Goal: Use online tool/utility: Utilize a website feature to perform a specific function

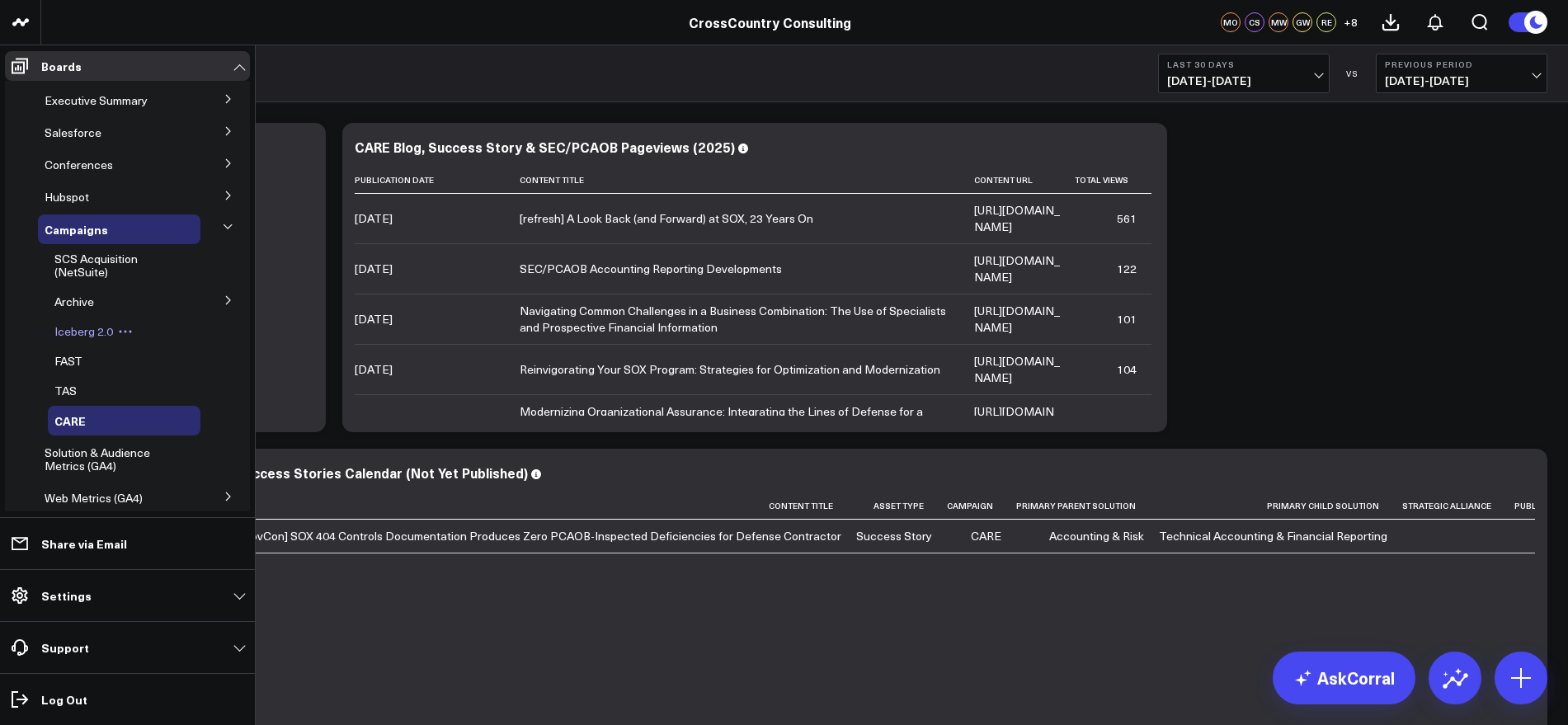
click at [103, 323] on span "Iceberg 2.0" at bounding box center [83, 331] width 59 height 16
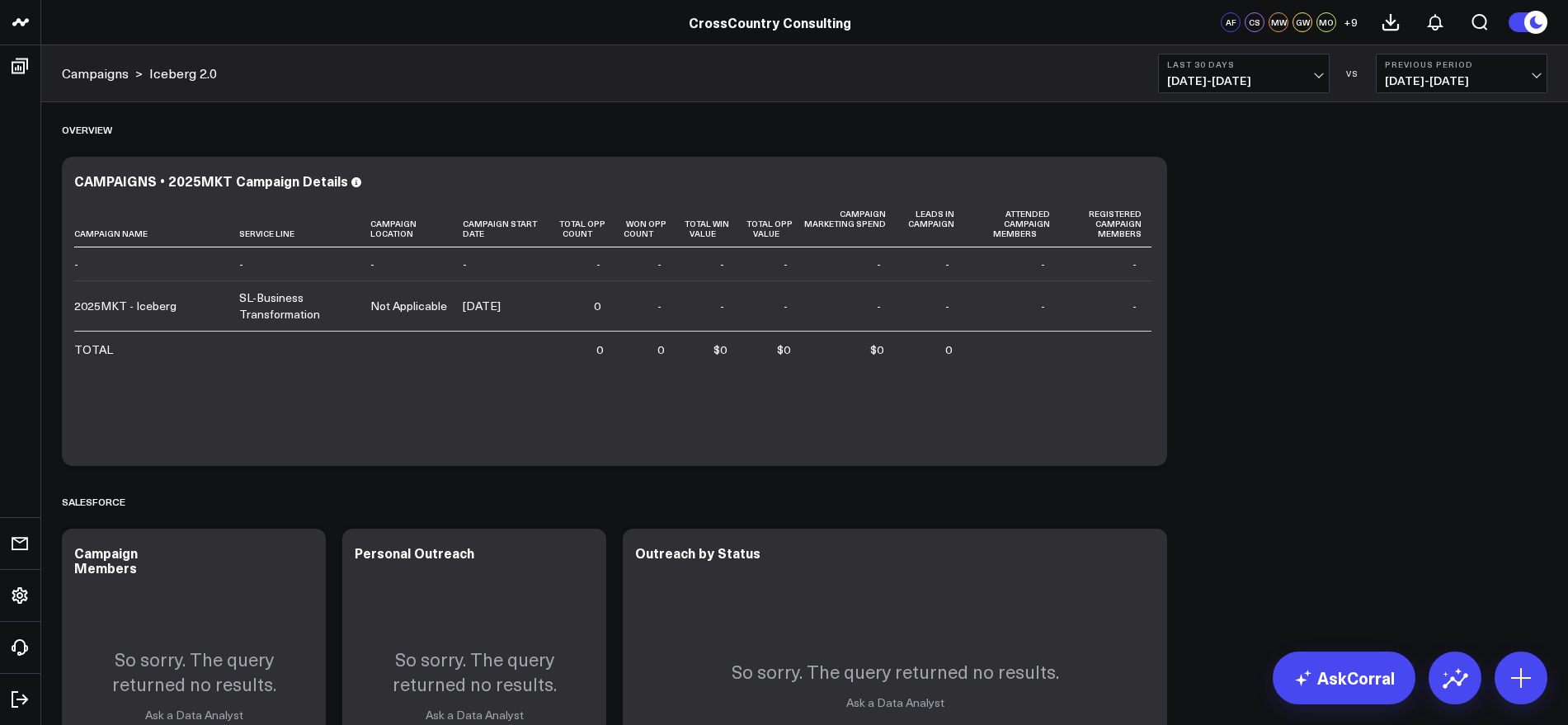
click at [1315, 78] on span "[DATE] - [DATE]" at bounding box center [1244, 81] width 154 height 13
click at [1219, 495] on link "YTD" at bounding box center [1244, 495] width 170 height 32
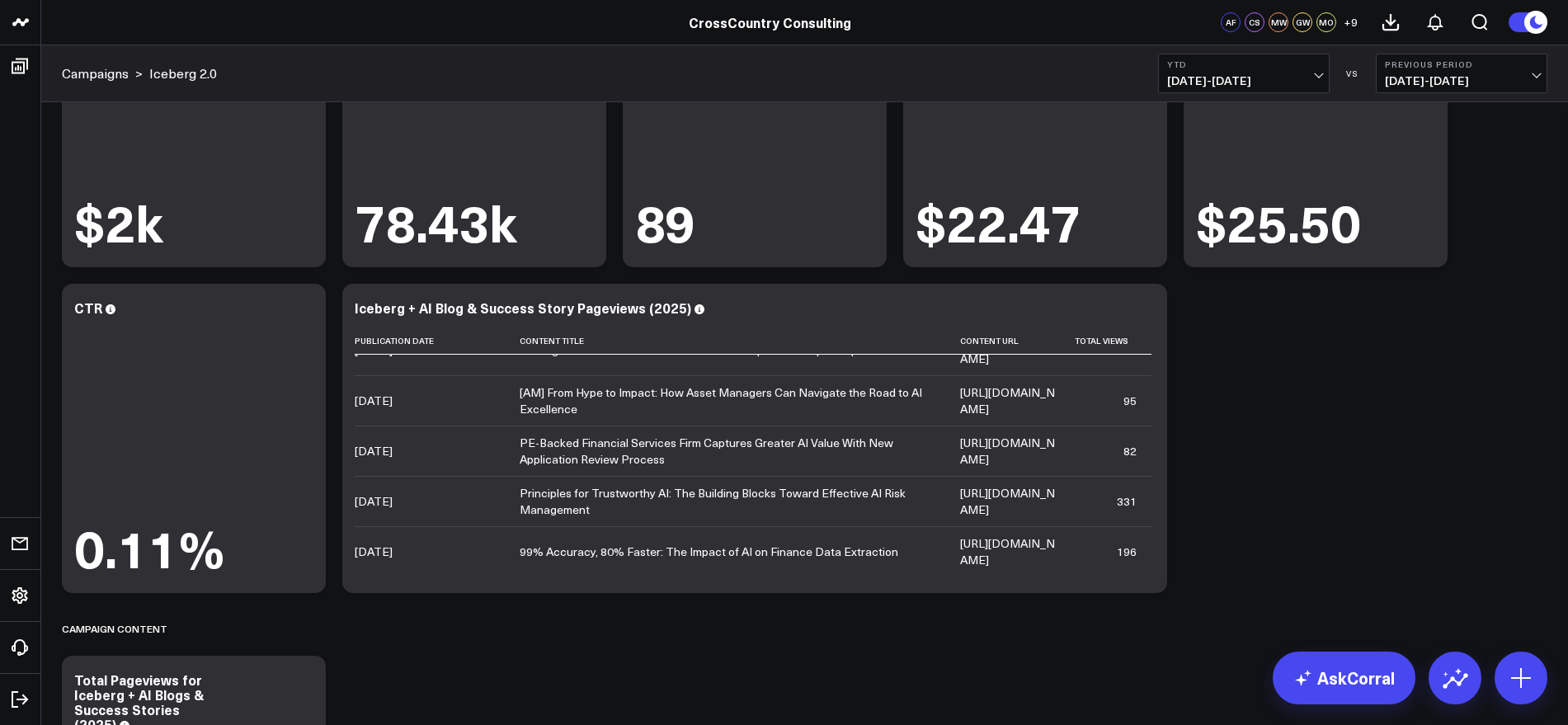
scroll to position [3093, 0]
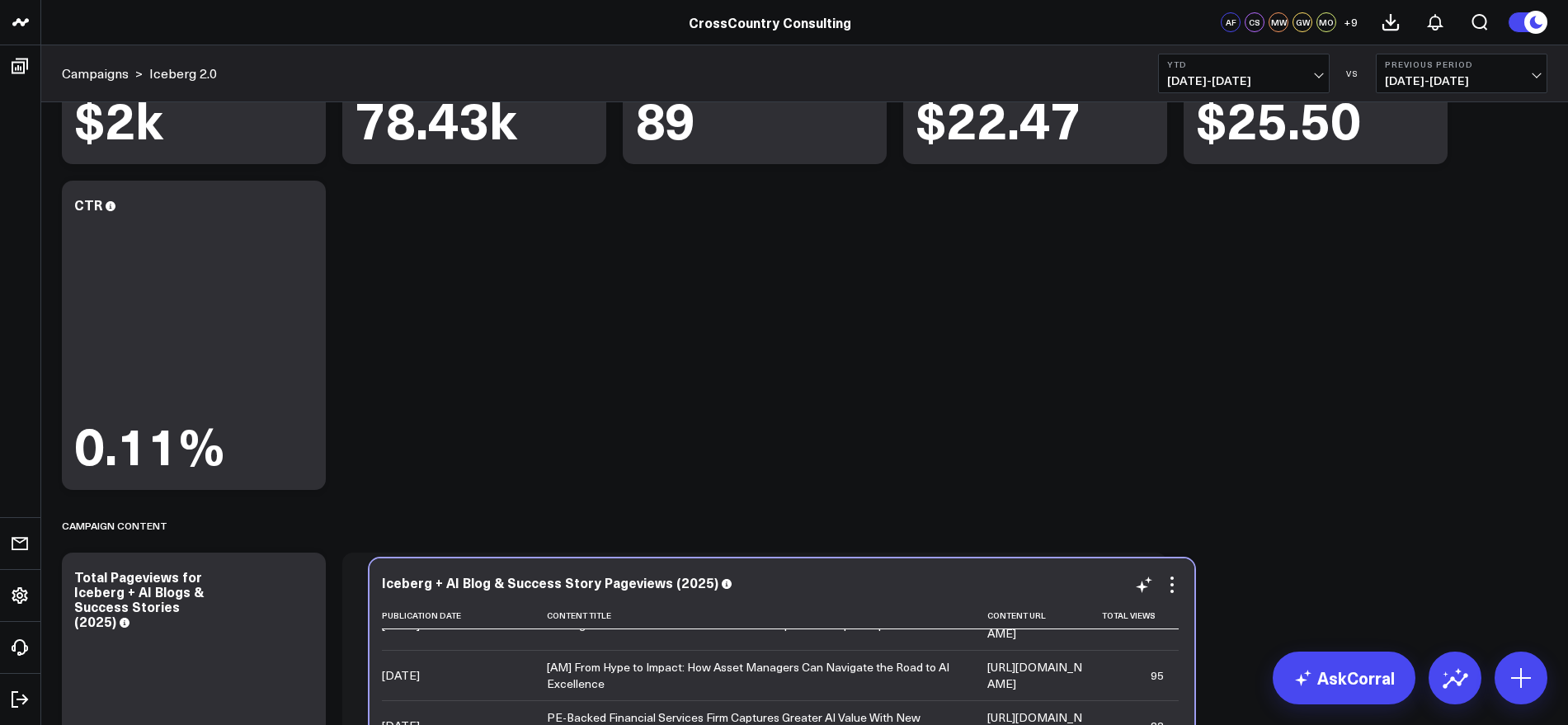
drag, startPoint x: 1057, startPoint y: 199, endPoint x: 1084, endPoint y: 578, distance: 380.0
click at [1084, 578] on div "Iceberg + AI Blog & Success Story Pageviews (2025)" at bounding box center [782, 582] width 800 height 15
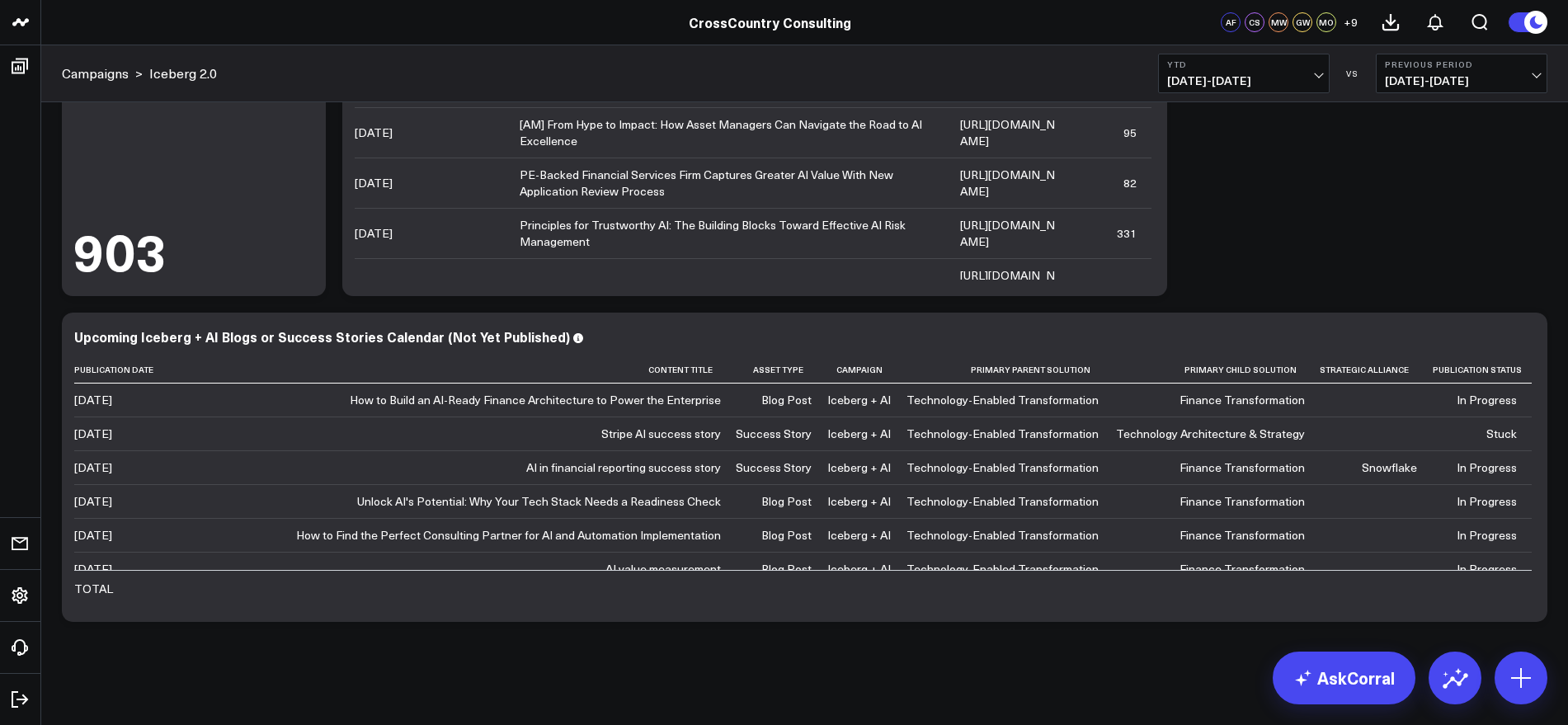
scroll to position [3663, 0]
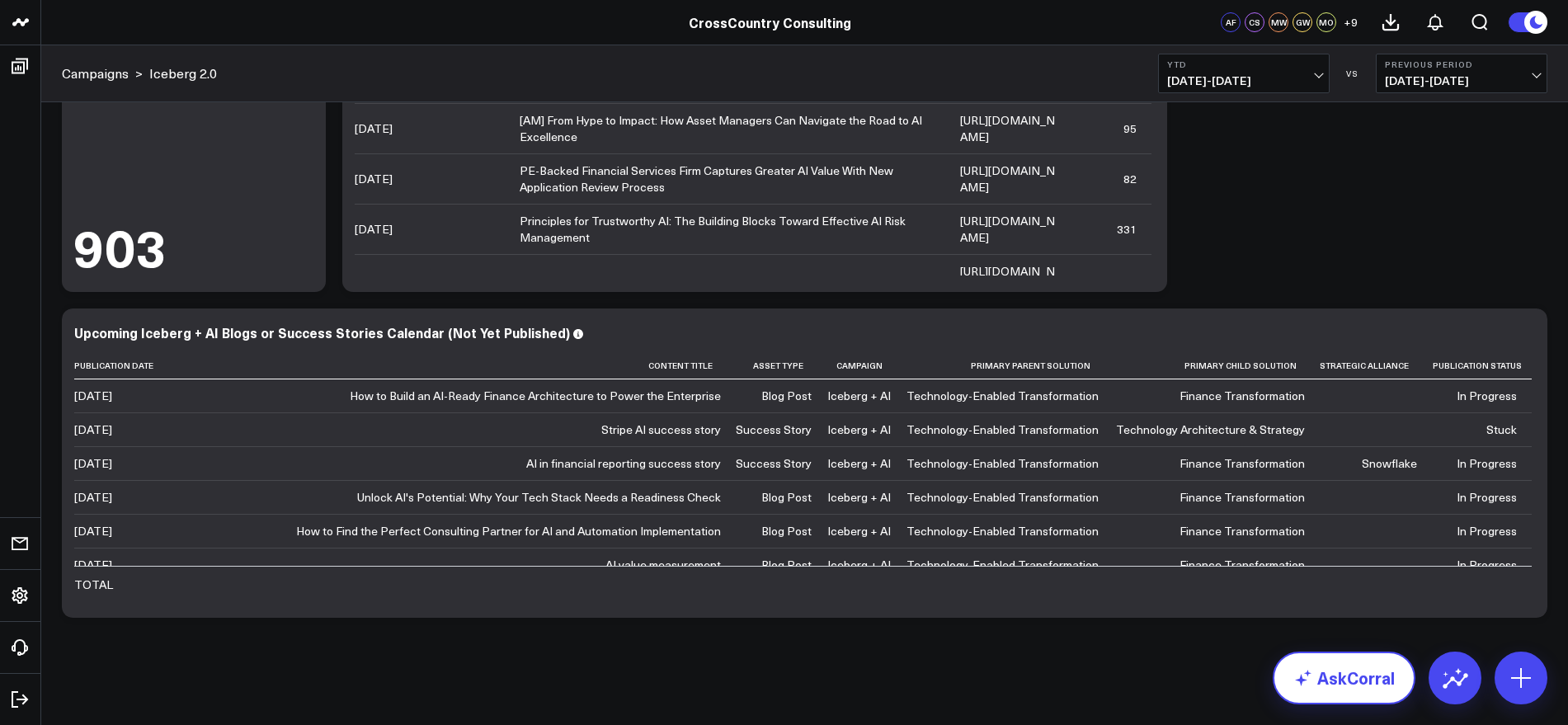
click at [1353, 679] on link "AskCorral" at bounding box center [1343, 677] width 143 height 53
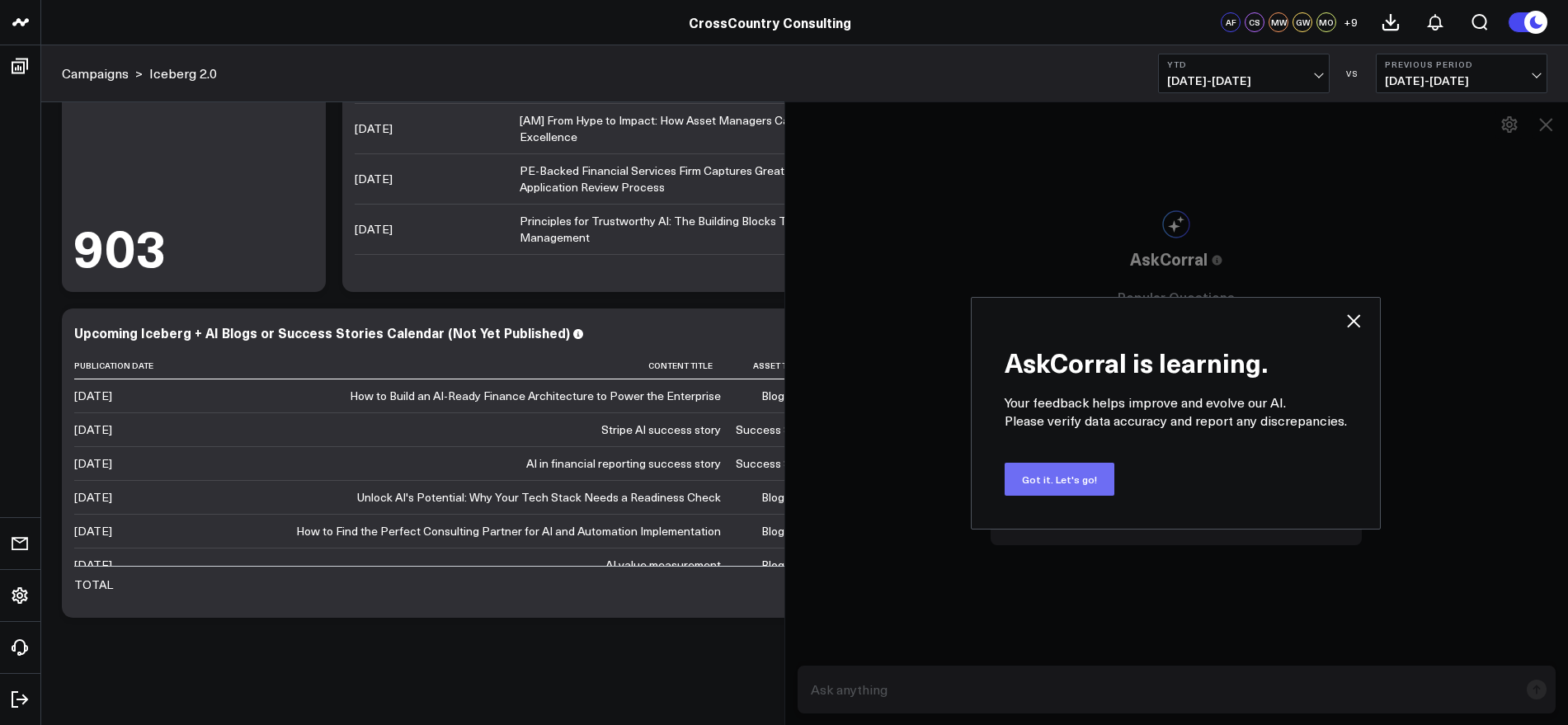
click at [1084, 483] on button "Got it. Let's go!" at bounding box center [1059, 479] width 110 height 33
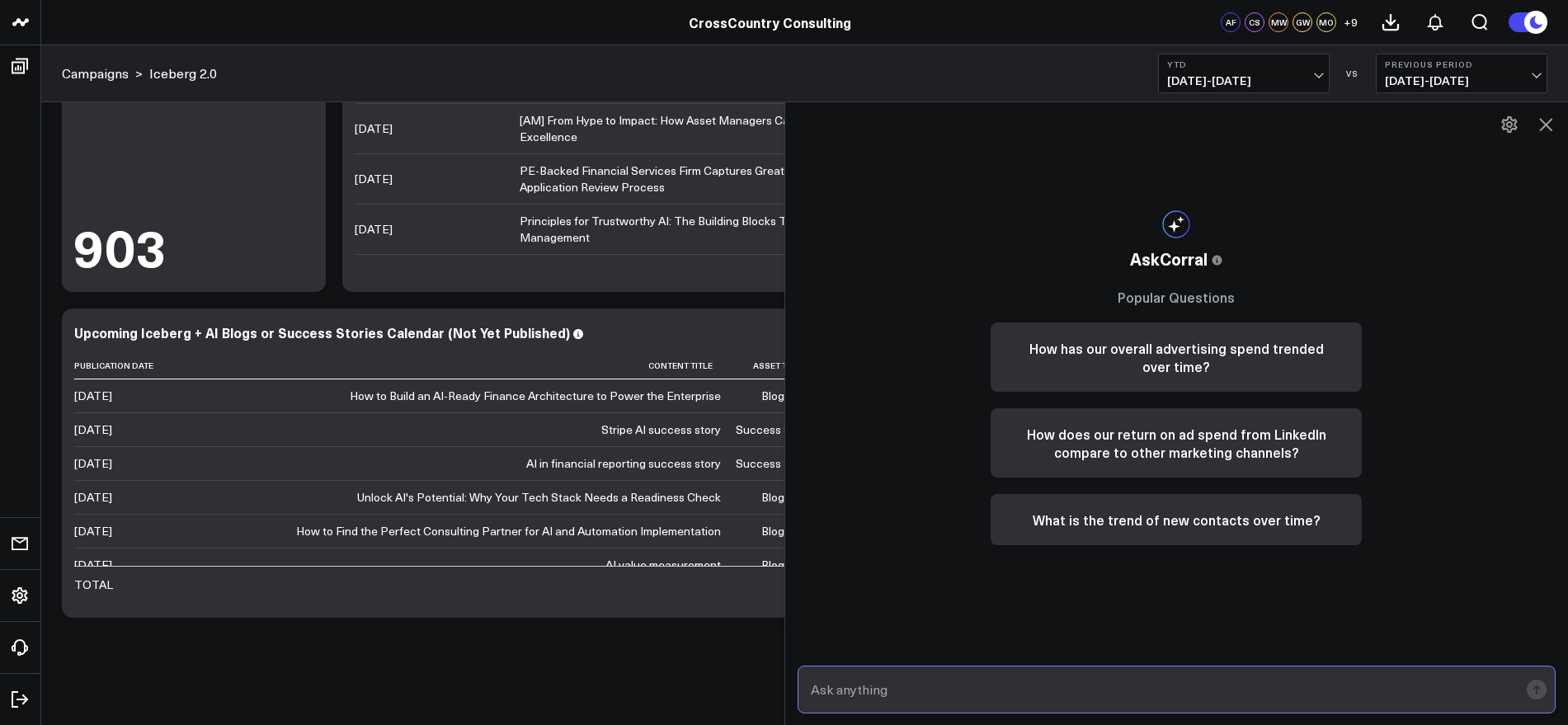
click at [1059, 683] on input "text" at bounding box center [1163, 690] width 713 height 30
paste input "MarComm External Calendar Events"
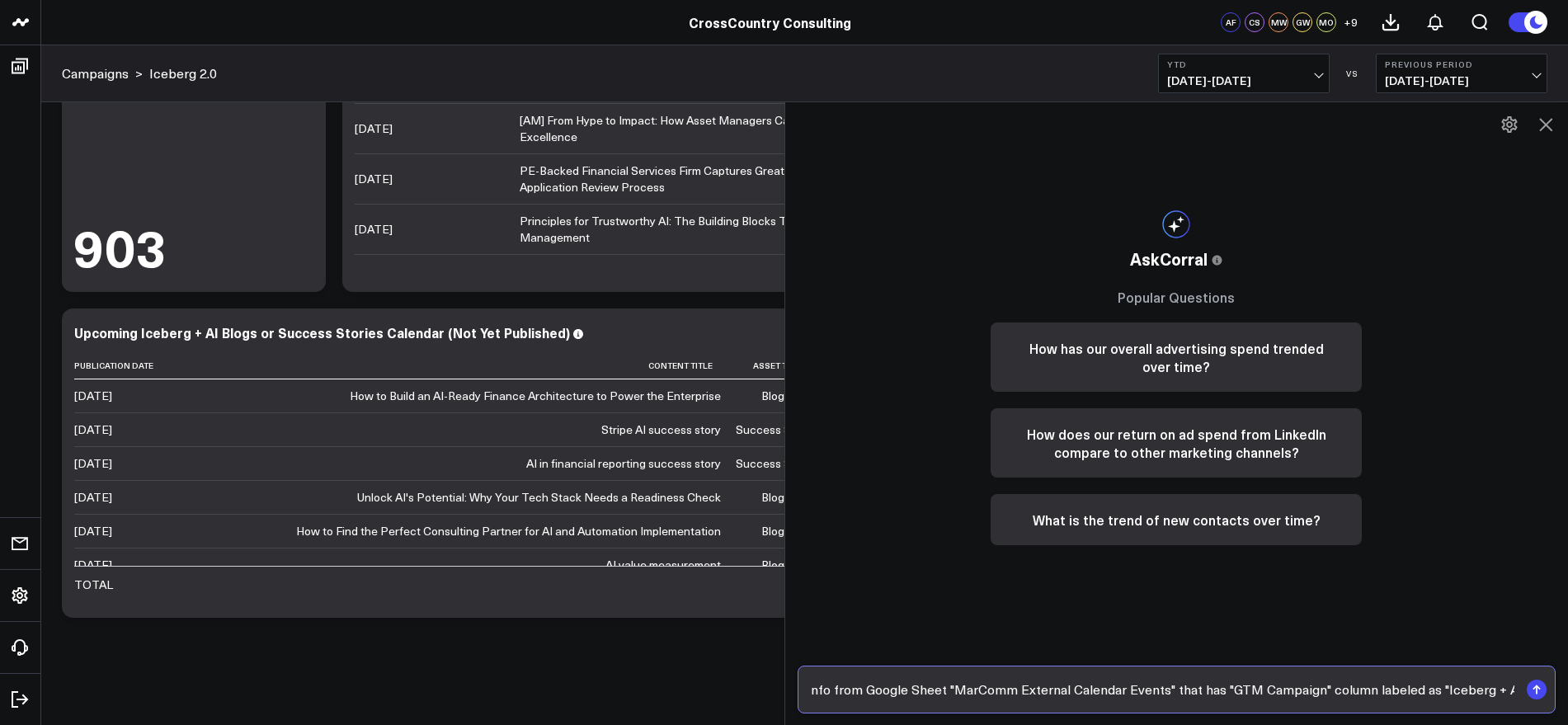
scroll to position [0, 339]
click at [1225, 697] on input "Create a new widget in this board that pulls in all of the info from Google She…" at bounding box center [1163, 690] width 713 height 30
type input "Create a new widget in this board that pulls in all of the info from Google She…"
click at [1542, 693] on rect "submit" at bounding box center [1535, 689] width 20 height 20
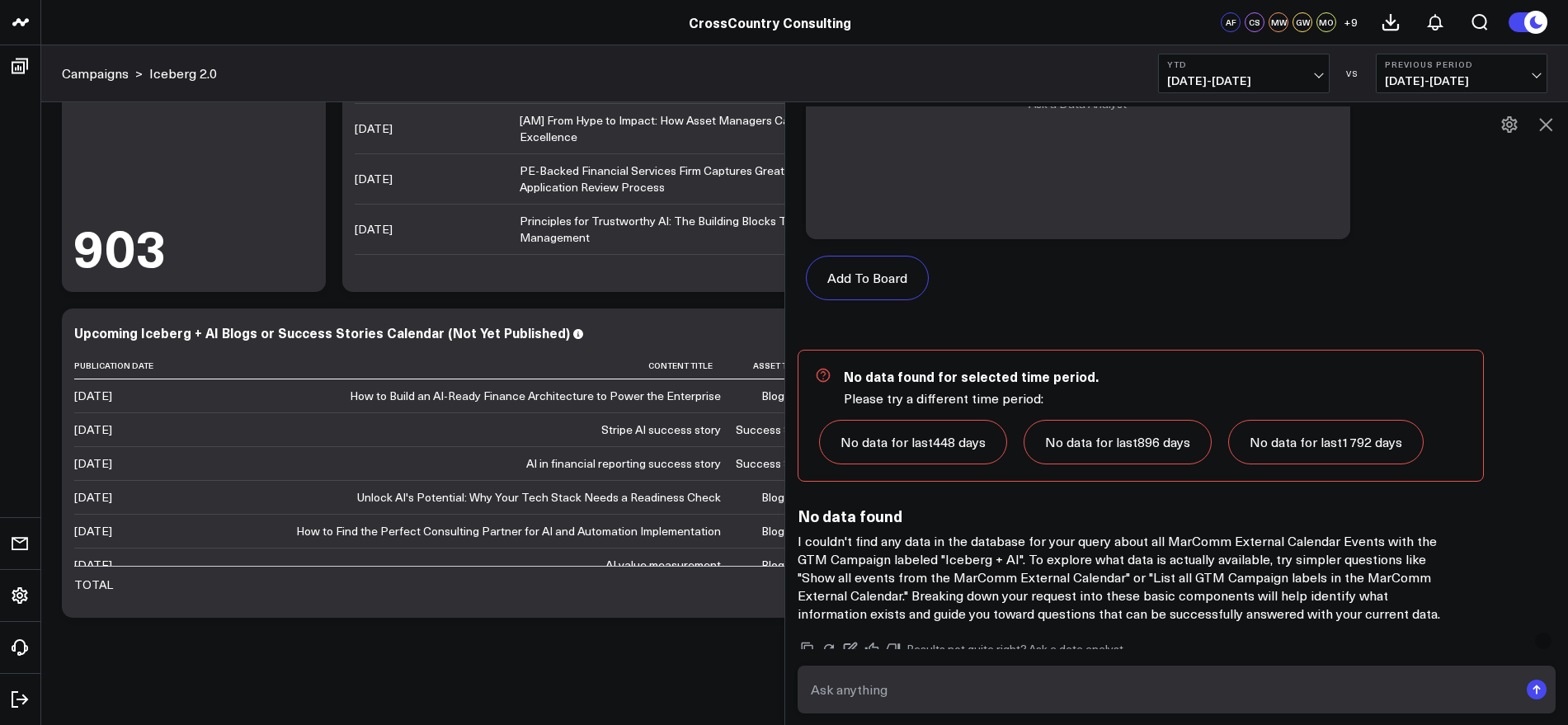
scroll to position [1023, 0]
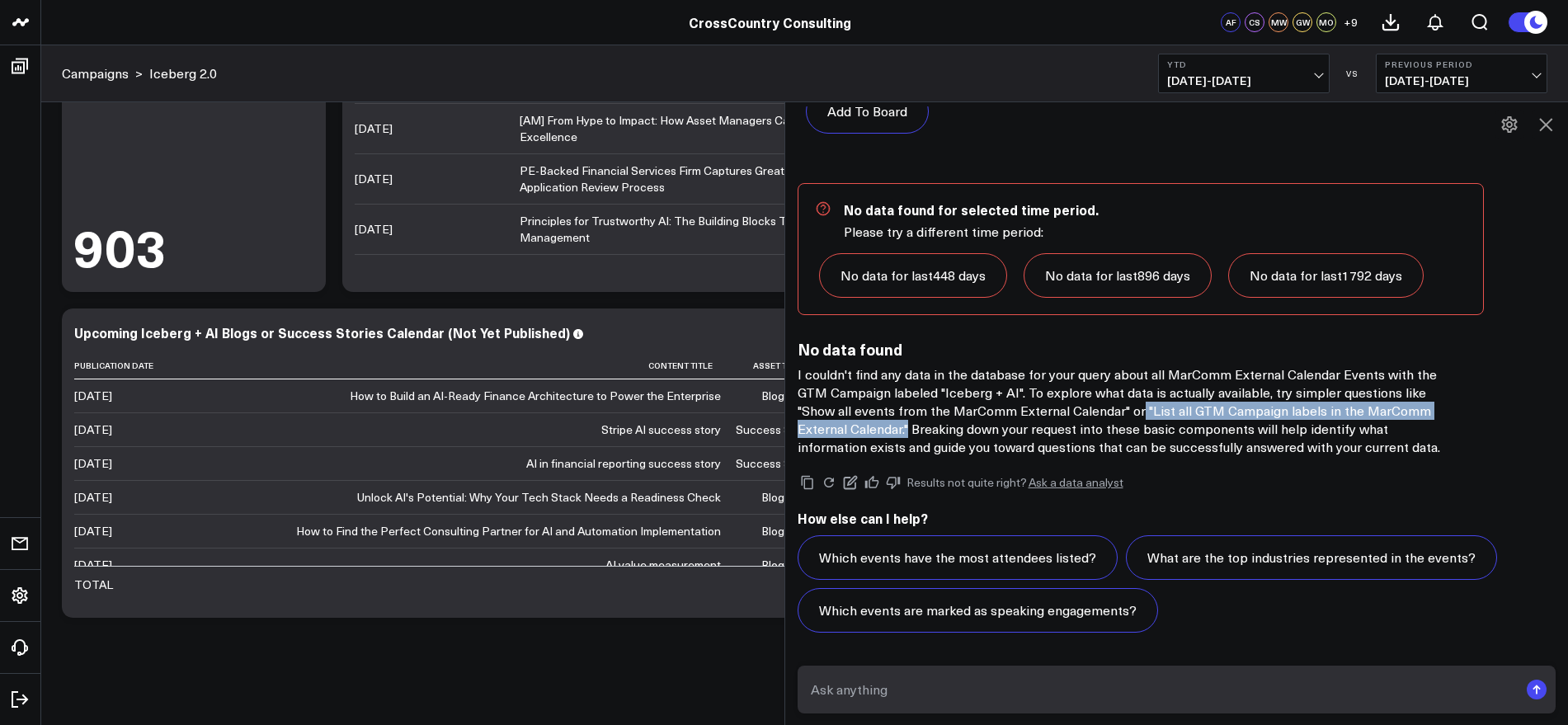
drag, startPoint x: 1109, startPoint y: 407, endPoint x: 866, endPoint y: 431, distance: 244.2
click at [866, 431] on p "I couldn't find any data in the database for your query about all MarComm Exter…" at bounding box center [1127, 410] width 660 height 90
copy p ""List all GTM Campaign labels in the MarComm External Calendar.""
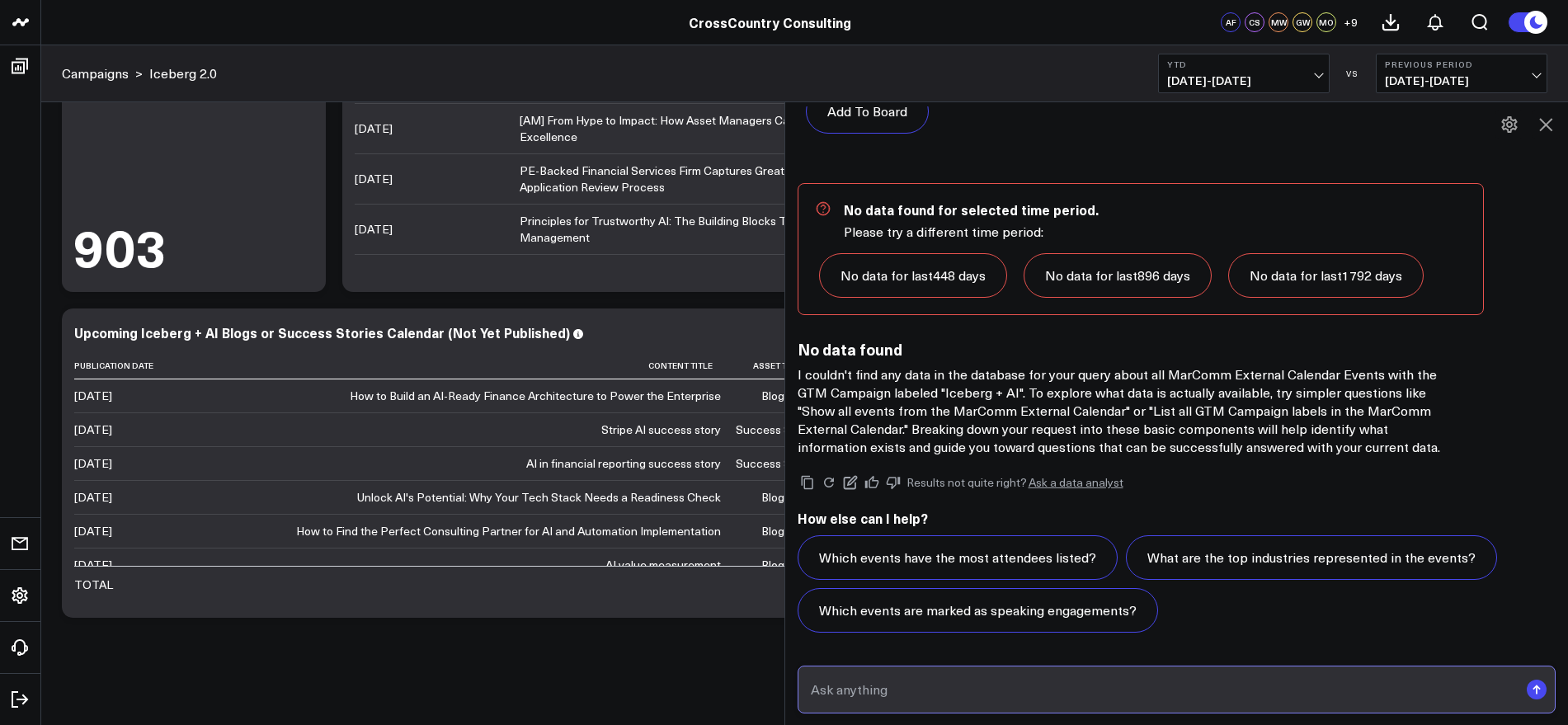
click at [1029, 692] on input "text" at bounding box center [1163, 690] width 713 height 30
paste input ""List all GTM Campaign labels in the MarComm External Calendar.""
type input ""List all GTM Campaign labels in the MarComm External Calendar.""
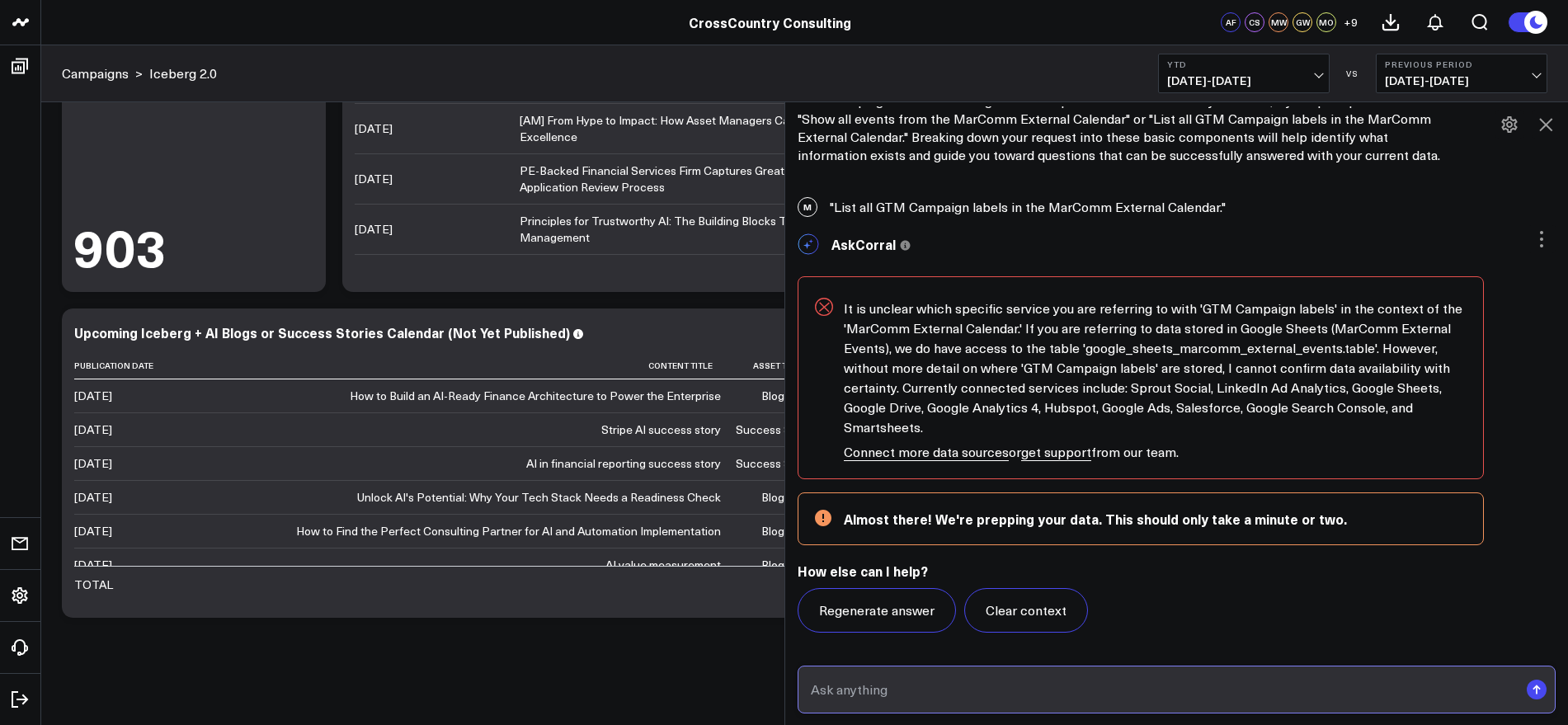
scroll to position [1249, 0]
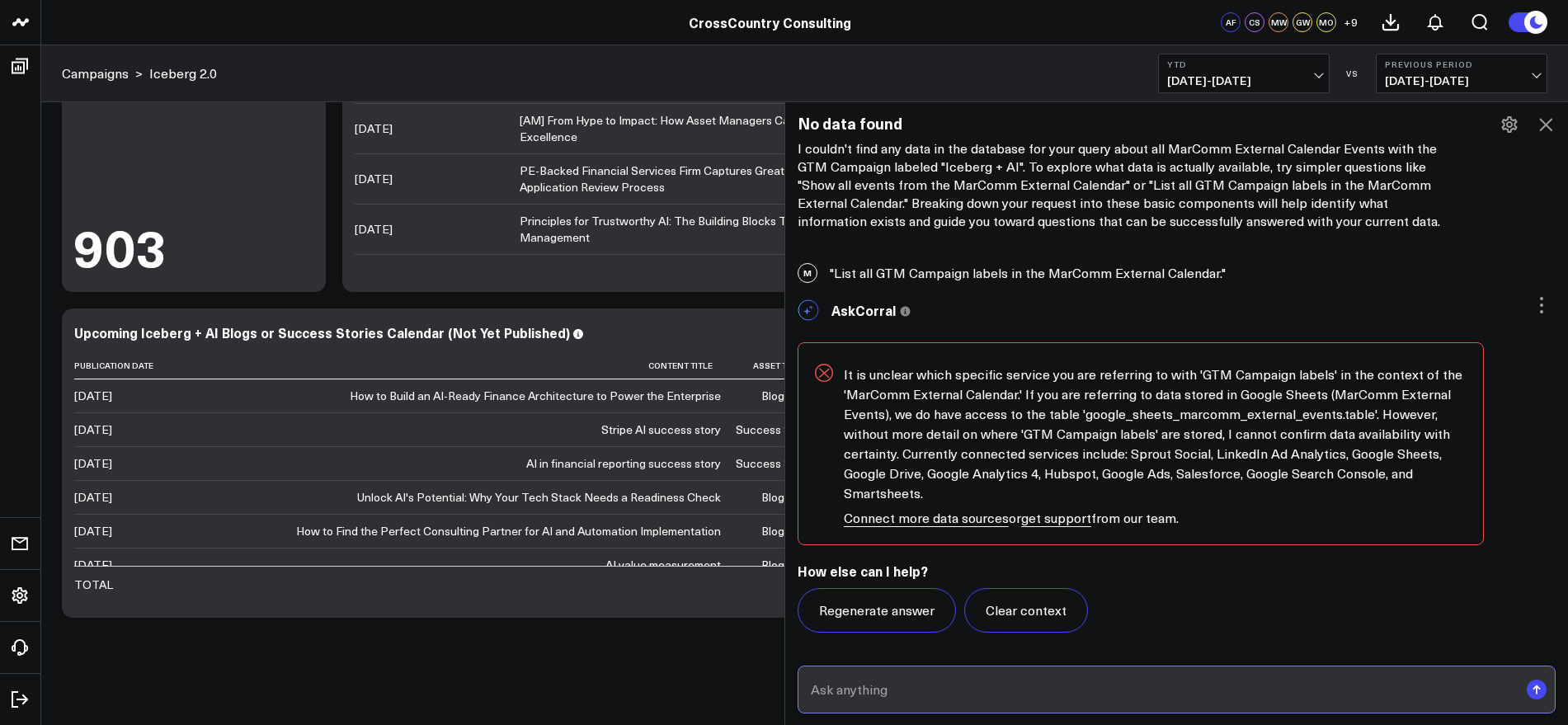
click at [979, 688] on input "text" at bounding box center [1163, 690] width 713 height 30
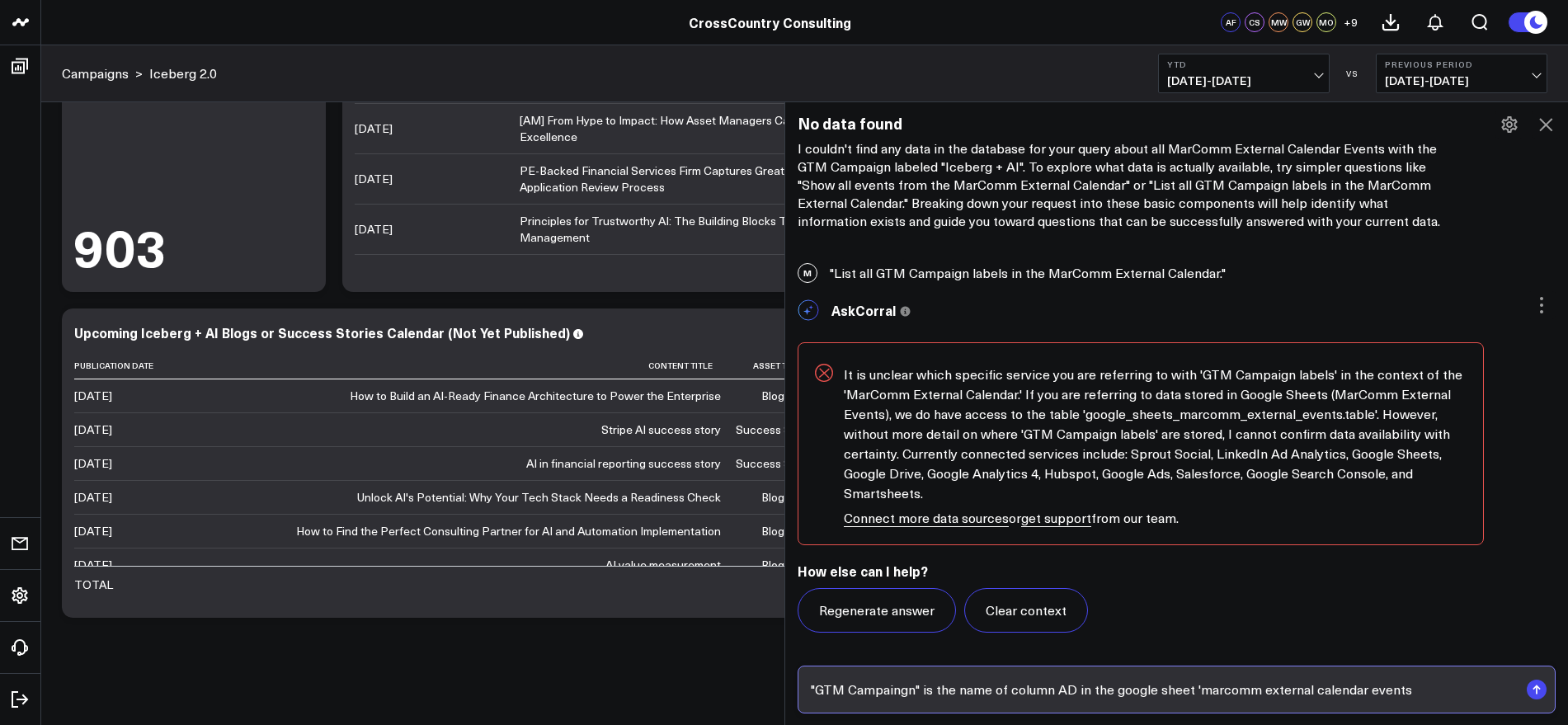
type input ""GTM Campaingn" is the name of column AD in the google sheet 'marcomm external …"
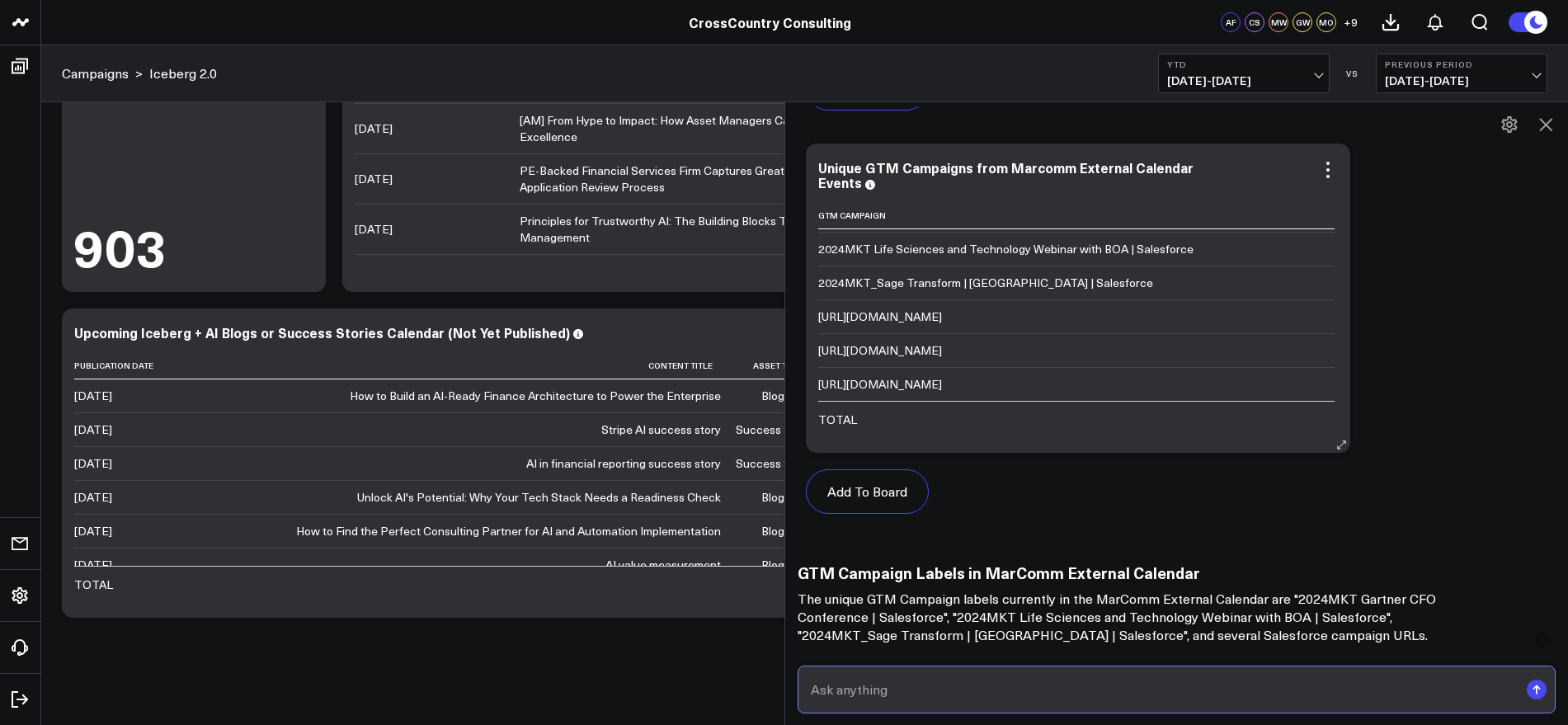
scroll to position [0, 0]
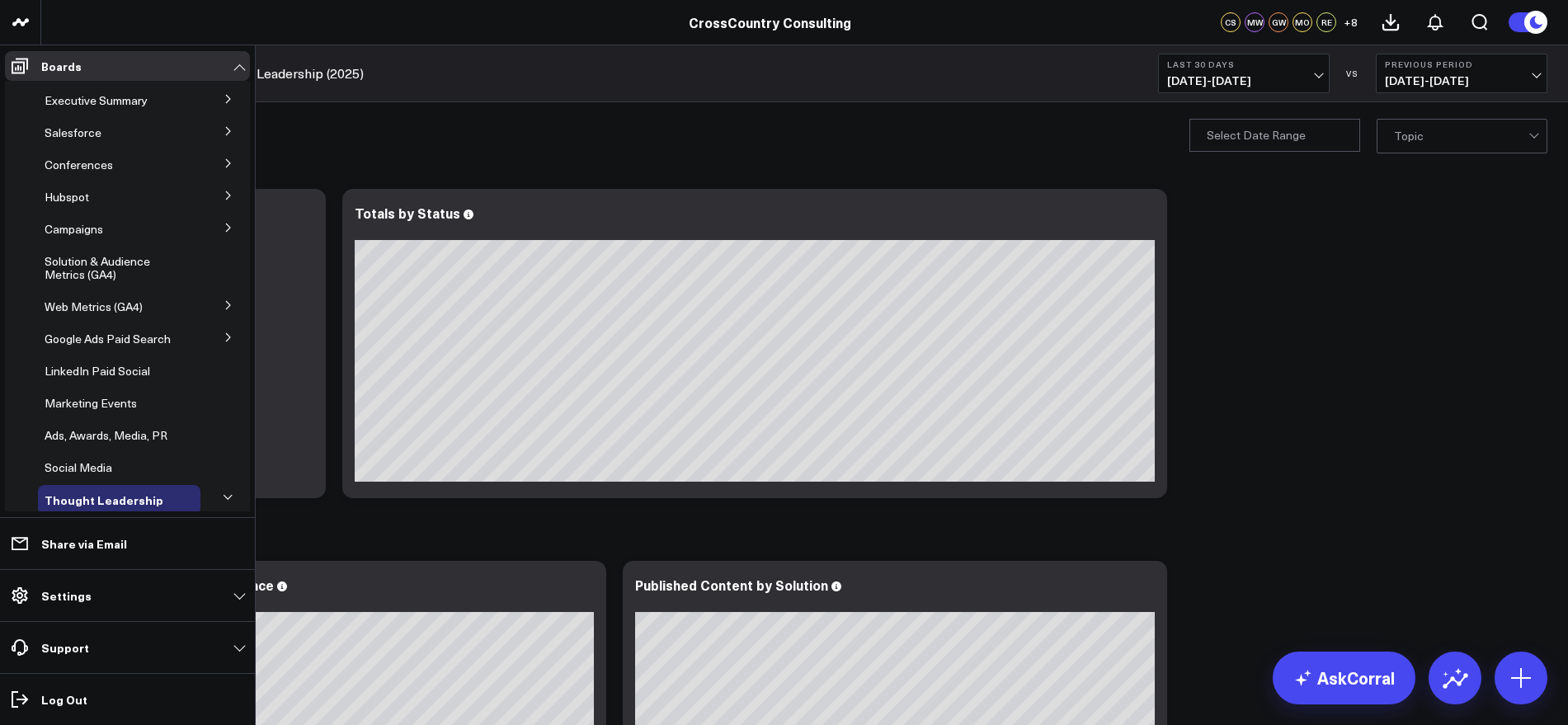
click at [214, 224] on button at bounding box center [228, 226] width 43 height 25
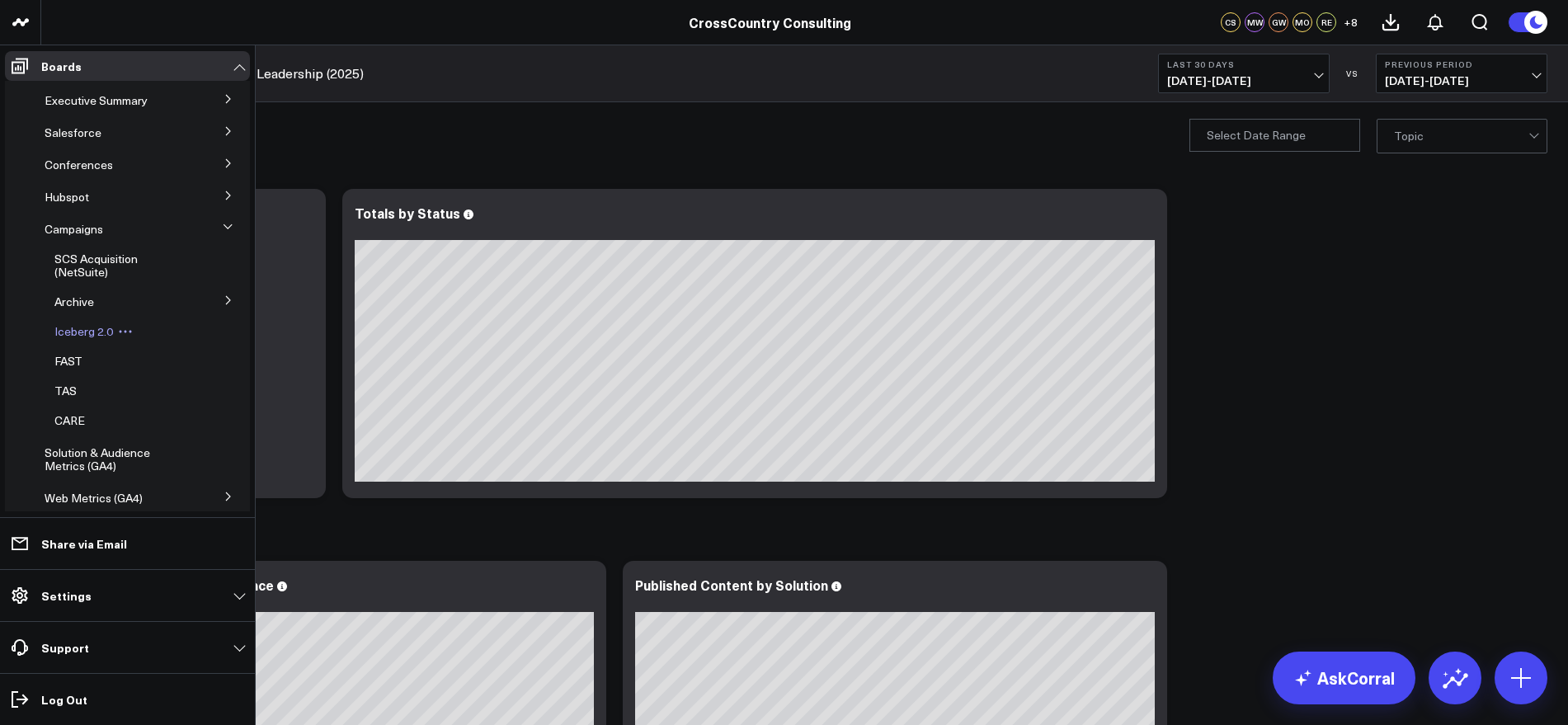
click at [113, 329] on button at bounding box center [125, 332] width 25 height 13
click at [74, 334] on span "Iceberg 2.0" at bounding box center [83, 331] width 59 height 16
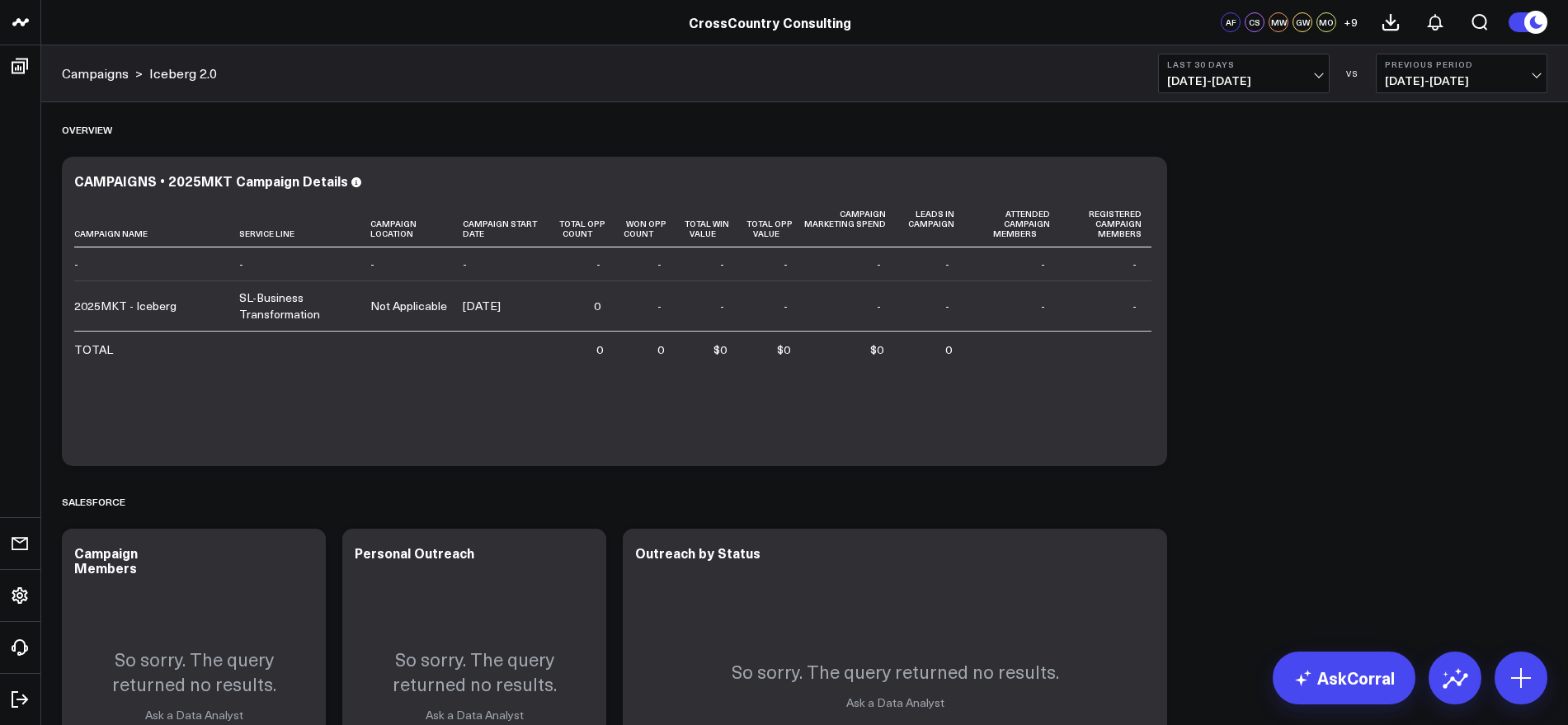
click at [1312, 76] on span "07/14/25 - 08/12/25" at bounding box center [1244, 81] width 154 height 13
click at [1173, 485] on link "YTD" at bounding box center [1244, 495] width 170 height 32
click at [1340, 693] on link "AskCorral" at bounding box center [1343, 677] width 143 height 53
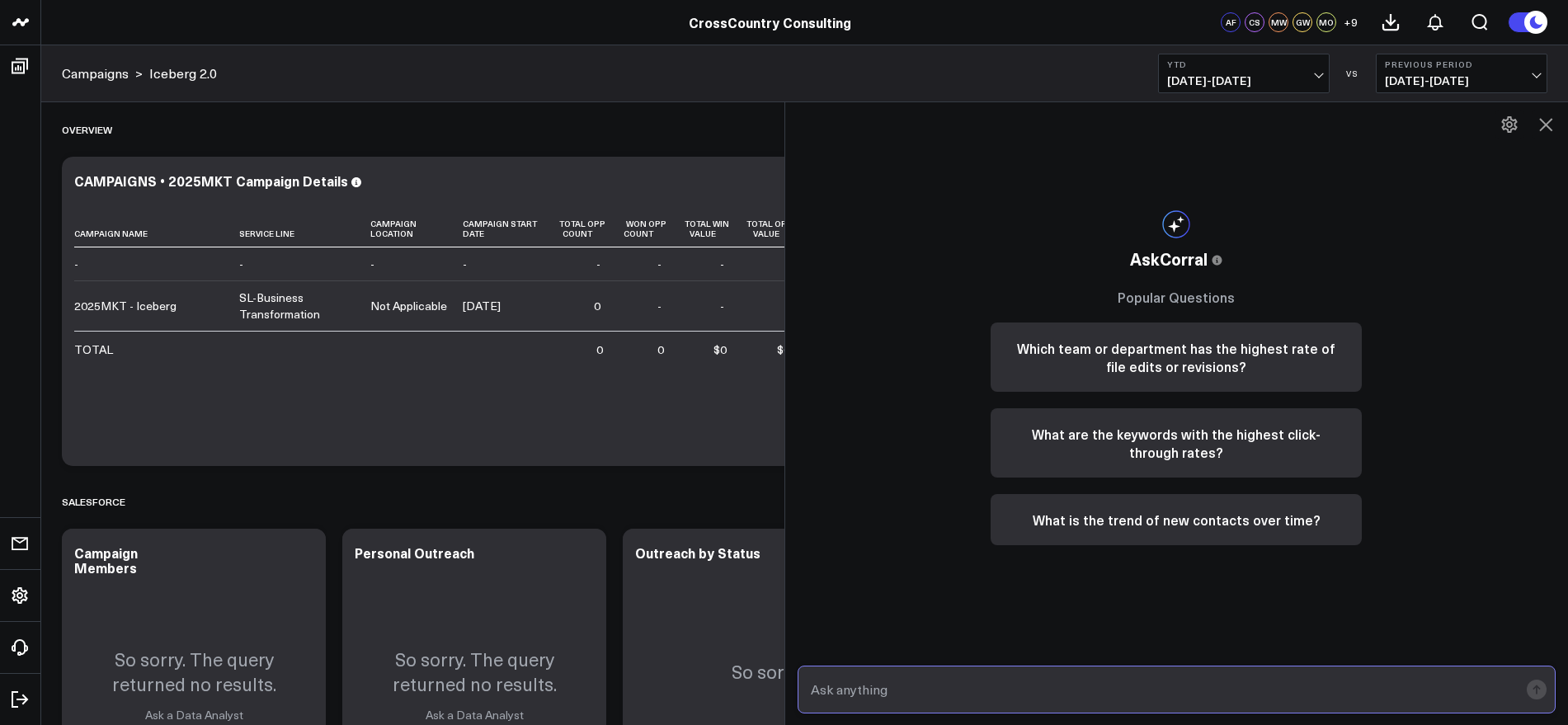
click at [1182, 679] on input "text" at bounding box center [1163, 690] width 713 height 30
paste input "https://www.crosscountry-consulting.com/solution/technology-enabled-transformat…"
type input "Create a widget that shows total pageviews from GA4 related to this URL: https:…"
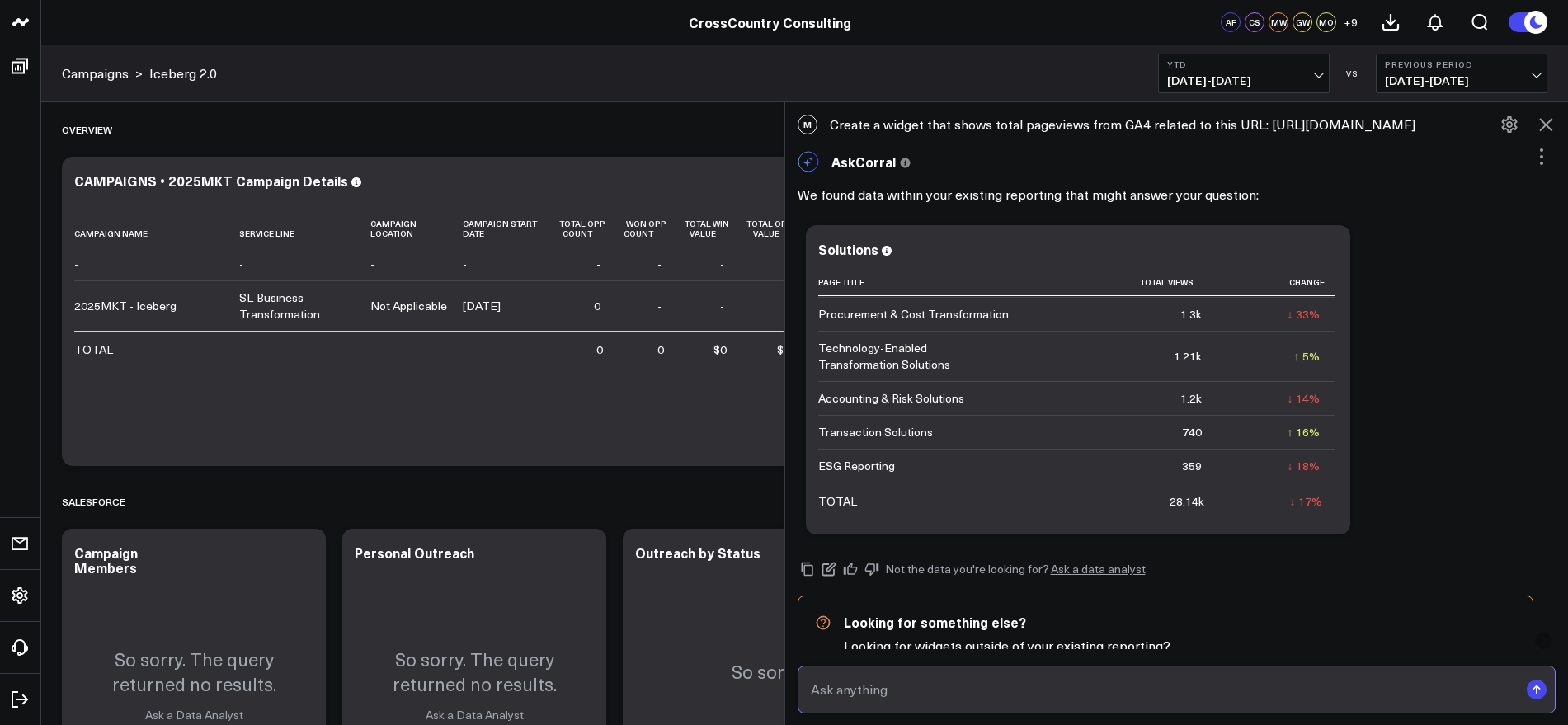
click at [1108, 689] on input "text" at bounding box center [1163, 690] width 713 height 30
paste input "https://www.crosscountry-consulting.com/solution/technology-enabled-transformat…"
type input "I only need total views for a single page, which is this one: https://www.cross…"
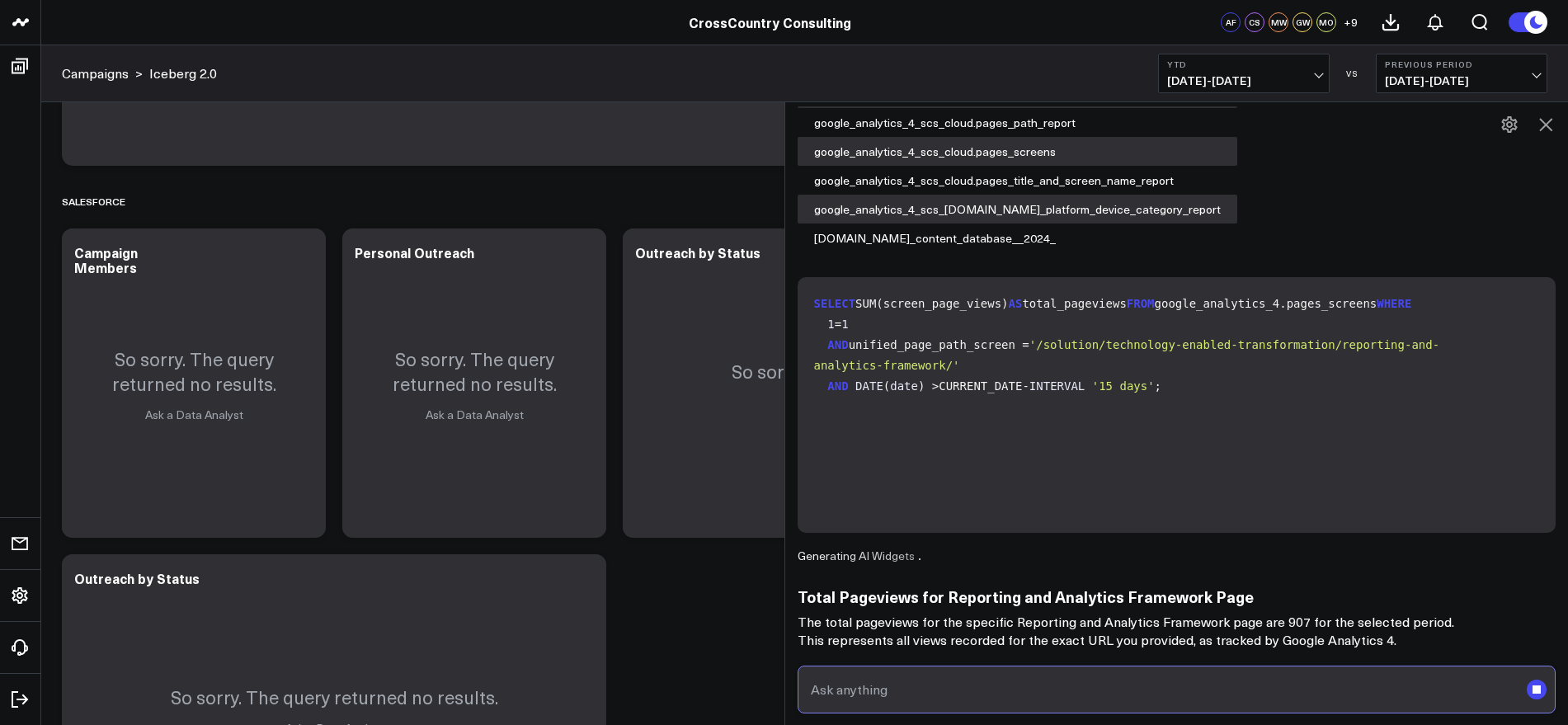
scroll to position [413, 0]
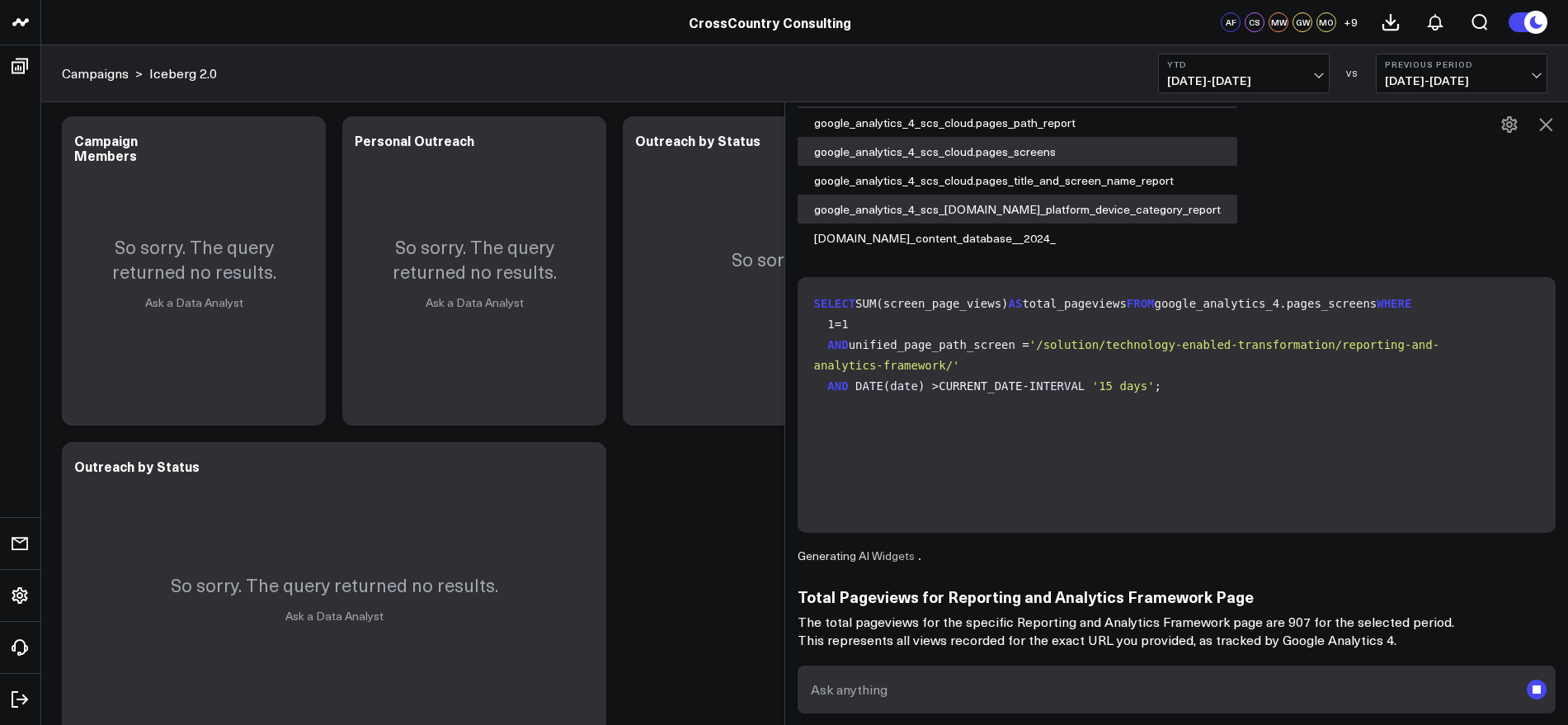
click at [1391, 557] on div "Generating AI Widgets" at bounding box center [1177, 556] width 758 height 13
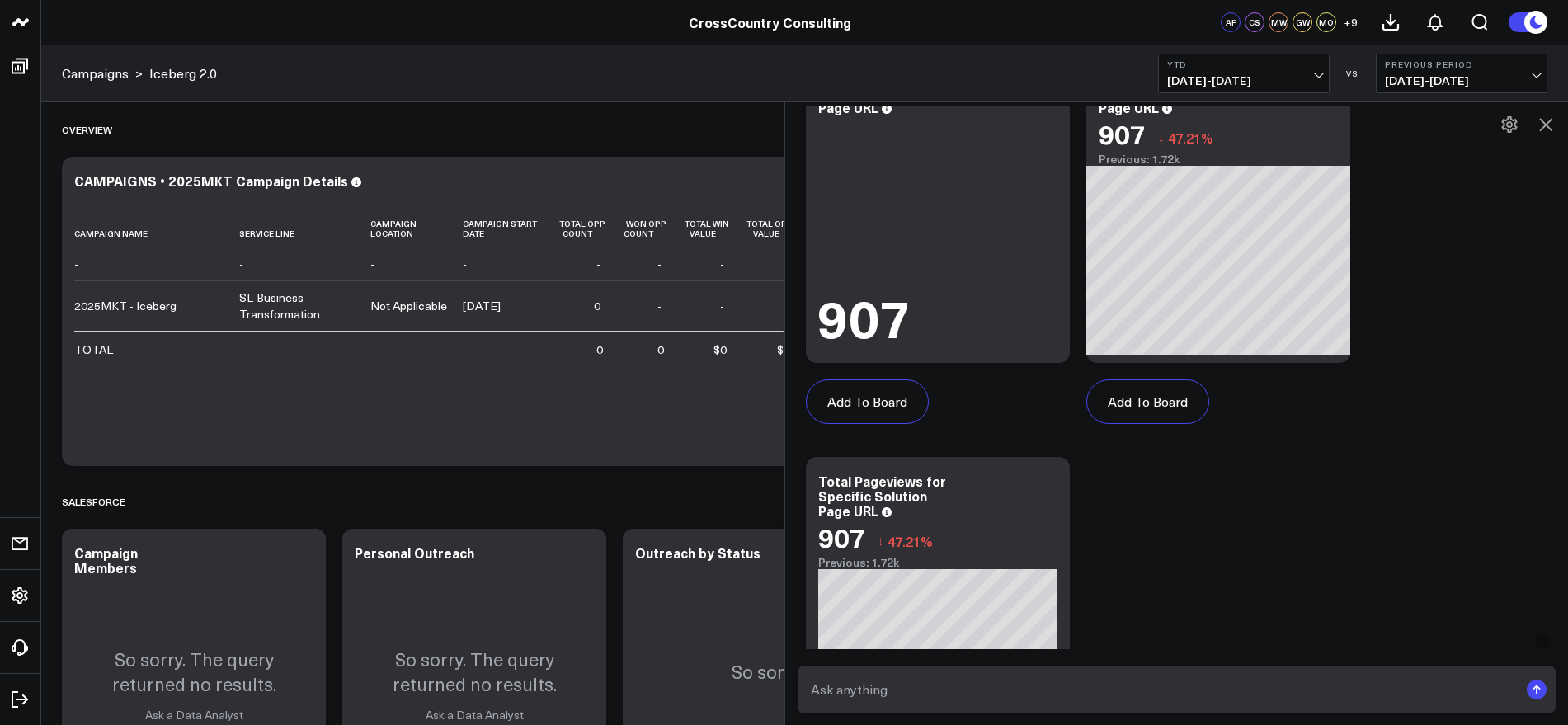
scroll to position [913, 0]
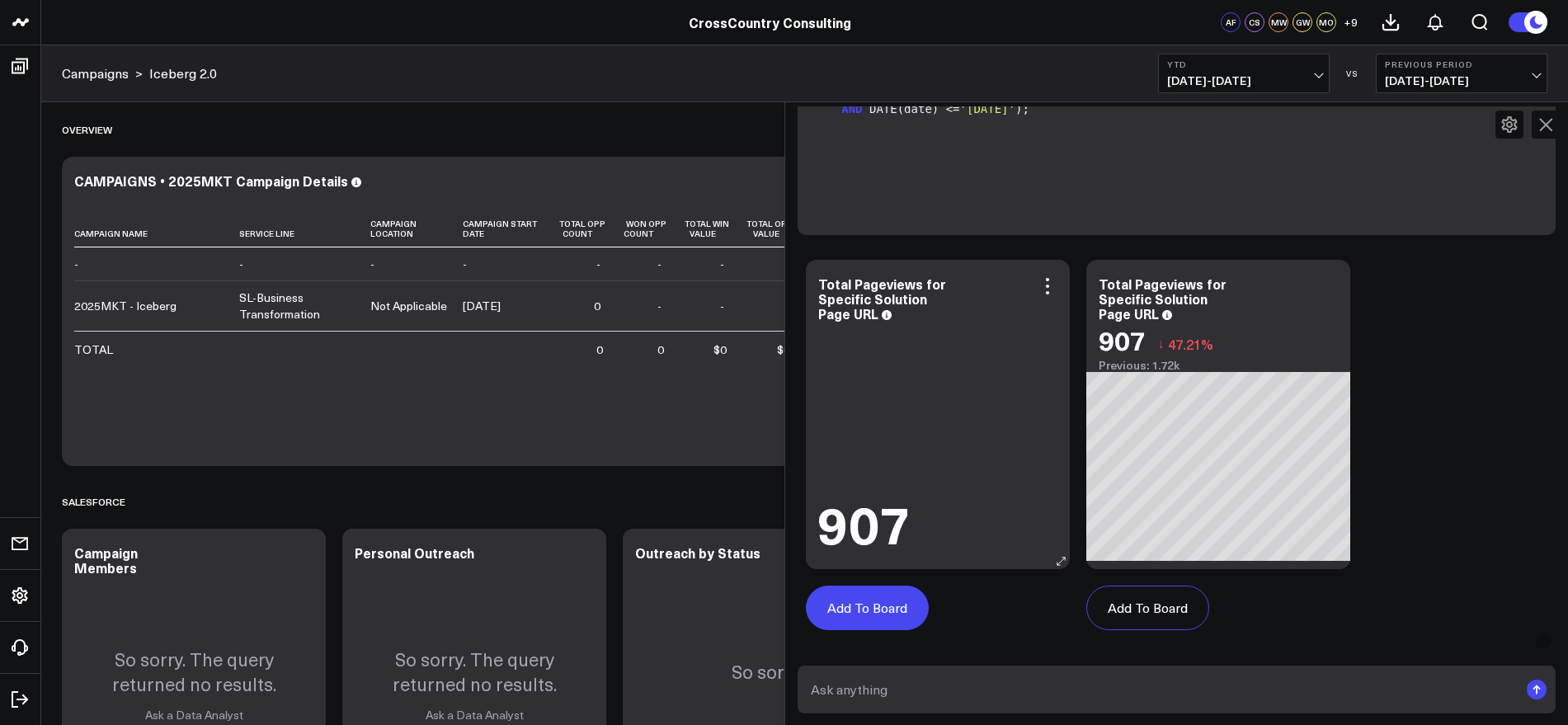
click at [879, 630] on button "Add To Board" at bounding box center [867, 608] width 123 height 45
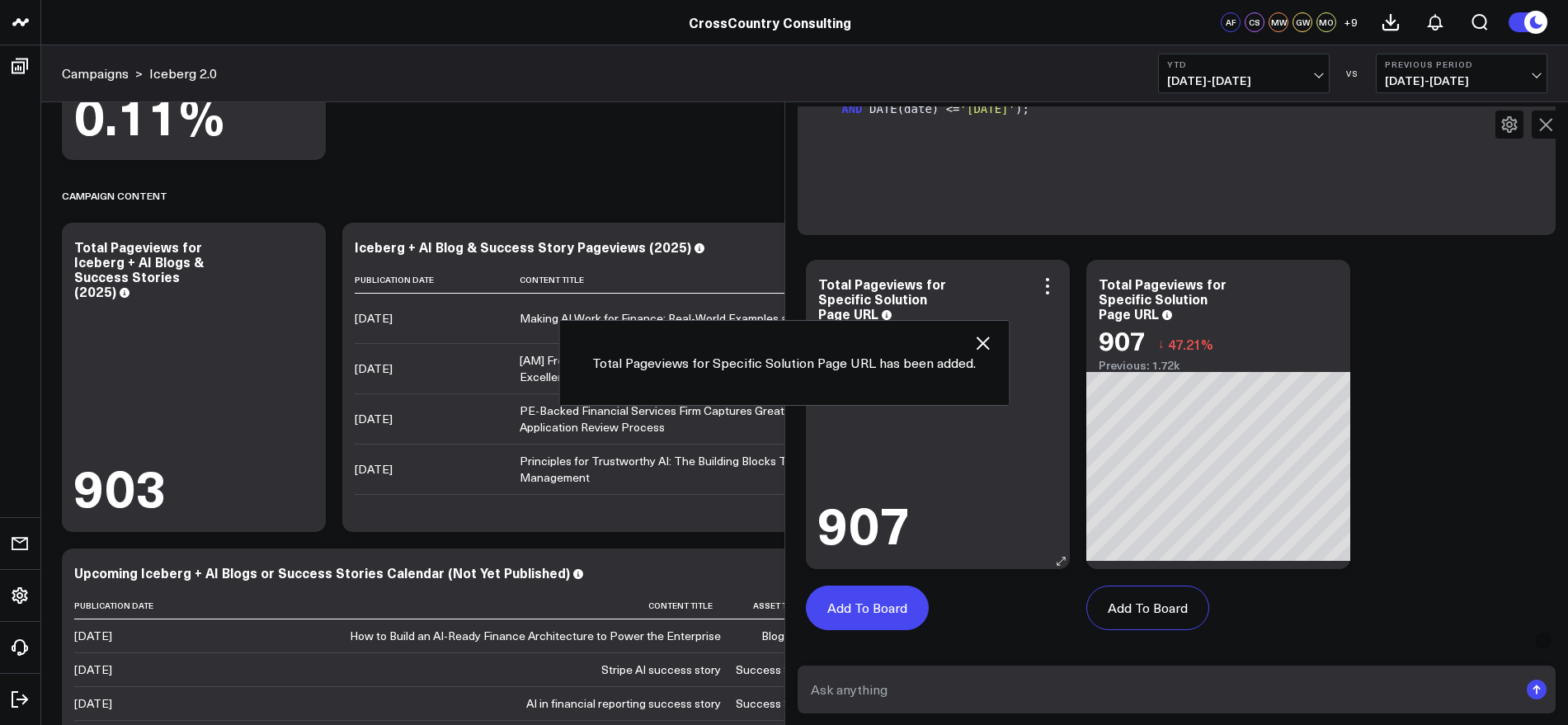
scroll to position [3989, 0]
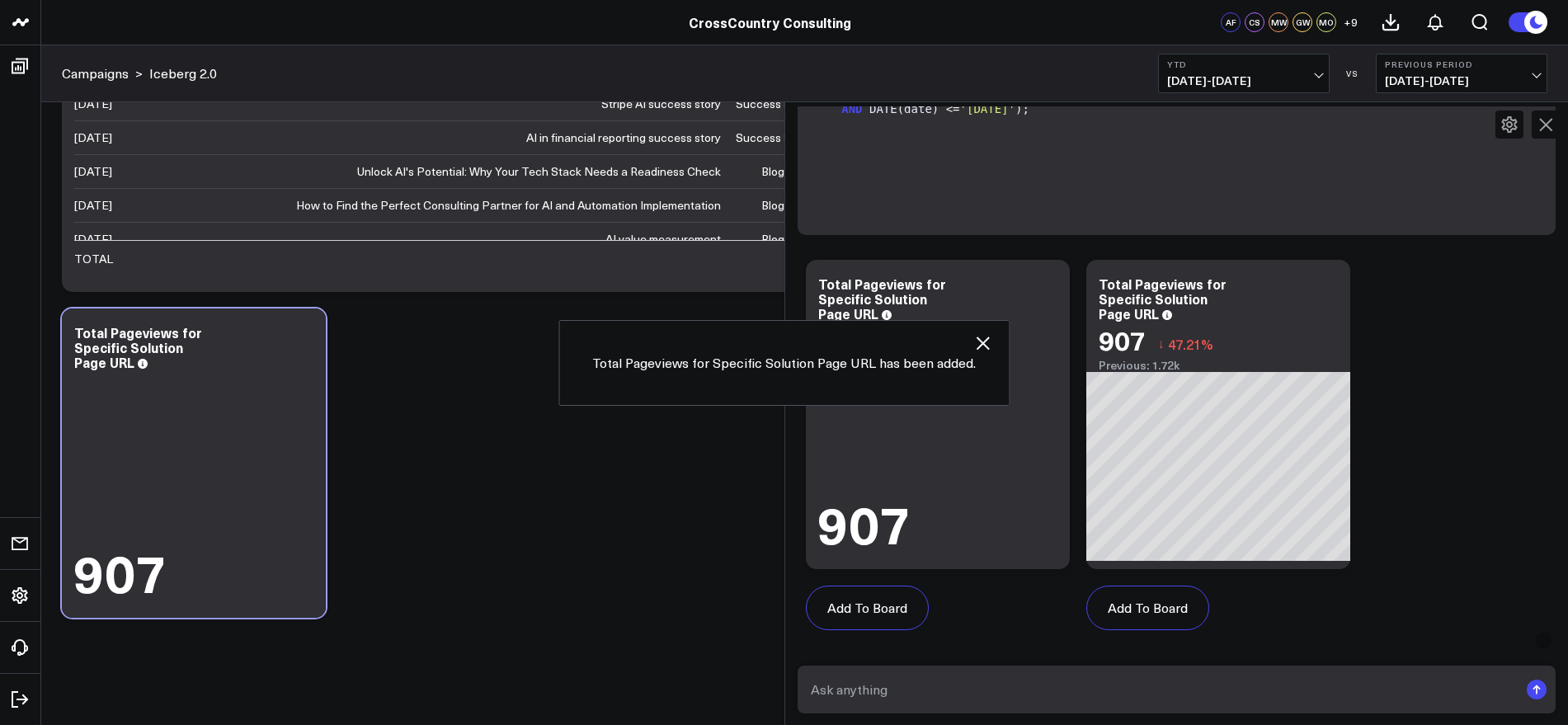
click at [980, 340] on icon "button" at bounding box center [982, 343] width 20 height 20
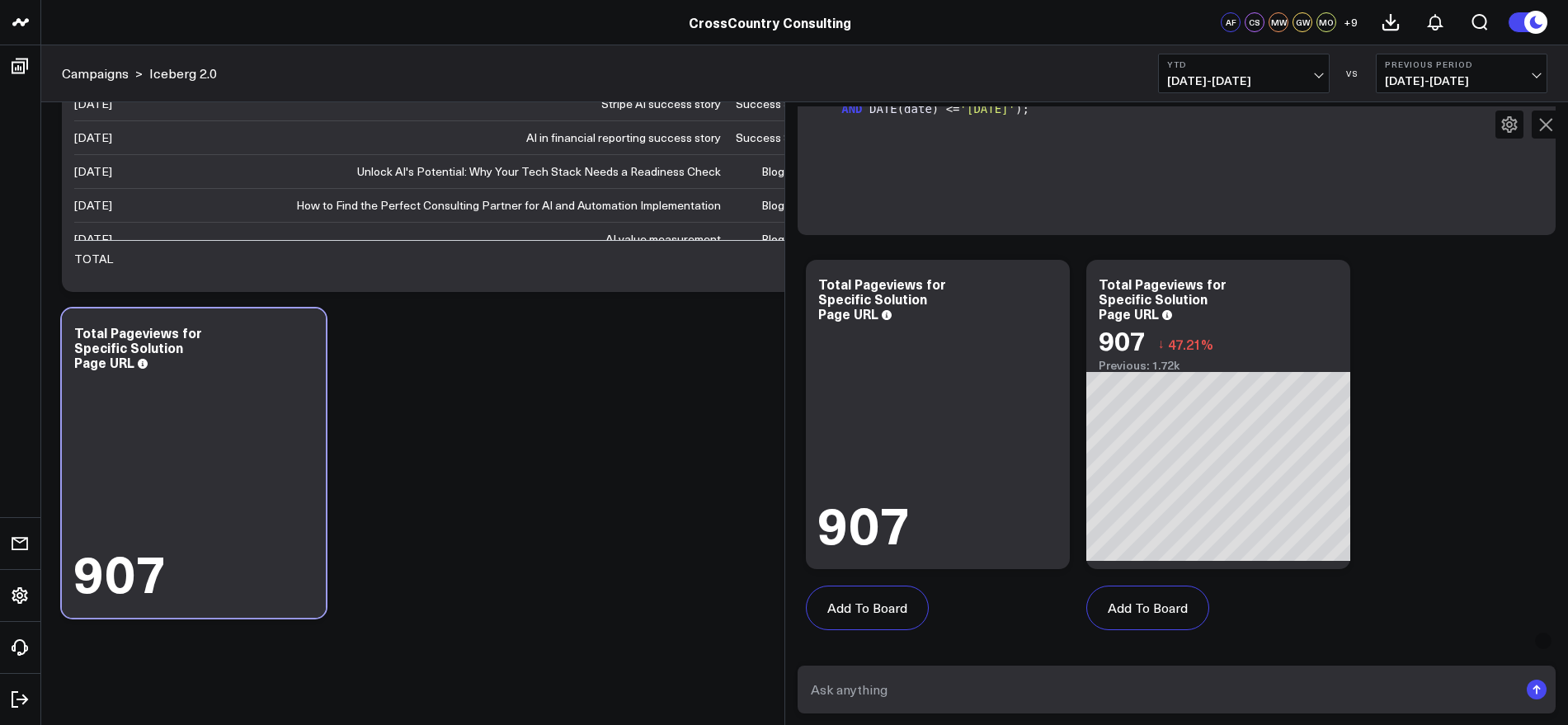
click at [1542, 121] on icon at bounding box center [1546, 125] width 13 height 13
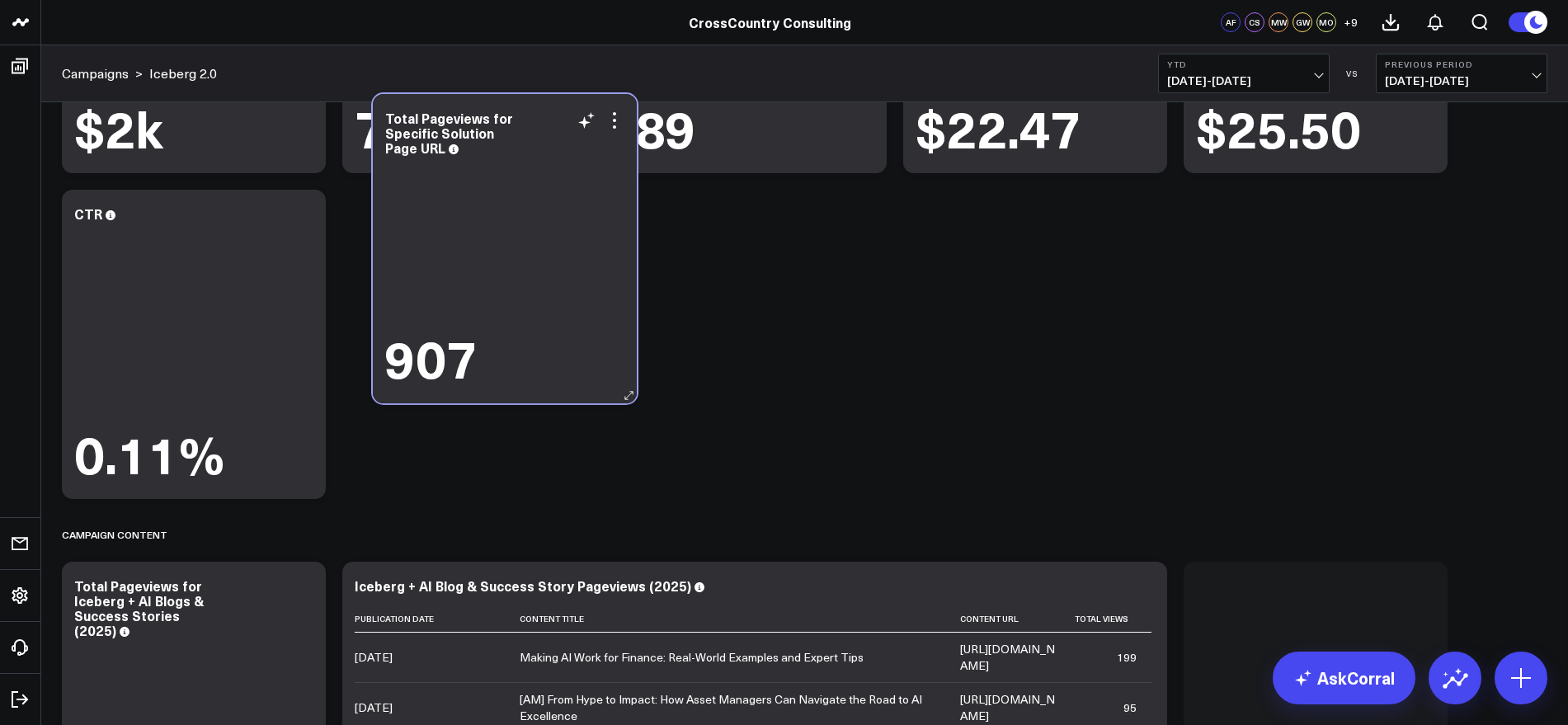
scroll to position [3014, 0]
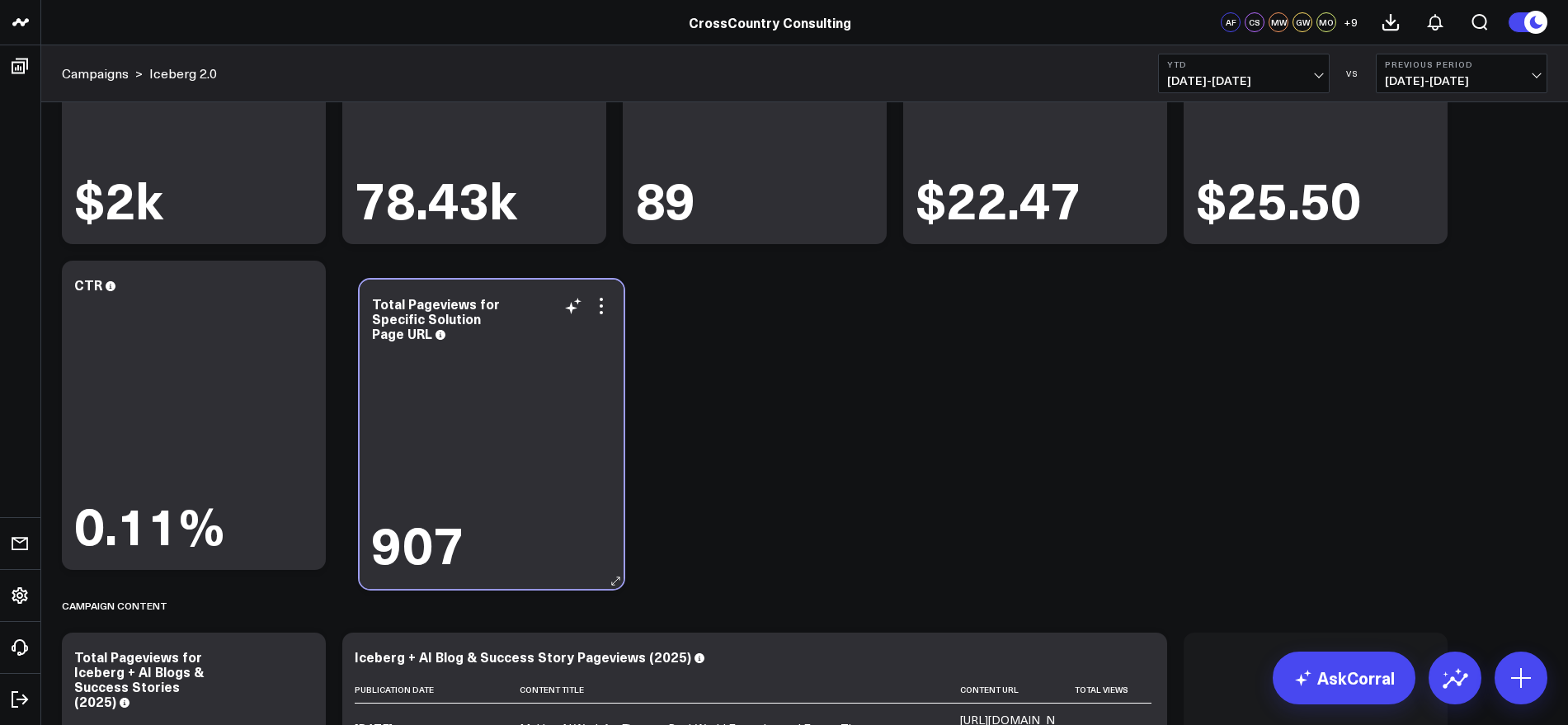
drag, startPoint x: 224, startPoint y: 417, endPoint x: 521, endPoint y: 285, distance: 325.0
click at [521, 285] on div "Total Pageviews for Specific Solution Page URL 907" at bounding box center [491, 434] width 264 height 309
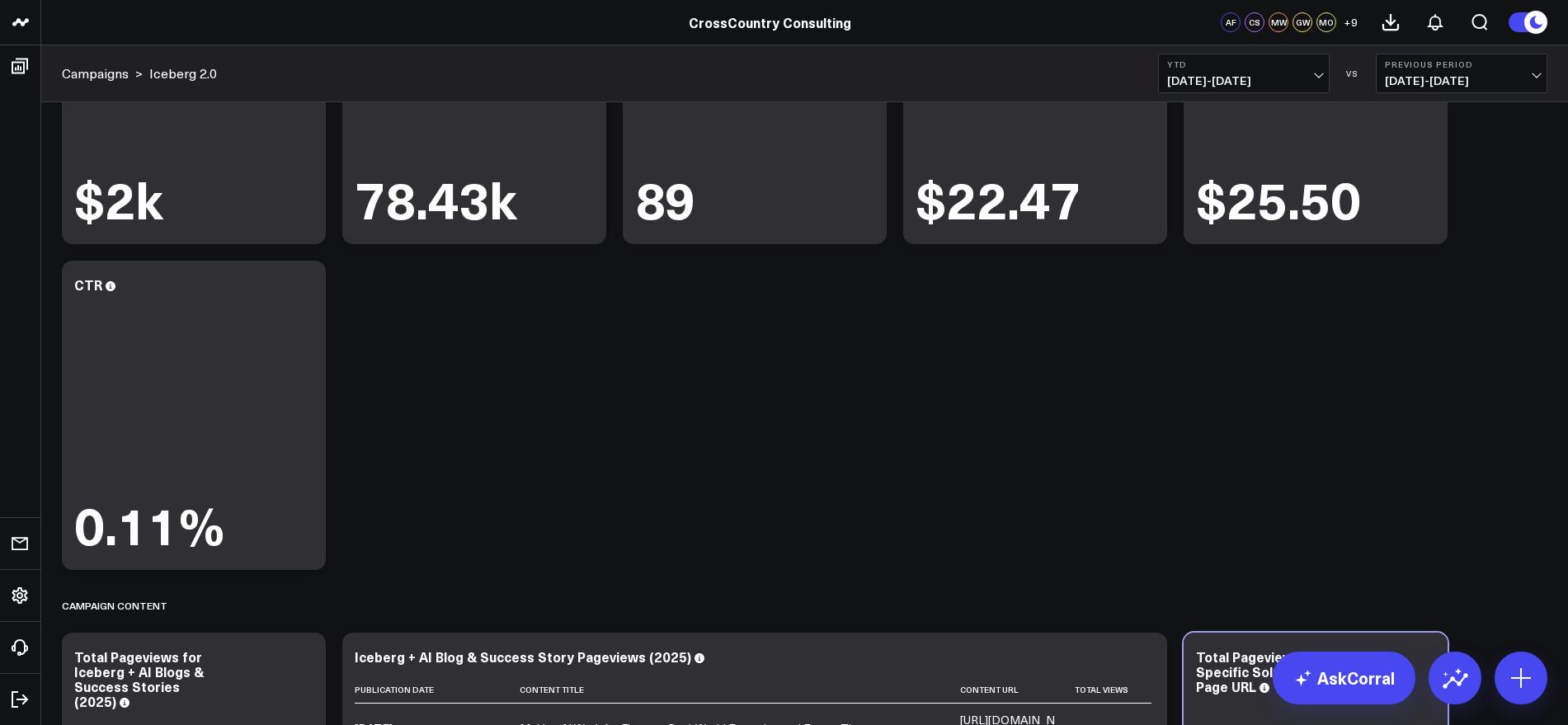
drag, startPoint x: 1214, startPoint y: 646, endPoint x: 509, endPoint y: 309, distance: 781.4
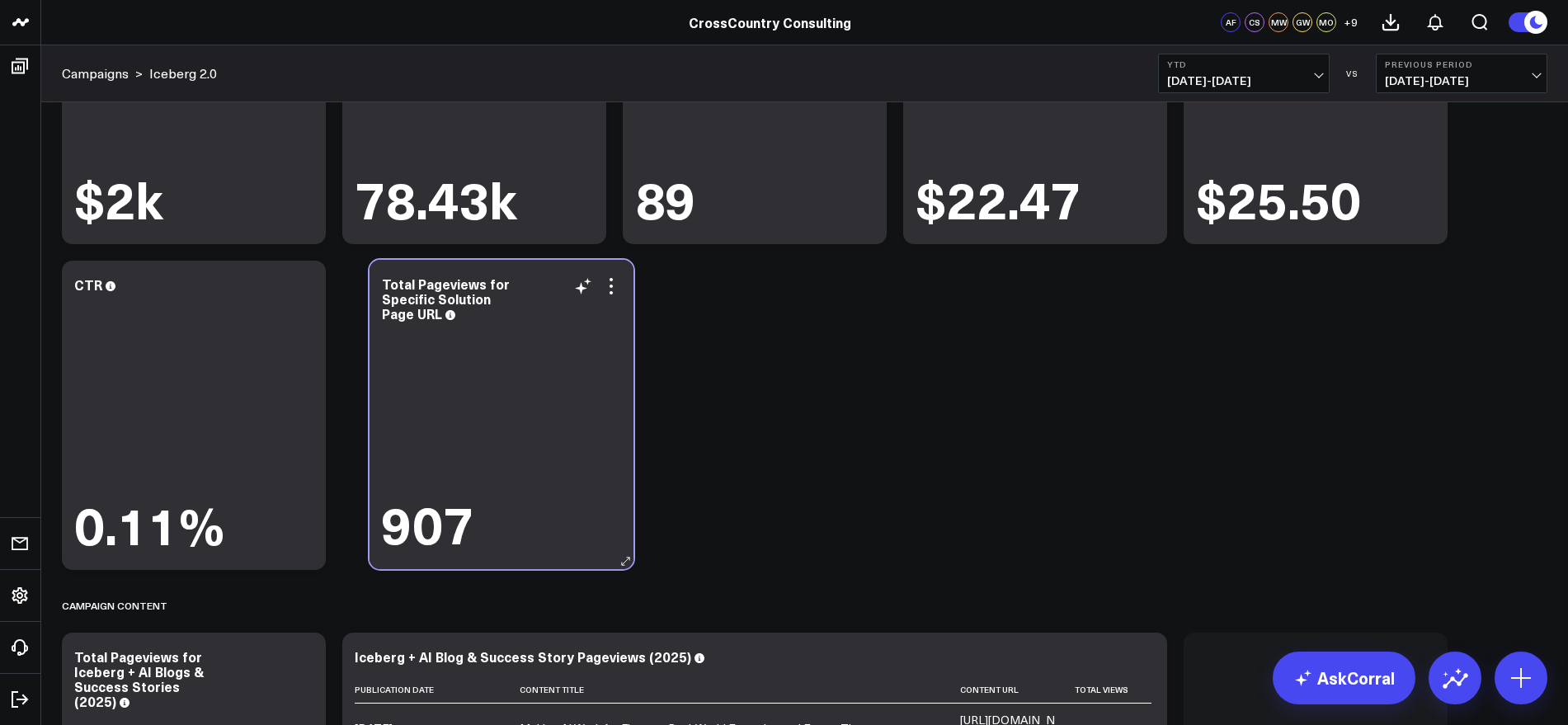
drag, startPoint x: 1194, startPoint y: 642, endPoint x: 375, endPoint y: 269, distance: 899.9
click at [375, 269] on div "Total Pageviews for Specific Solution Page URL 907" at bounding box center [501, 415] width 264 height 309
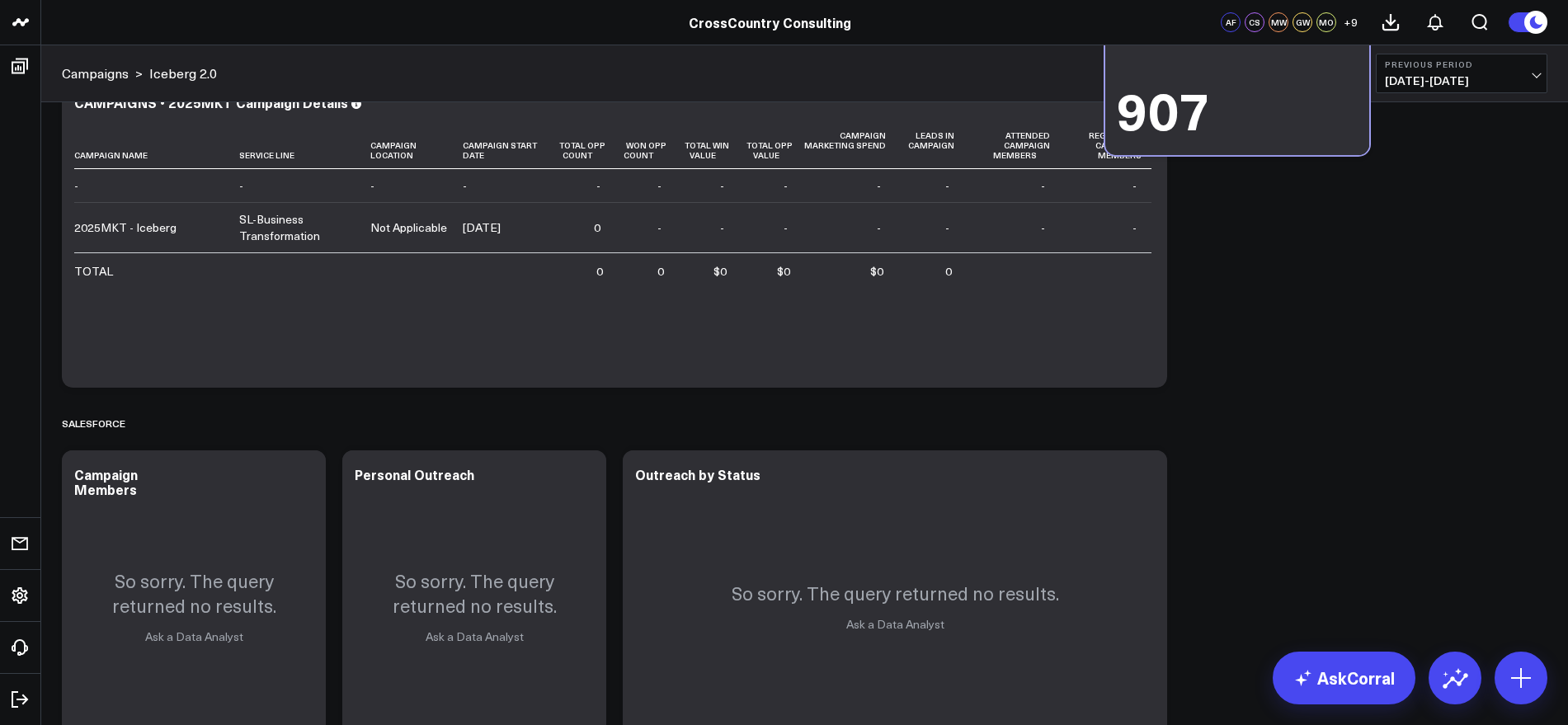
scroll to position [0, 0]
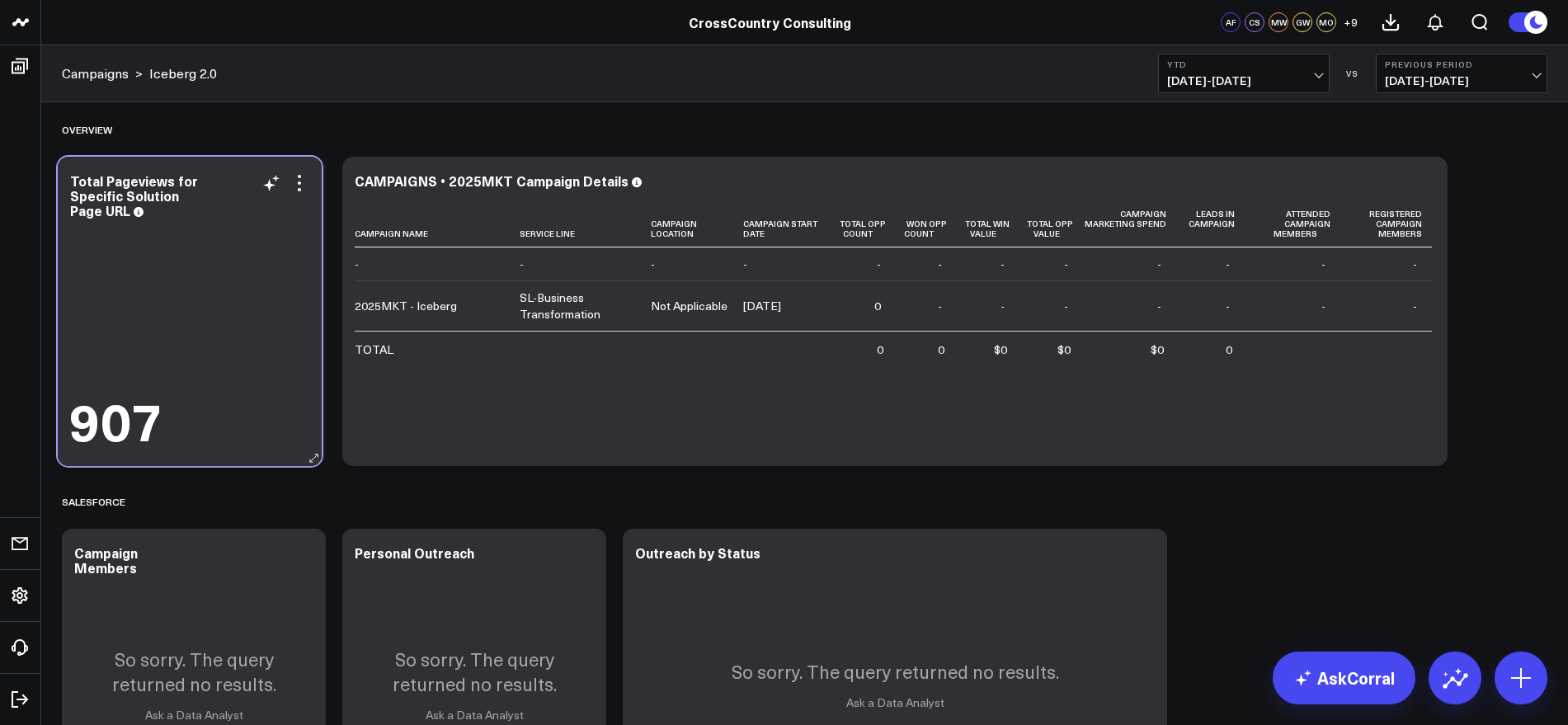
drag, startPoint x: 1196, startPoint y: 637, endPoint x: 70, endPoint y: 161, distance: 1222.5
click at [70, 161] on div "Total Pageviews for Specific Solution Page URL 907" at bounding box center [189, 311] width 264 height 309
click at [140, 207] on div "Total Pageviews for Specific Solution Page URL" at bounding box center [138, 195] width 128 height 48
click at [140, 212] on div "Total Pageviews for Specific Solution Page URL" at bounding box center [138, 195] width 128 height 48
drag, startPoint x: 107, startPoint y: 181, endPoint x: 131, endPoint y: 212, distance: 39.2
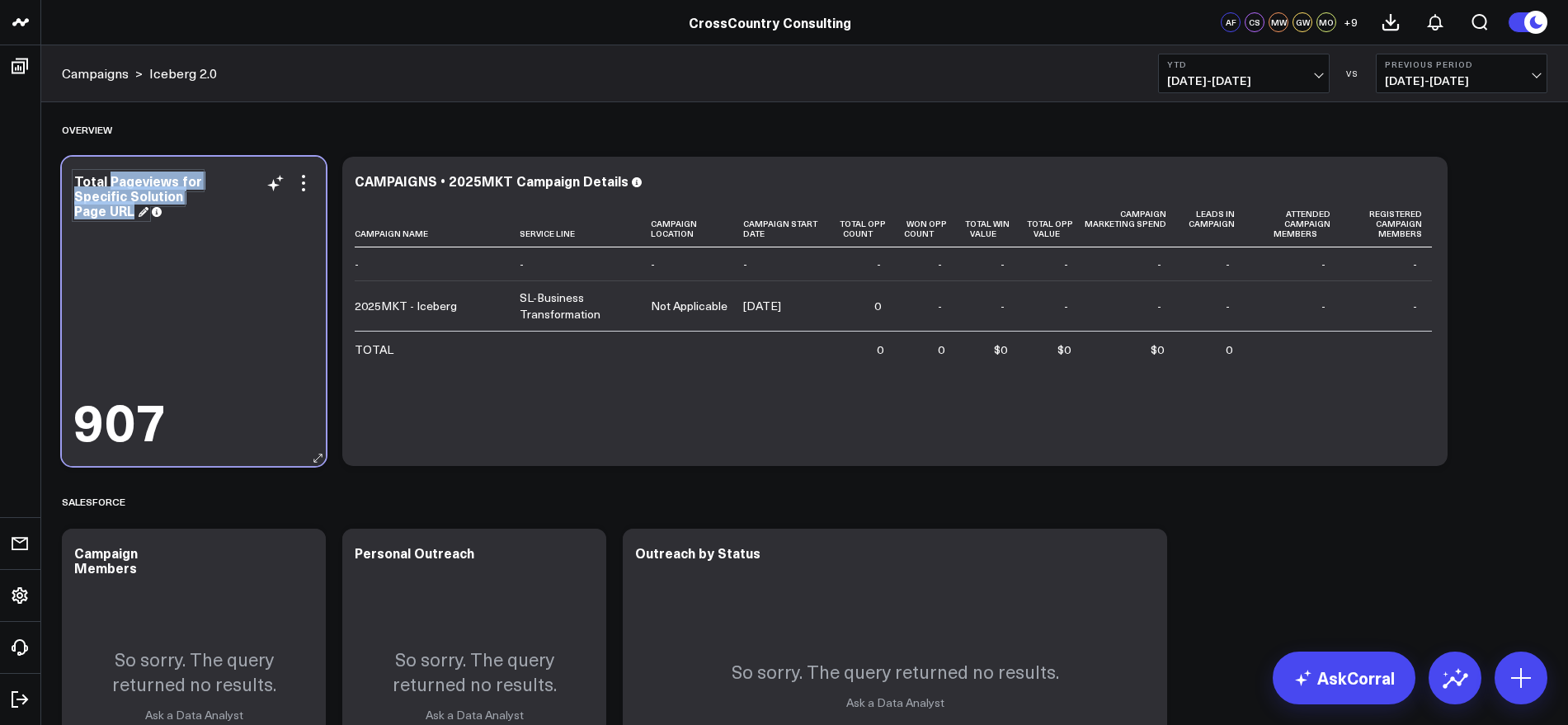
click at [131, 212] on div "Total Pageviews for Specific Solution Page URL" at bounding box center [138, 195] width 128 height 48
click at [1319, 90] on button "YTD 01/01/25 - 08/12/25" at bounding box center [1244, 74] width 171 height 39
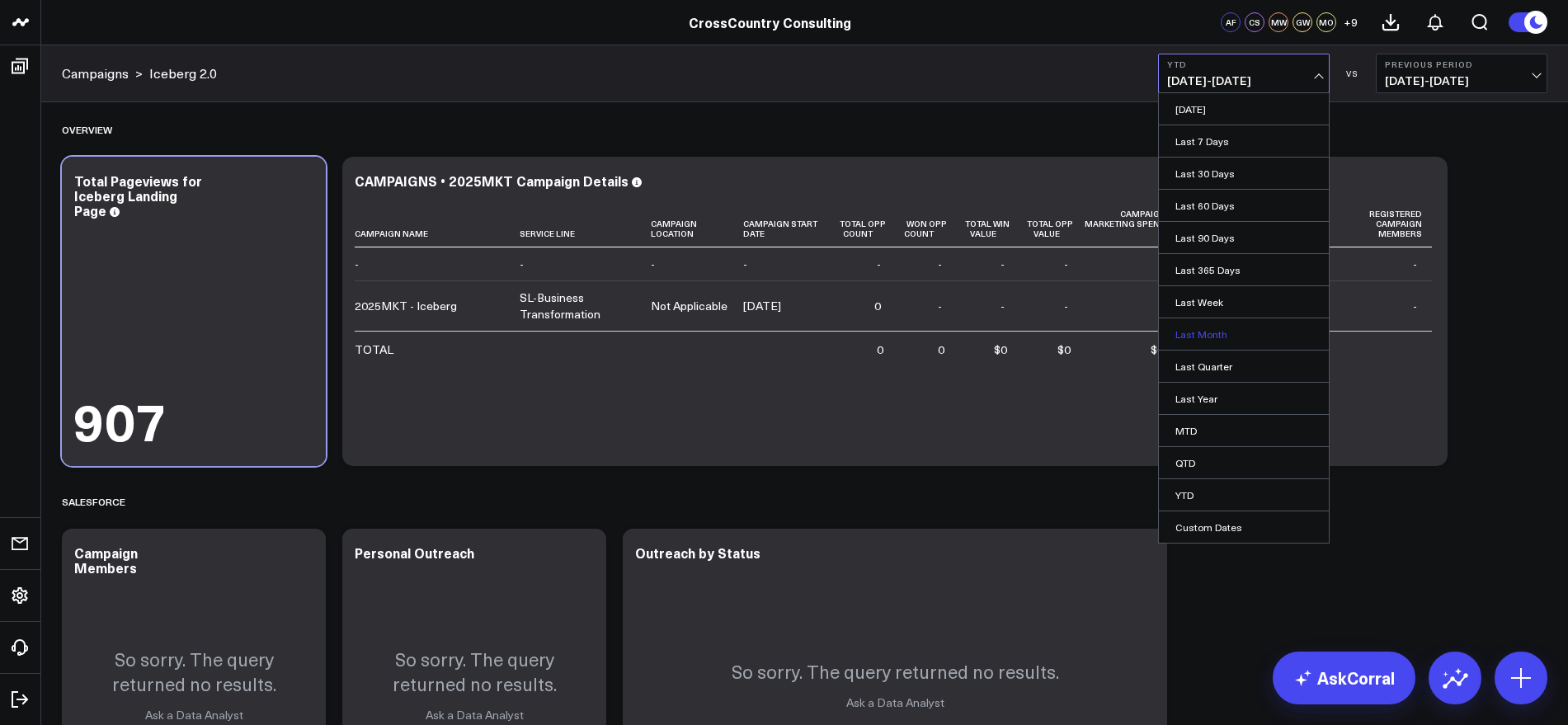
click at [1230, 322] on link "Last Month" at bounding box center [1244, 335] width 170 height 32
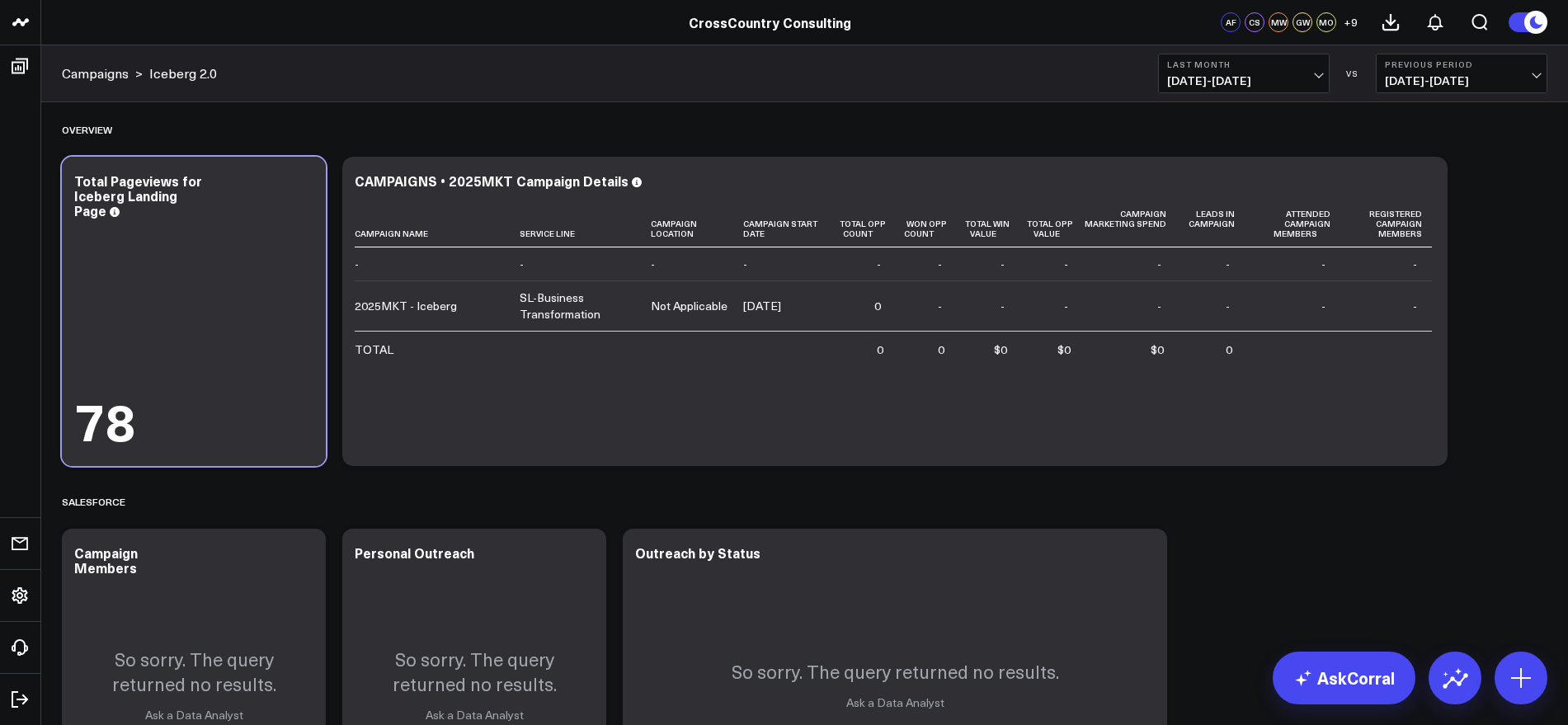
click at [1297, 77] on span "07/01/25 - 07/31/25" at bounding box center [1244, 81] width 154 height 13
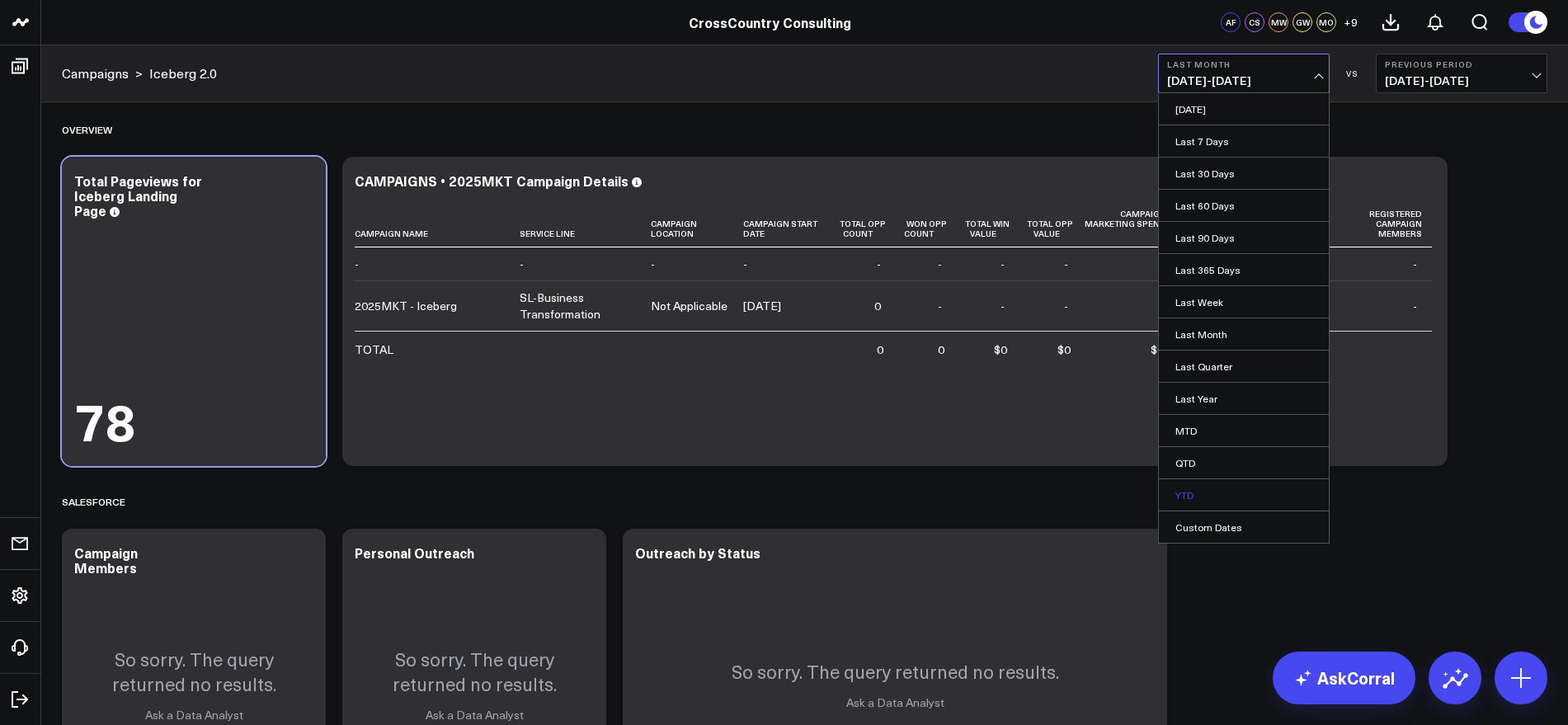
click at [1204, 490] on link "YTD" at bounding box center [1244, 495] width 170 height 32
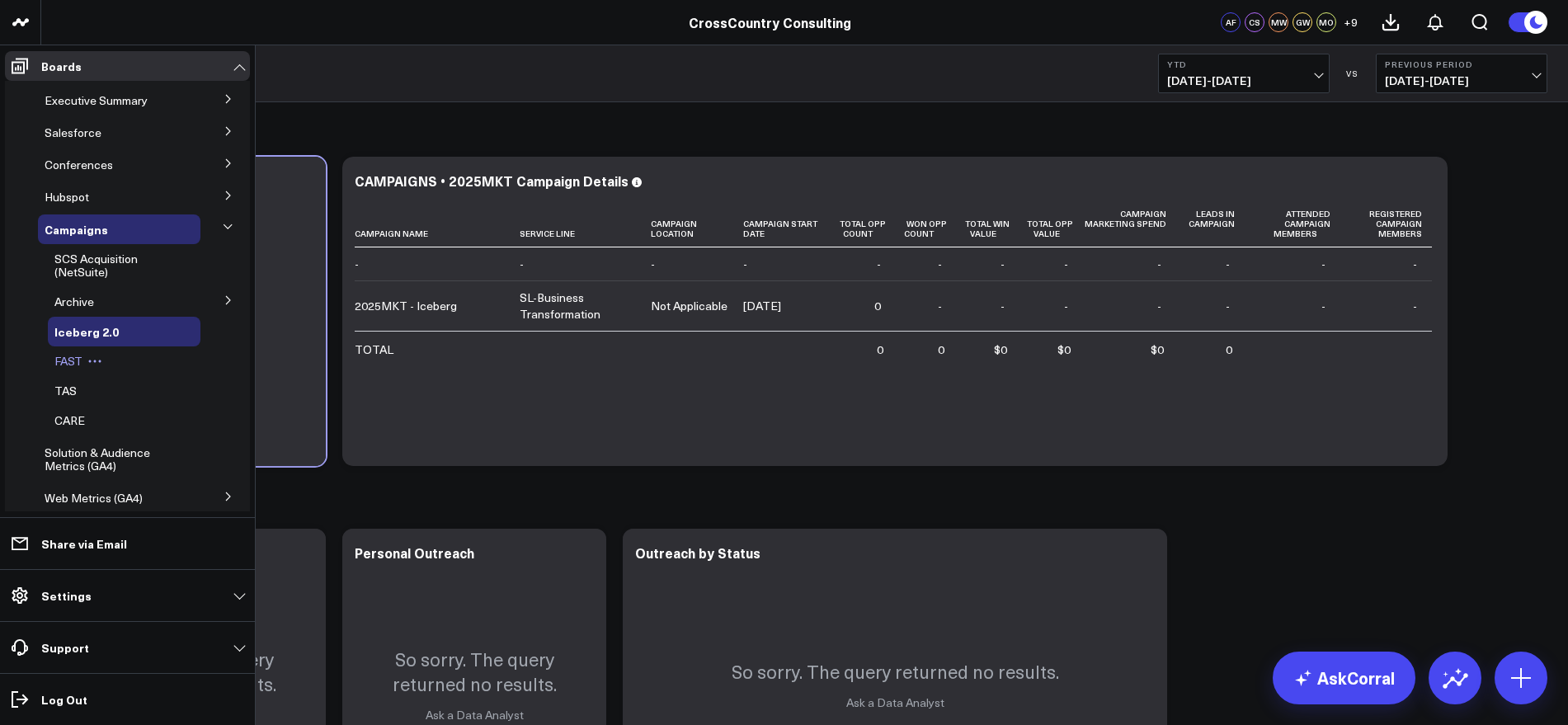
click at [70, 362] on span "FAST" at bounding box center [68, 361] width 28 height 16
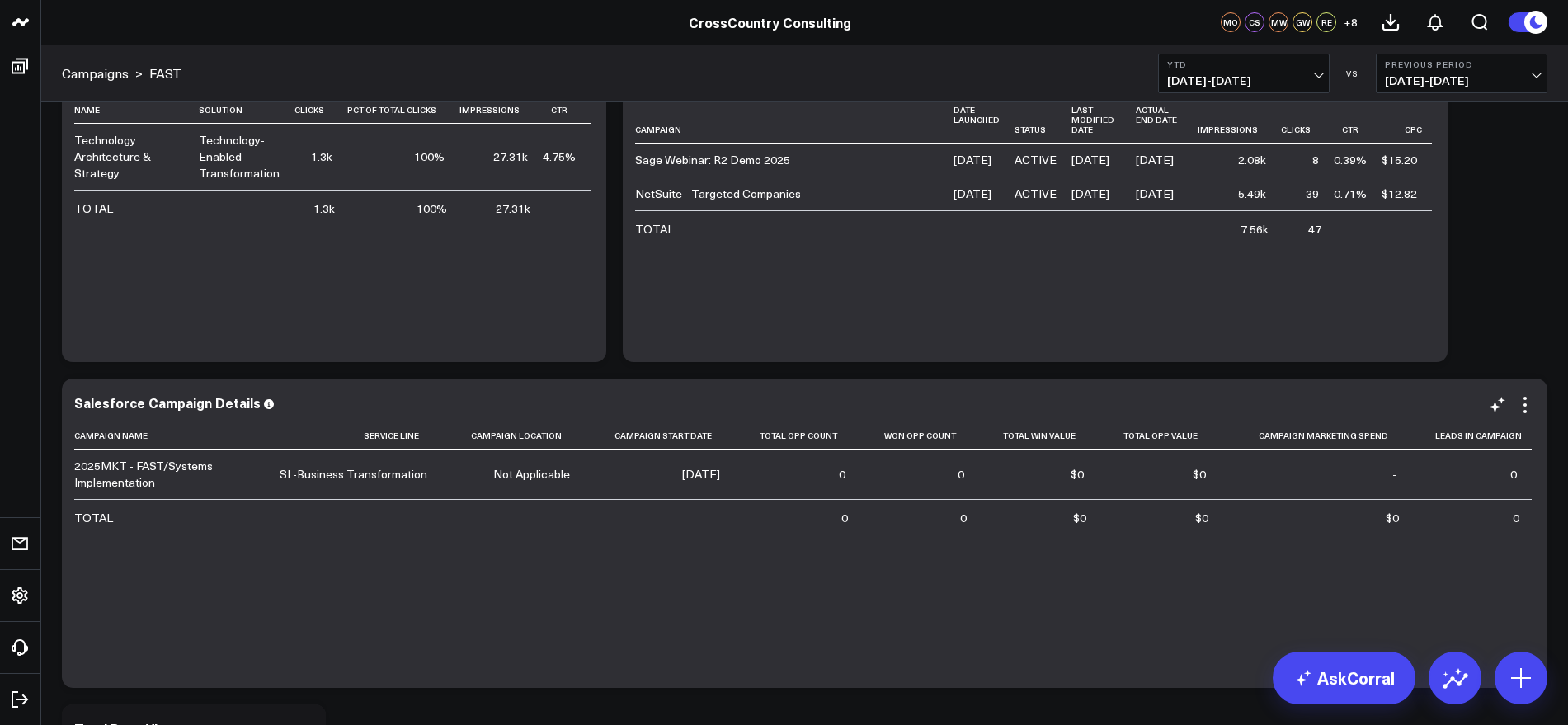
scroll to position [1117, 0]
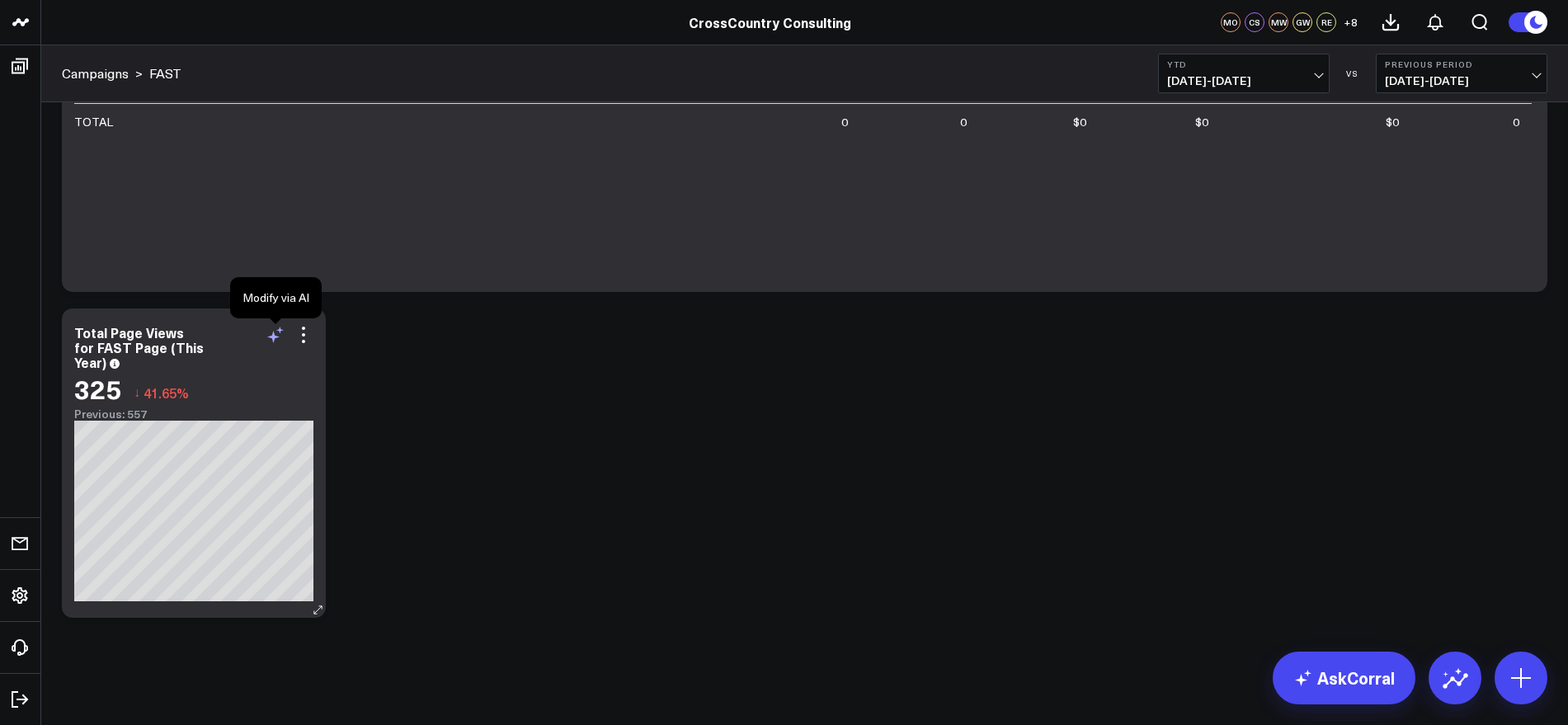
click at [275, 334] on icon at bounding box center [275, 335] width 20 height 20
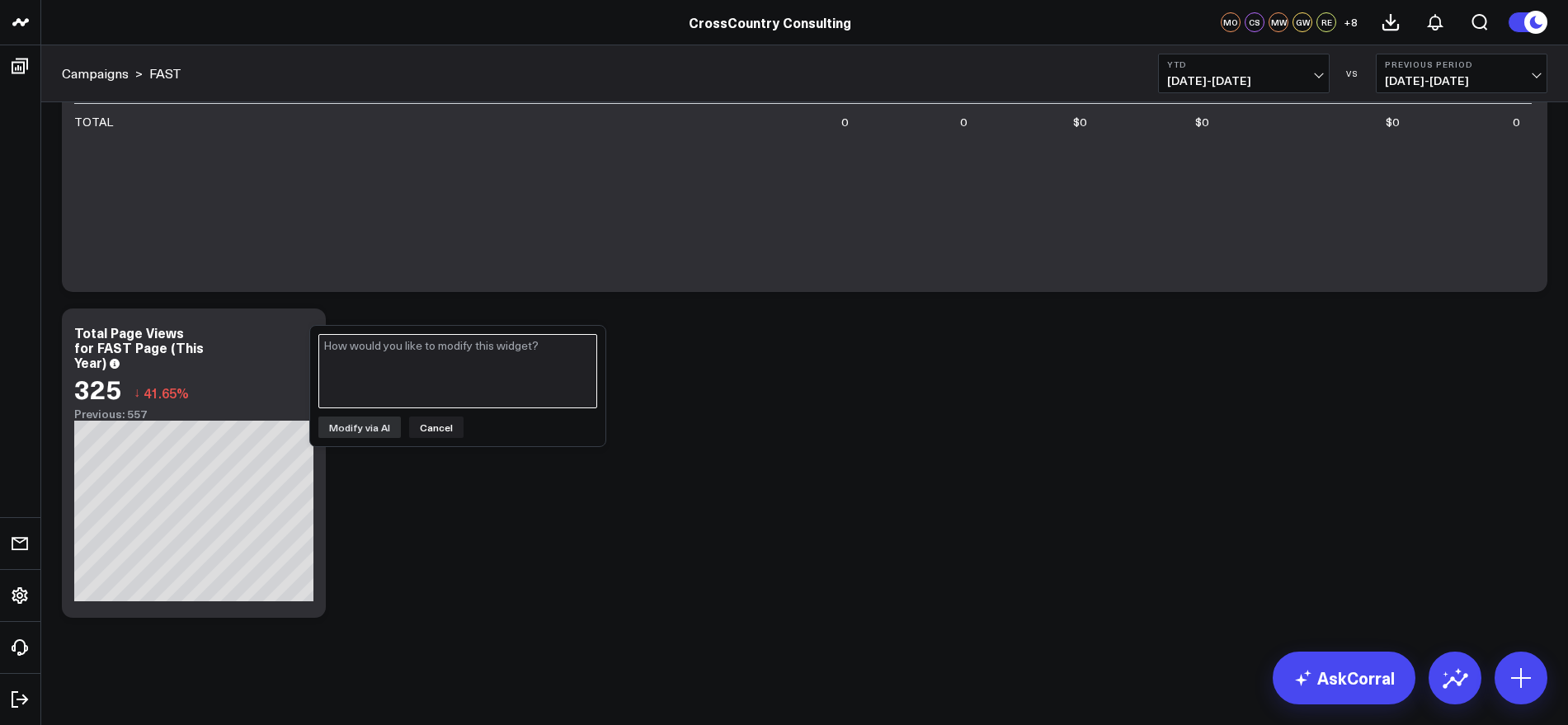
click at [398, 349] on textarea at bounding box center [457, 372] width 279 height 75
paste textarea "[URL][DOMAIN_NAME]"
type textarea "Show total pageviews for just this URL: [URL][DOMAIN_NAME]"
click at [352, 422] on button "Modify via AI" at bounding box center [360, 427] width 83 height 21
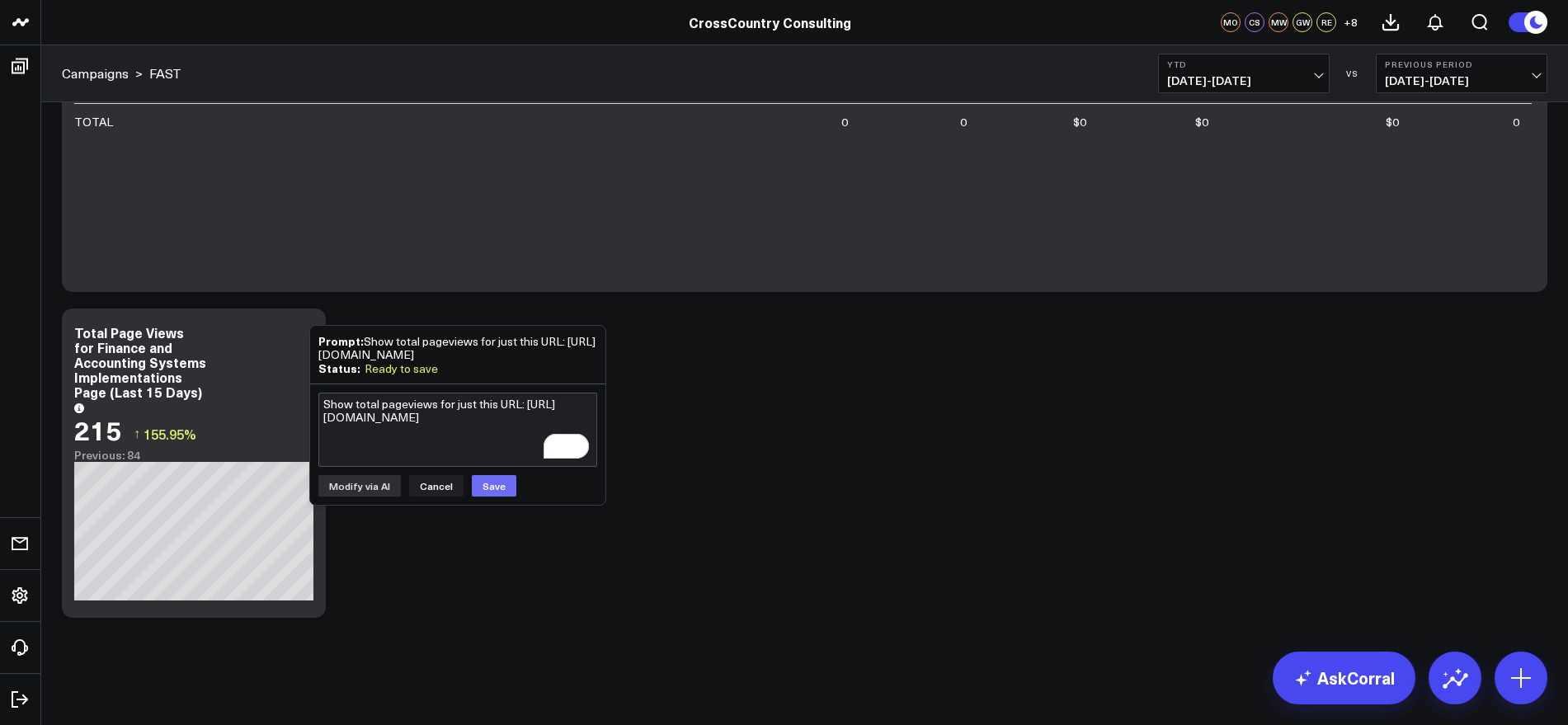
click at [490, 497] on button "Save" at bounding box center [494, 486] width 45 height 21
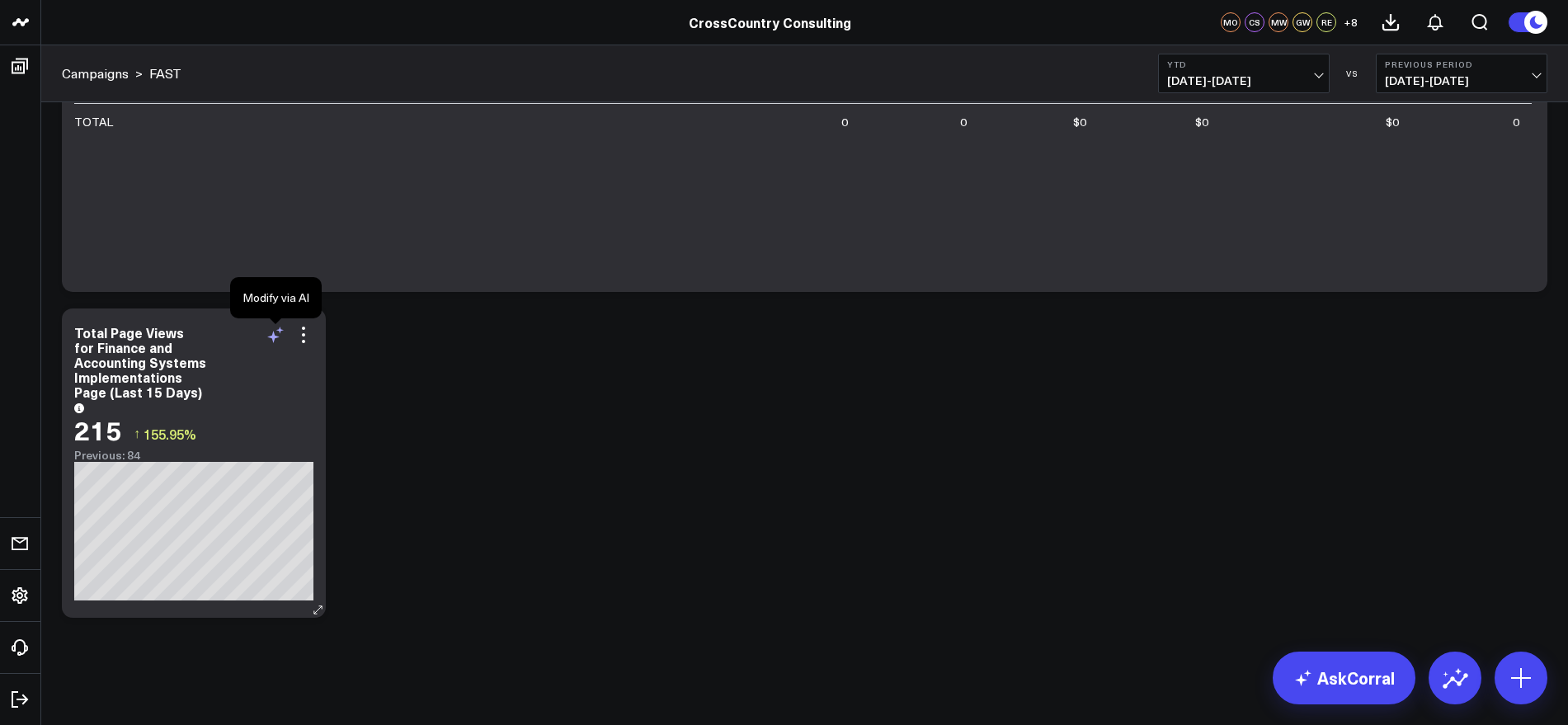
click at [275, 339] on icon at bounding box center [275, 335] width 20 height 20
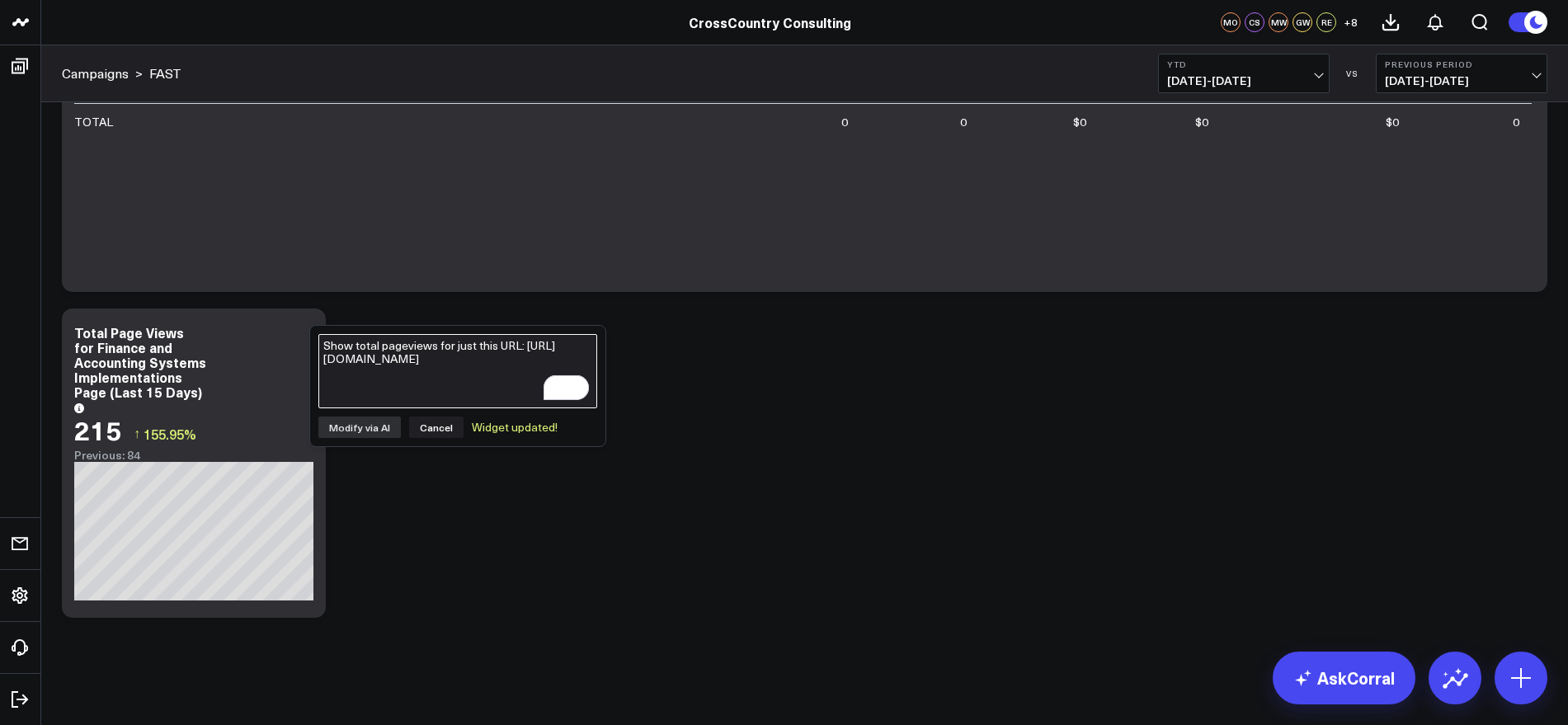
click at [404, 362] on textarea "Show total pageviews for just this URL: https://www.crosscountry-consulting.com…" at bounding box center [457, 372] width 279 height 75
type textarea "Adjust the format of this widget to be just a standalone number, no bar charts"
click at [377, 430] on button "Modify via AI" at bounding box center [360, 427] width 83 height 21
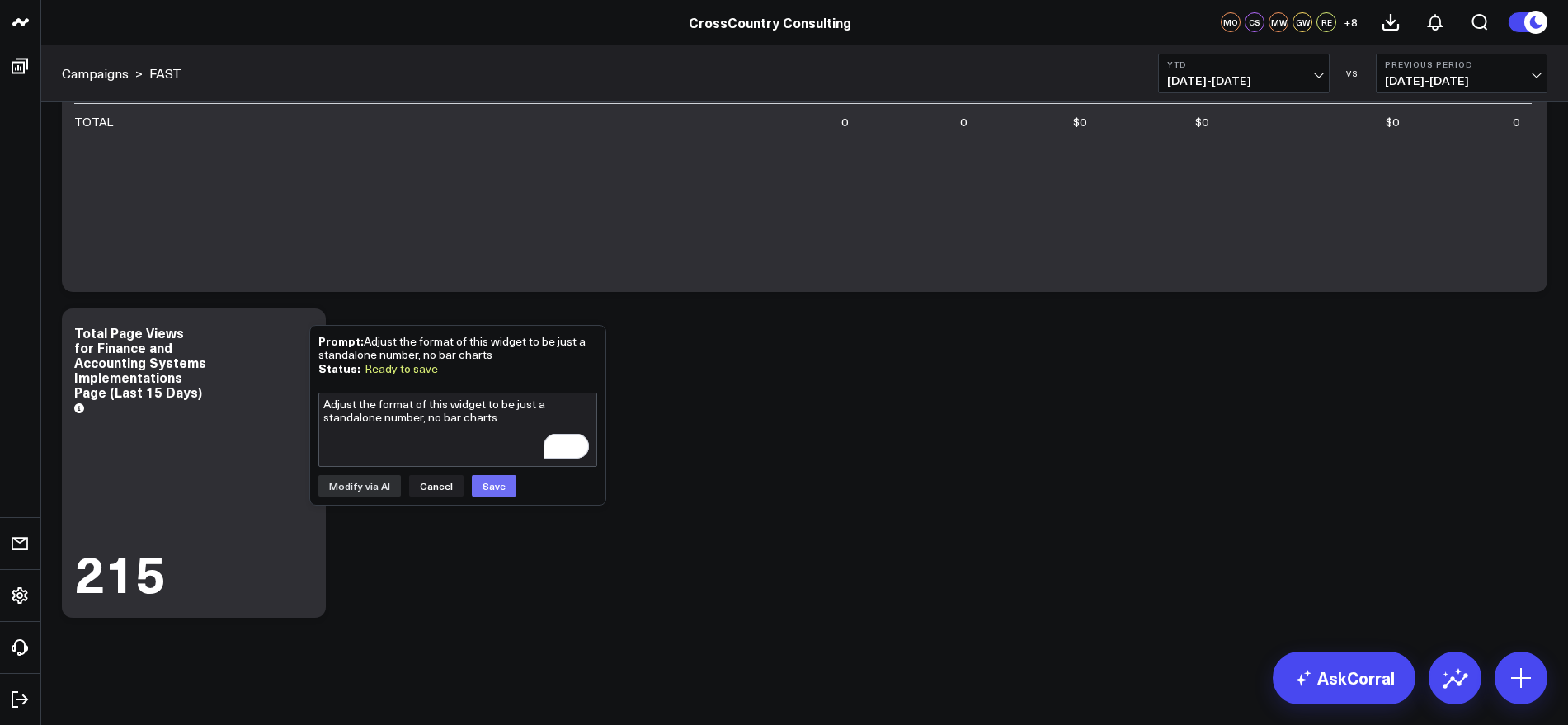
click at [500, 486] on button "Save" at bounding box center [494, 486] width 45 height 21
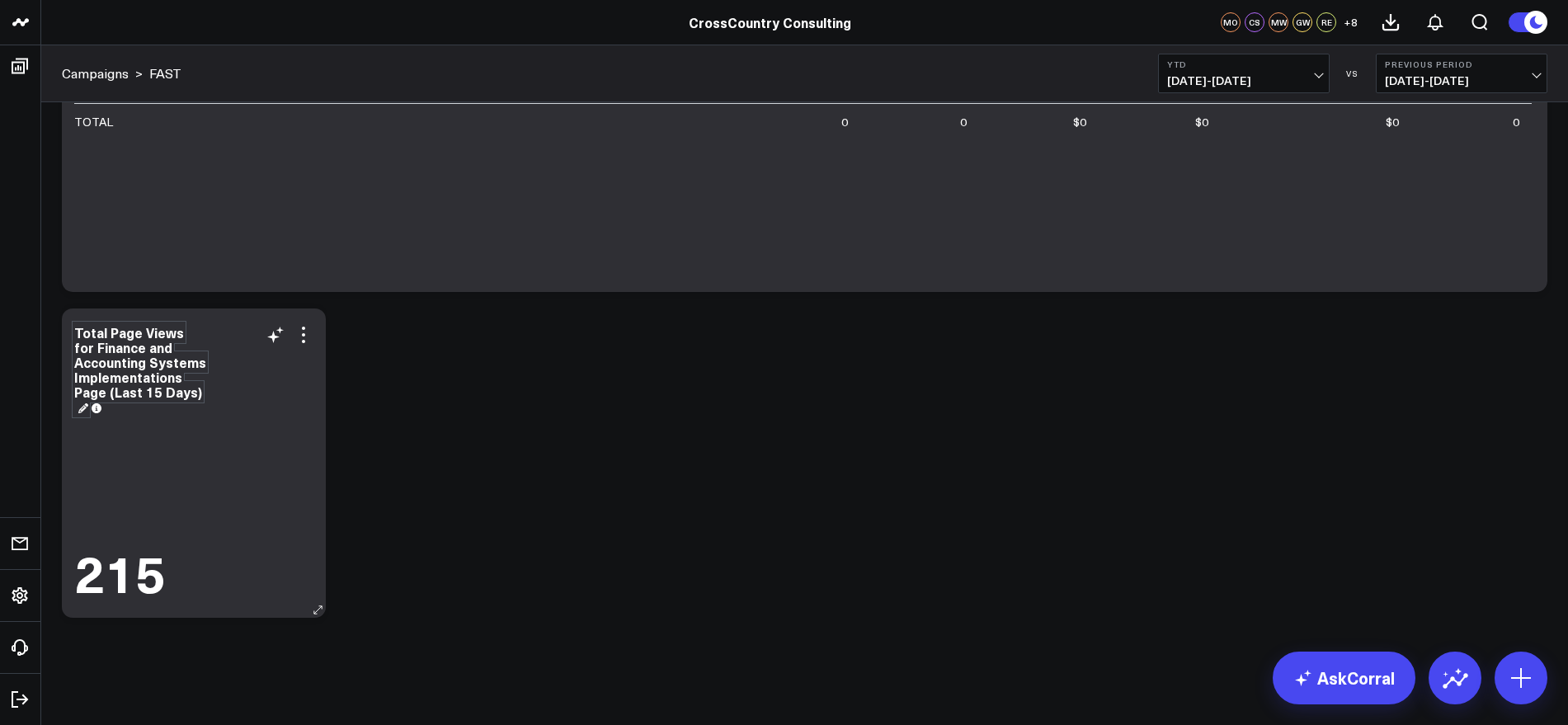
click at [169, 363] on div "Total Page Views for Finance and Accounting Systems Implementations Page (Last …" at bounding box center [141, 369] width 132 height 92
click at [99, 331] on div "Total Page Views for Finance and Accounting Systems Implementations Page (Last …" at bounding box center [141, 369] width 132 height 92
drag, startPoint x: 106, startPoint y: 335, endPoint x: 146, endPoint y: 340, distance: 40.3
click at [146, 340] on div "Total Page Views for Finance and Accounting Systems Implementations Page (Last …" at bounding box center [141, 369] width 132 height 92
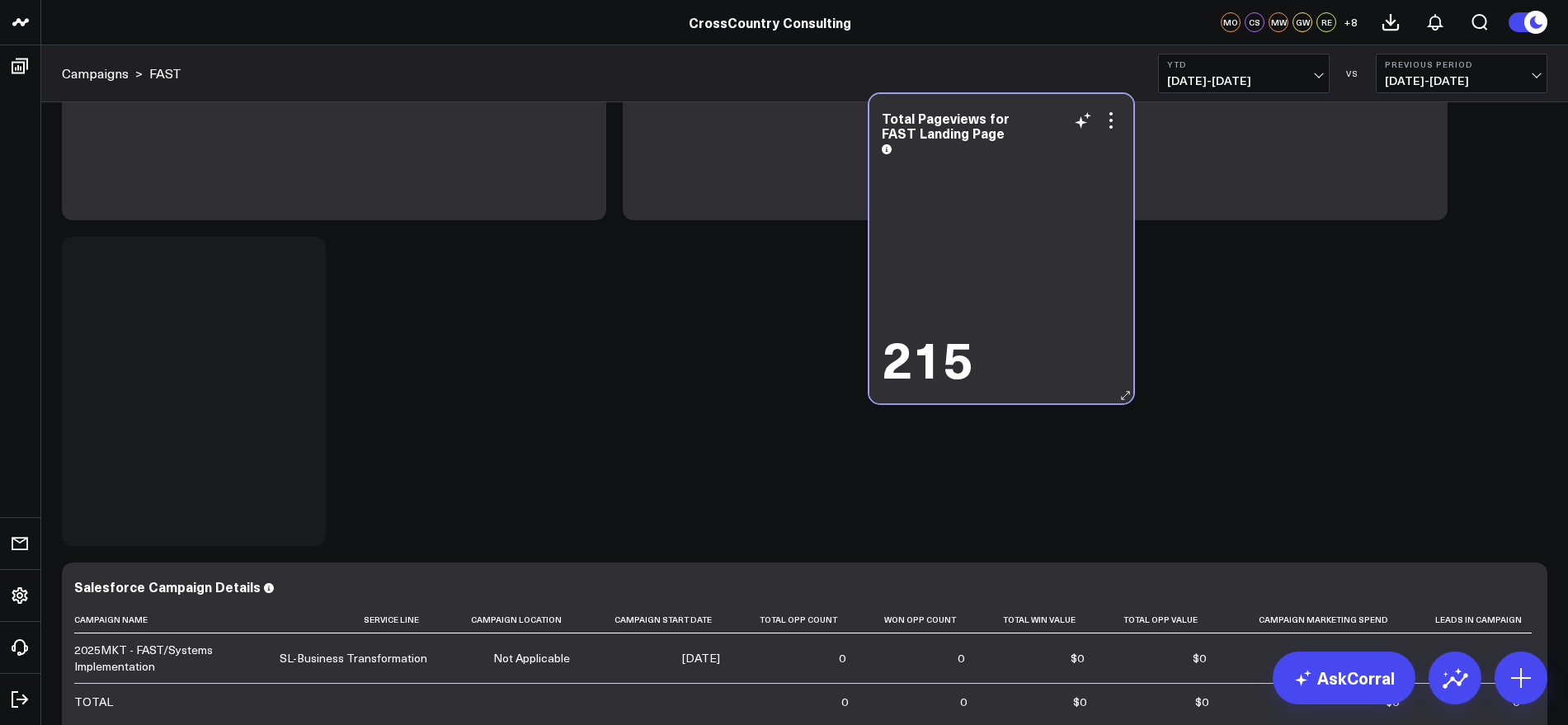
scroll to position [861, 0]
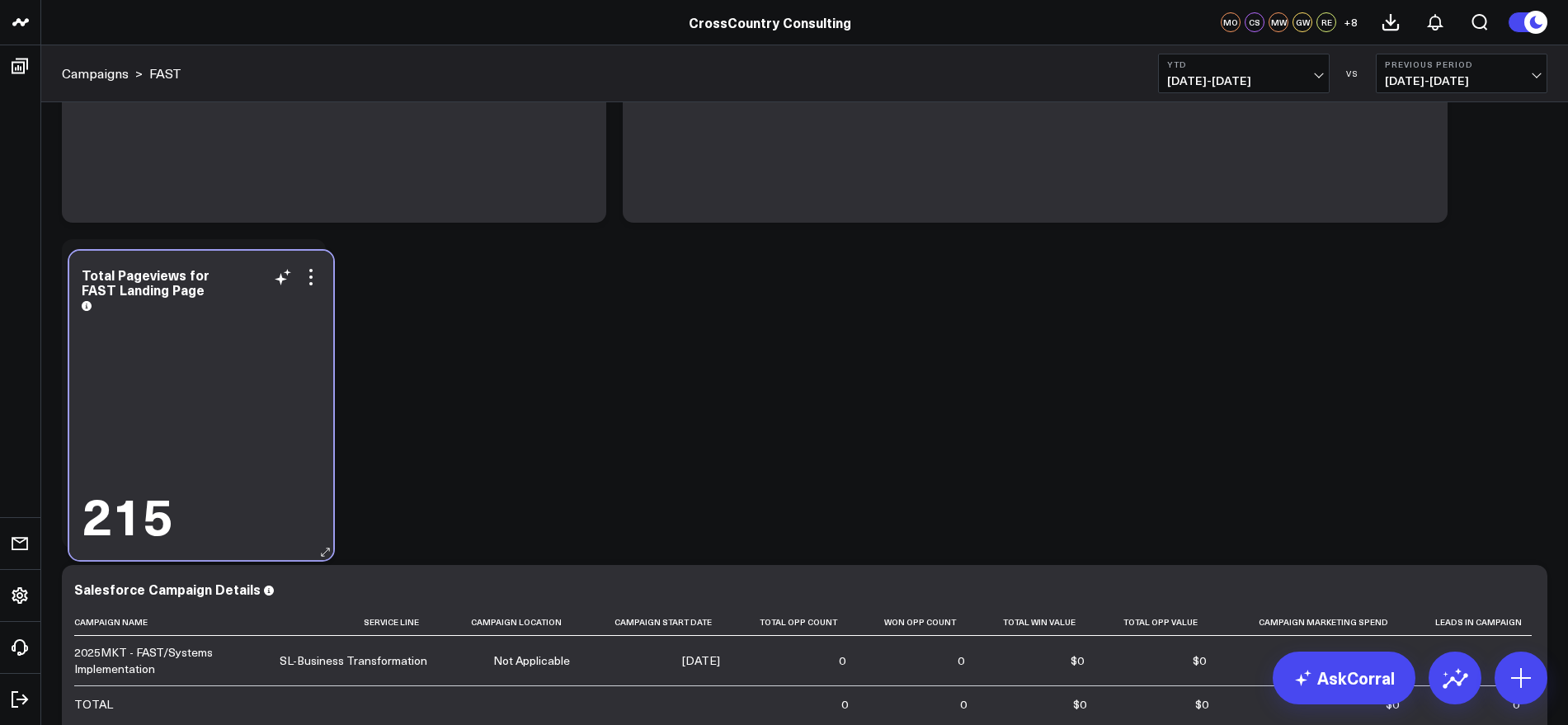
drag, startPoint x: 245, startPoint y: 332, endPoint x: 252, endPoint y: 269, distance: 63.4
click at [252, 269] on div "Total Pageviews for FAST Landing Page" at bounding box center [201, 288] width 239 height 41
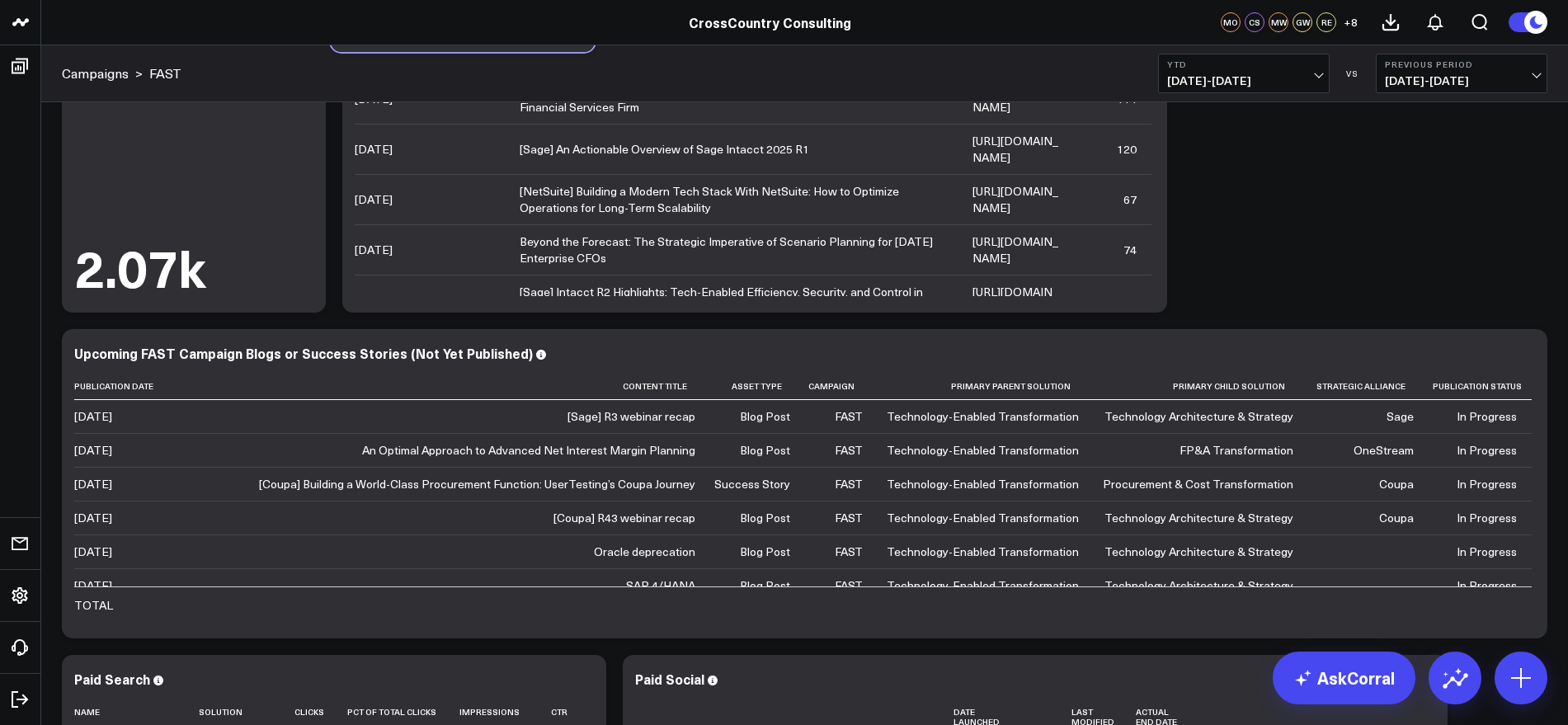
scroll to position [0, 0]
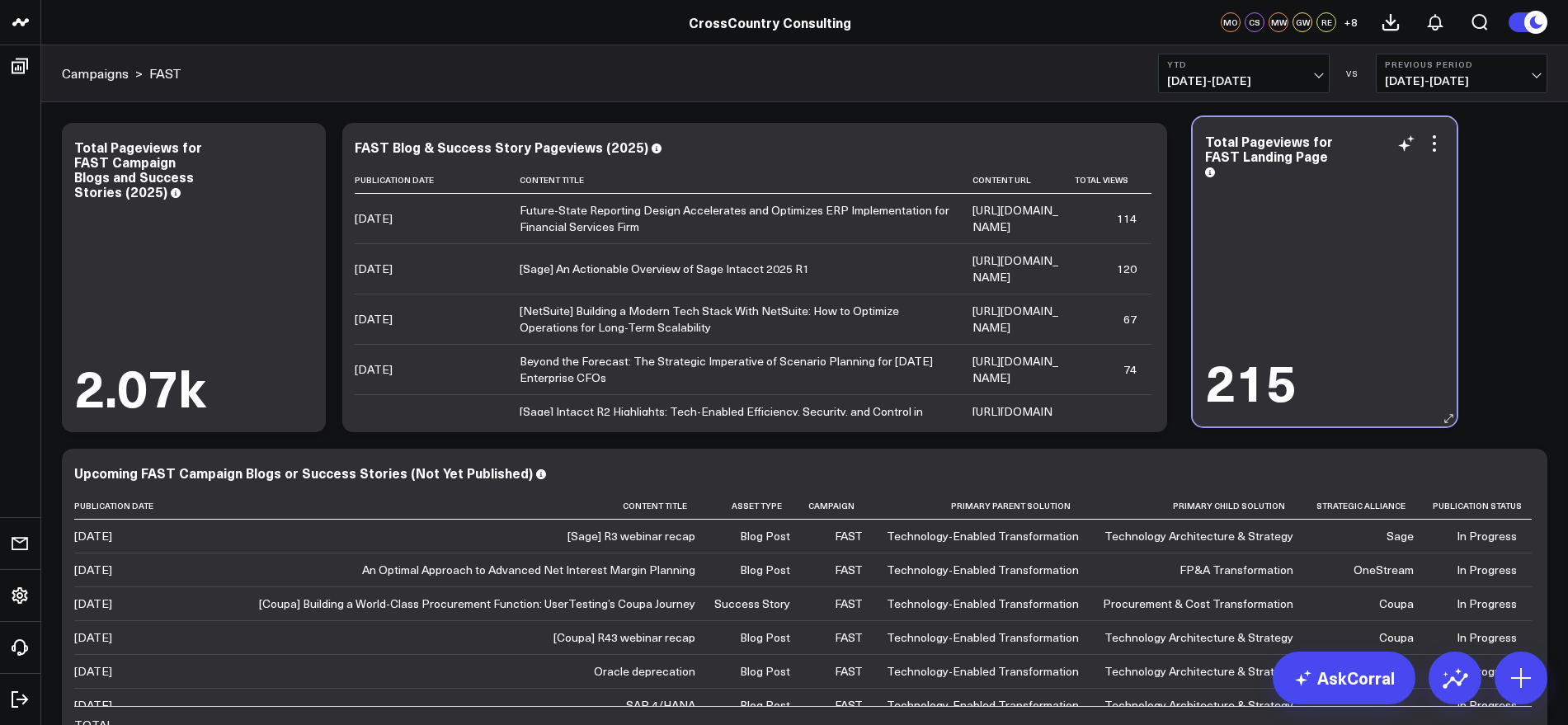
drag, startPoint x: 223, startPoint y: 562, endPoint x: 1354, endPoint y: 130, distance: 1210.7
click at [1354, 130] on div "Total Pageviews for FAST Landing Page 215" at bounding box center [1324, 272] width 264 height 309
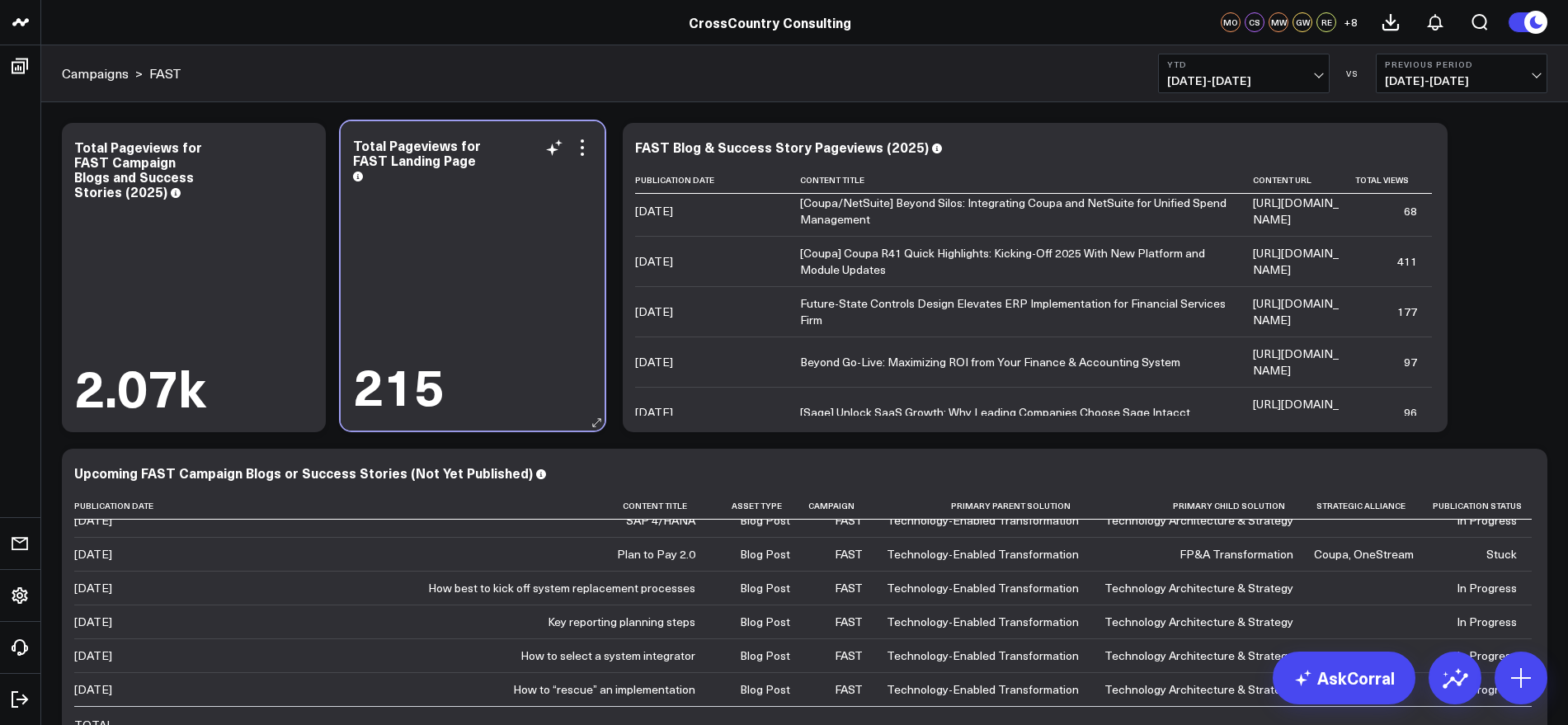
drag, startPoint x: 218, startPoint y: 291, endPoint x: 497, endPoint y: 137, distance: 318.7
click at [497, 138] on div "Total Pageviews for FAST Landing Page" at bounding box center [472, 158] width 239 height 41
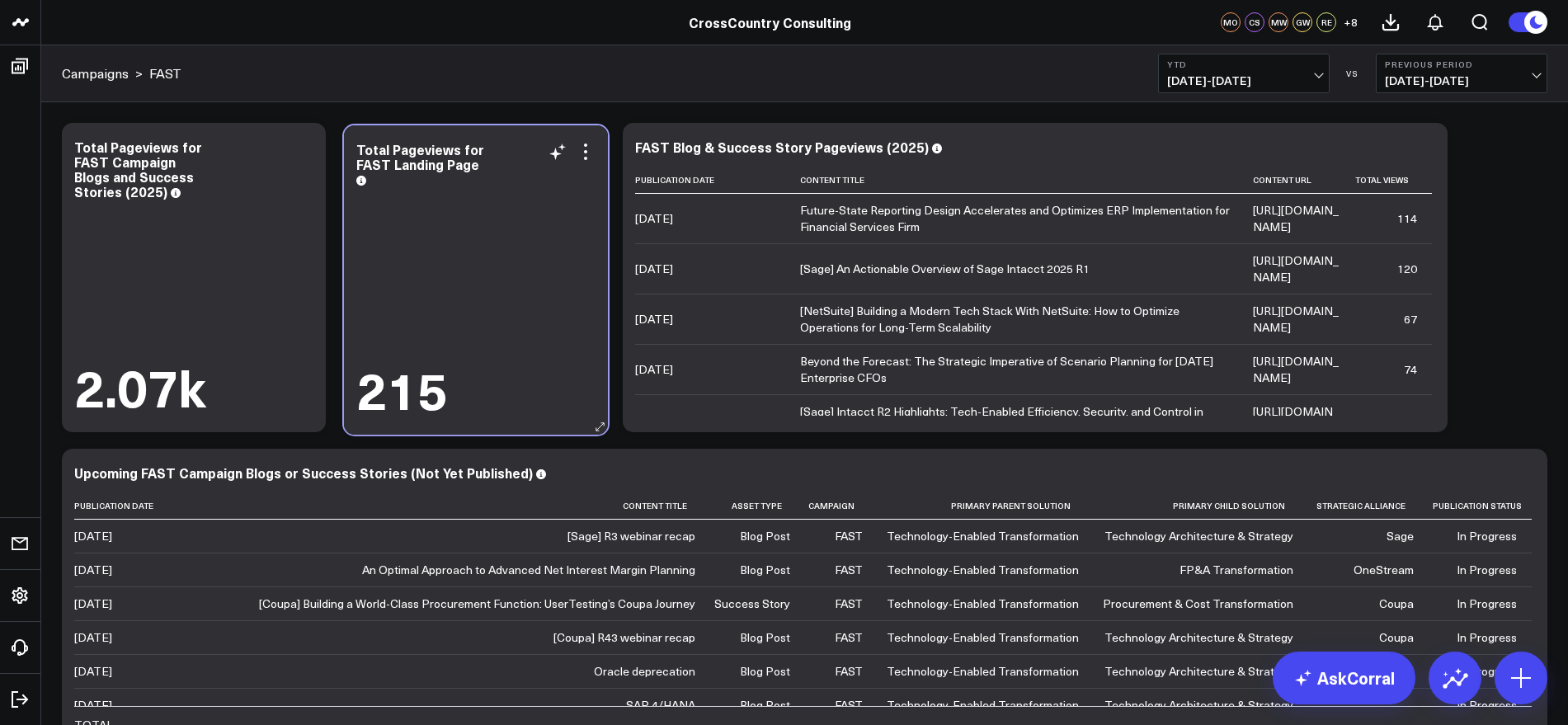
click at [504, 135] on div "Total Pageviews for FAST Landing Page 215" at bounding box center [475, 280] width 264 height 309
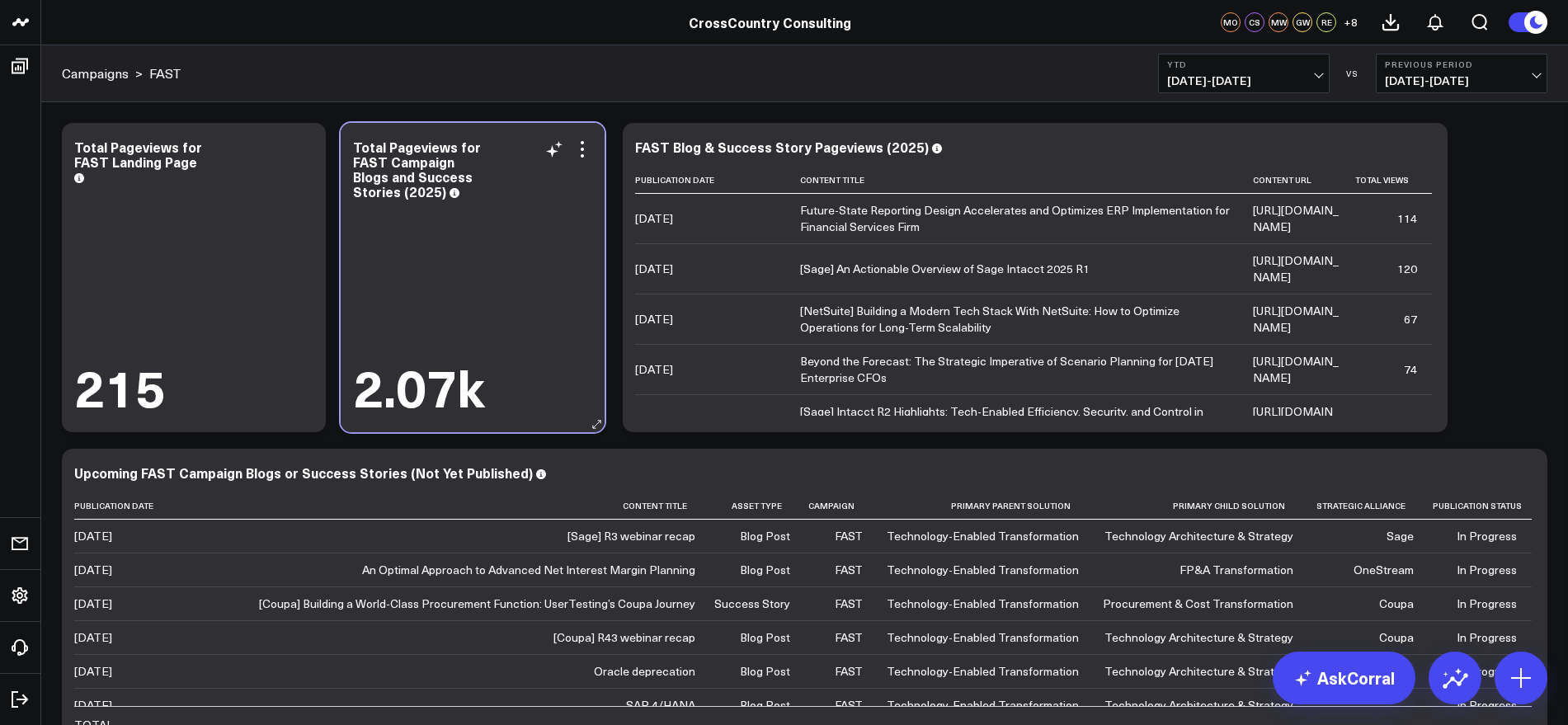
drag, startPoint x: 231, startPoint y: 133, endPoint x: 510, endPoint y: 133, distance: 279.0
click at [510, 133] on div "Total Pageviews for FAST Campaign Blogs and Success Stories (2025) 2.07k" at bounding box center [472, 278] width 264 height 309
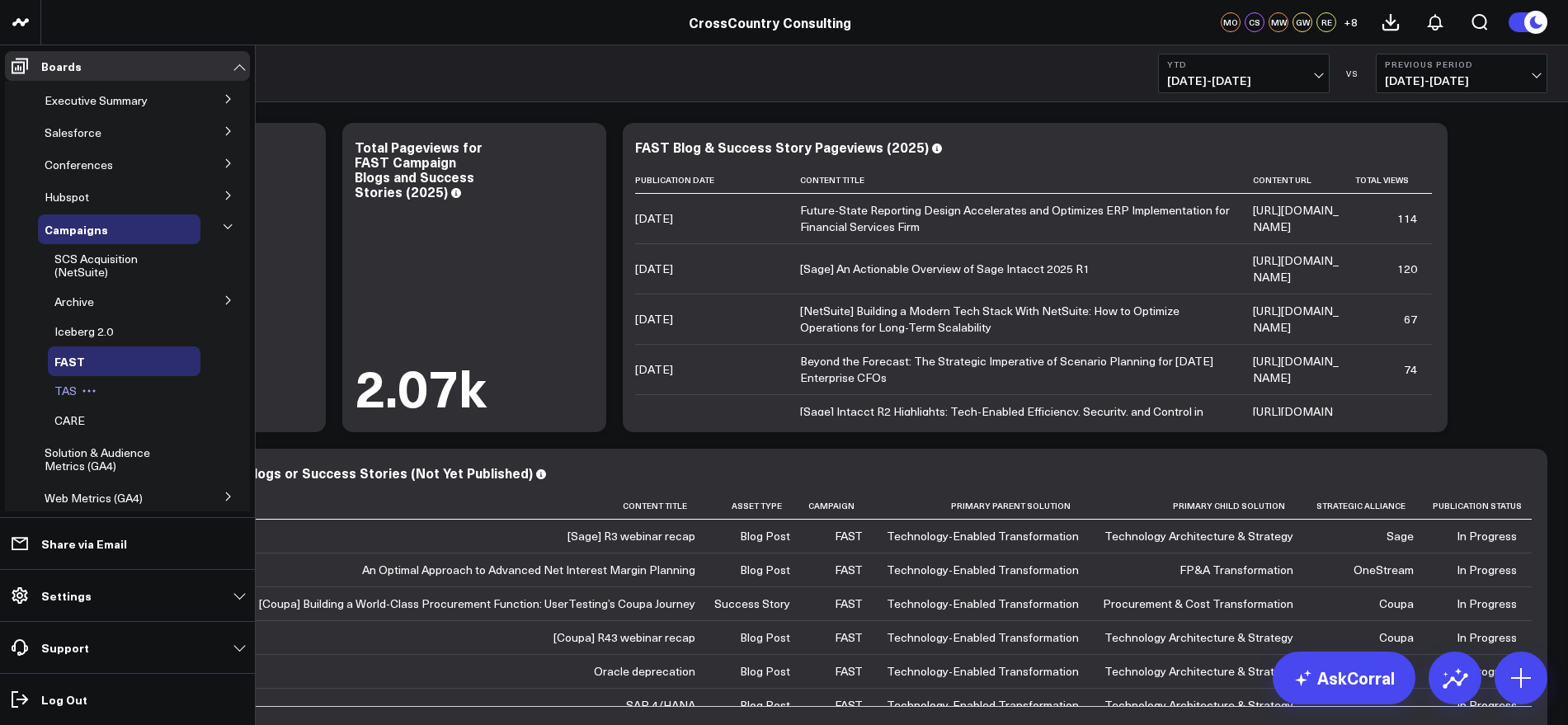
click at [54, 390] on span "TAS" at bounding box center [65, 390] width 22 height 16
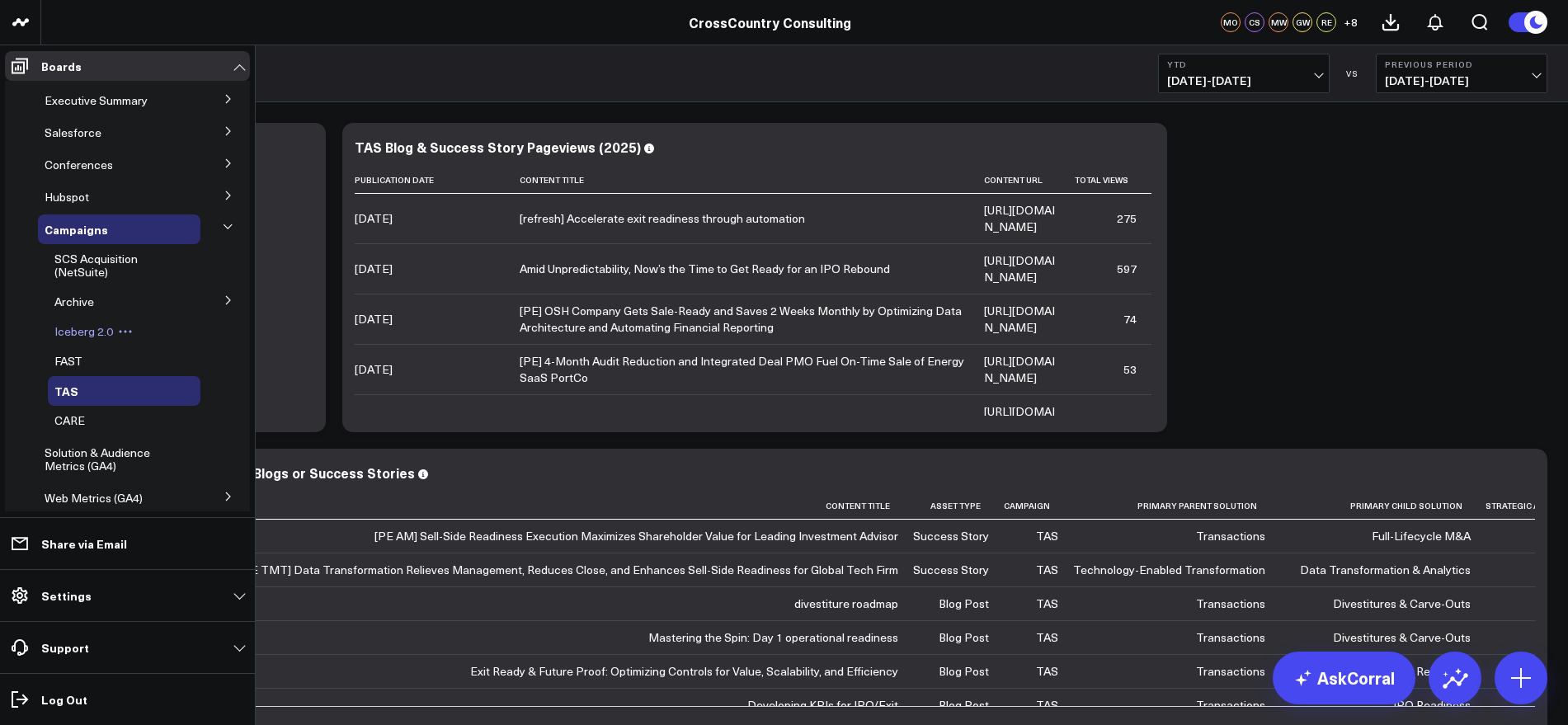
click at [89, 332] on span "Iceberg 2.0" at bounding box center [83, 331] width 59 height 16
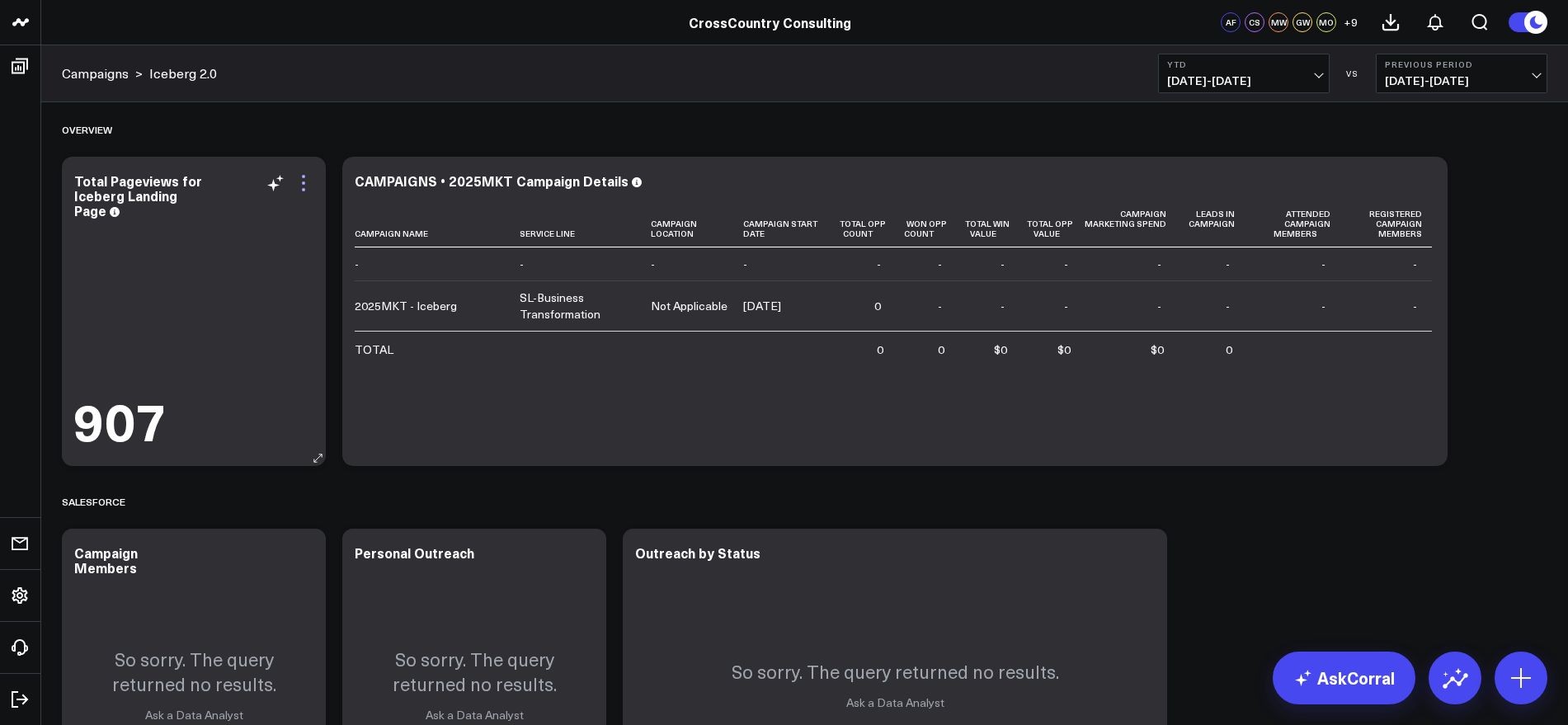
click at [298, 185] on icon at bounding box center [303, 183] width 20 height 20
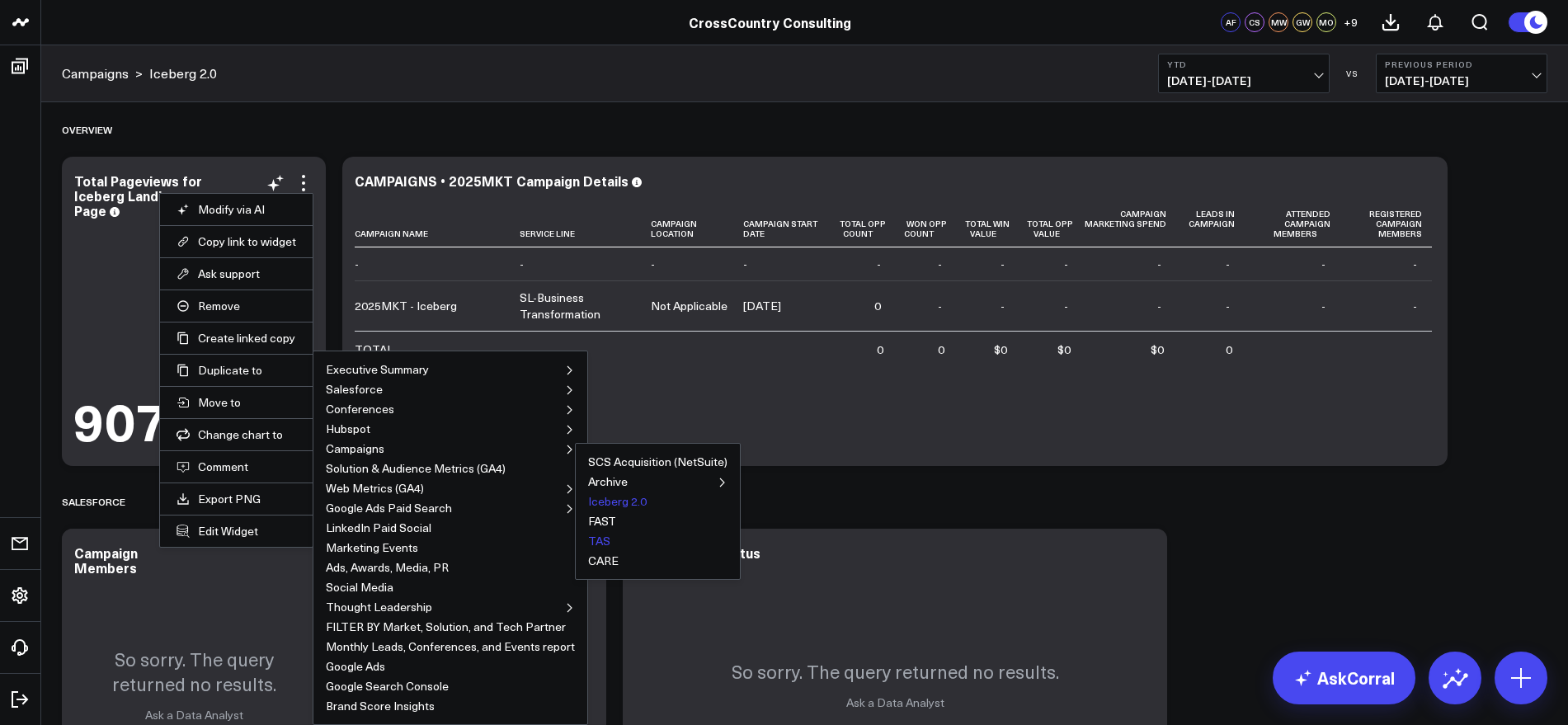
click at [597, 545] on button "TAS" at bounding box center [599, 540] width 22 height 11
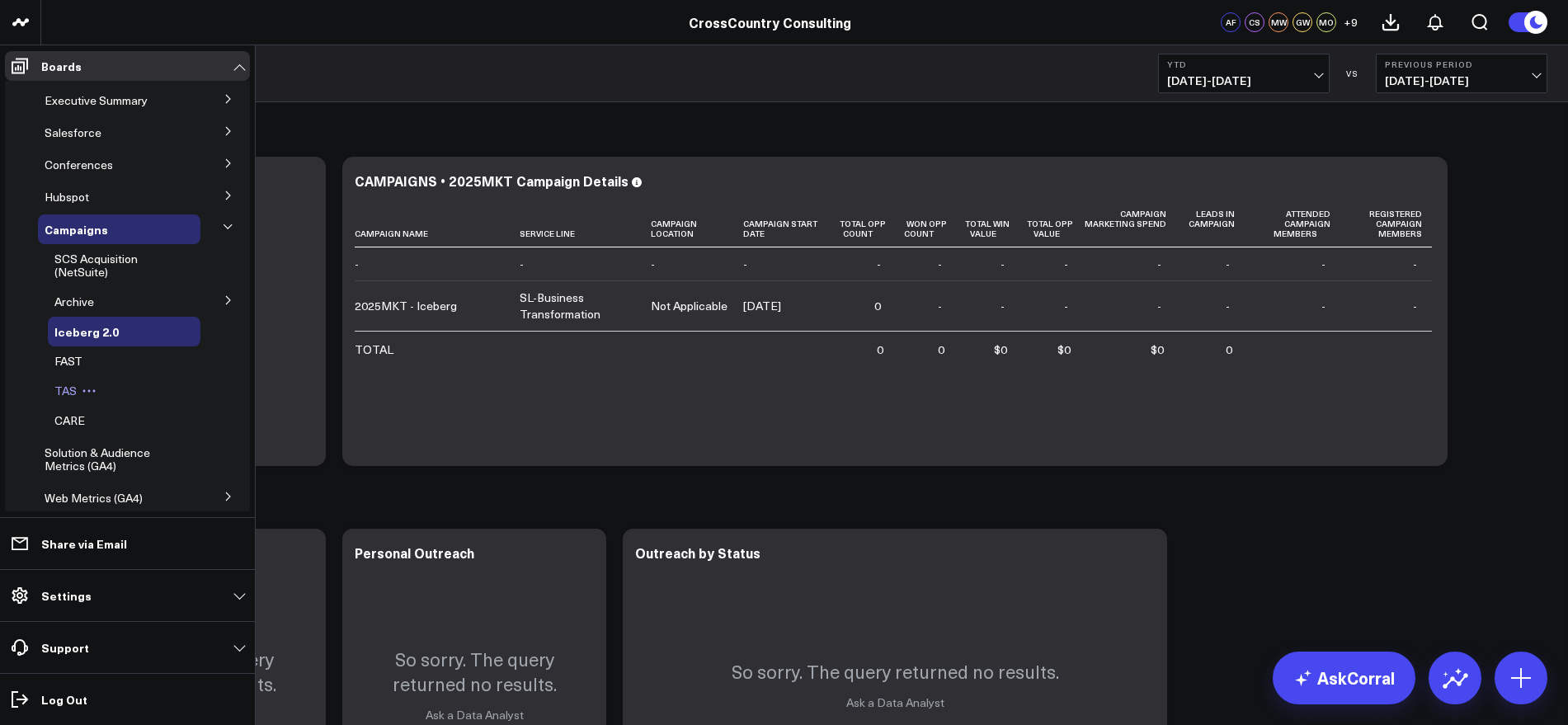
click at [76, 390] on button at bounding box center [89, 390] width 25 height 13
click at [61, 389] on span "TAS" at bounding box center [65, 390] width 22 height 16
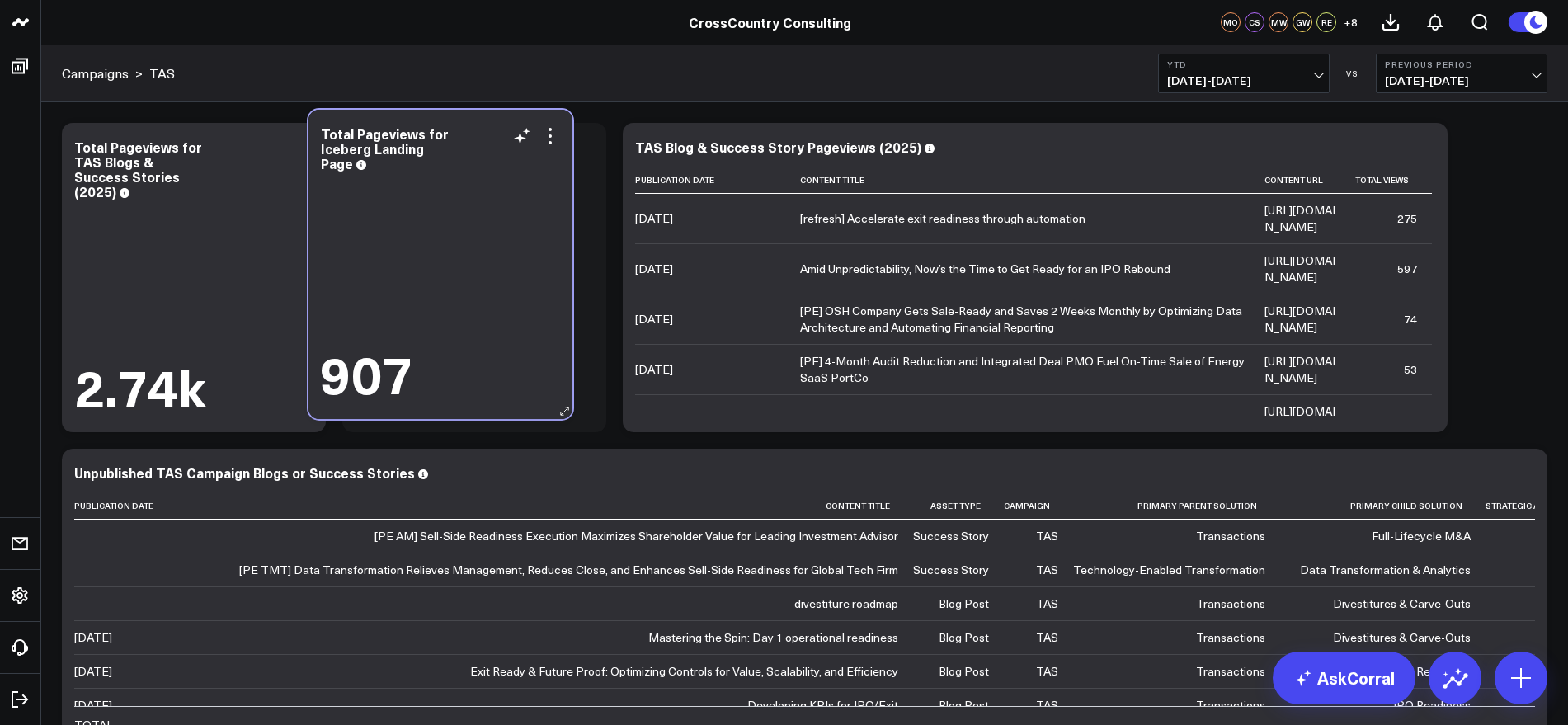
drag, startPoint x: 1357, startPoint y: 132, endPoint x: 483, endPoint y: 118, distance: 874.1
click at [483, 118] on div "Total Pageviews for Iceberg Landing Page 907" at bounding box center [440, 265] width 264 height 309
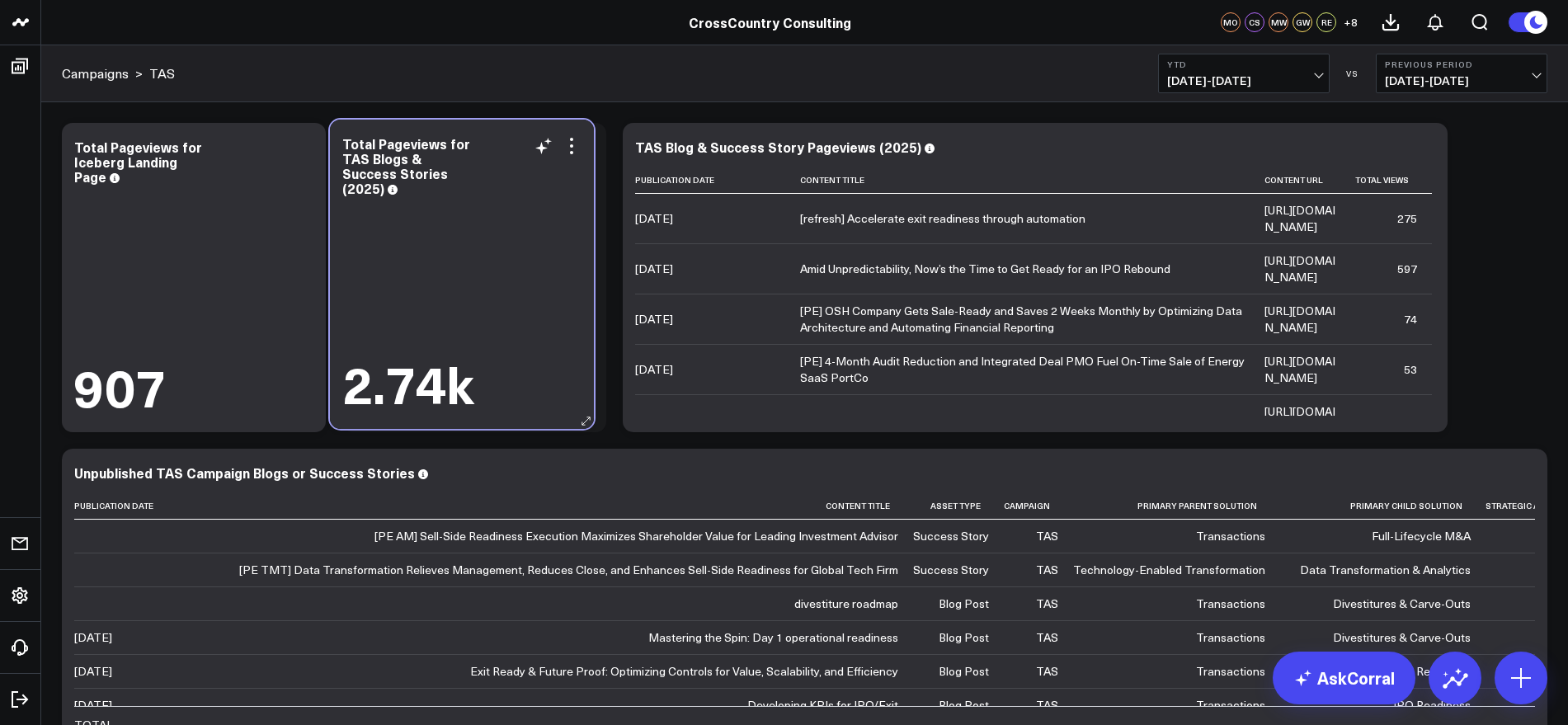
drag, startPoint x: 206, startPoint y: 133, endPoint x: 466, endPoint y: 130, distance: 260.0
click at [470, 130] on div "Total Pageviews for TAS Blogs & Success Stories (2025) 2.74k" at bounding box center [461, 274] width 264 height 309
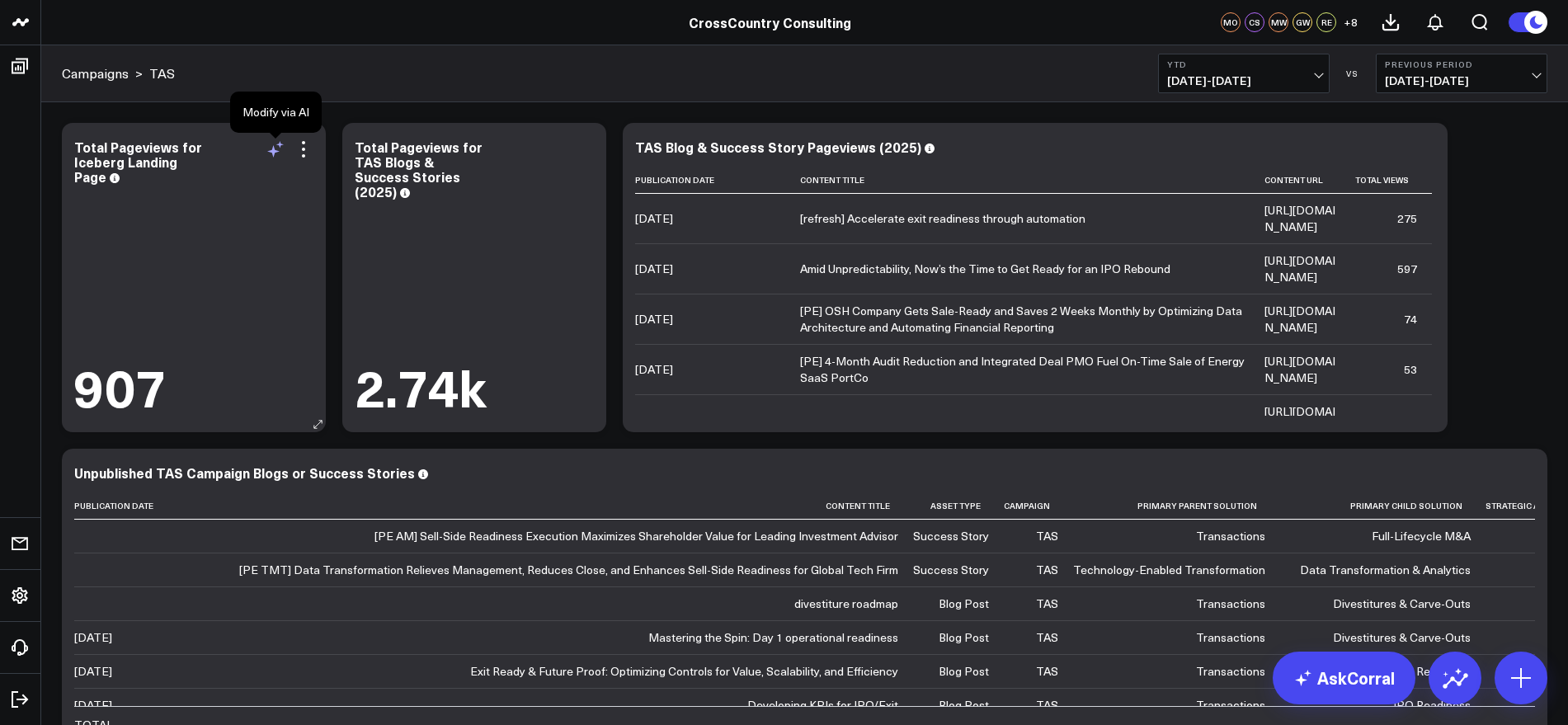
click at [276, 152] on icon at bounding box center [273, 151] width 12 height 12
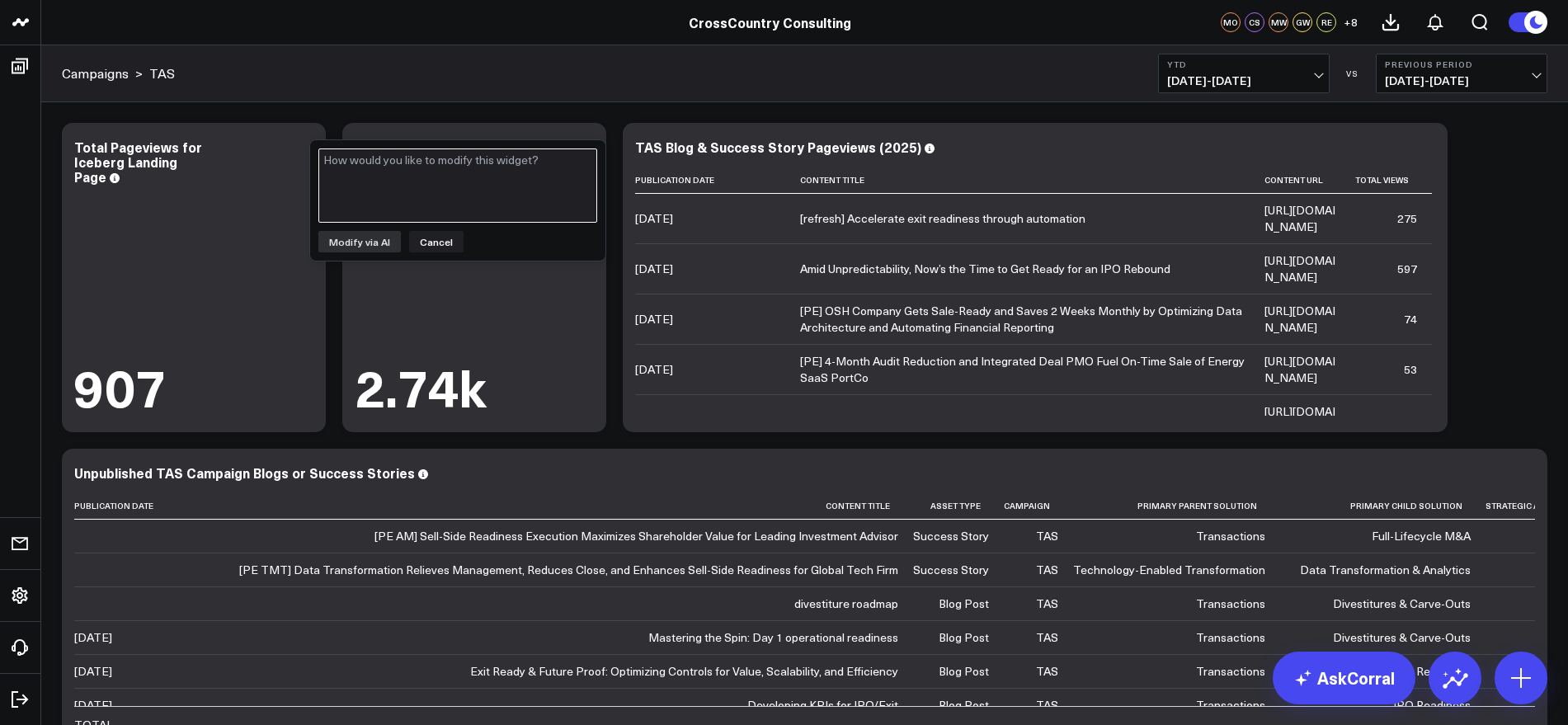
click at [448, 176] on textarea at bounding box center [457, 185] width 279 height 75
paste textarea "[URL][DOMAIN_NAME]"
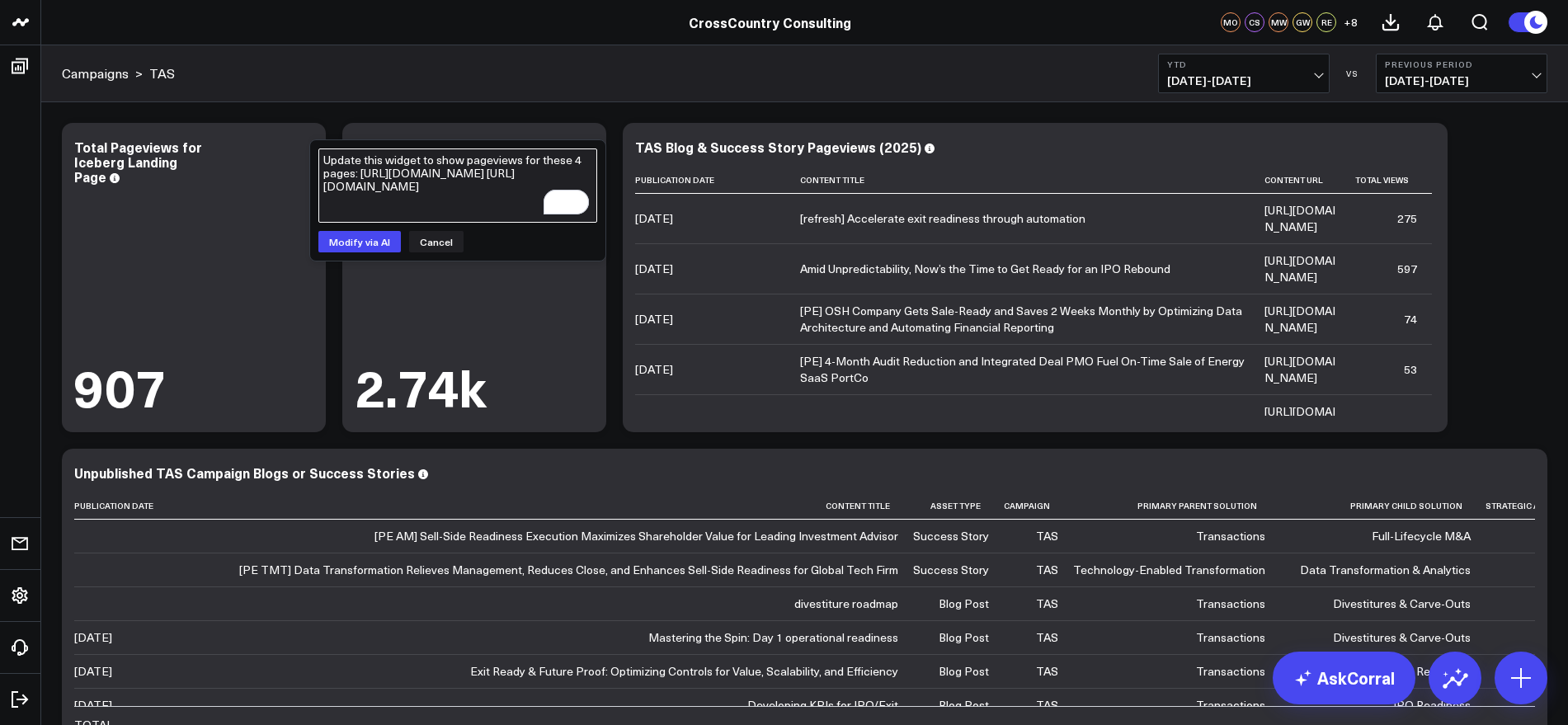
scroll to position [11, 0]
paste textarea "[URL][DOMAIN_NAME]"
paste textarea "https://www.crosscountry-consulting.com/solution/transactions/divestiture-carve…"
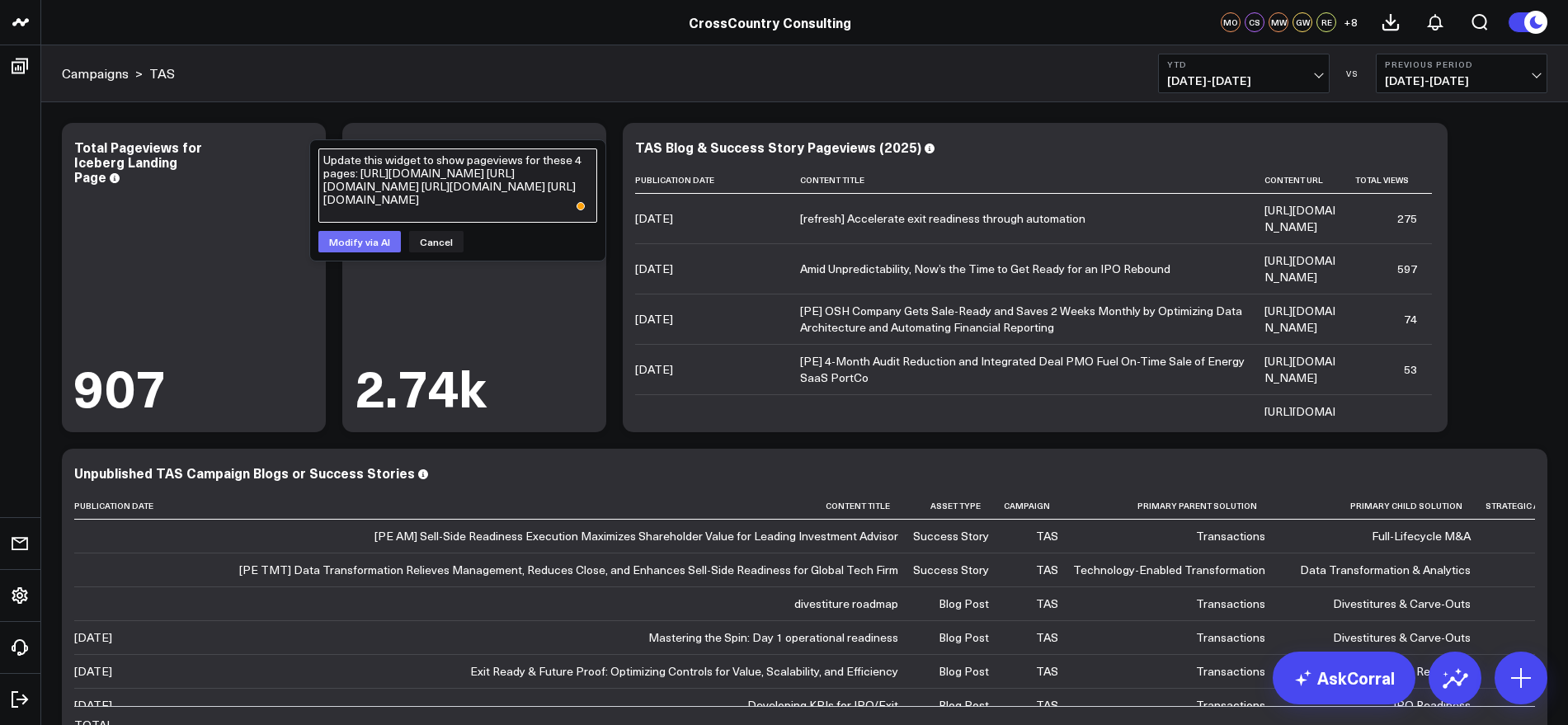
type textarea "Update this widget to show pageviews for these 4 pages: https://www.crosscountr…"
click at [370, 232] on button "Modify via AI" at bounding box center [360, 241] width 83 height 21
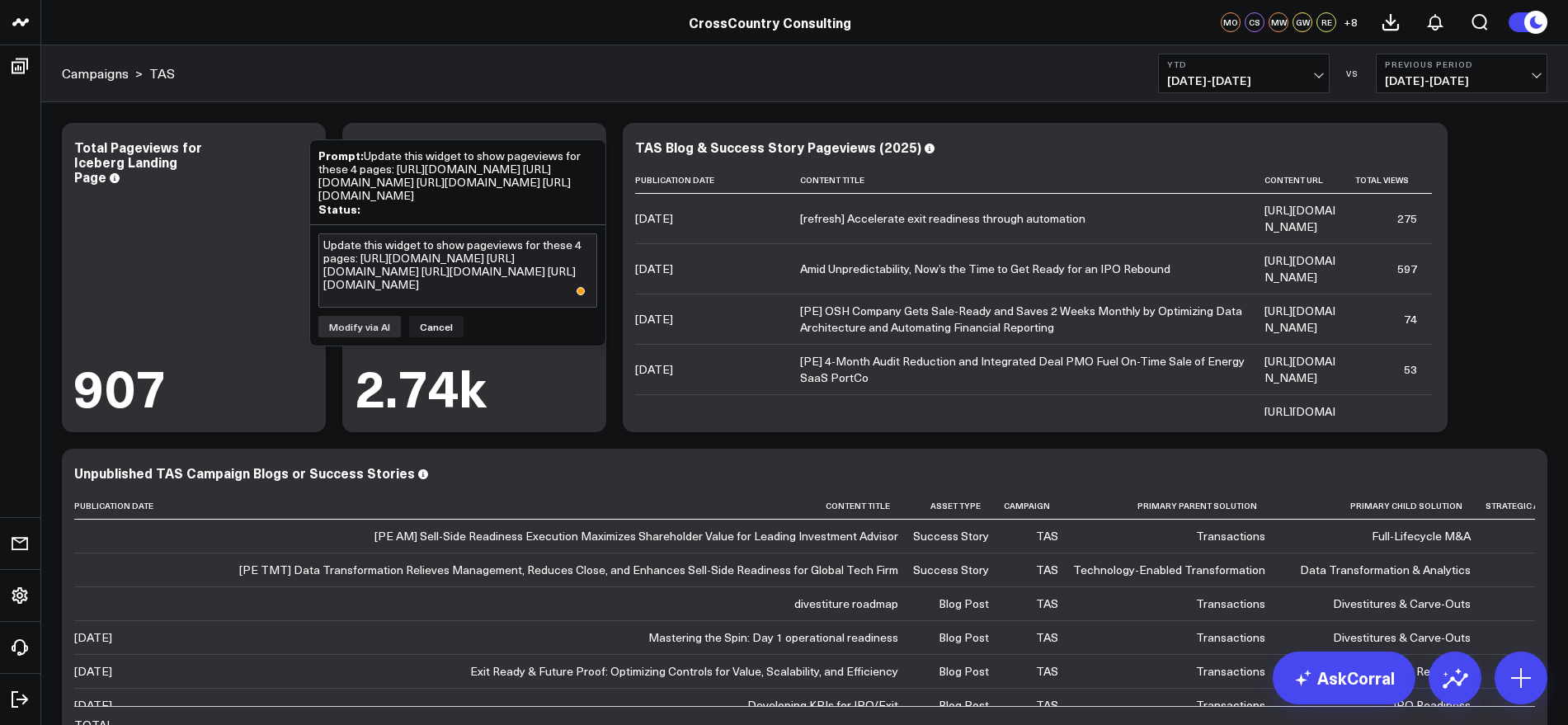
scroll to position [0, 0]
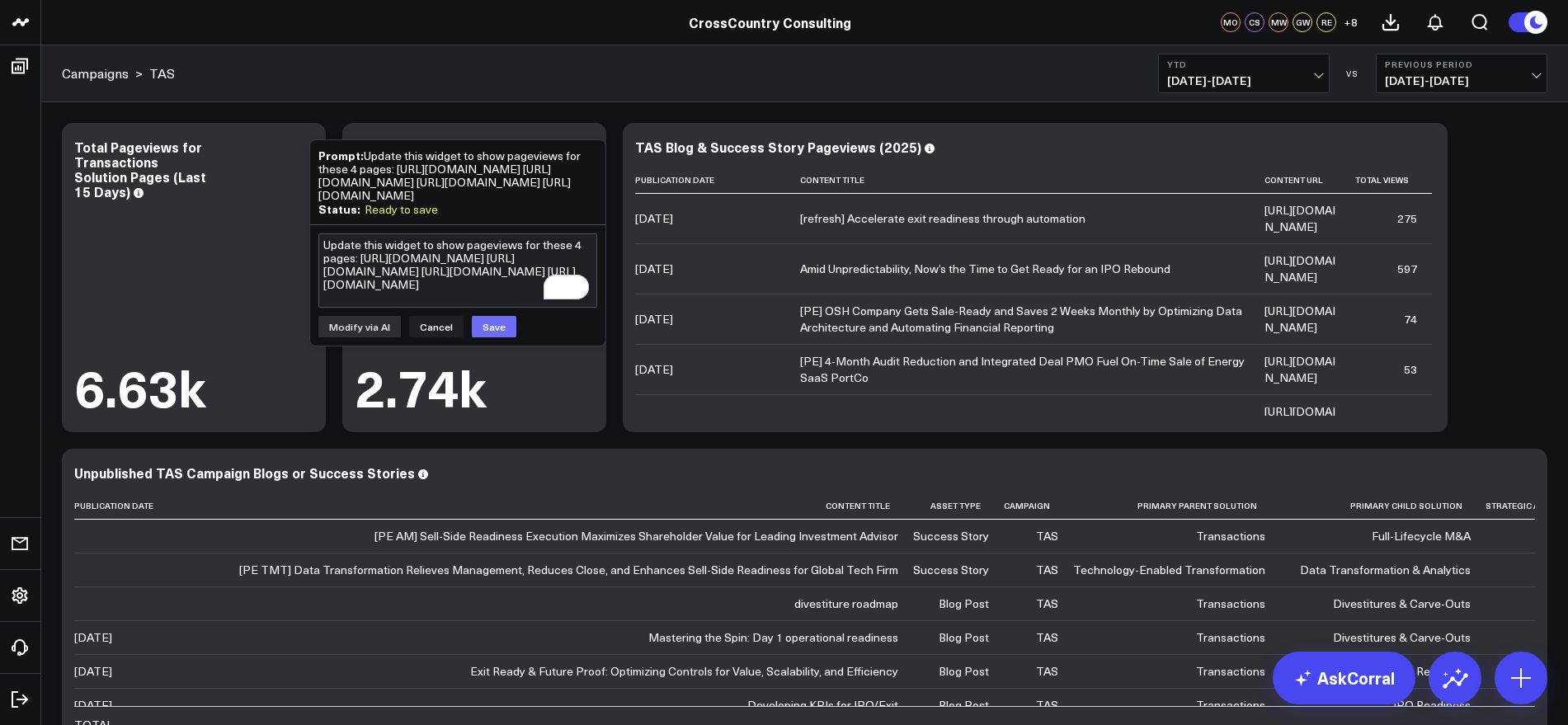
click at [499, 337] on button "Save" at bounding box center [494, 326] width 45 height 21
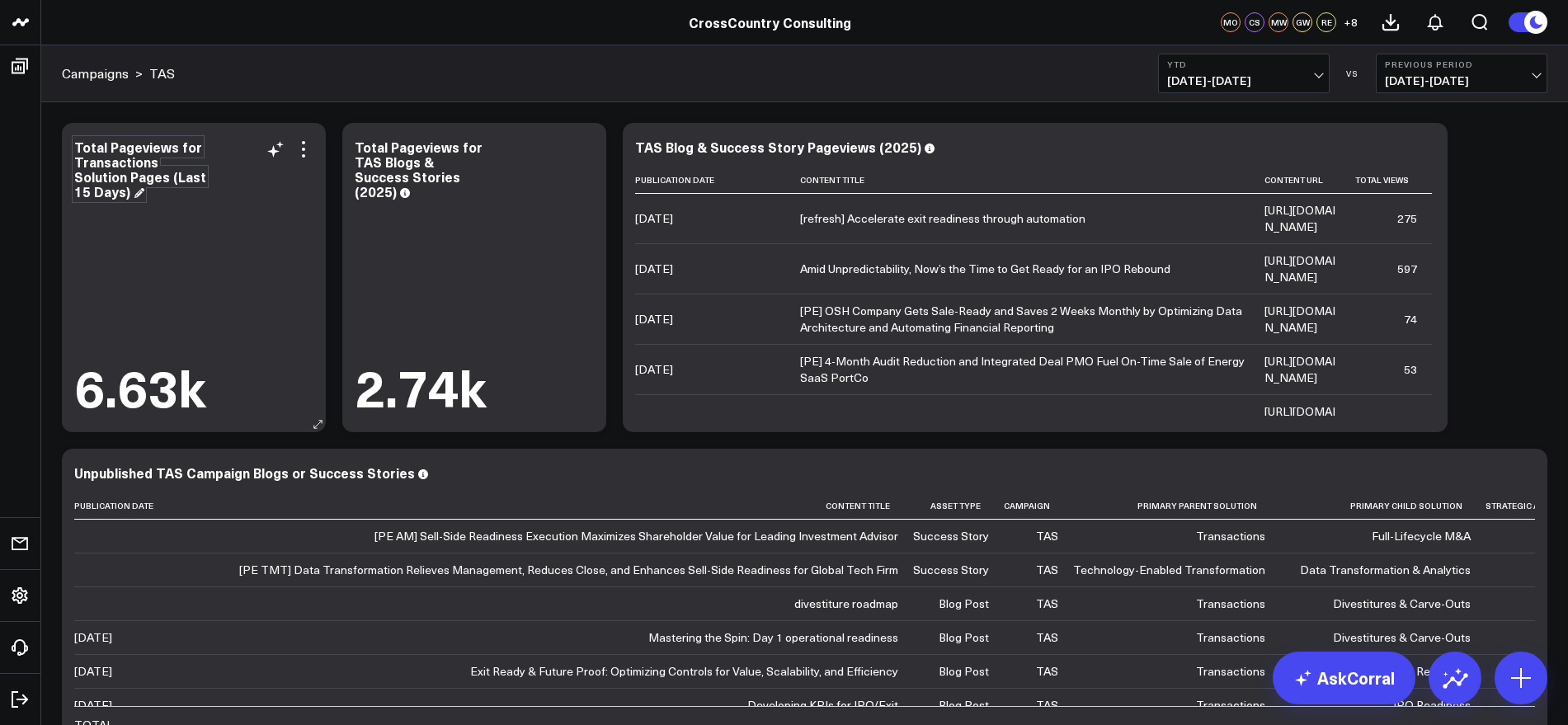
click at [119, 188] on div "Total Pageviews for Transactions Solution Pages (Last 15 Days)" at bounding box center [141, 169] width 132 height 62
click at [133, 191] on div "Total Pageviews for Transactions Solution Pages (Last 15 Days)" at bounding box center [141, 169] width 132 height 62
drag, startPoint x: 129, startPoint y: 193, endPoint x: 153, endPoint y: 169, distance: 33.9
click at [153, 169] on div "Total Pageviews for Transactions Solution Pages (Last 15 Days)" at bounding box center [141, 169] width 132 height 62
click at [225, 245] on div "6.63k" at bounding box center [194, 302] width 239 height 227
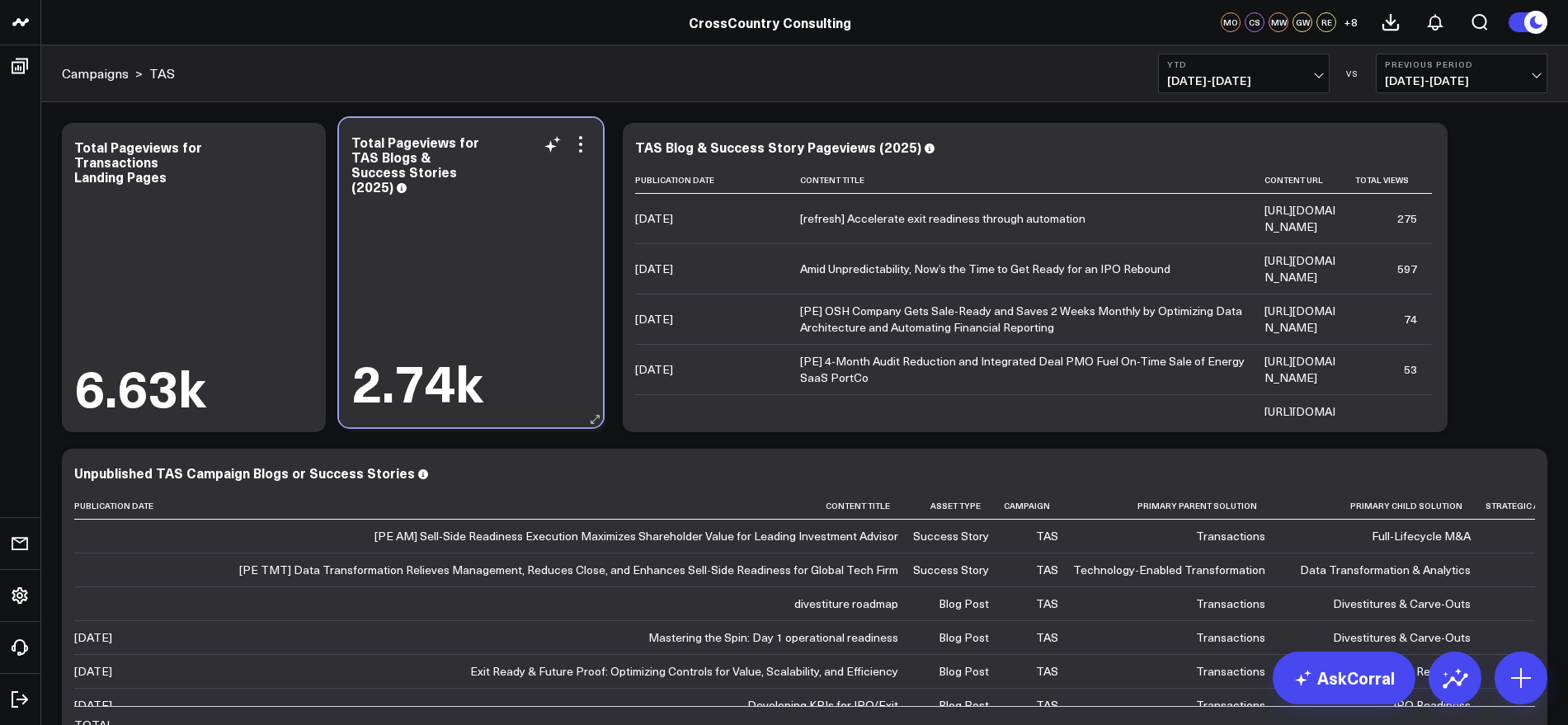
click at [579, 266] on div "2.74k" at bounding box center [470, 304] width 239 height 212
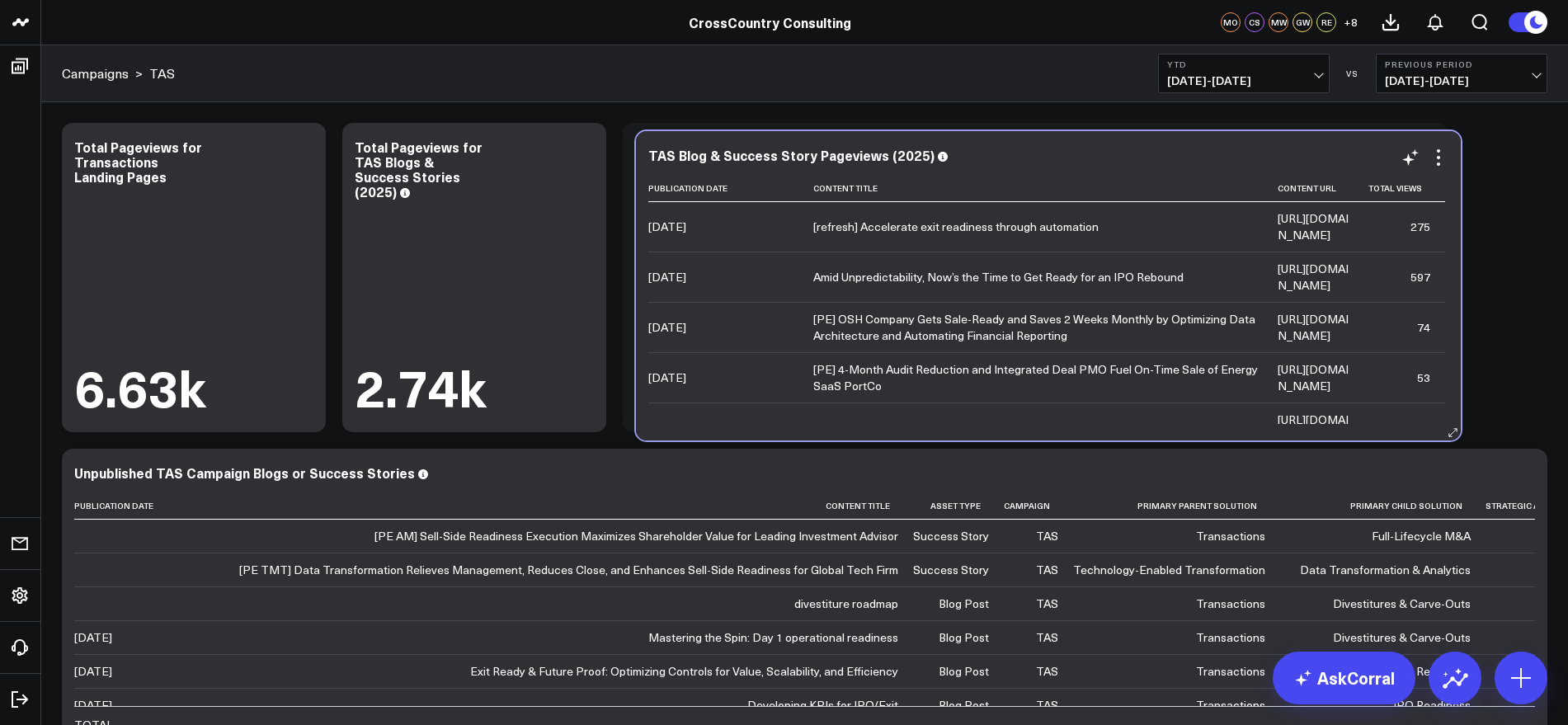
drag, startPoint x: 1203, startPoint y: 145, endPoint x: 1217, endPoint y: 154, distance: 16.6
click at [1217, 154] on div "TAS Blog & Success Story Pageviews (2025)" at bounding box center [1048, 155] width 800 height 15
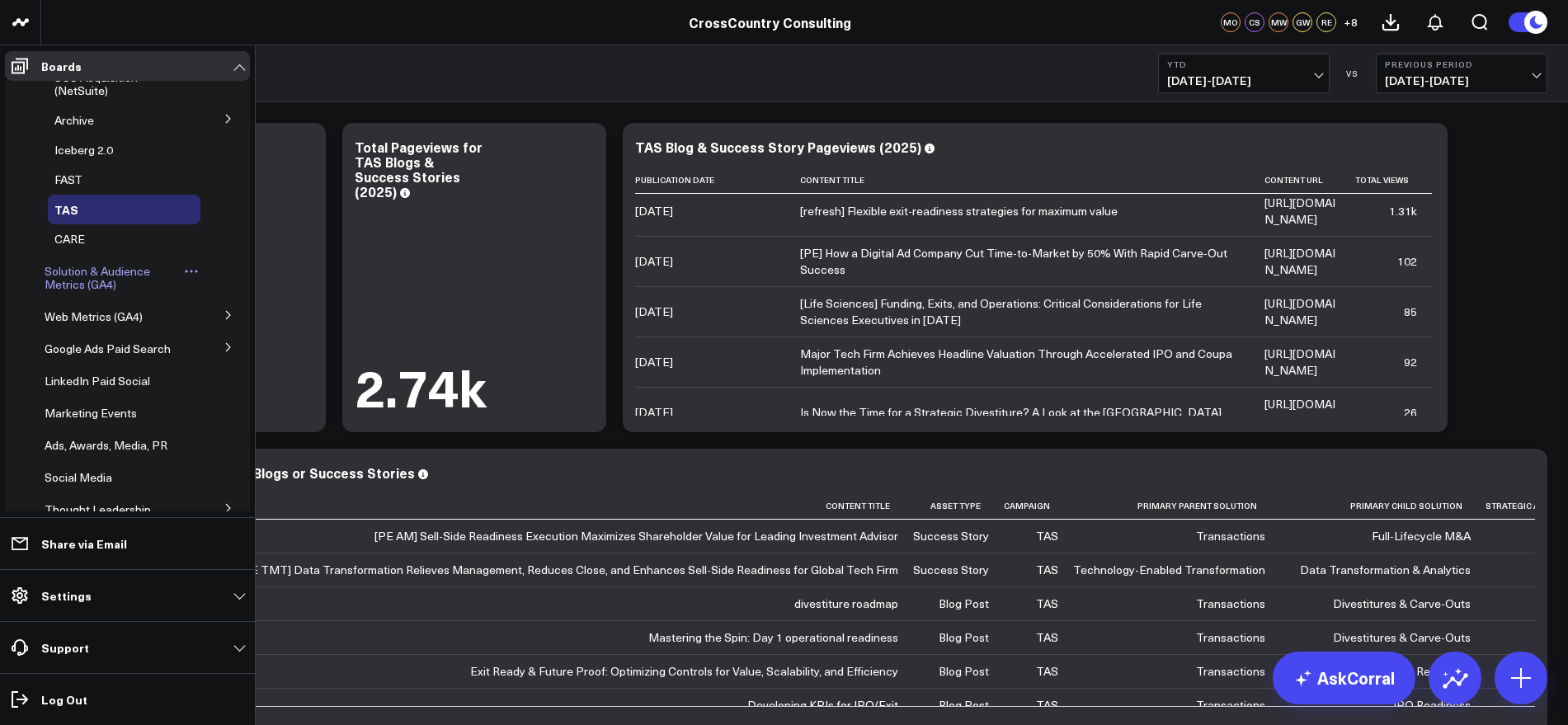
scroll to position [309, 0]
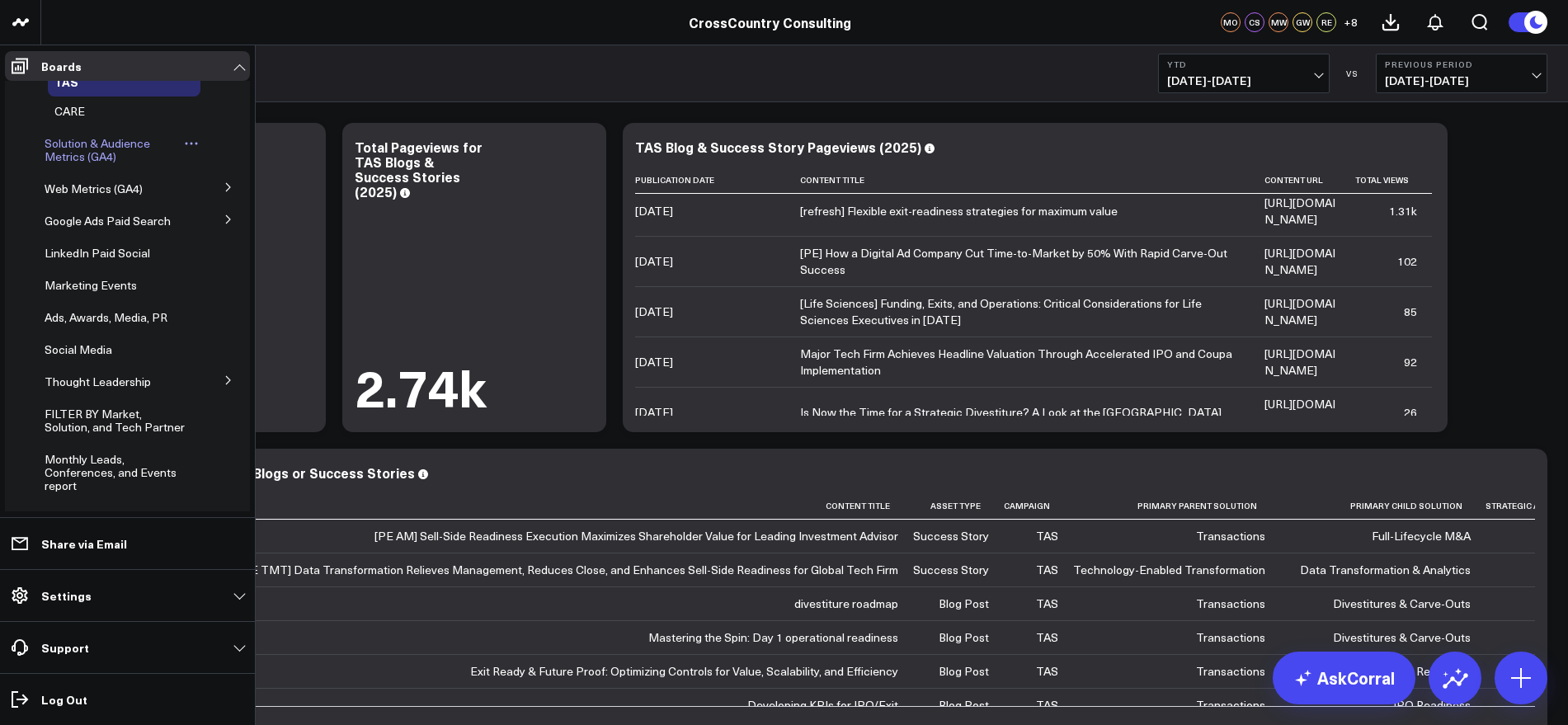
click at [102, 145] on span "Solution & Audience Metrics (GA4)" at bounding box center [97, 149] width 105 height 29
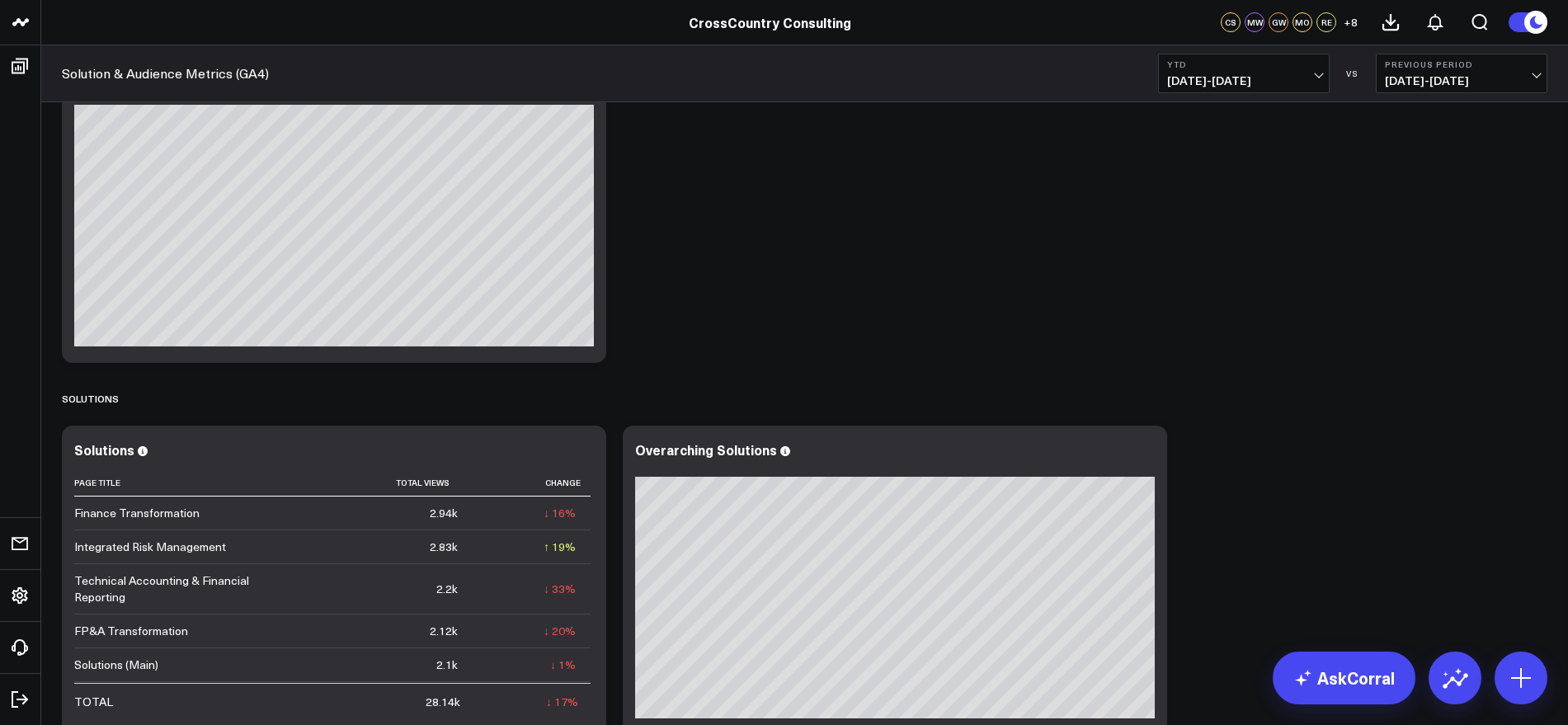
scroll to position [309, 0]
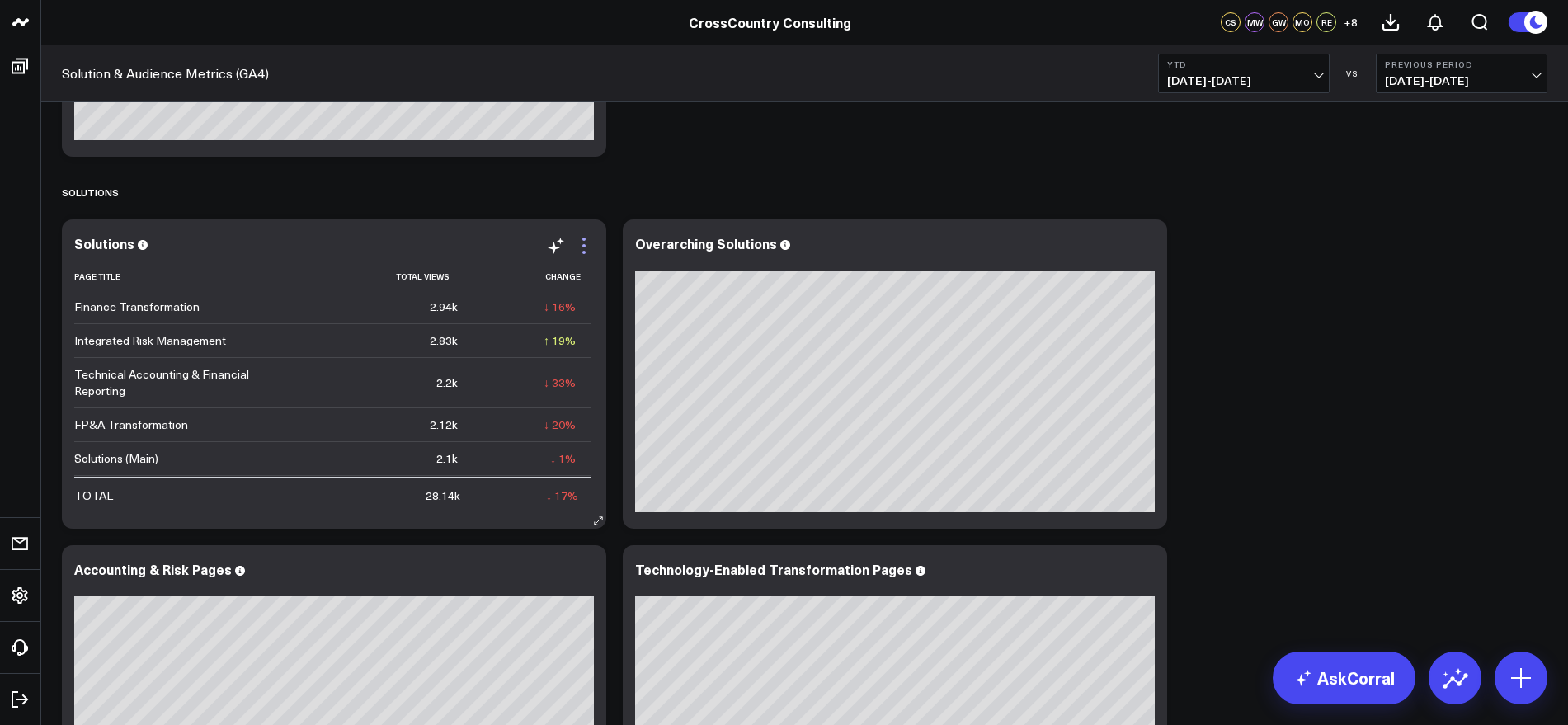
click at [587, 248] on icon at bounding box center [583, 245] width 20 height 20
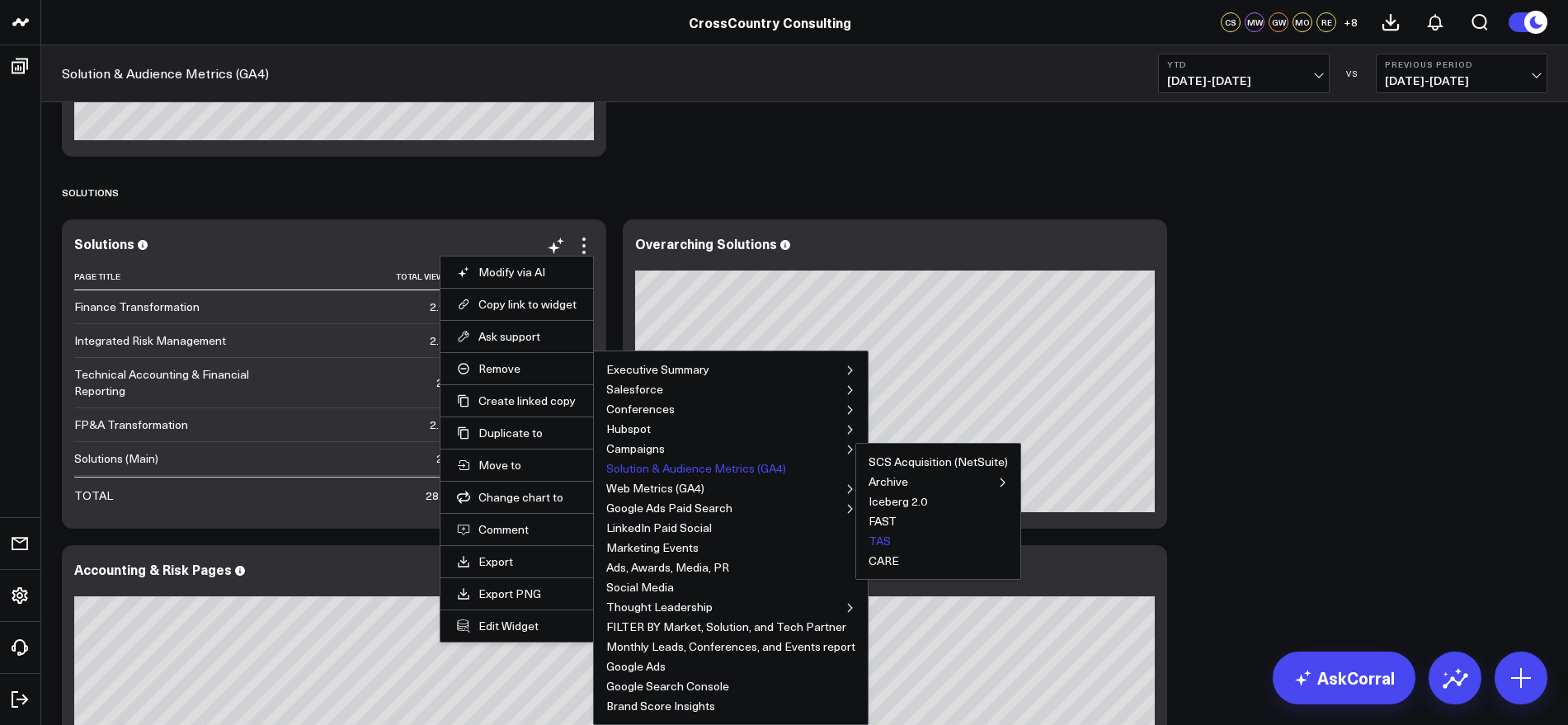
click at [879, 536] on button "TAS" at bounding box center [879, 540] width 22 height 11
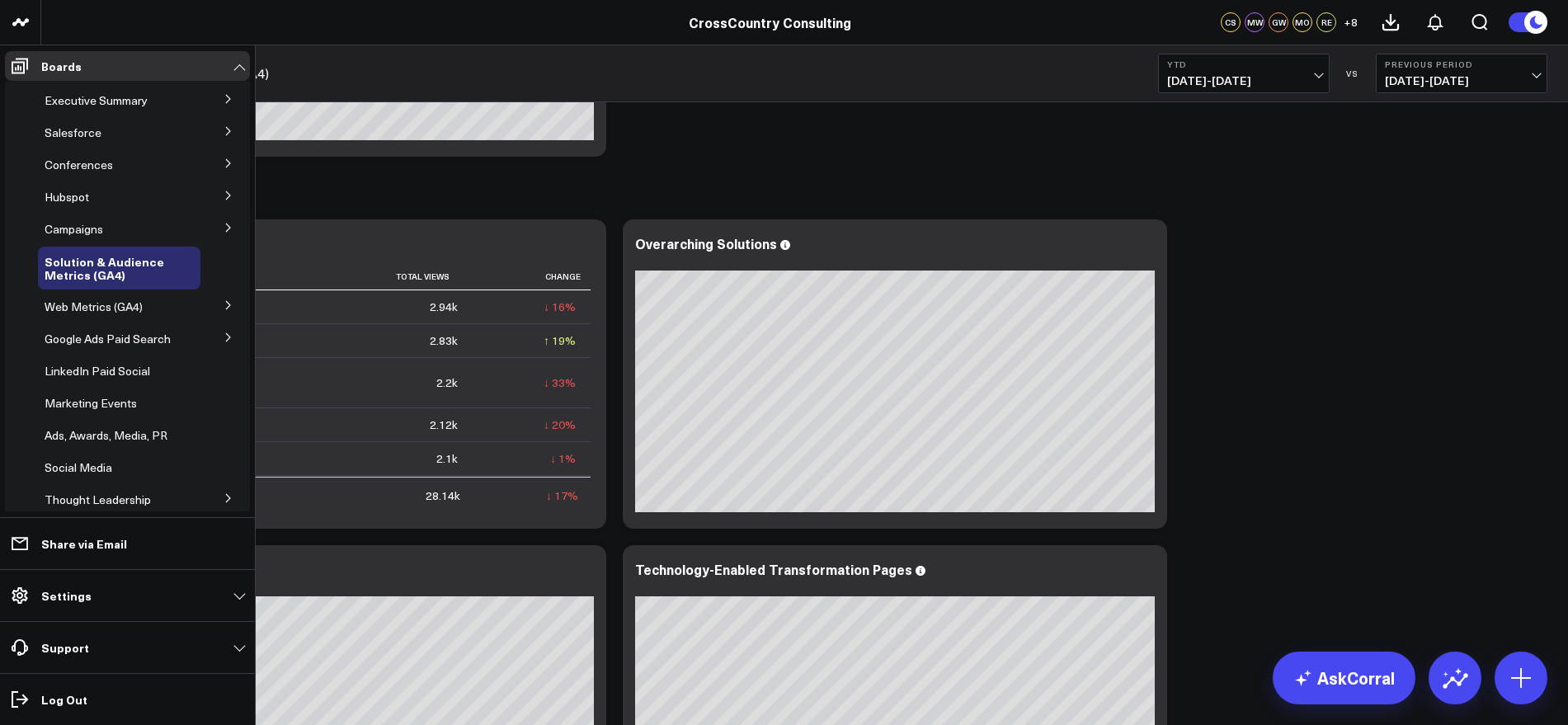
click at [224, 229] on icon at bounding box center [228, 227] width 10 height 10
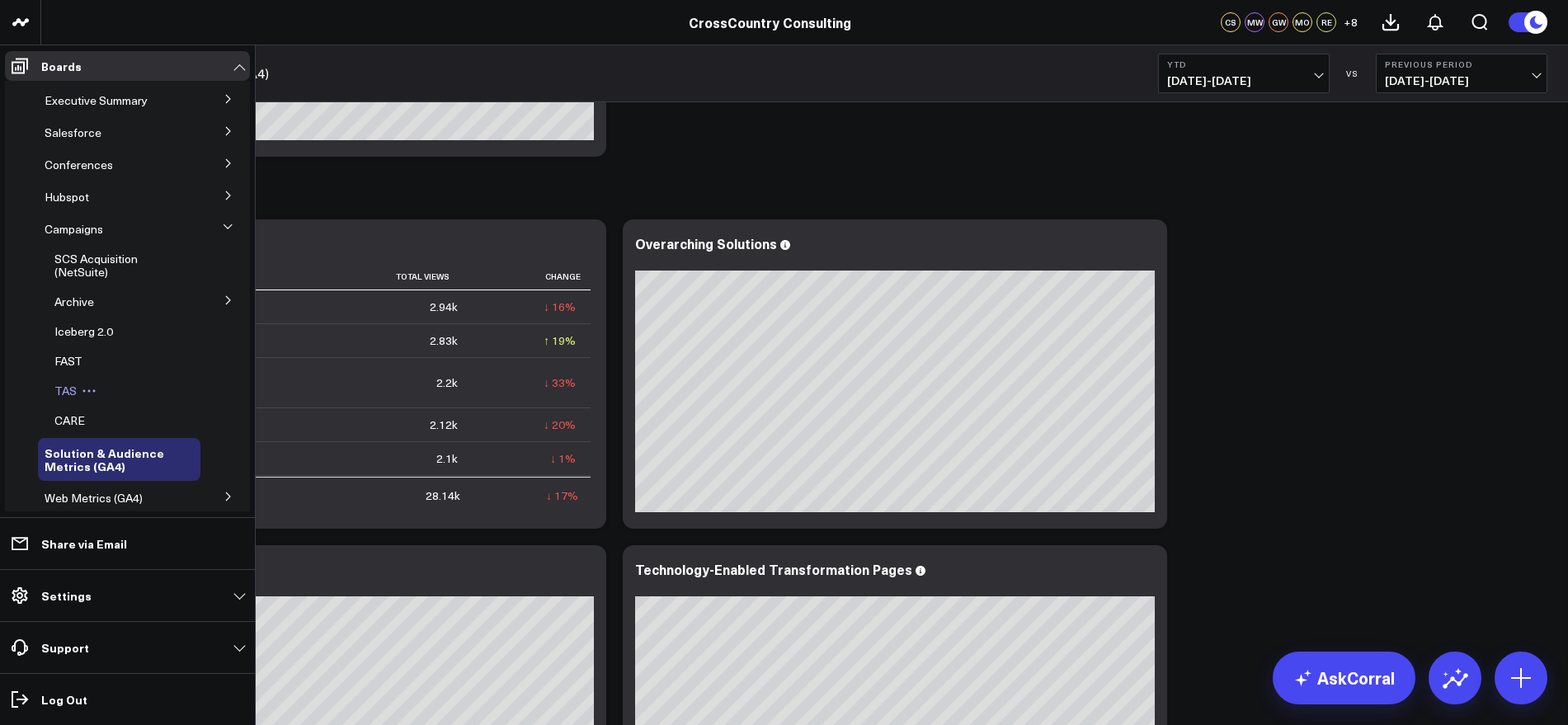
click at [66, 401] on div "TAS" at bounding box center [124, 391] width 153 height 30
click at [68, 391] on span "TAS" at bounding box center [65, 390] width 22 height 16
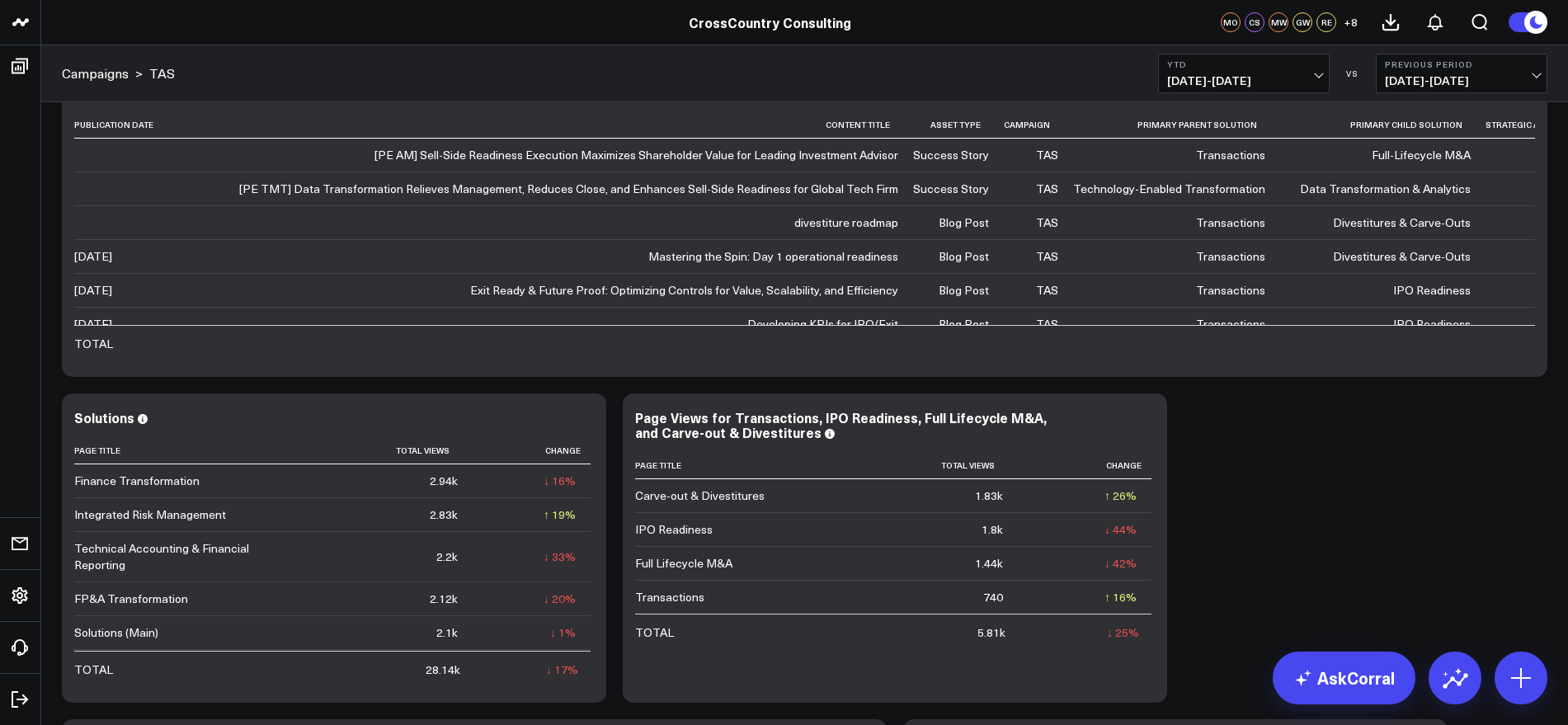
scroll to position [379, 0]
click at [557, 421] on icon at bounding box center [555, 421] width 20 height 20
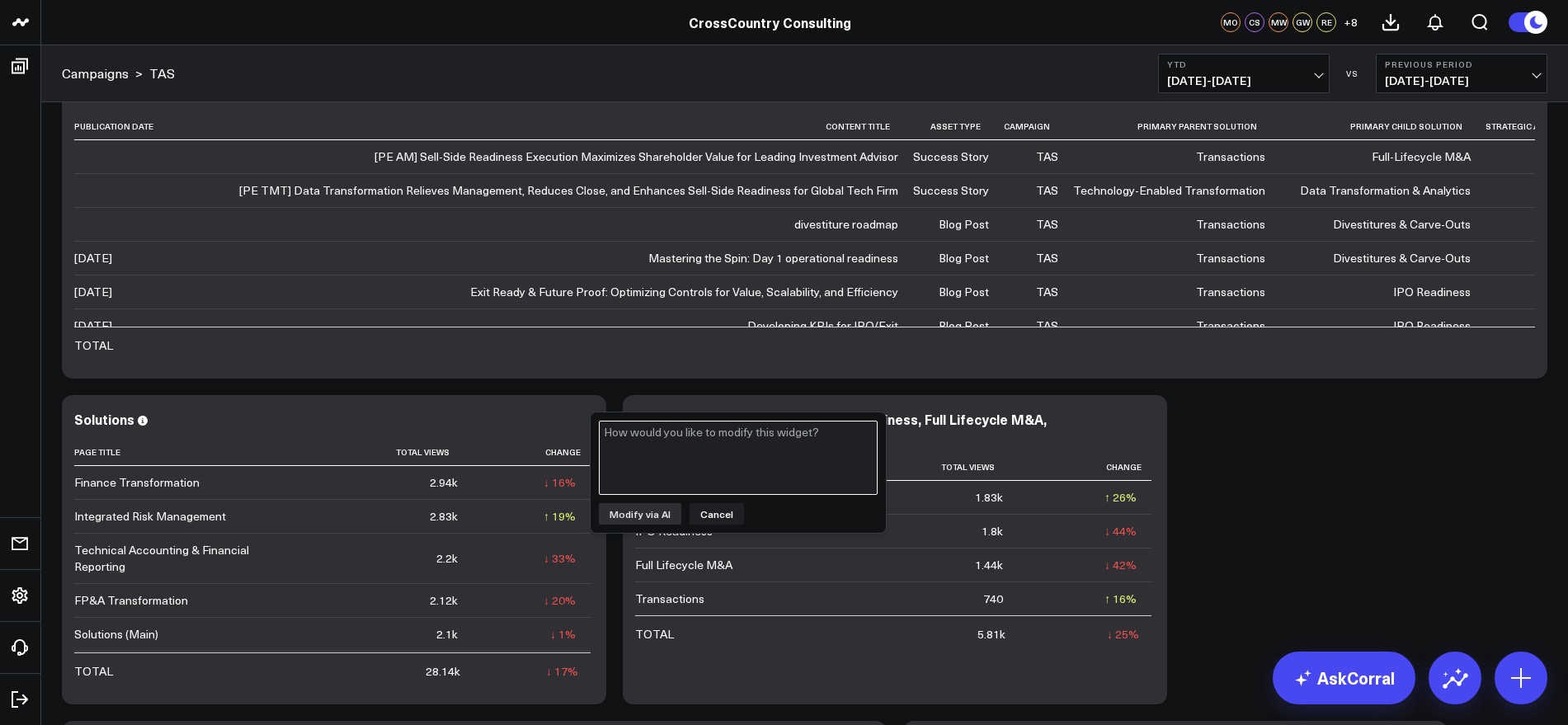
click at [678, 444] on textarea at bounding box center [738, 458] width 279 height 75
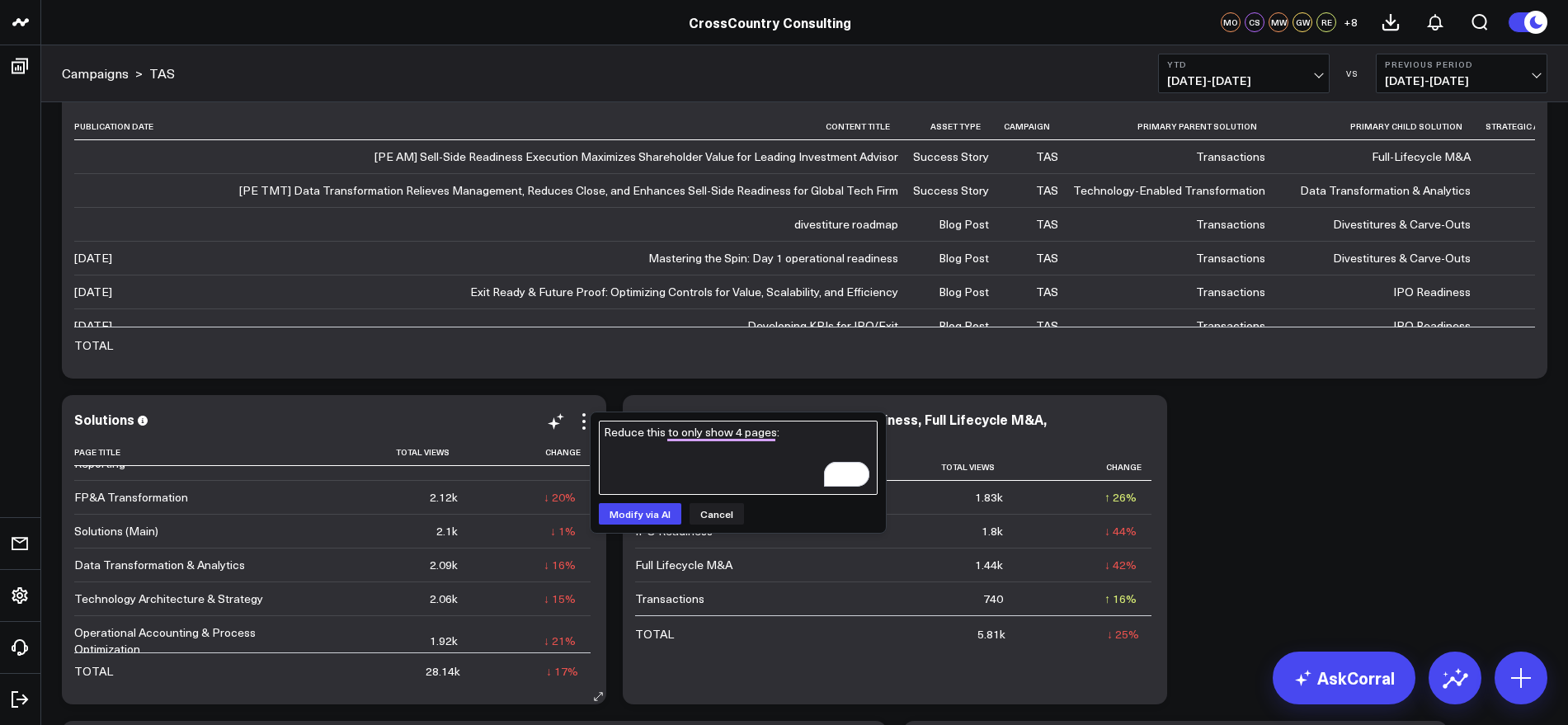
scroll to position [206, 0]
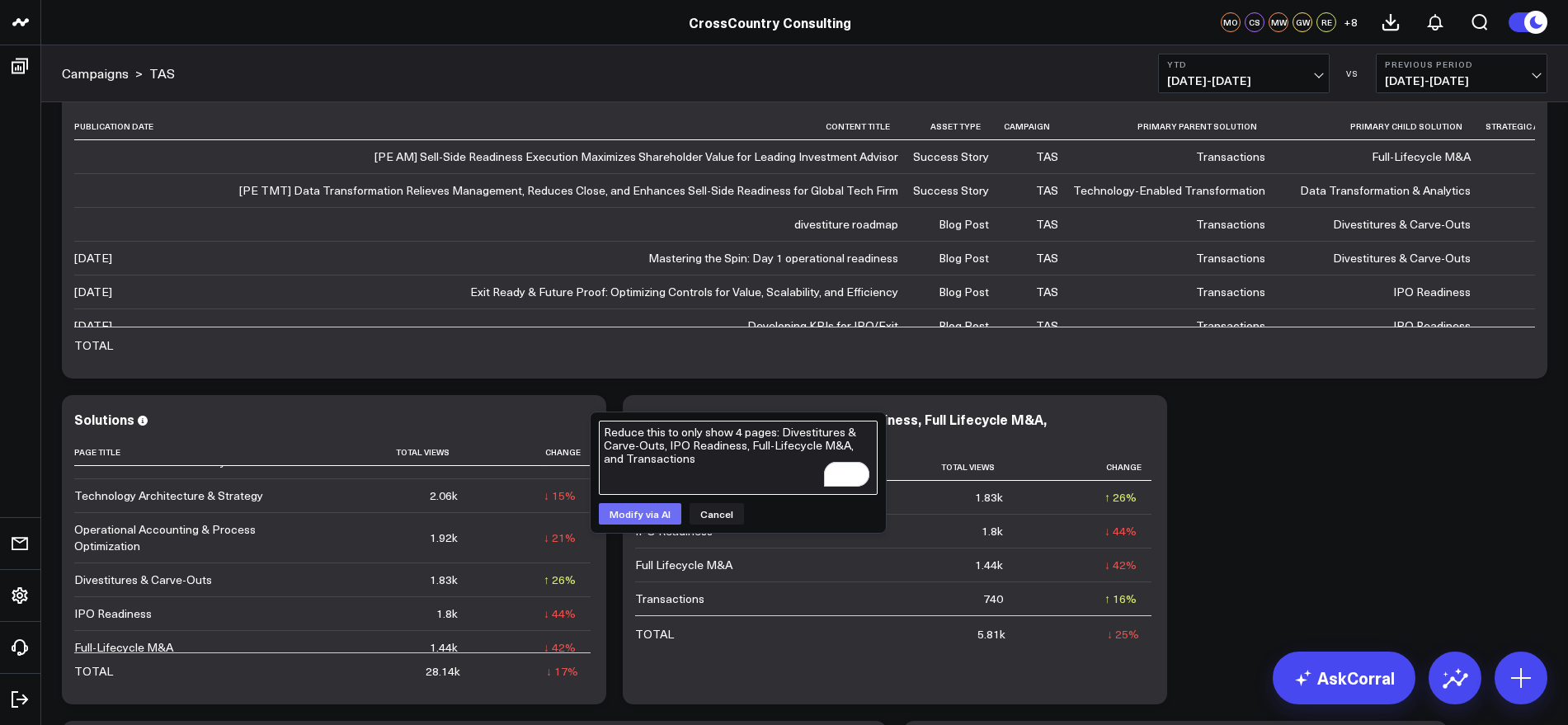
type textarea "Reduce this to only show 4 pages: Divestitures & Carve-Outs, IPO Readiness, Ful…"
click at [618, 524] on button "Modify via AI" at bounding box center [640, 513] width 83 height 21
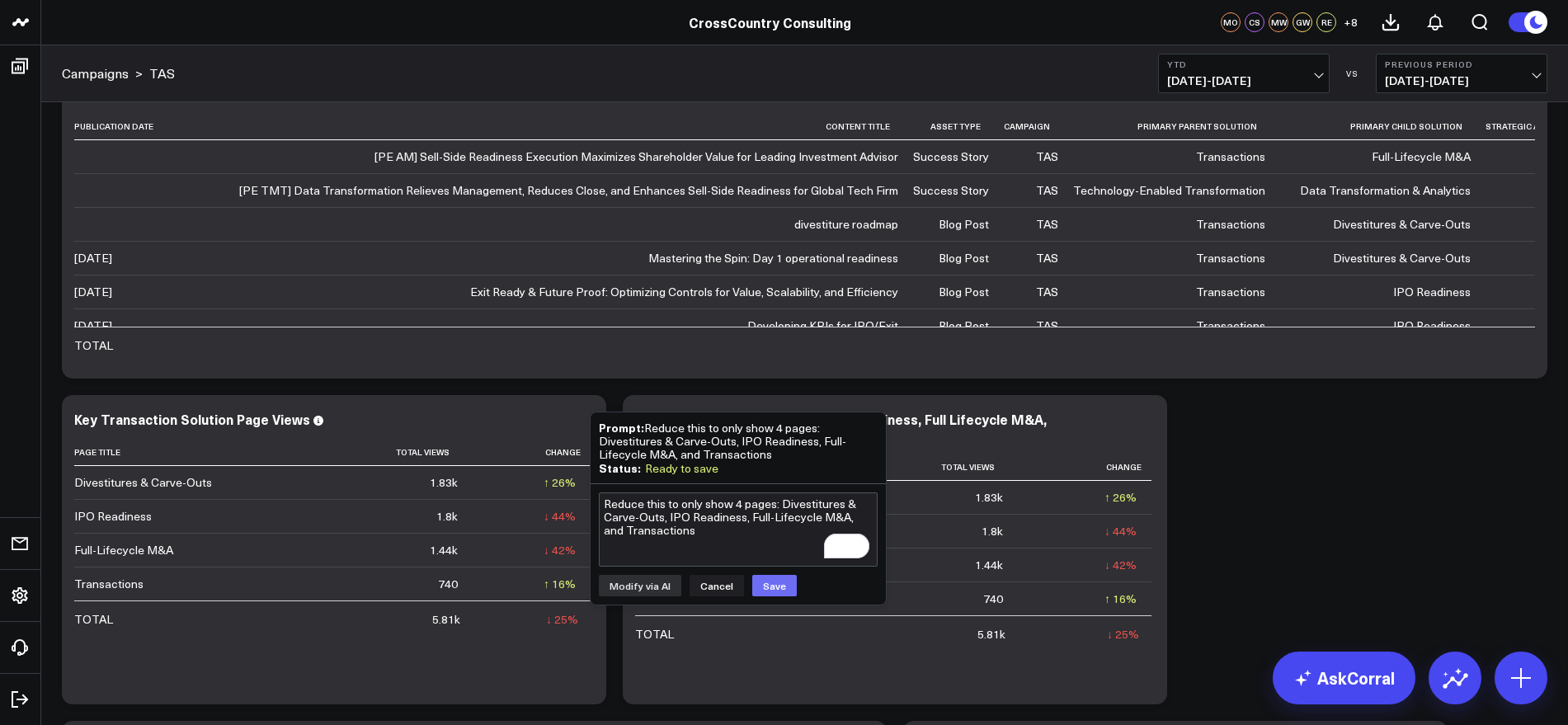
click at [769, 591] on button "Save" at bounding box center [774, 585] width 45 height 21
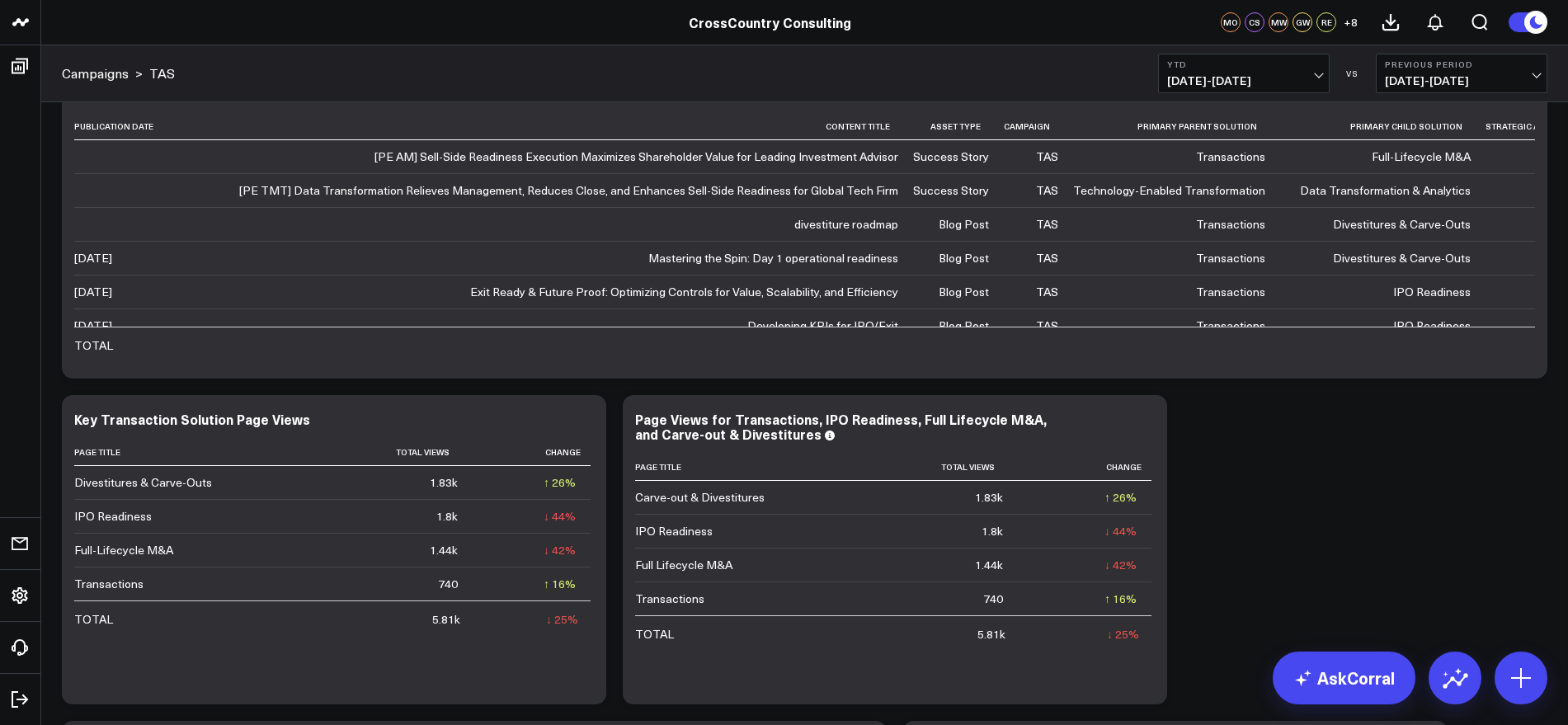
click at [1233, 446] on div "Modify via AI Copy link to widget Ask support Remove Create linked copy Executi…" at bounding box center [805, 387] width 1502 height 1304
click at [1150, 424] on icon at bounding box center [1144, 421] width 20 height 20
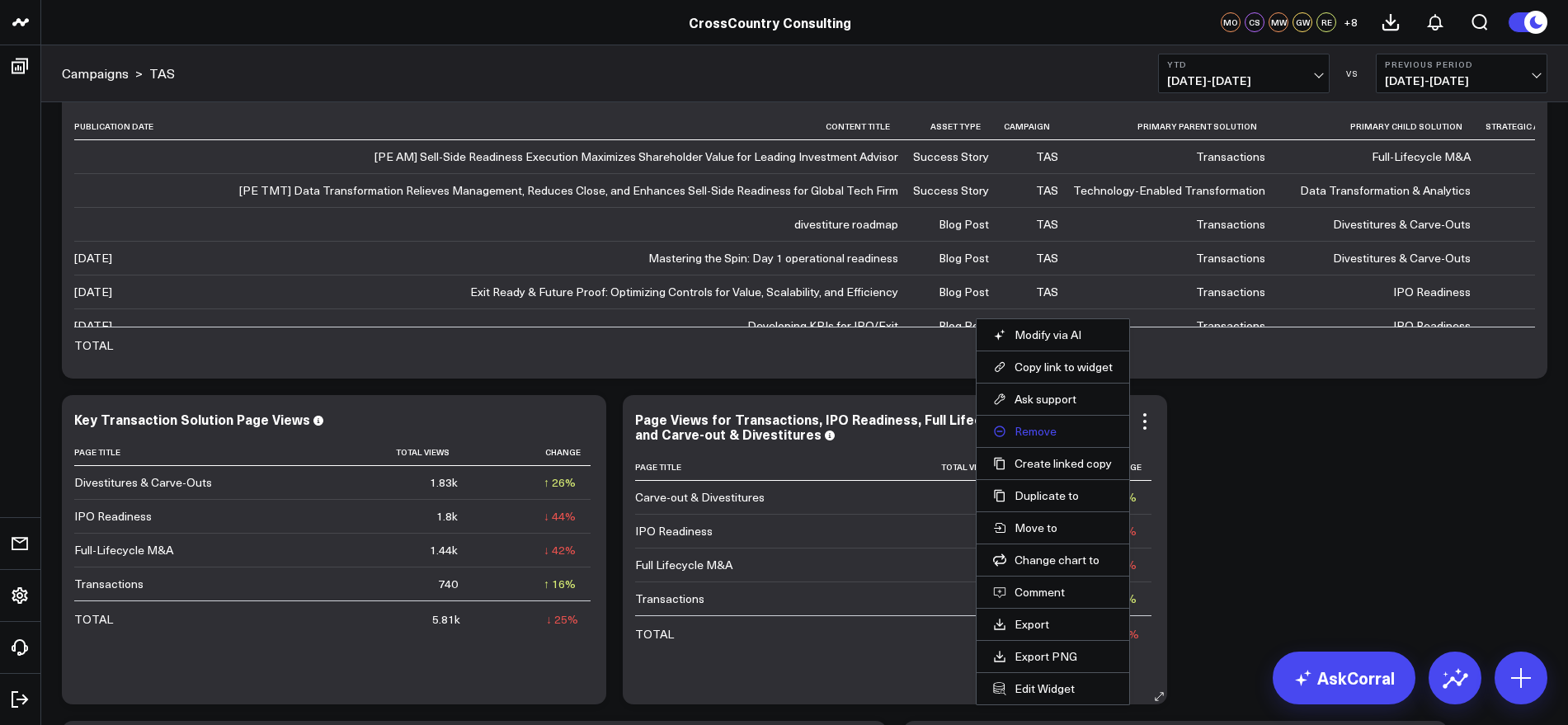
click at [1038, 436] on button "Remove" at bounding box center [1053, 431] width 119 height 15
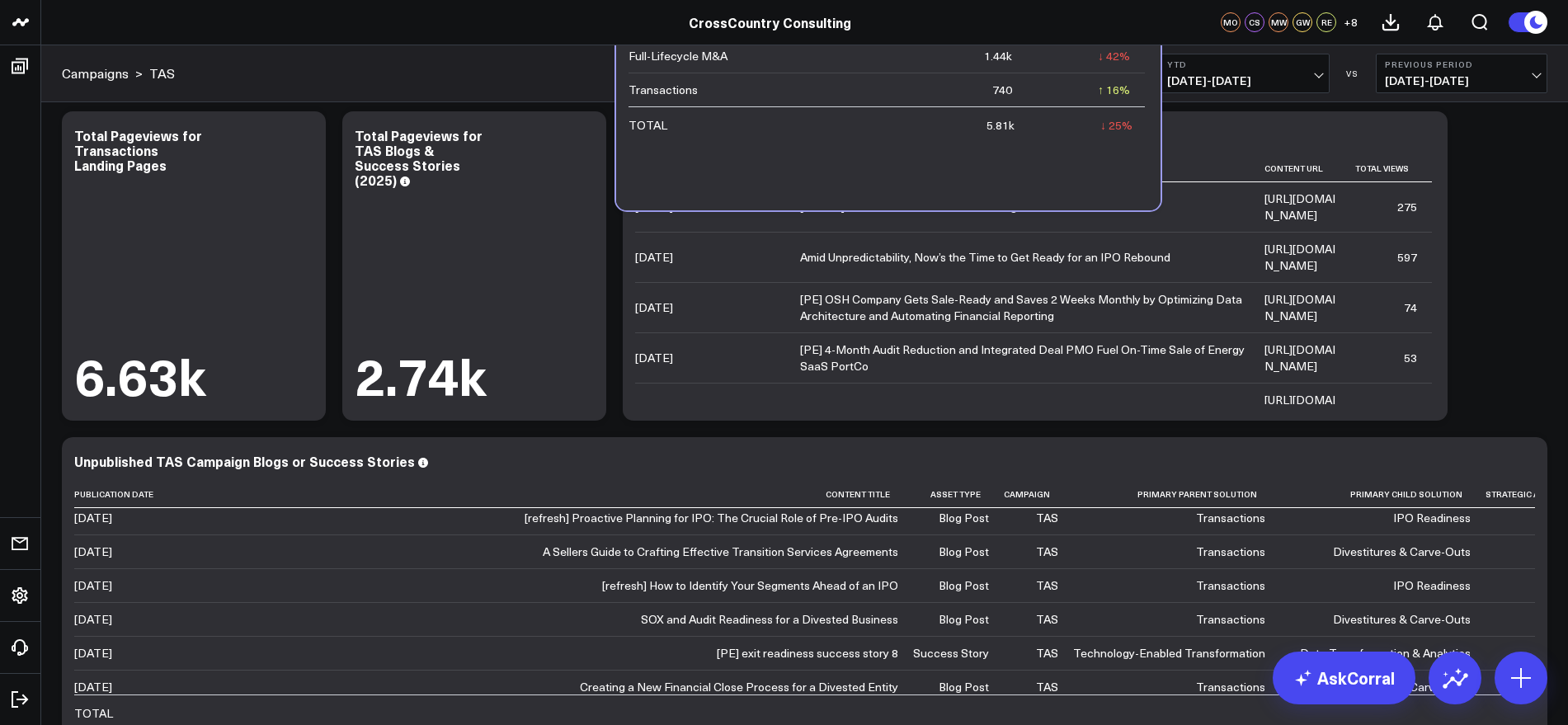
scroll to position [0, 0]
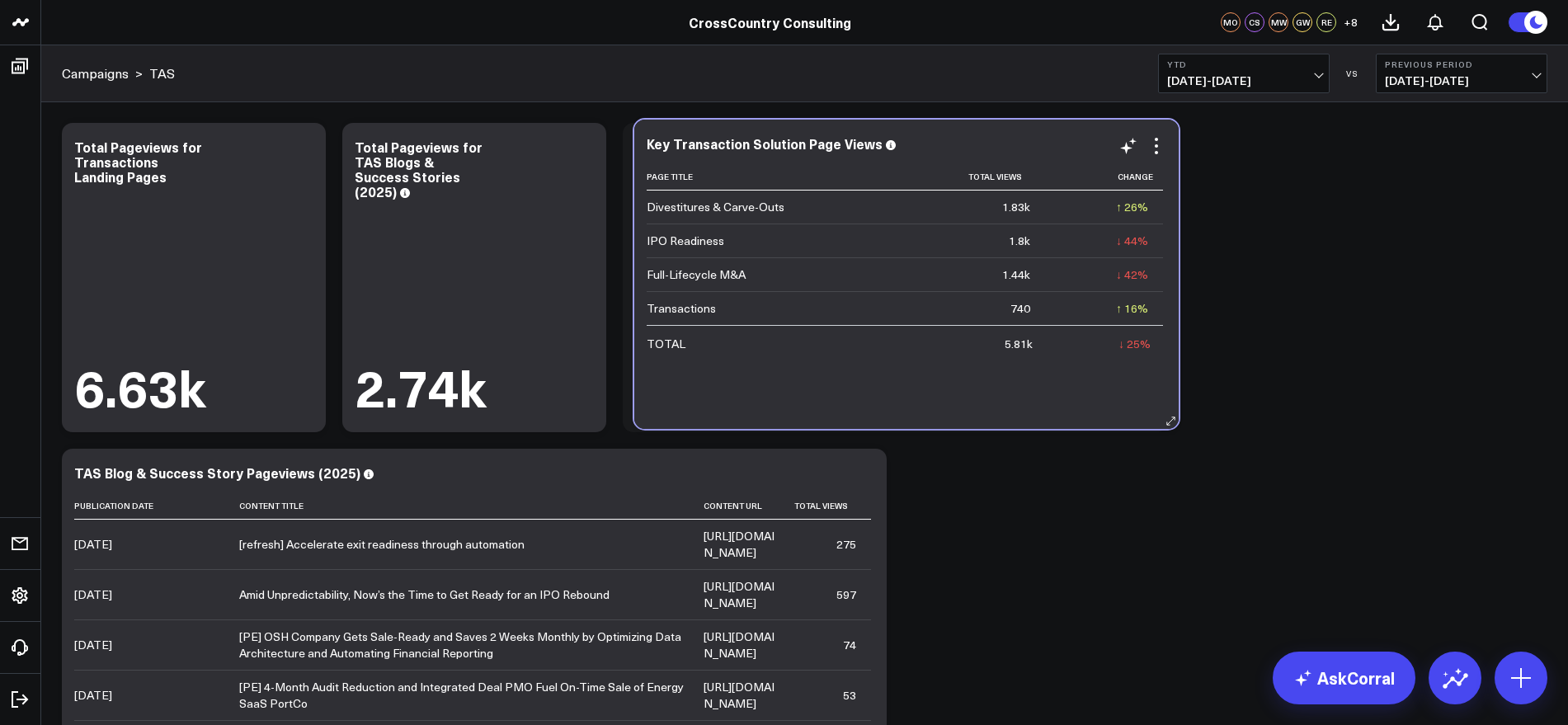
drag, startPoint x: 442, startPoint y: 396, endPoint x: 1014, endPoint y: 154, distance: 621.1
click at [1014, 154] on div "Key Transaction Solution Page Views" at bounding box center [907, 145] width 520 height 19
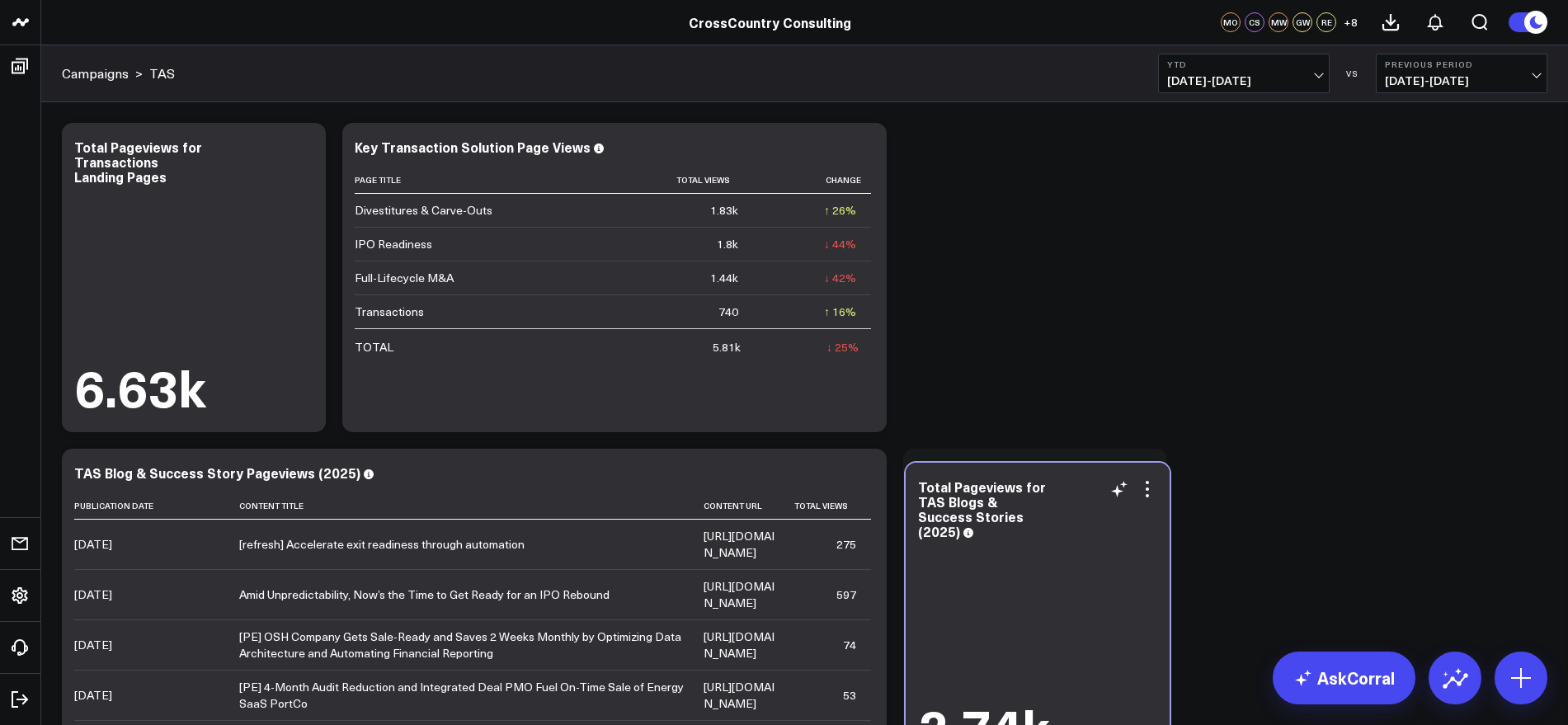
drag, startPoint x: 503, startPoint y: 130, endPoint x: 1067, endPoint y: 471, distance: 659.1
click at [1067, 471] on div "Total Pageviews for TAS Blogs & Success Stories (2025) 2.74k" at bounding box center [1037, 618] width 264 height 309
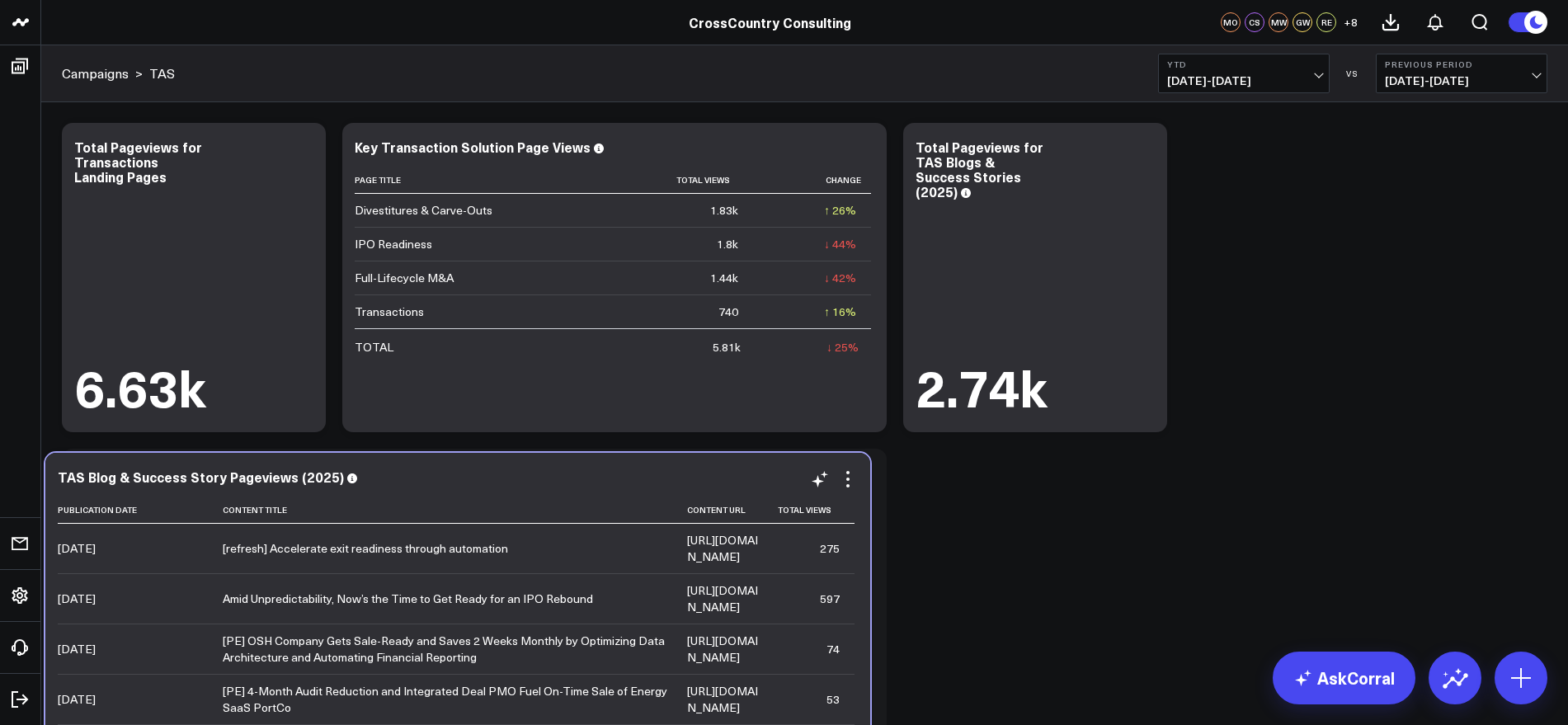
drag, startPoint x: 705, startPoint y: 462, endPoint x: 689, endPoint y: 466, distance: 16.5
click at [689, 466] on div "TAS Blog & Success Story Pageviews (2025) Publication Date Content Title Conten…" at bounding box center [457, 608] width 825 height 309
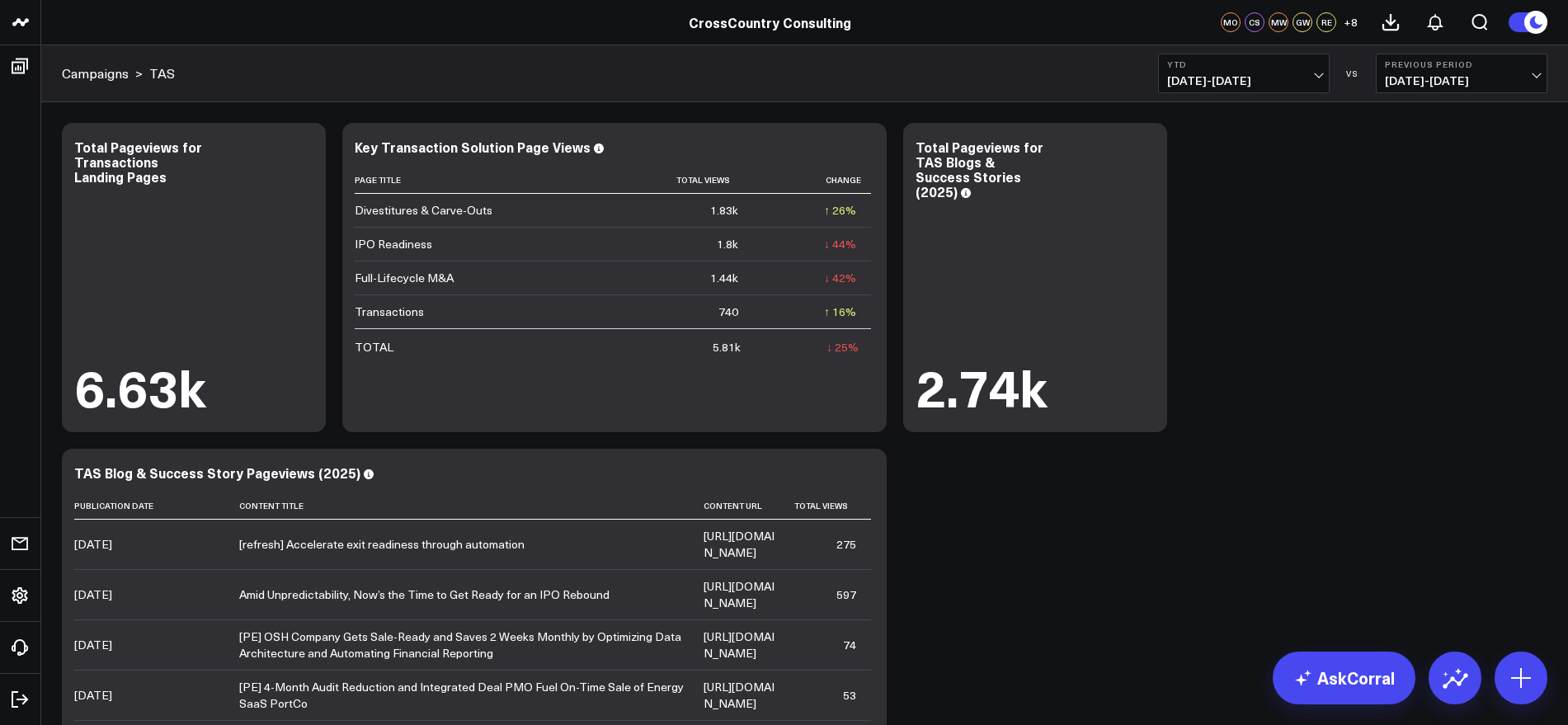
scroll to position [103, 0]
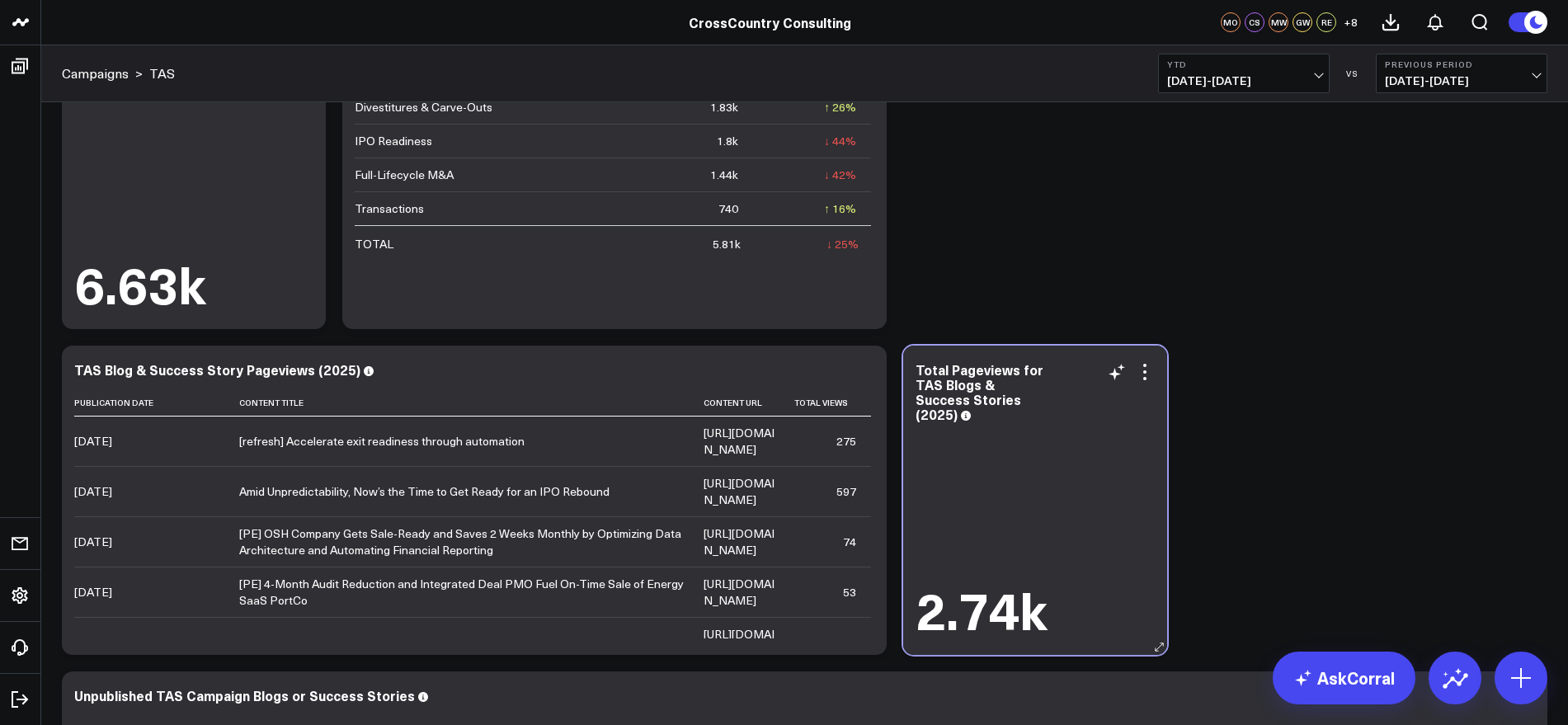
drag, startPoint x: 1109, startPoint y: 190, endPoint x: 1109, endPoint y: 515, distance: 325.0
click at [1109, 515] on div "2.74k" at bounding box center [1035, 532] width 239 height 212
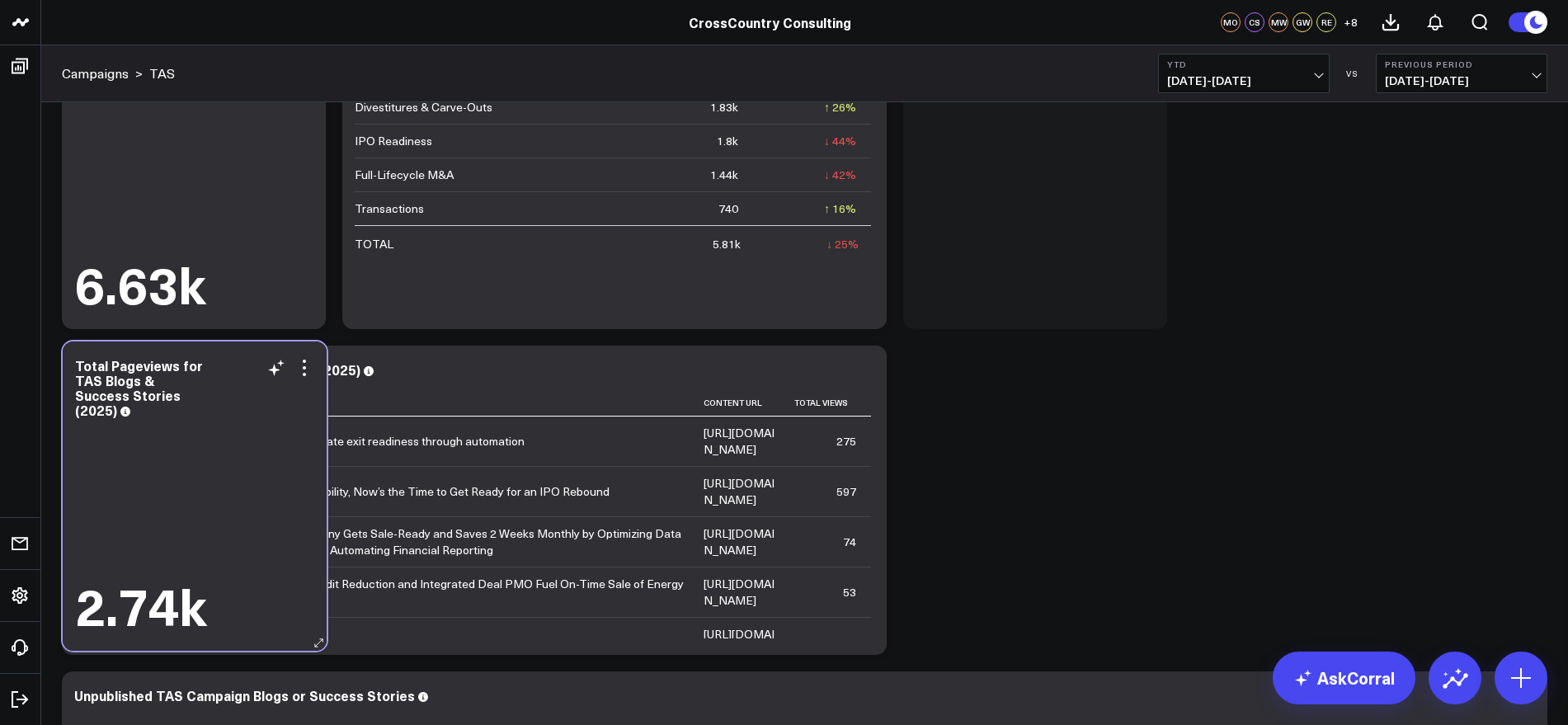
drag, startPoint x: 976, startPoint y: 507, endPoint x: 136, endPoint y: 503, distance: 840.0
click at [136, 503] on div "2.74k" at bounding box center [195, 527] width 239 height 212
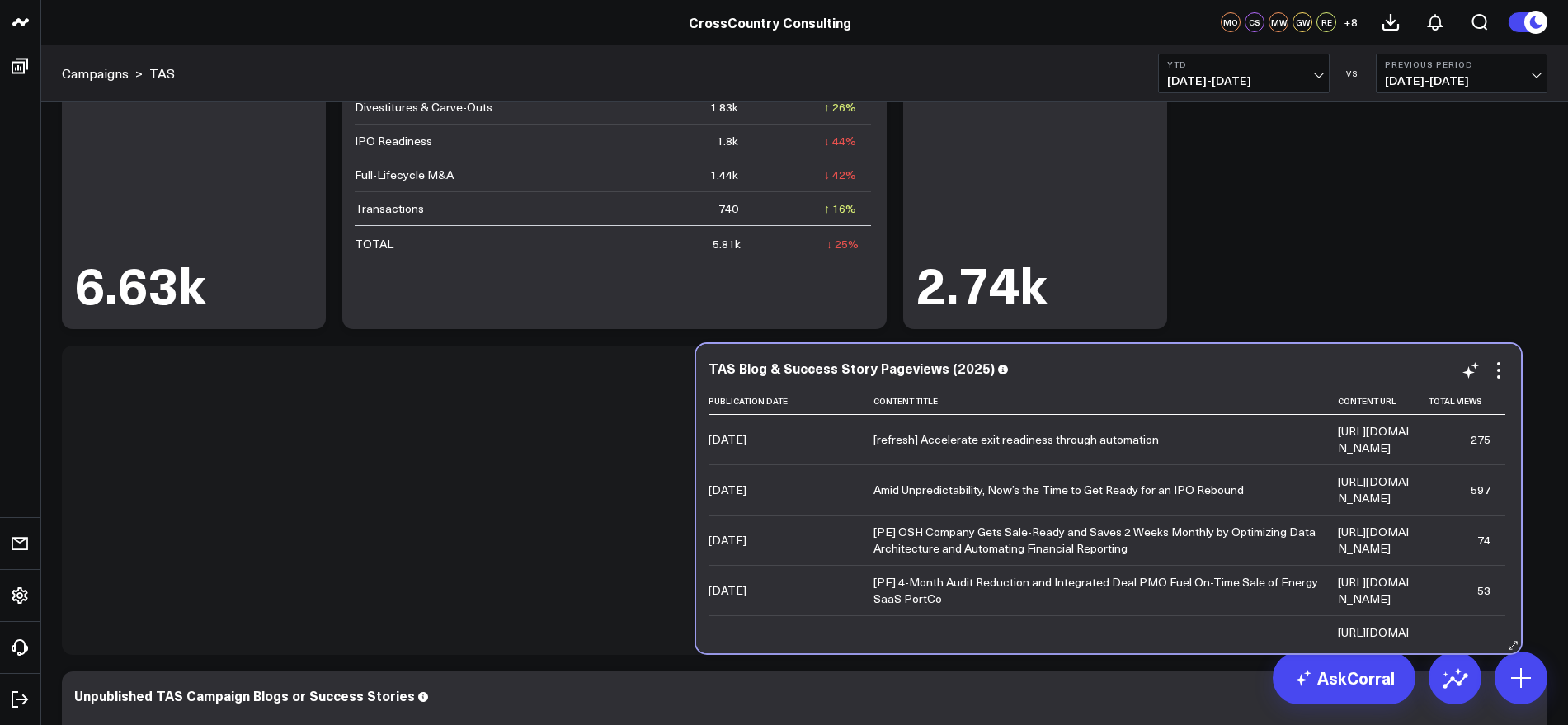
drag, startPoint x: 730, startPoint y: 386, endPoint x: 1365, endPoint y: 384, distance: 635.0
click at [1365, 384] on div "TAS Blog & Success Story Pageviews (2025) Publication Date Content Title Conten…" at bounding box center [1108, 499] width 800 height 277
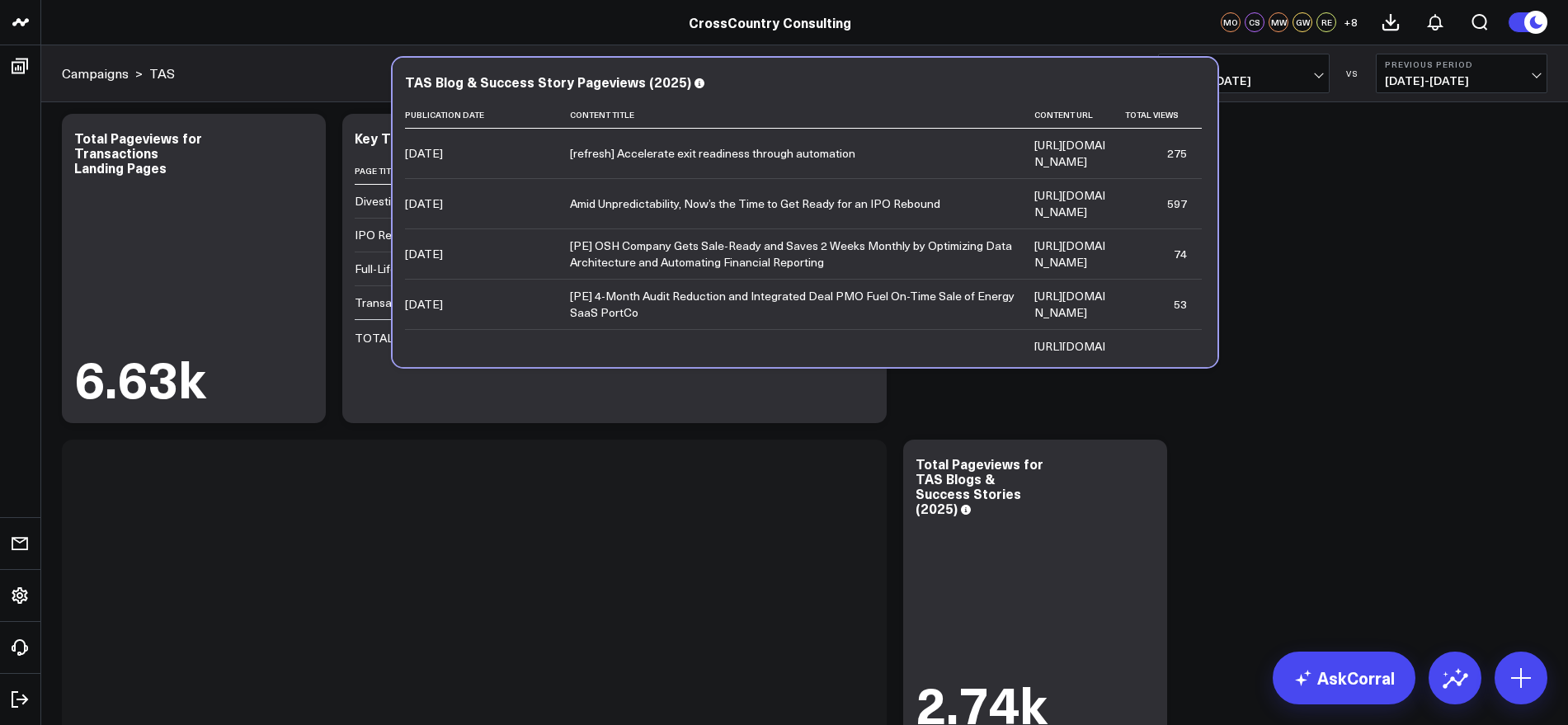
scroll to position [0, 0]
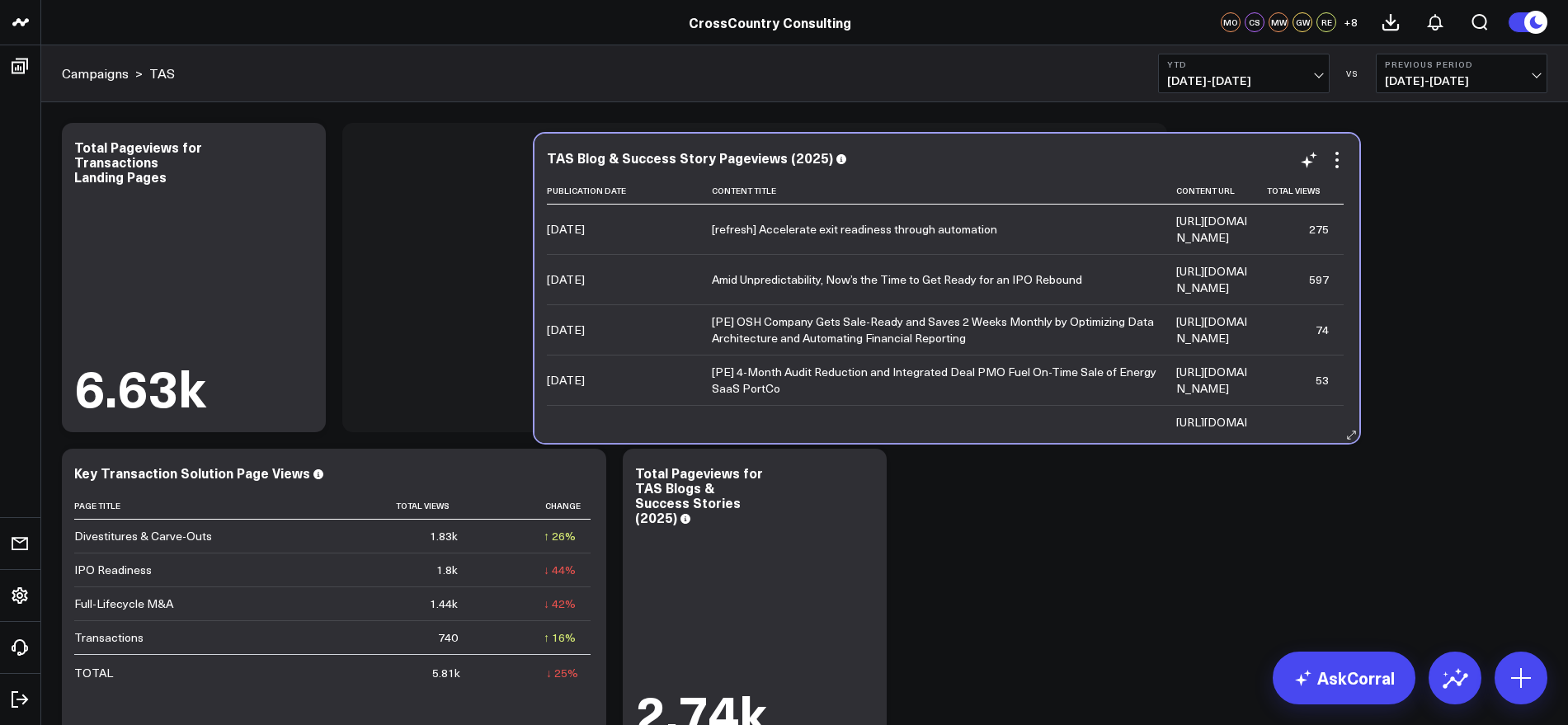
drag, startPoint x: 655, startPoint y: 359, endPoint x: 1088, endPoint y: 154, distance: 479.1
click at [1088, 154] on div "TAS Blog & Success Story Pageviews (2025) Publication Date Content Title Conten…" at bounding box center [947, 288] width 825 height 309
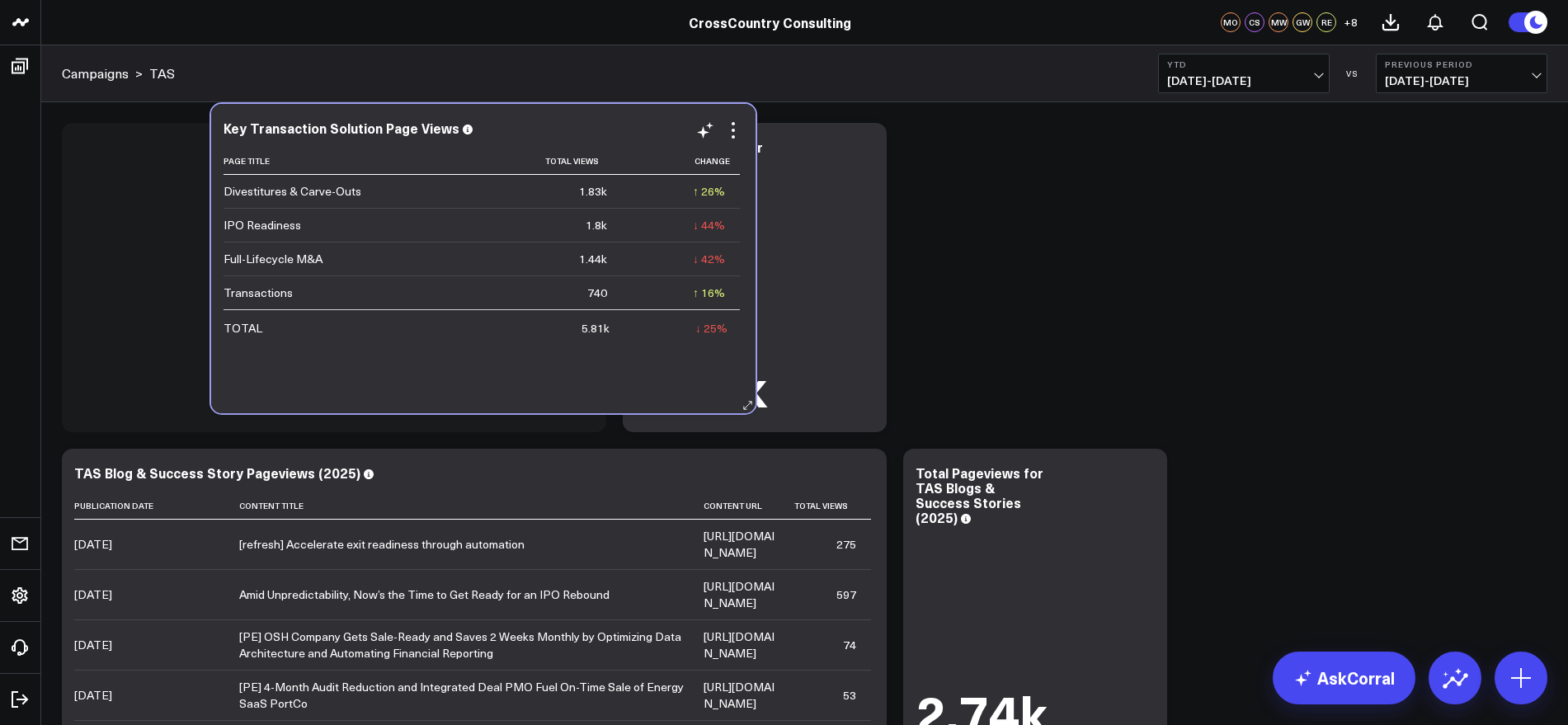
drag, startPoint x: 470, startPoint y: 471, endPoint x: 566, endPoint y: 136, distance: 348.5
click at [566, 135] on div "Key Transaction Solution Page Views" at bounding box center [484, 128] width 520 height 15
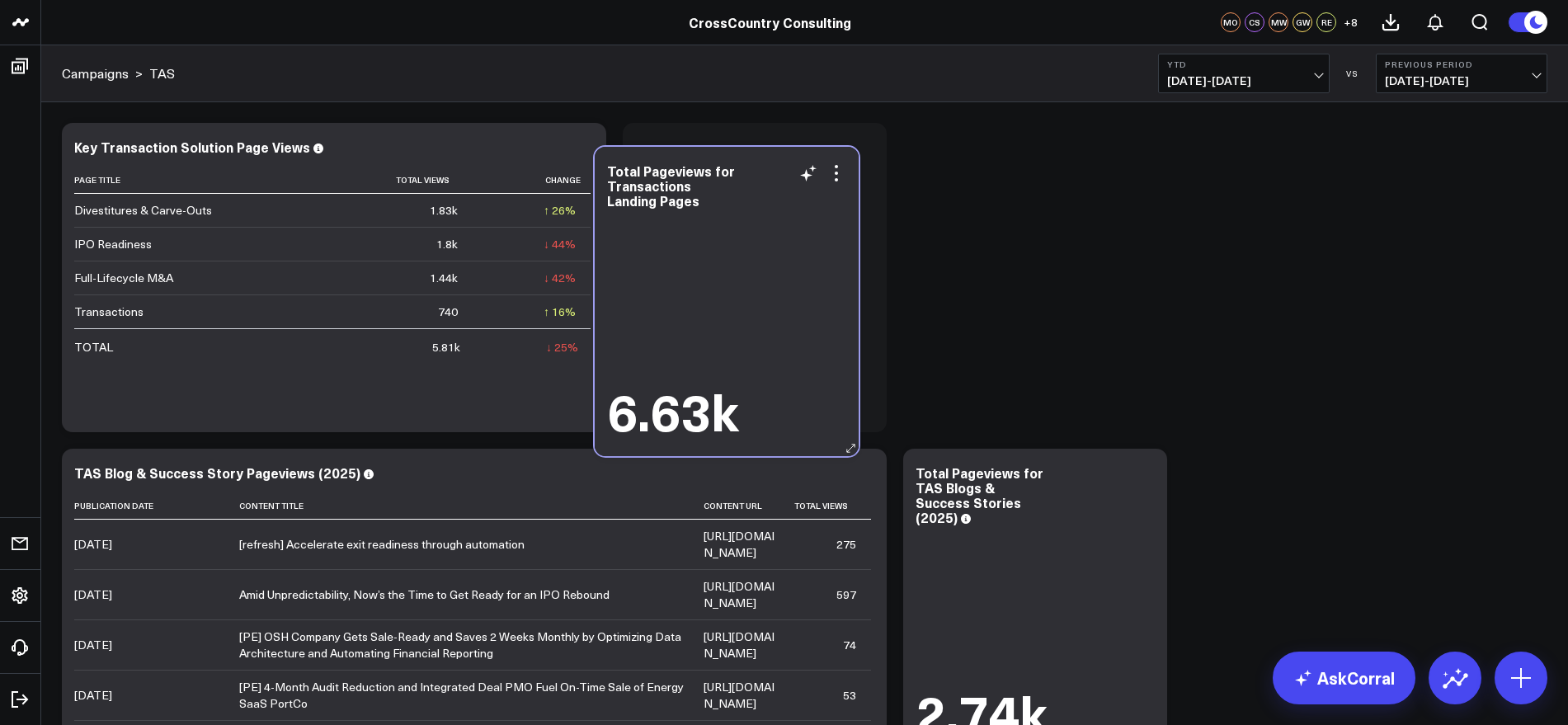
drag, startPoint x: 782, startPoint y: 133, endPoint x: 768, endPoint y: 154, distance: 25.2
click at [768, 154] on div "Total Pageviews for Transactions Landing Pages 6.63k" at bounding box center [726, 302] width 264 height 309
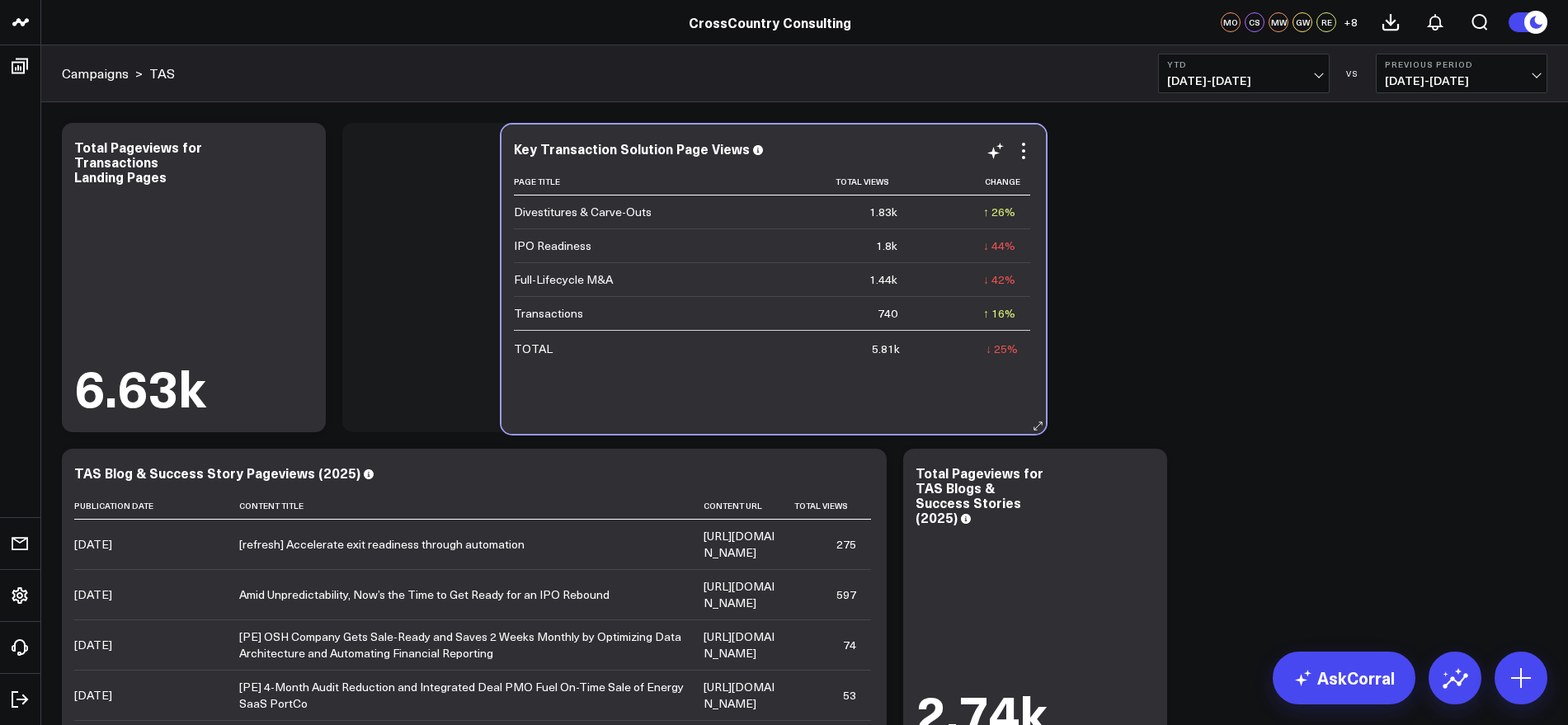
drag, startPoint x: 421, startPoint y: 134, endPoint x: 839, endPoint y: 137, distance: 418.0
click at [839, 137] on div "Key Transaction Solution Page Views Page Title Total Views Change Divestitures …" at bounding box center [773, 280] width 544 height 309
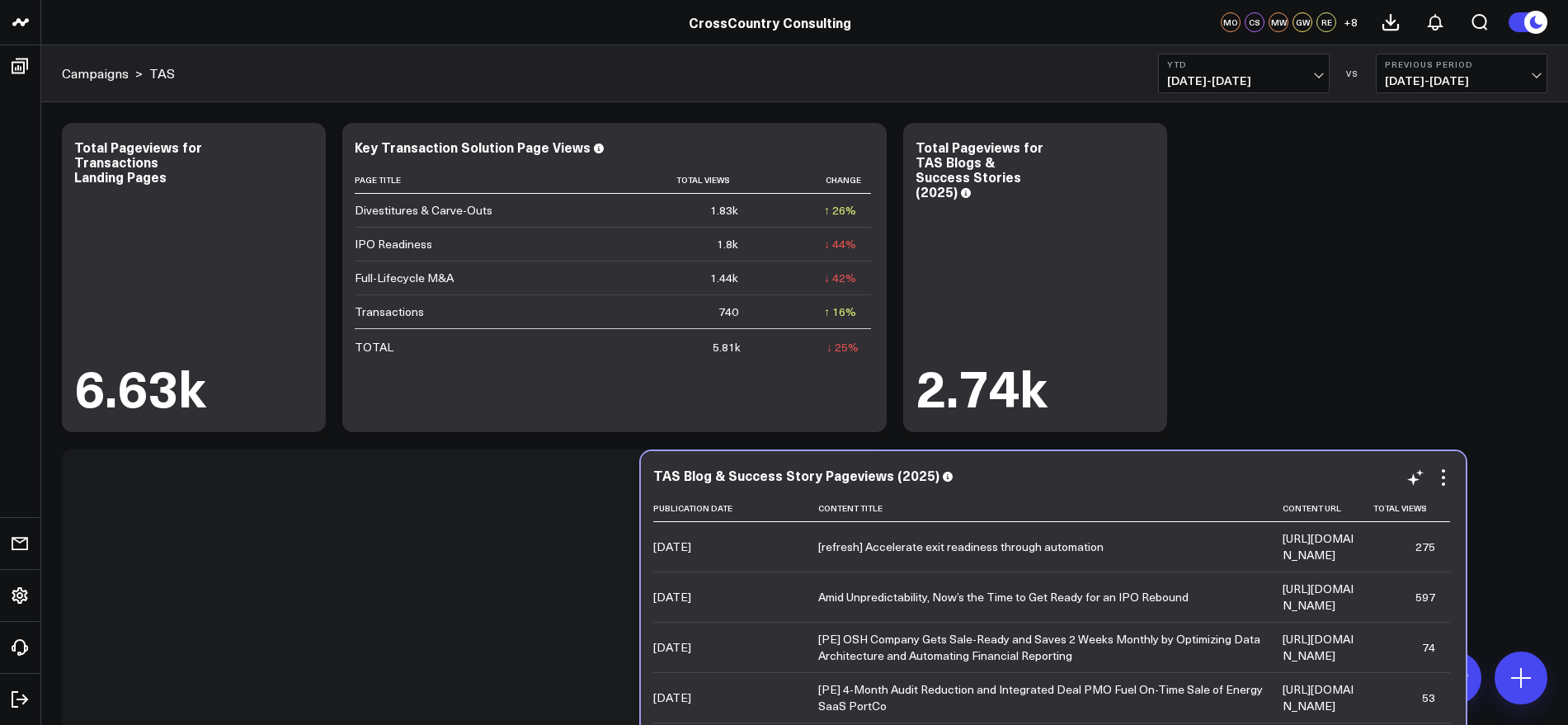
drag, startPoint x: 403, startPoint y: 463, endPoint x: 970, endPoint y: 465, distance: 567.0
click at [970, 465] on div "TAS Blog & Success Story Pageviews (2025) Publication Date Content Title Conten…" at bounding box center [1053, 606] width 825 height 309
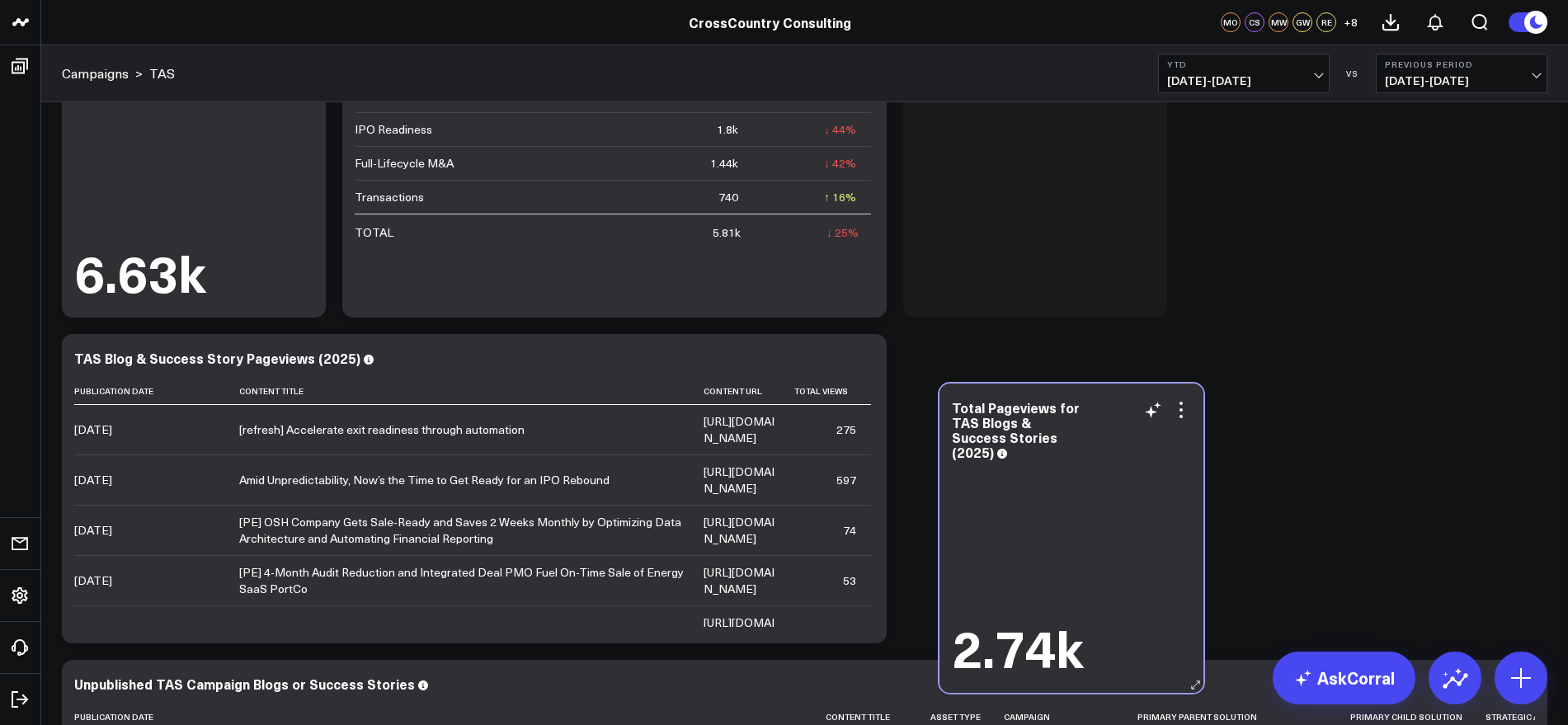
scroll to position [121, 0]
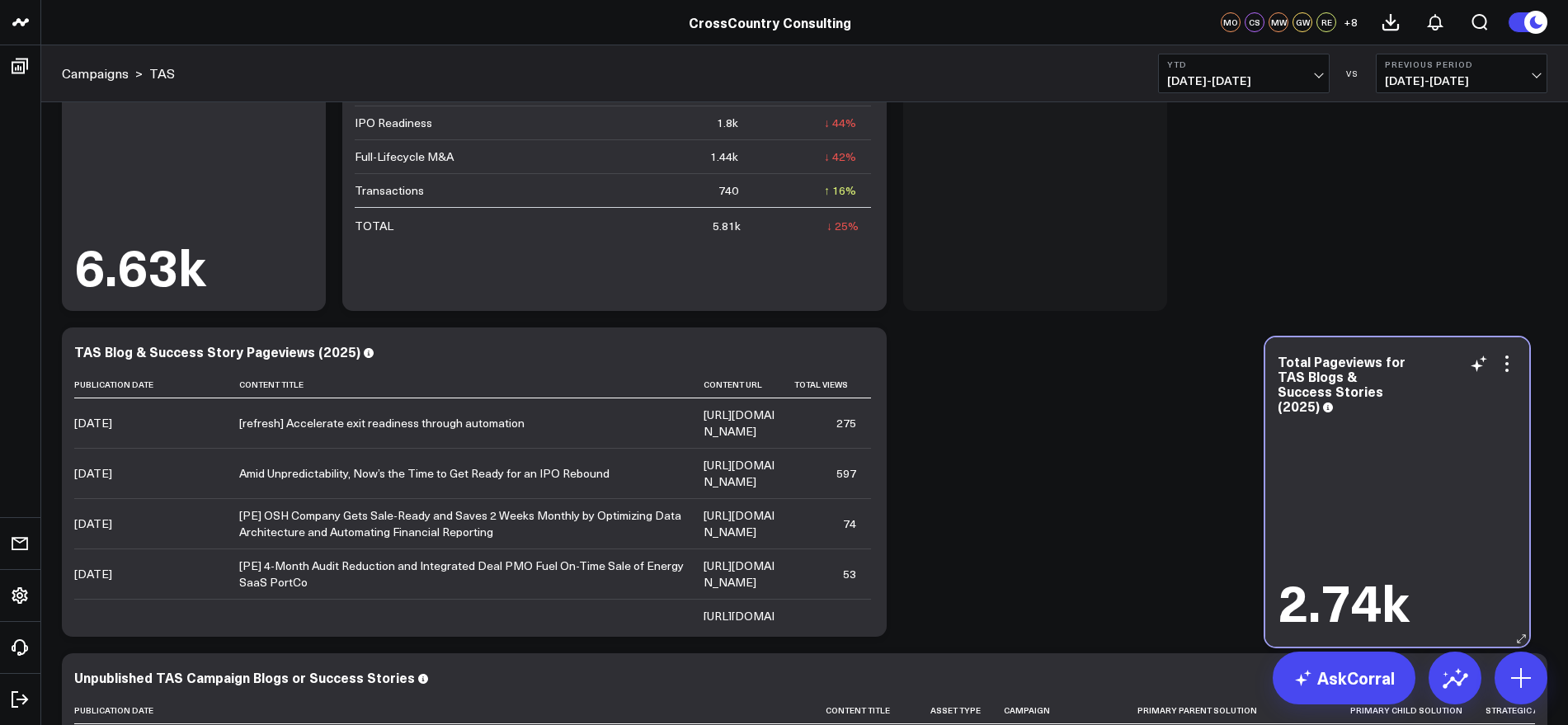
drag, startPoint x: 1111, startPoint y: 284, endPoint x: 1467, endPoint y: 604, distance: 478.7
click at [1467, 604] on div "2.74k" at bounding box center [1397, 600] width 239 height 51
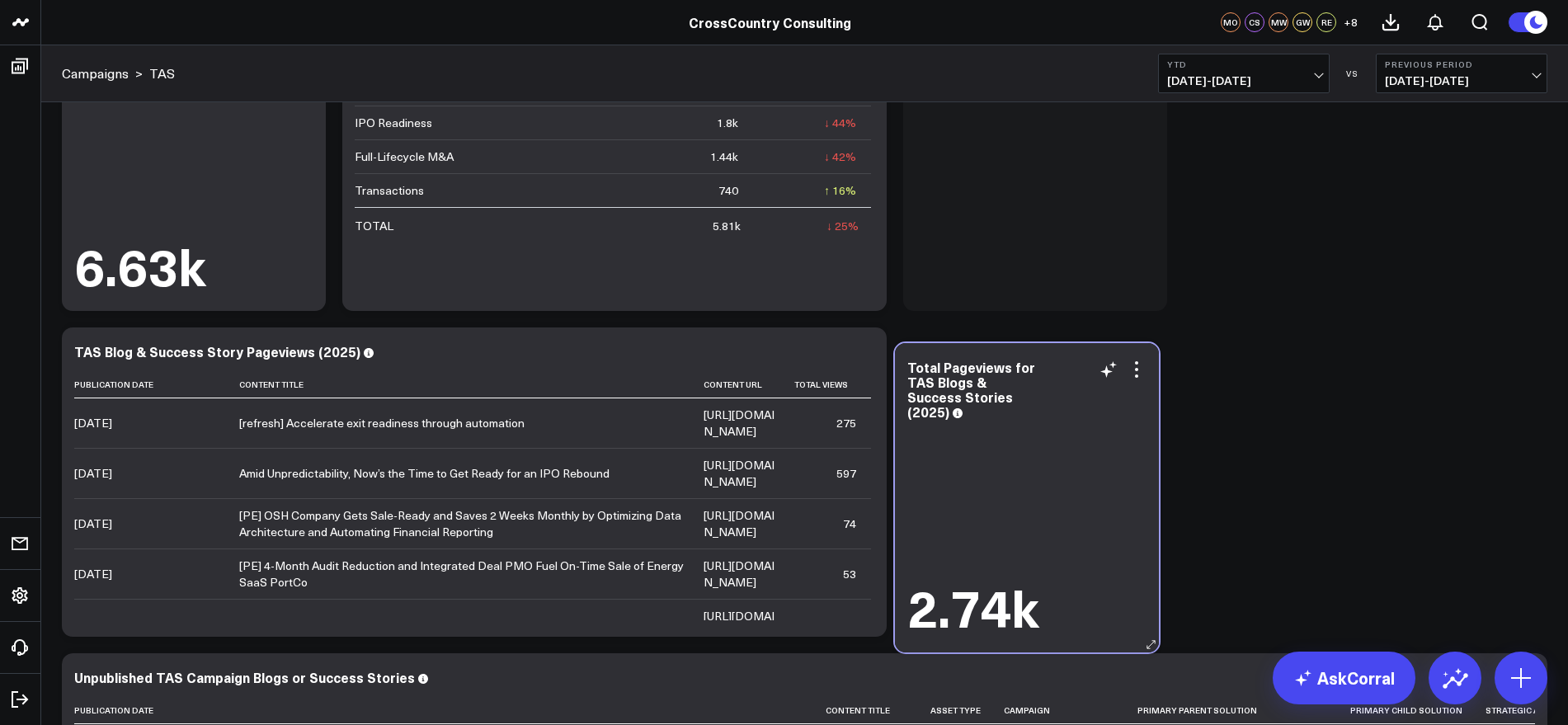
drag, startPoint x: 1068, startPoint y: 198, endPoint x: 1064, endPoint y: 521, distance: 323.0
click at [1063, 528] on div "2.74k" at bounding box center [1027, 529] width 239 height 212
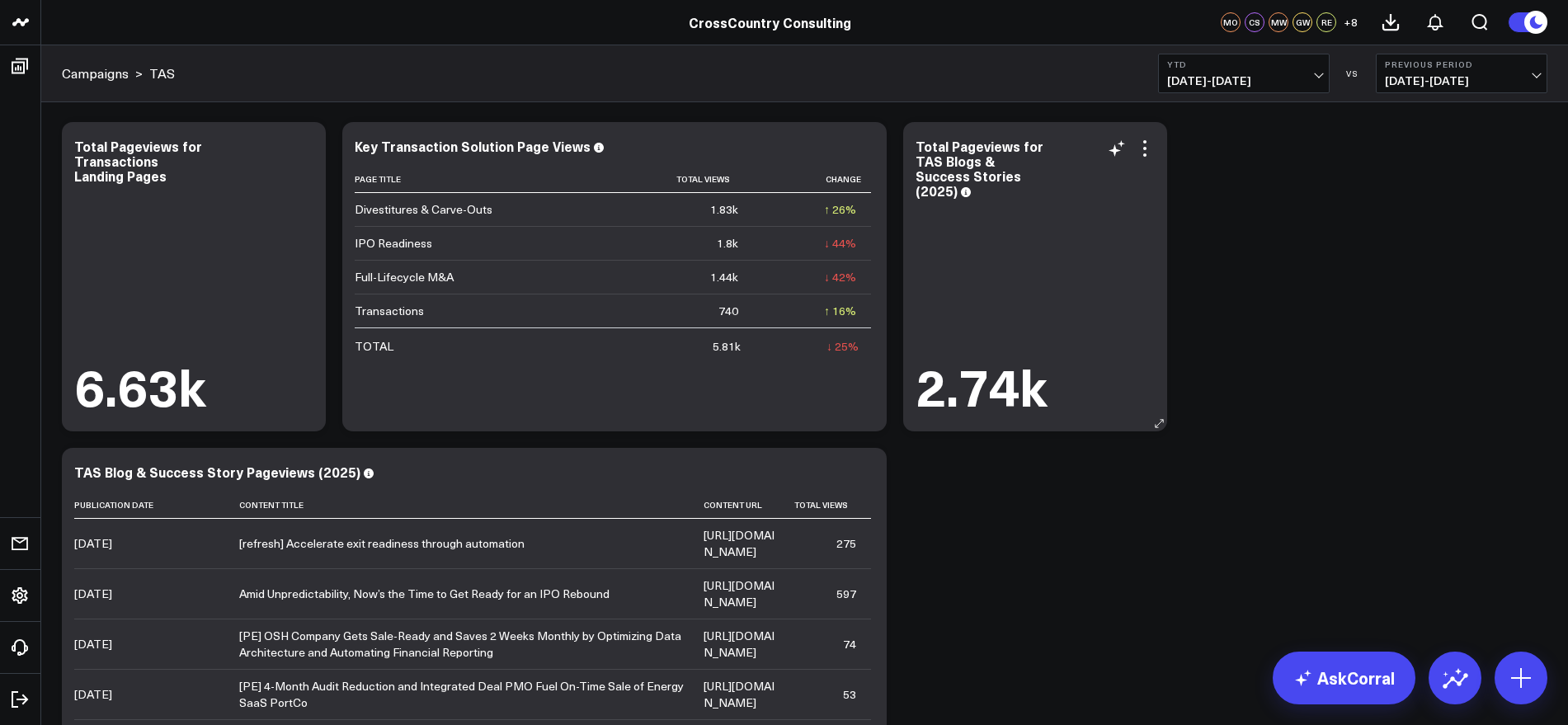
scroll to position [0, 0]
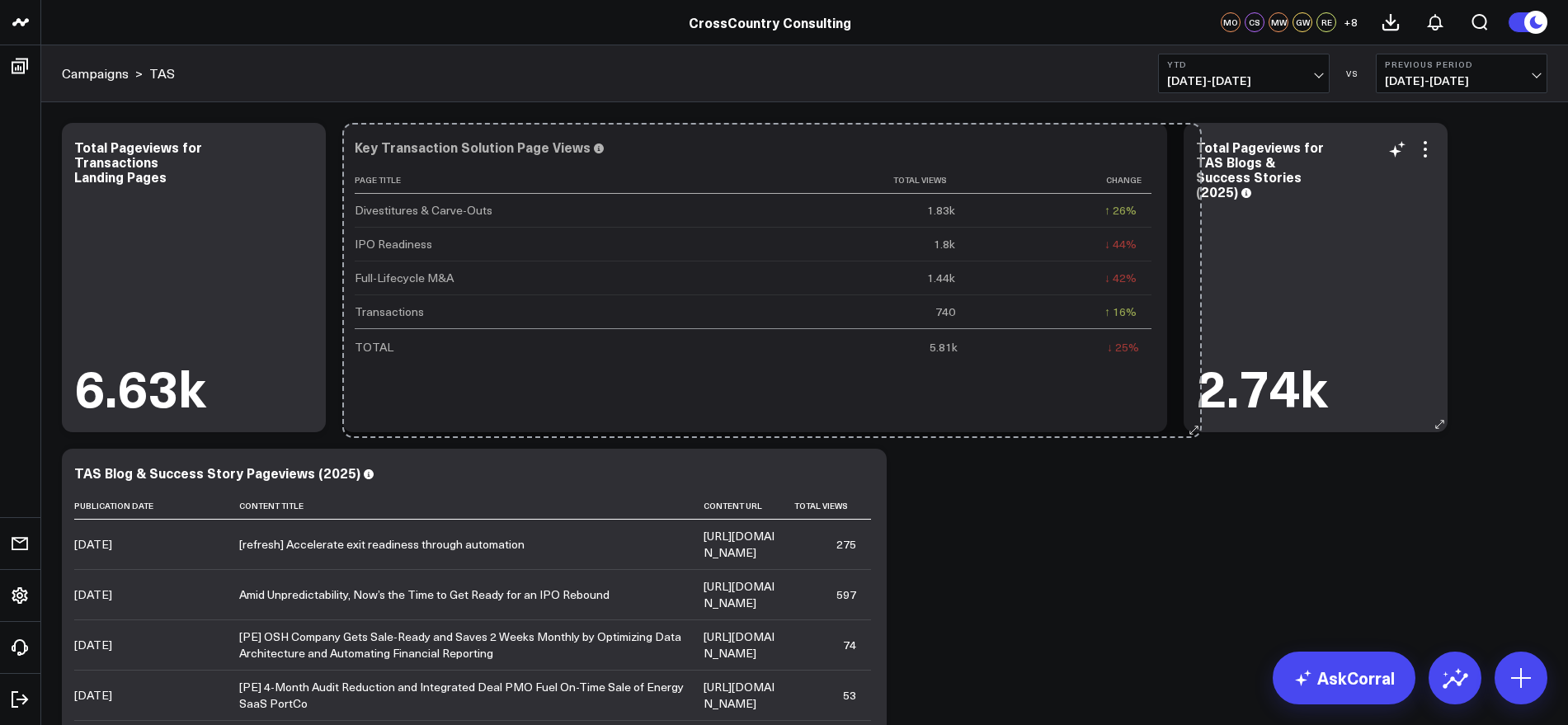
drag, startPoint x: 880, startPoint y: 423, endPoint x: 1195, endPoint y: 429, distance: 315.1
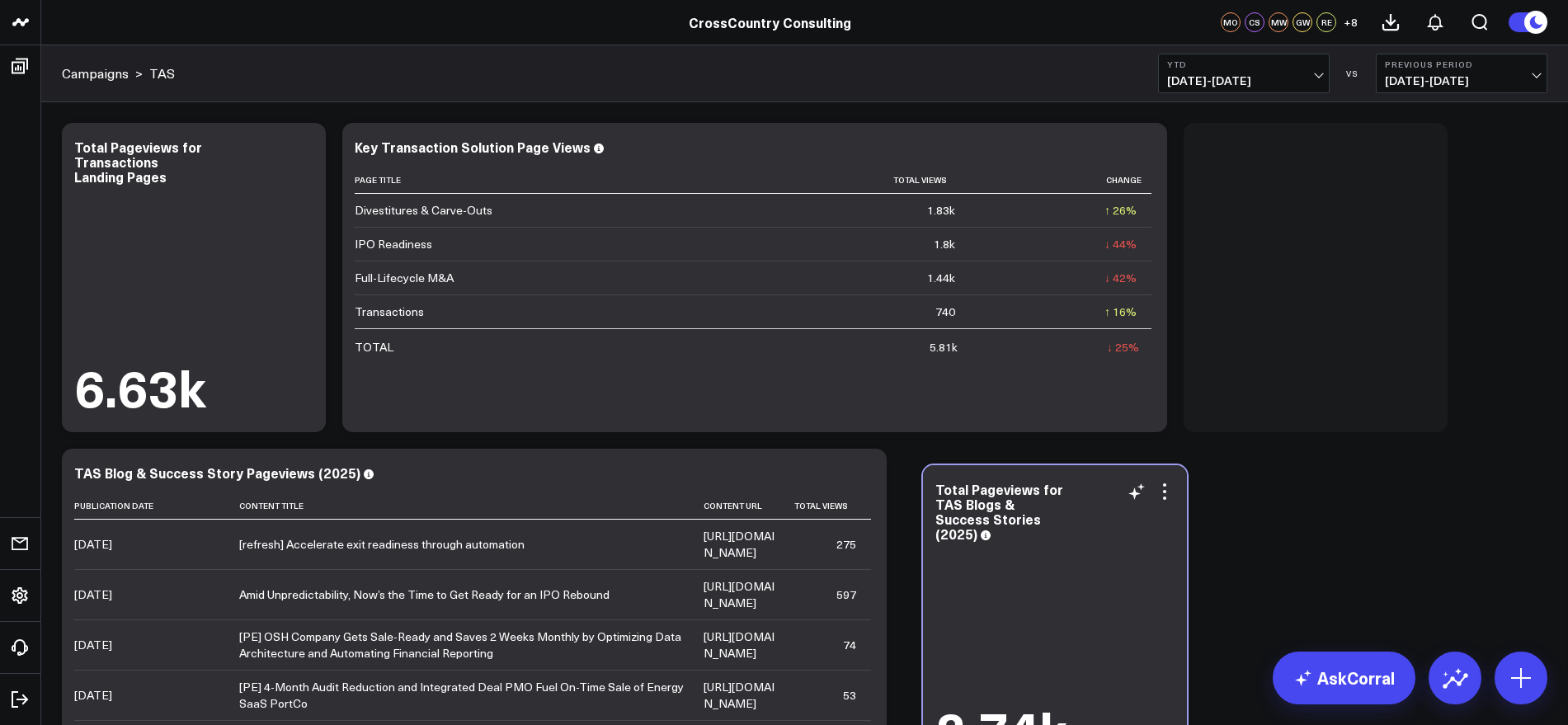
drag, startPoint x: 1304, startPoint y: 251, endPoint x: 1033, endPoint y: 583, distance: 428.6
click at [1033, 583] on div "2.74k" at bounding box center [1055, 651] width 239 height 212
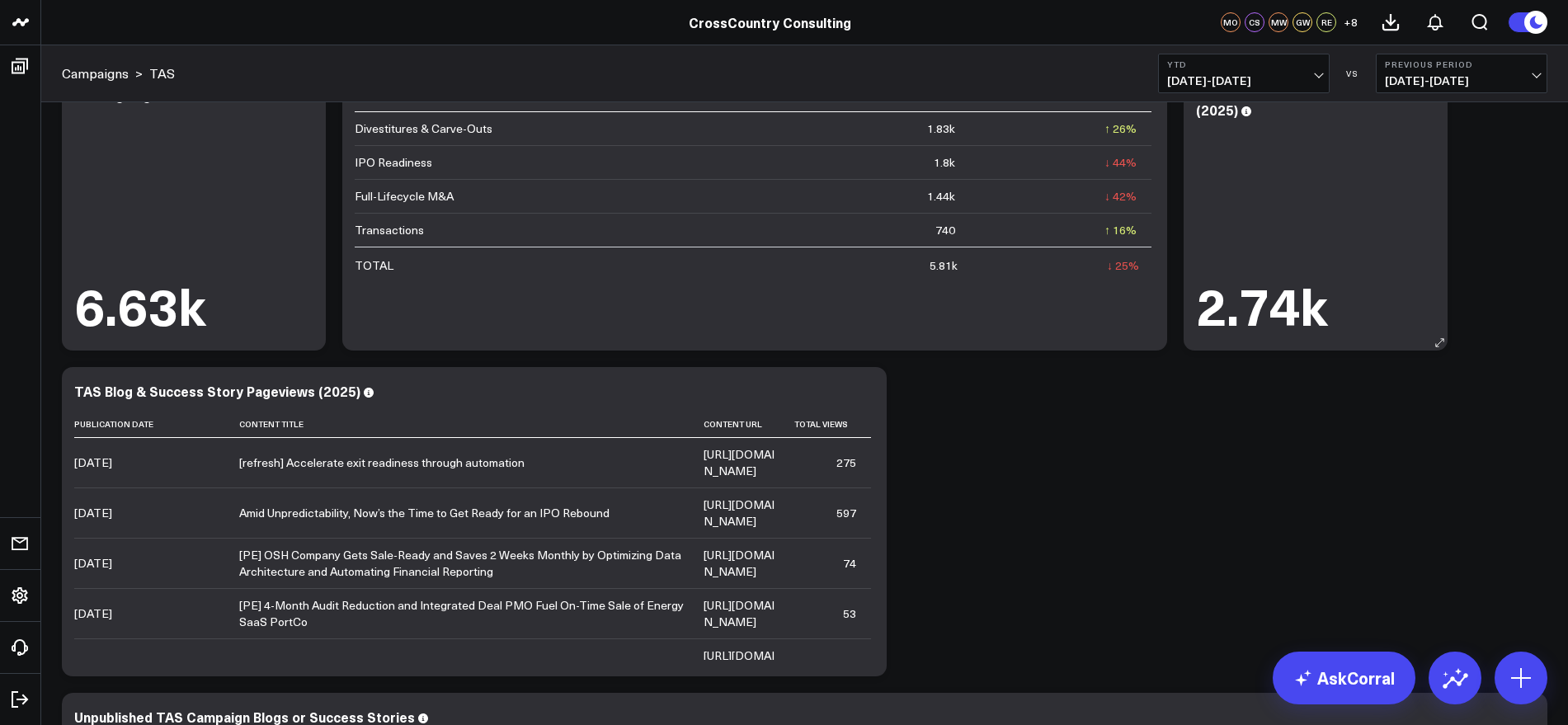
scroll to position [103, 0]
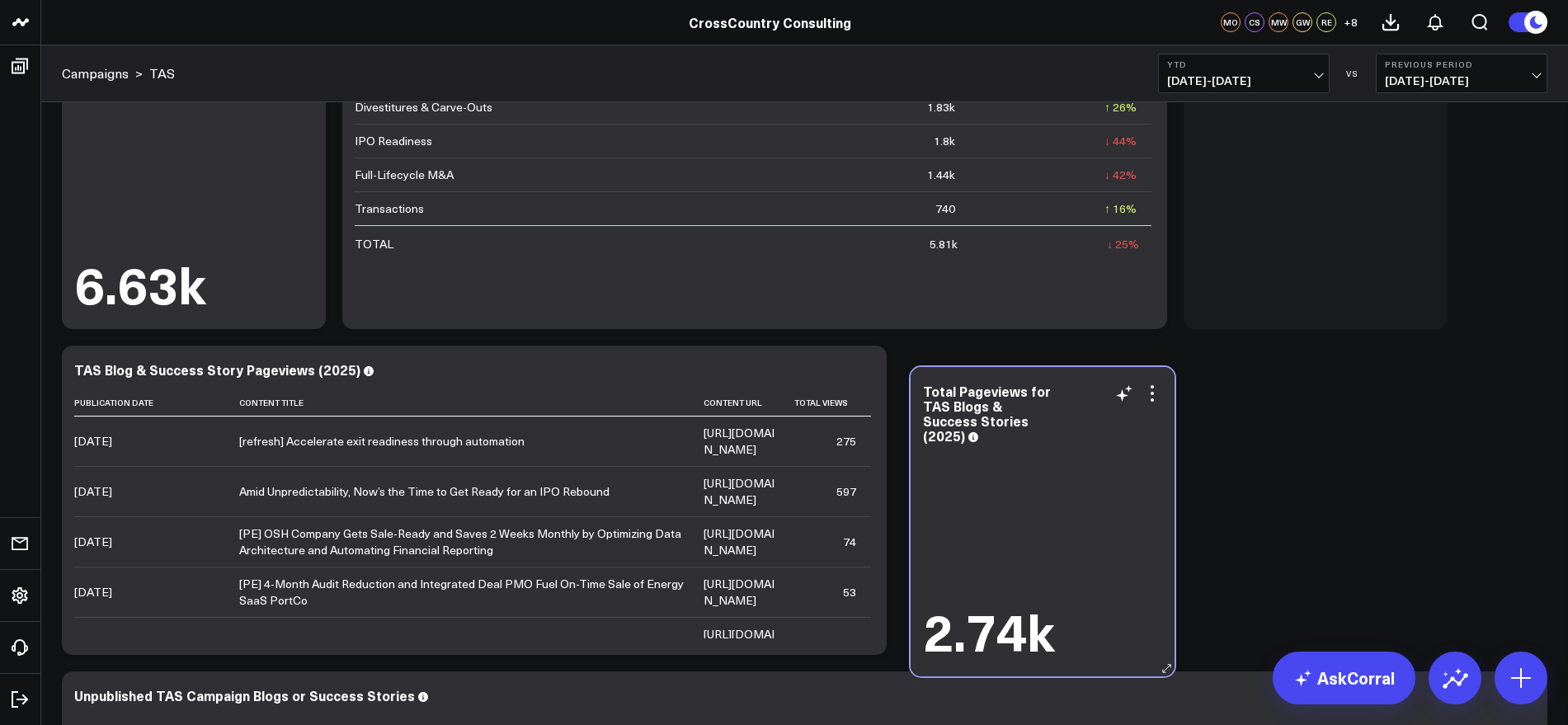
drag, startPoint x: 1344, startPoint y: 179, endPoint x: 1071, endPoint y: 519, distance: 436.0
click at [1071, 519] on div "2.74k" at bounding box center [1043, 554] width 239 height 212
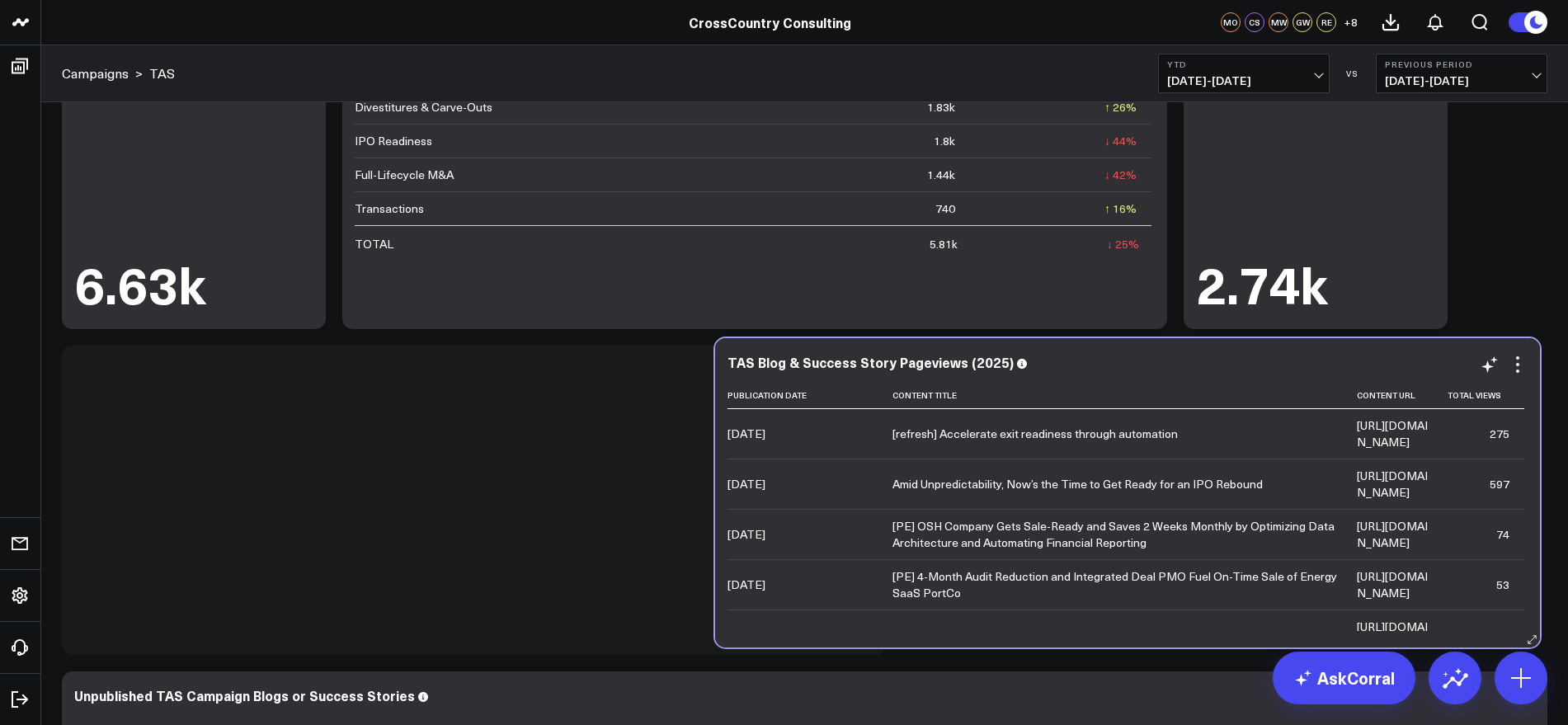
drag, startPoint x: 719, startPoint y: 370, endPoint x: 1372, endPoint y: 362, distance: 653.0
click at [1372, 362] on div "TAS Blog & Success Story Pageviews (2025)" at bounding box center [1127, 362] width 800 height 15
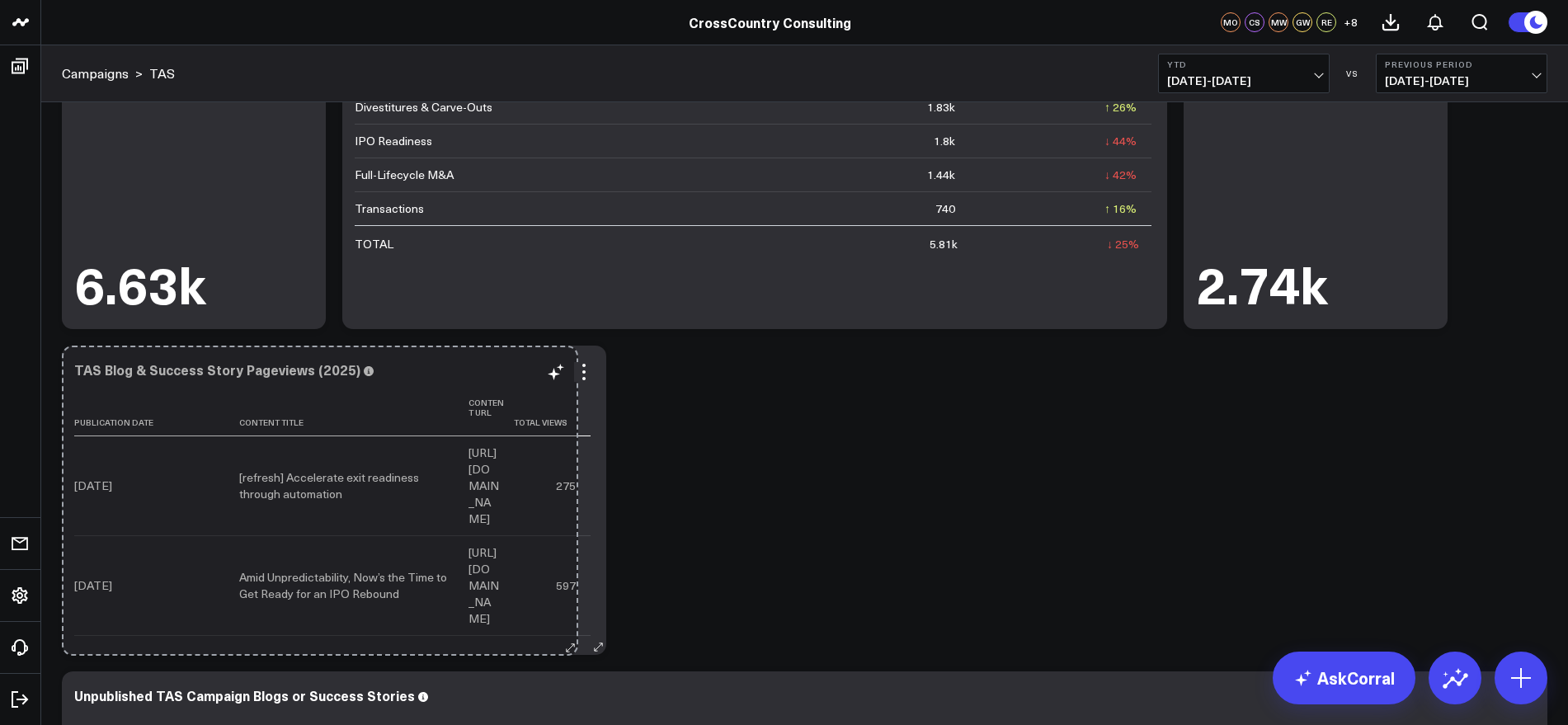
drag, startPoint x: 875, startPoint y: 643, endPoint x: 558, endPoint y: 644, distance: 317.0
click at [558, 644] on div "TAS Blog & Success Story Pageviews (2025) Publication Date Content Title Conten…" at bounding box center [334, 500] width 544 height 309
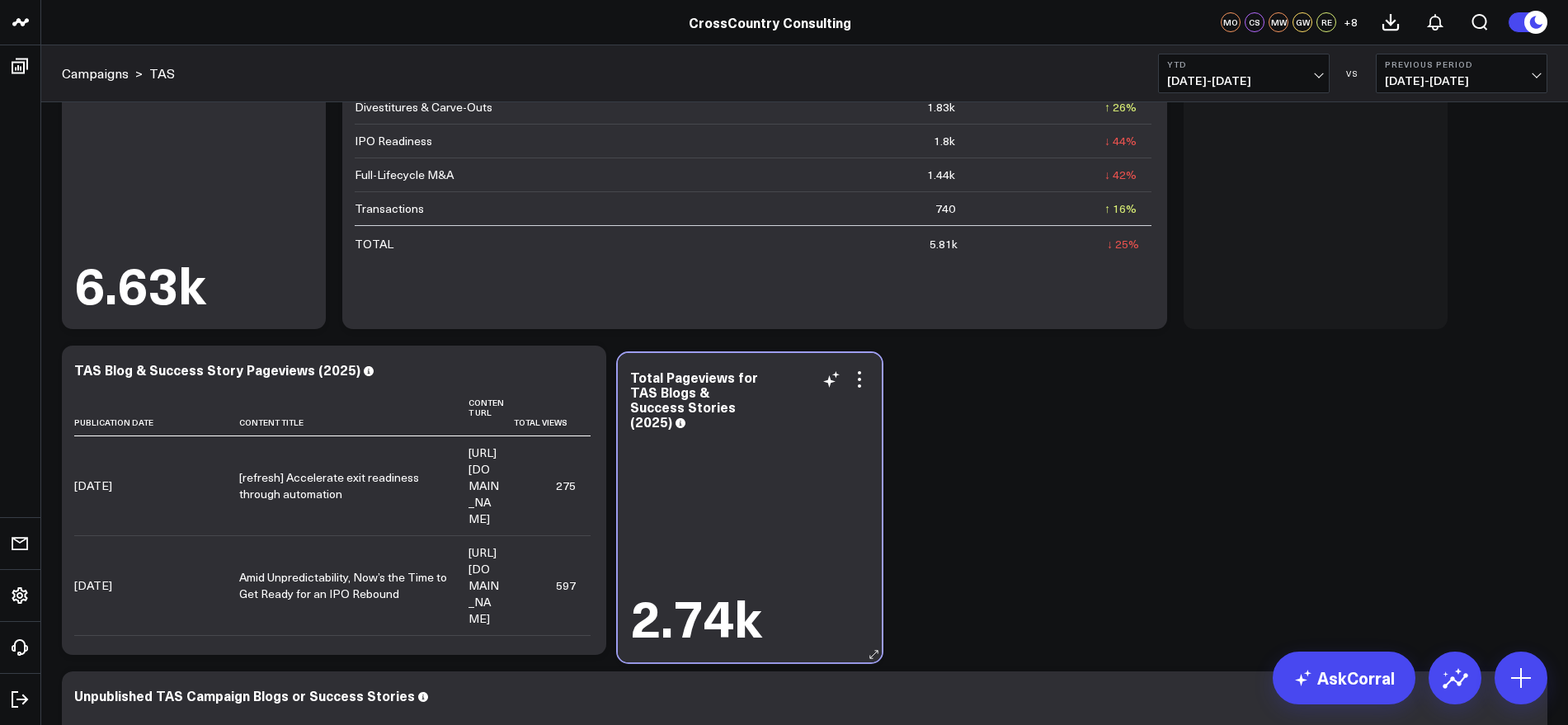
drag, startPoint x: 1356, startPoint y: 147, endPoint x: 788, endPoint y: 479, distance: 657.9
click at [788, 479] on div "2.74k" at bounding box center [749, 540] width 239 height 212
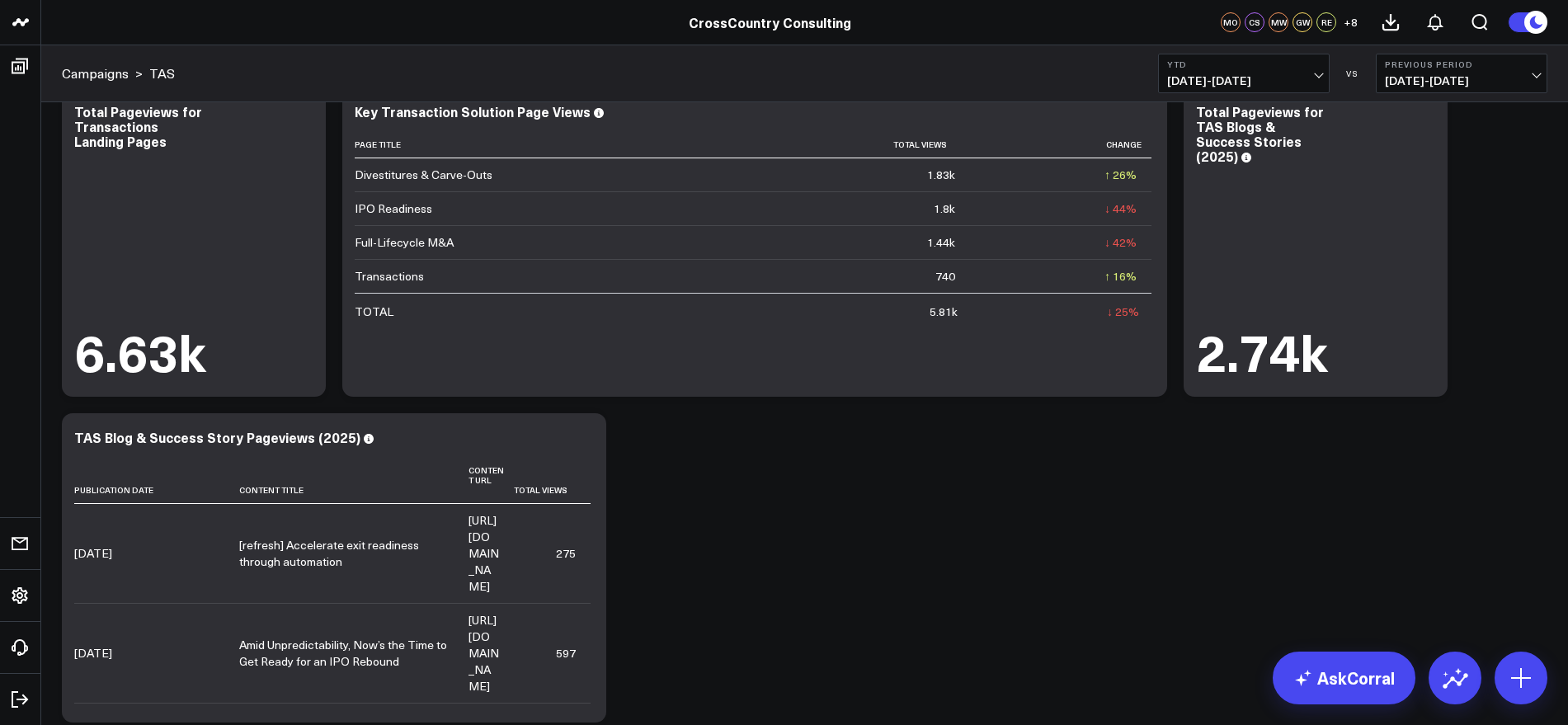
scroll to position [0, 0]
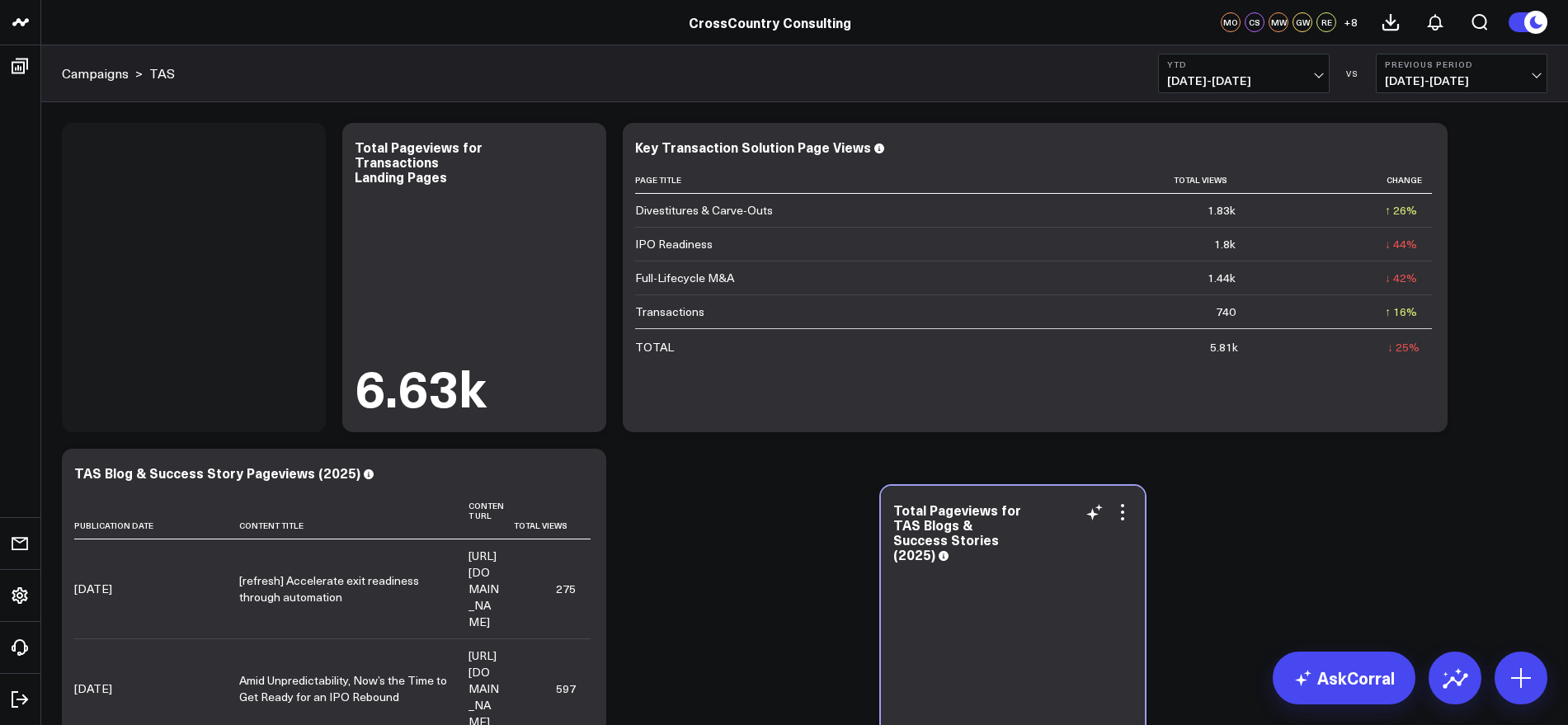
drag, startPoint x: 1356, startPoint y: 129, endPoint x: 1051, endPoint y: 492, distance: 474.1
click at [1051, 492] on div "Total Pageviews for TAS Blogs & Success Stories (2025) 2.74k" at bounding box center [1012, 640] width 264 height 309
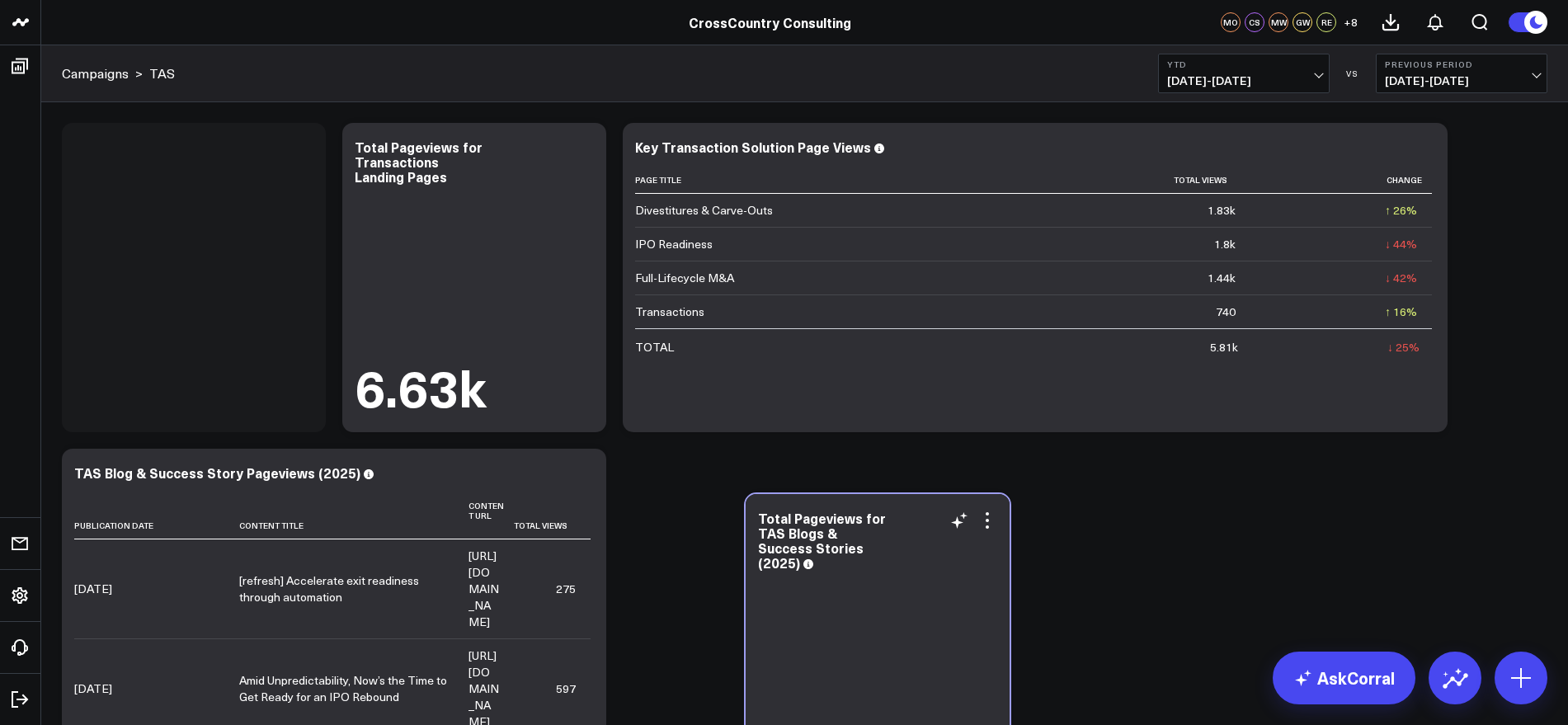
drag, startPoint x: 224, startPoint y: 238, endPoint x: 893, endPoint y: 600, distance: 760.7
click at [899, 603] on div "2.74k" at bounding box center [877, 680] width 239 height 212
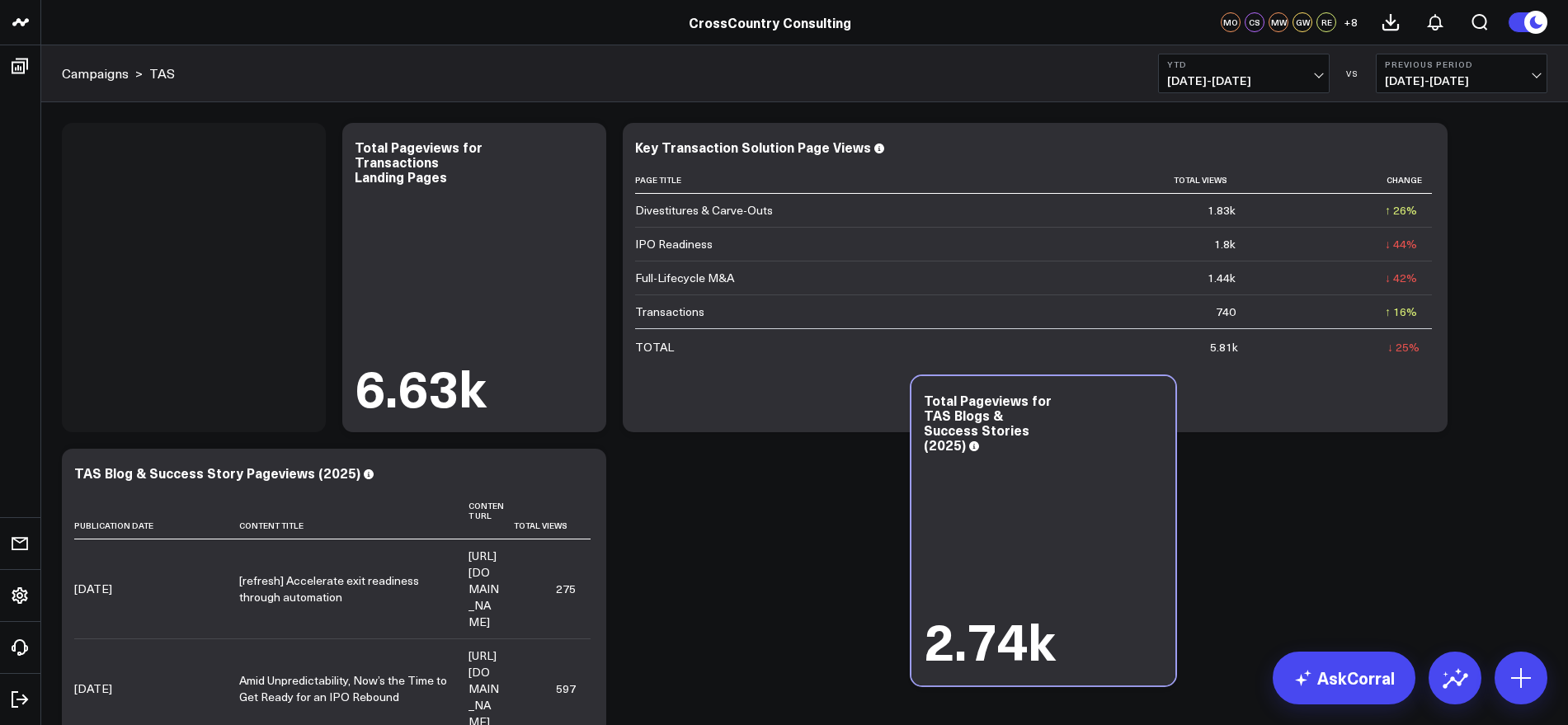
drag, startPoint x: 252, startPoint y: 267, endPoint x: 1081, endPoint y: 520, distance: 866.7
click at [1085, 520] on div "2.74k" at bounding box center [1043, 563] width 239 height 212
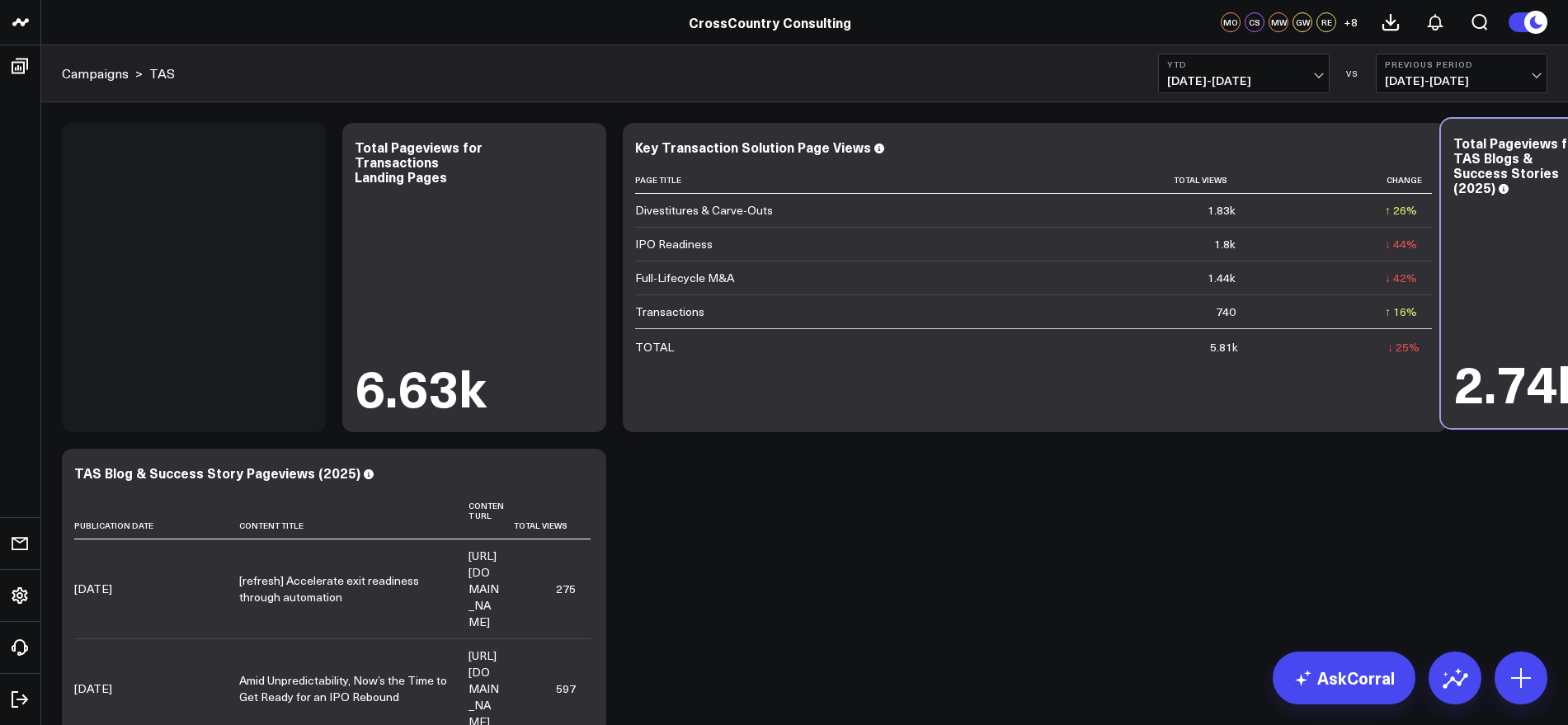
drag, startPoint x: 204, startPoint y: 140, endPoint x: 1583, endPoint y: 134, distance: 1379.0
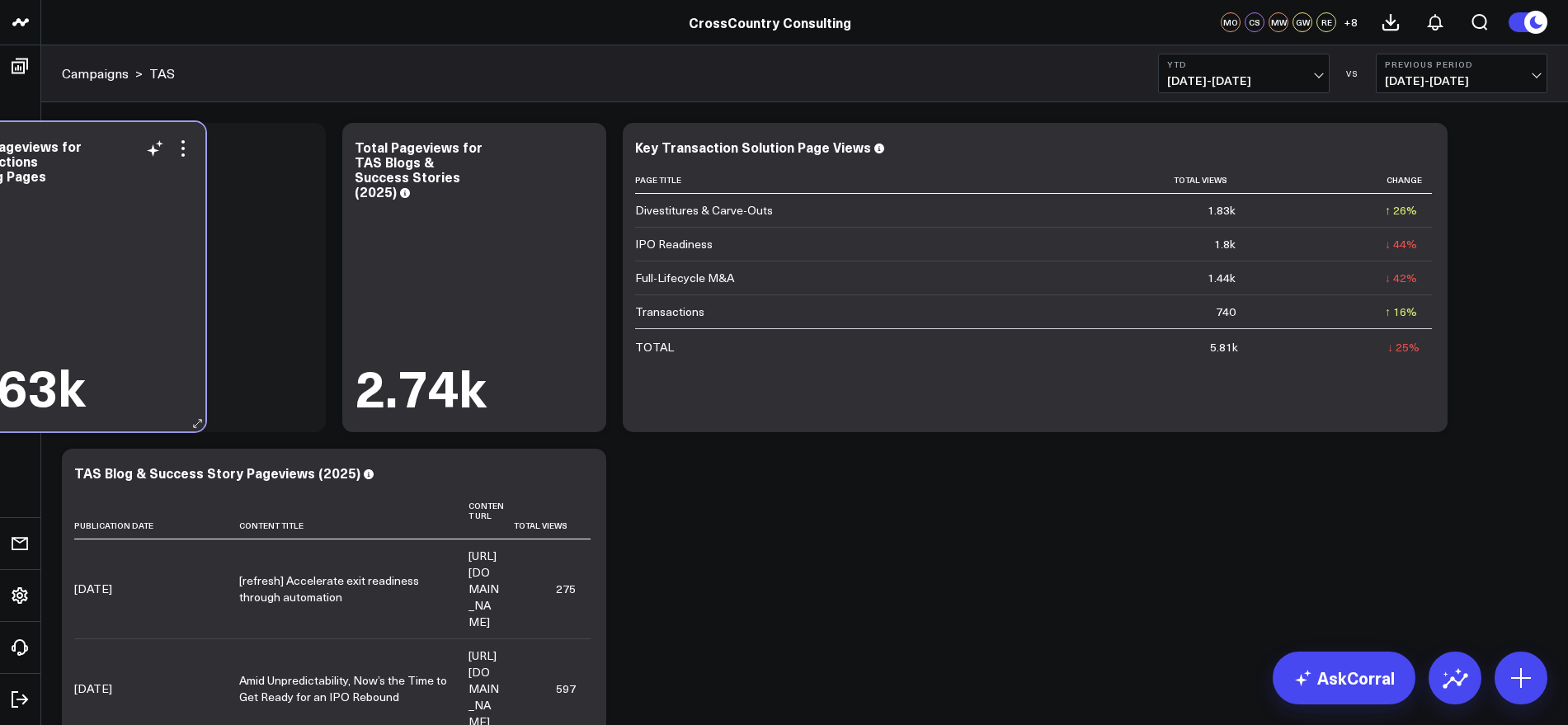
drag, startPoint x: 501, startPoint y: 143, endPoint x: 101, endPoint y: 142, distance: 400.0
click at [101, 142] on div "Total Pageviews for Transactions Landing Pages" at bounding box center [73, 161] width 239 height 45
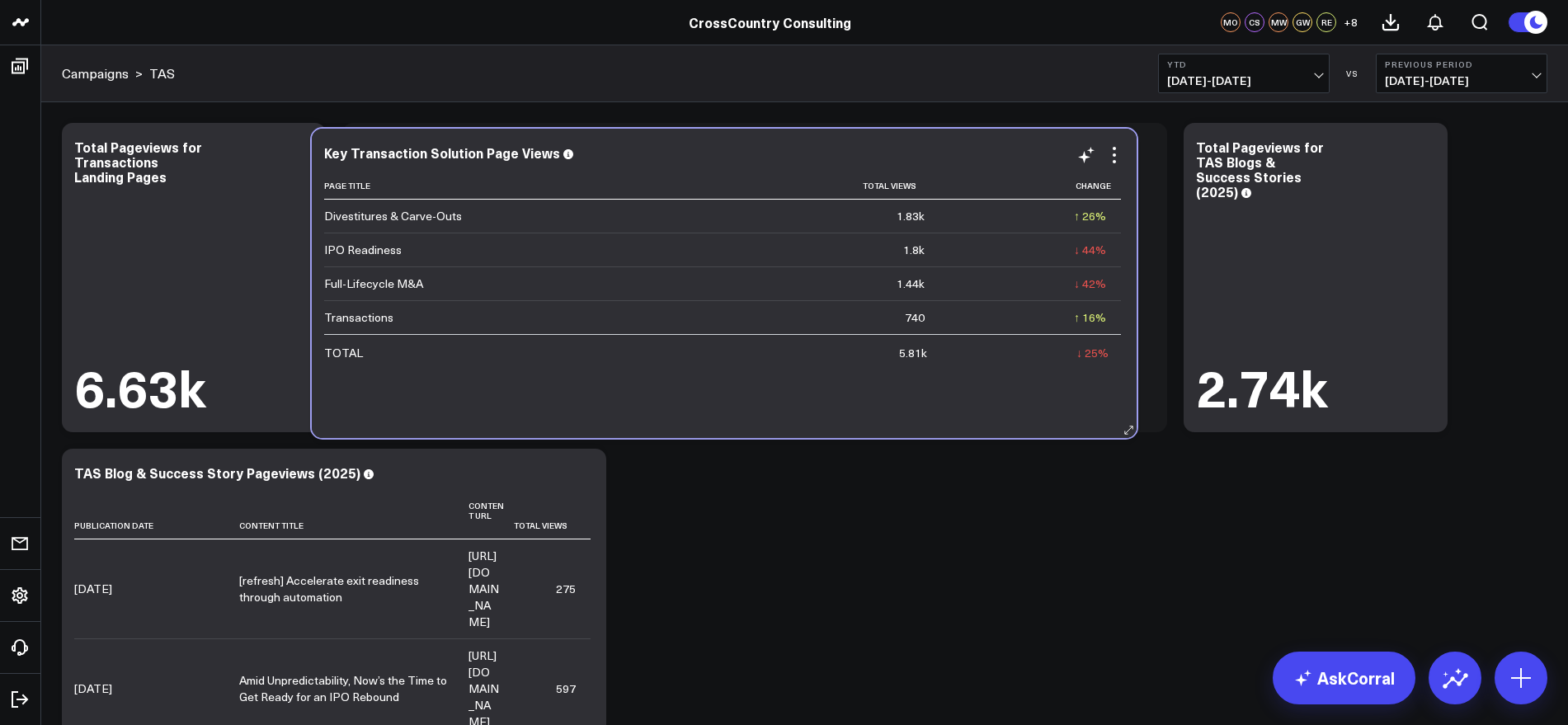
drag, startPoint x: 953, startPoint y: 135, endPoint x: 643, endPoint y: 141, distance: 310.1
click at [643, 141] on div "Key Transaction Solution Page Views Page Title Total Views Change Divestitures …" at bounding box center [724, 283] width 825 height 309
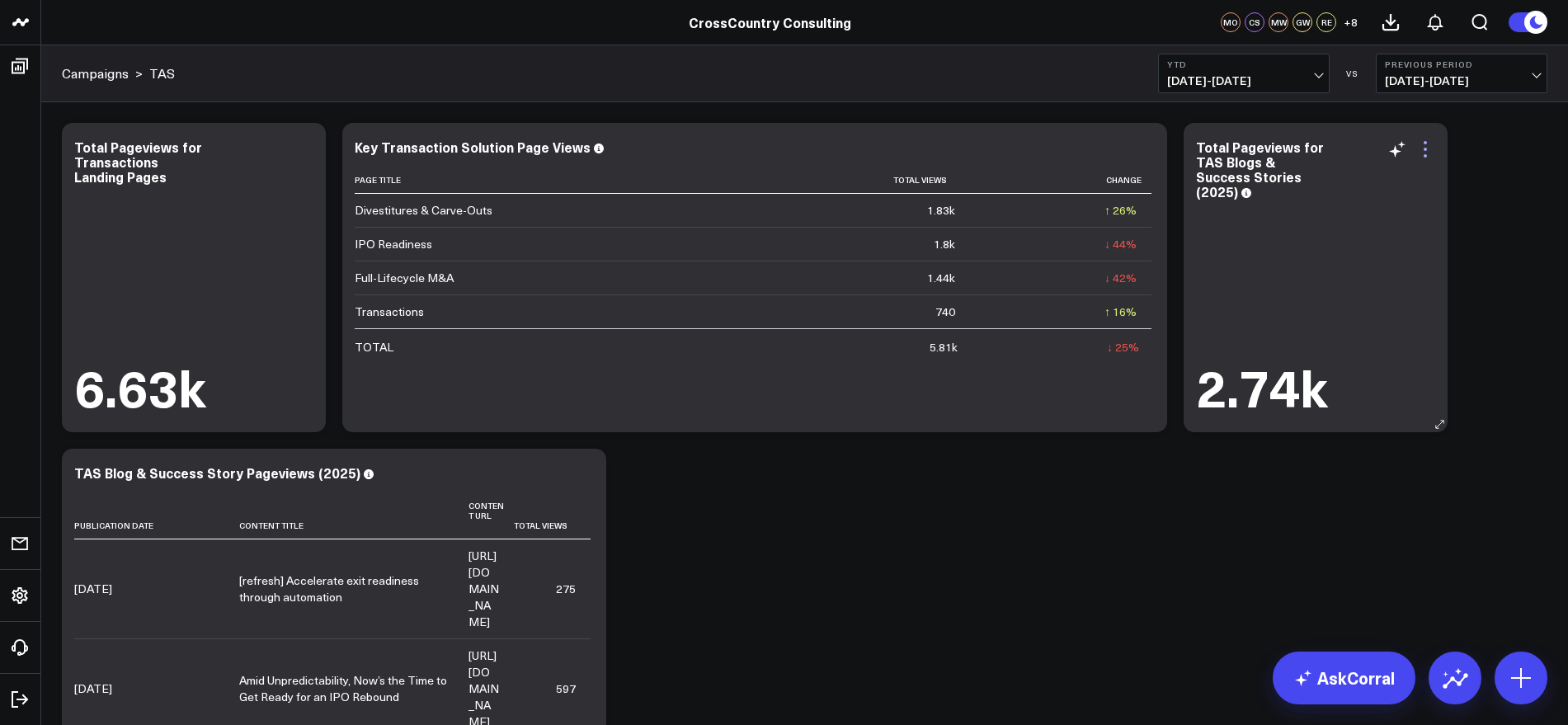
click at [1425, 156] on icon at bounding box center [1425, 157] width 4 height 4
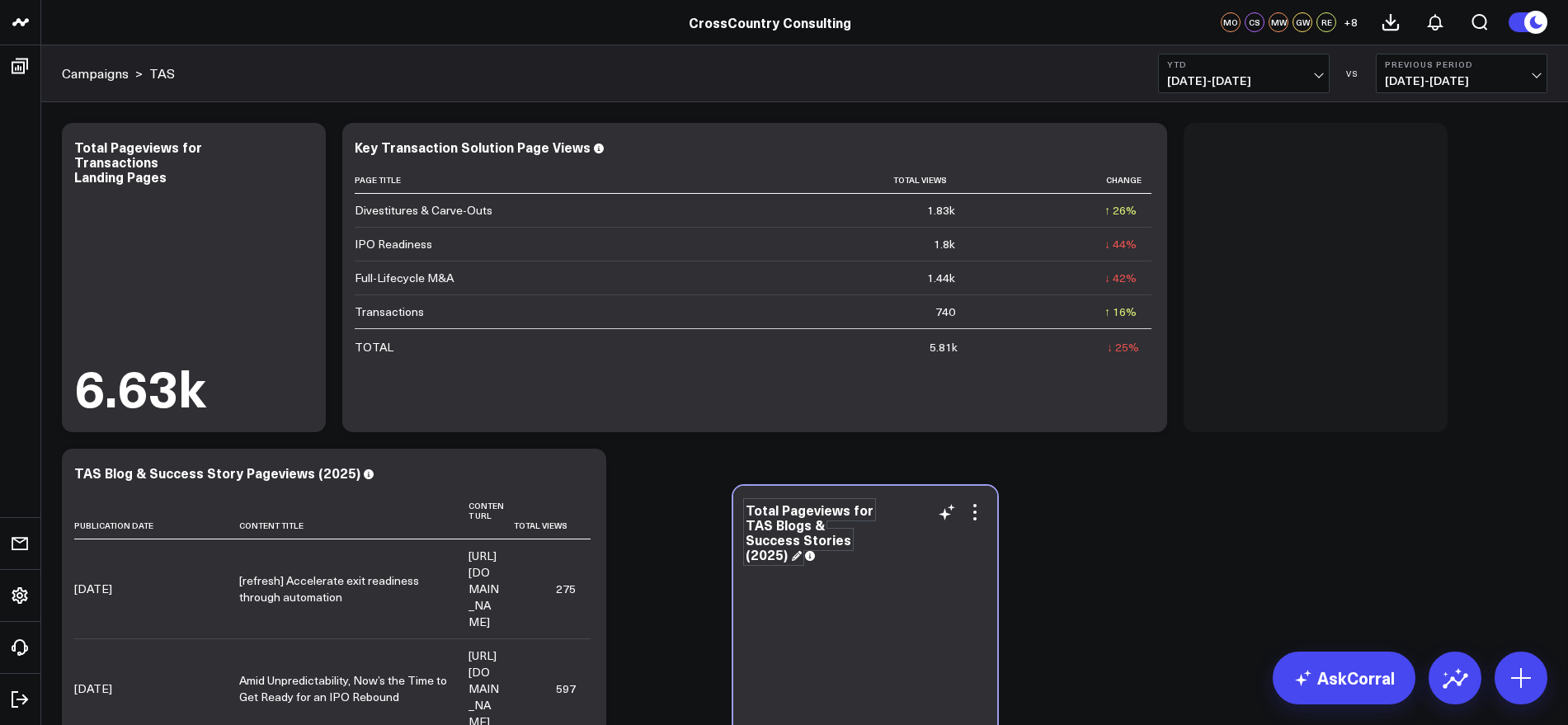
drag, startPoint x: 1274, startPoint y: 135, endPoint x: 823, endPoint y: 499, distance: 579.6
click at [823, 499] on div "Total Pageviews for TAS Blogs & Success Stories (2025) 2.74k" at bounding box center [865, 640] width 264 height 309
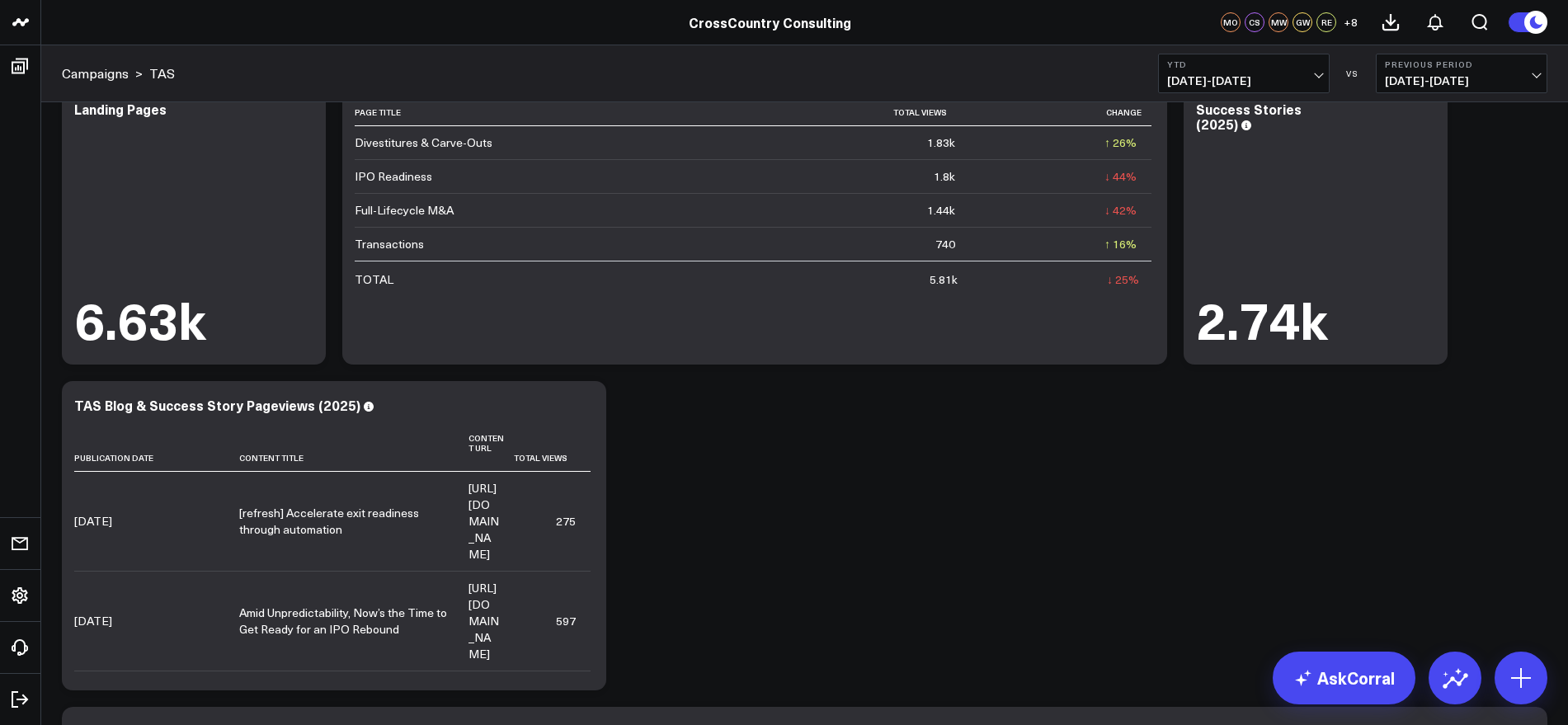
scroll to position [103, 0]
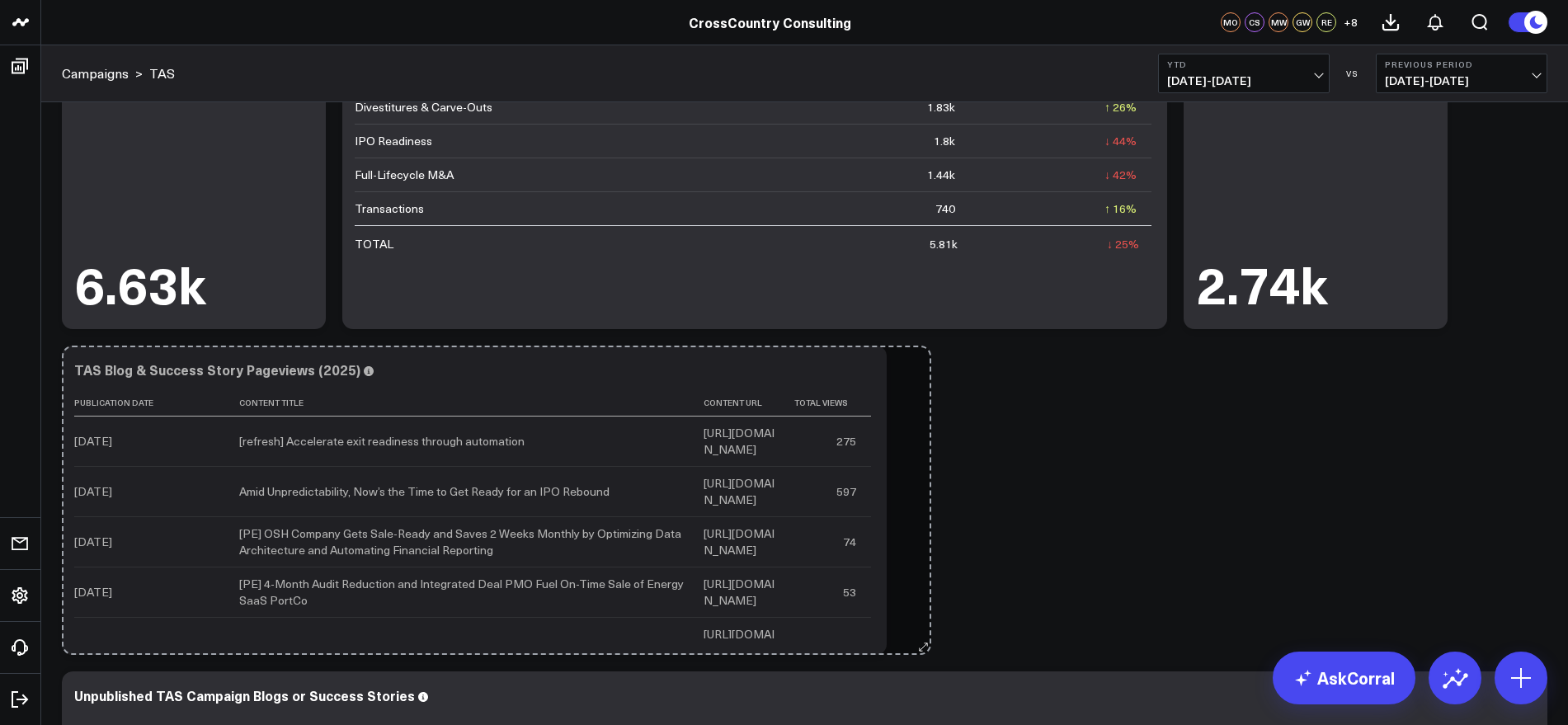
drag, startPoint x: 600, startPoint y: 644, endPoint x: 929, endPoint y: 633, distance: 329.2
click at [929, 633] on div "Modify via AI Copy link to widget Ask support Remove Create linked copy Executi…" at bounding box center [805, 663] width 1502 height 1304
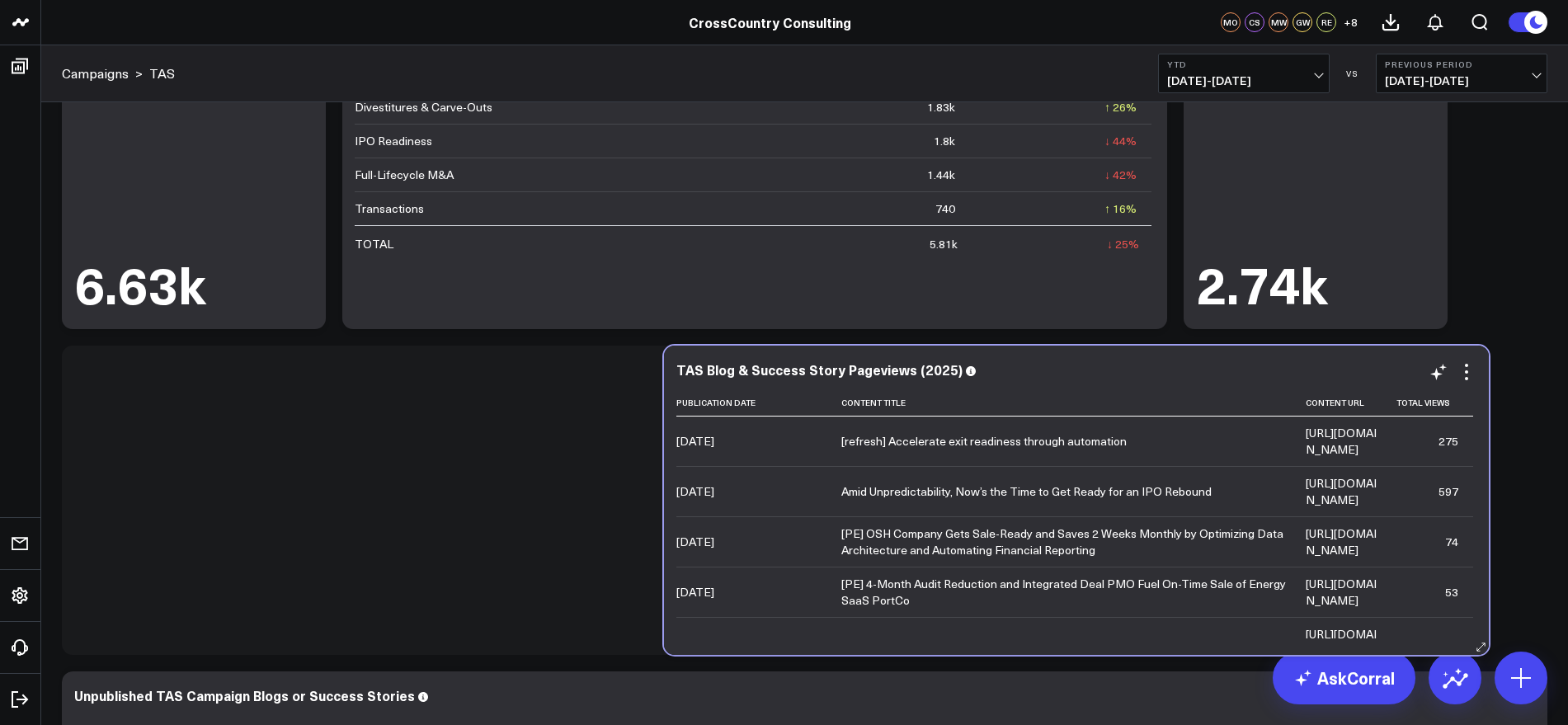
drag, startPoint x: 646, startPoint y: 371, endPoint x: 1231, endPoint y: 372, distance: 585.0
click at [1231, 372] on div "TAS Blog & Success Story Pageviews (2025)" at bounding box center [1076, 370] width 800 height 15
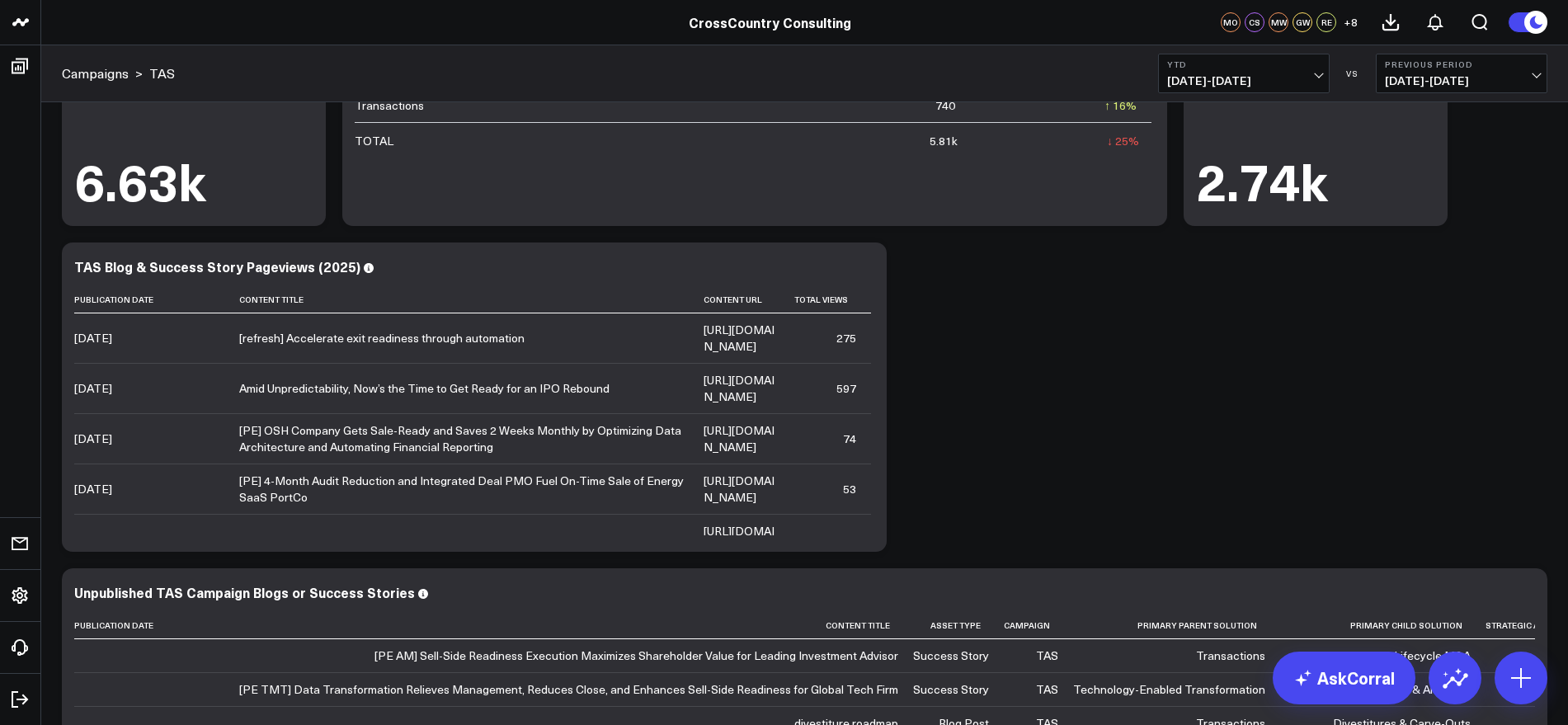
scroll to position [0, 0]
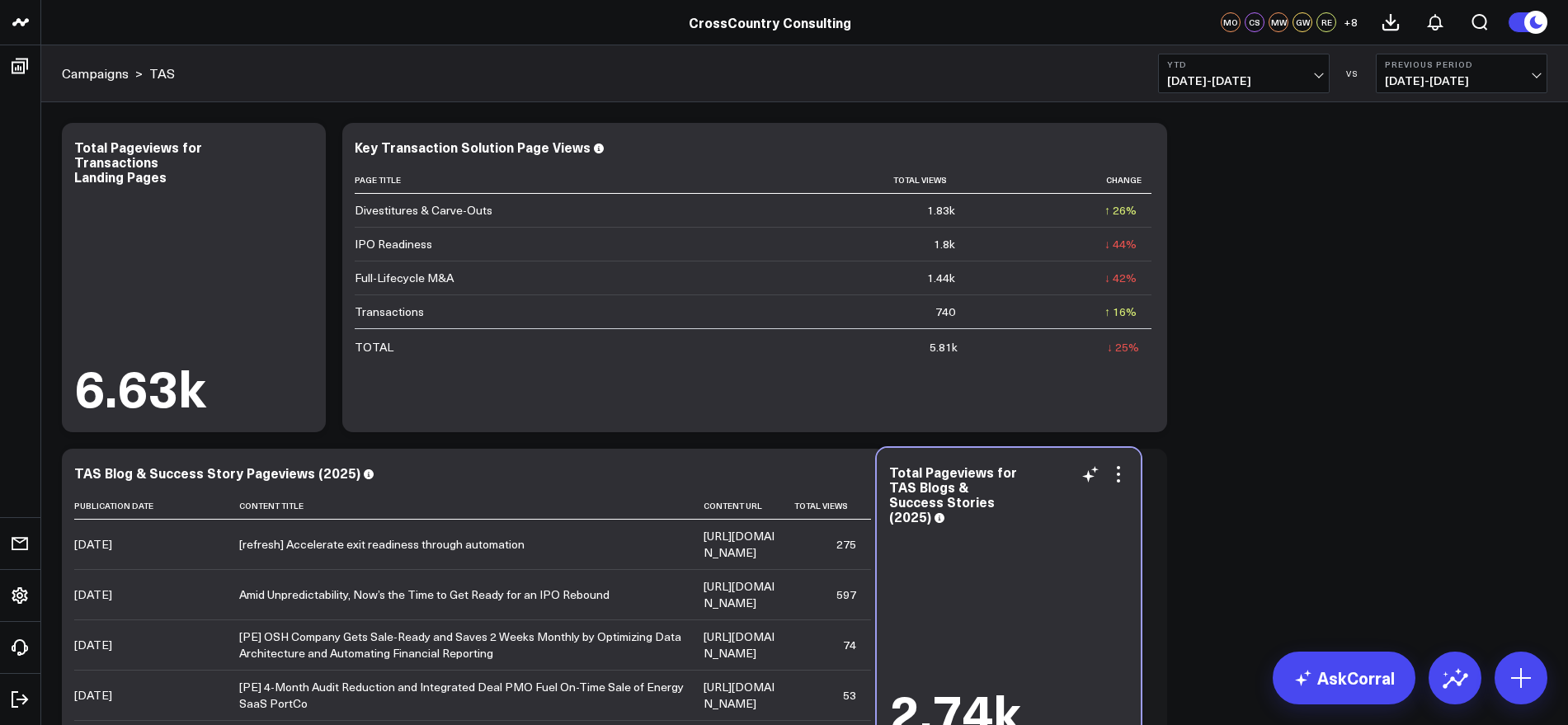
drag, startPoint x: 1331, startPoint y: 212, endPoint x: 1024, endPoint y: 539, distance: 448.5
click at [1024, 539] on div "2.74k" at bounding box center [1008, 635] width 239 height 212
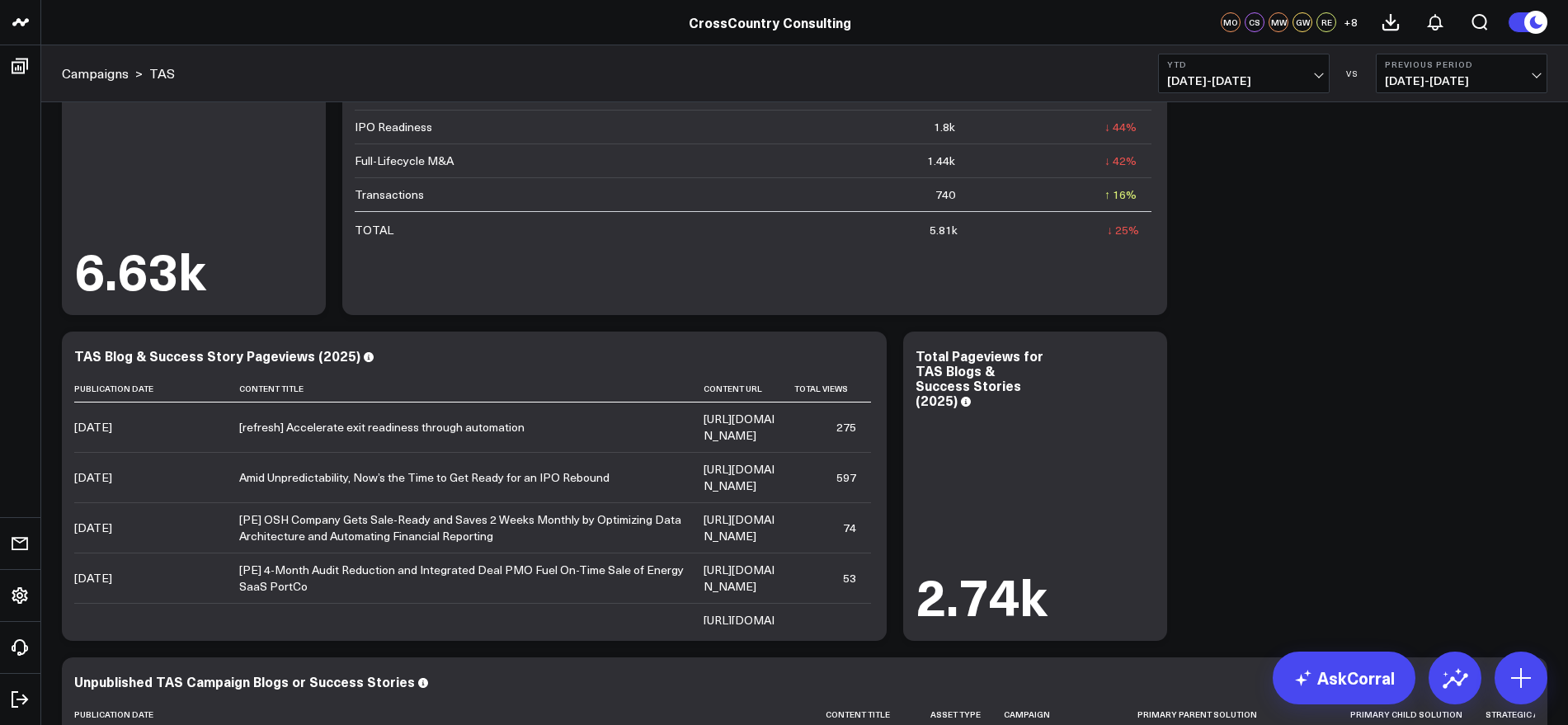
scroll to position [206, 0]
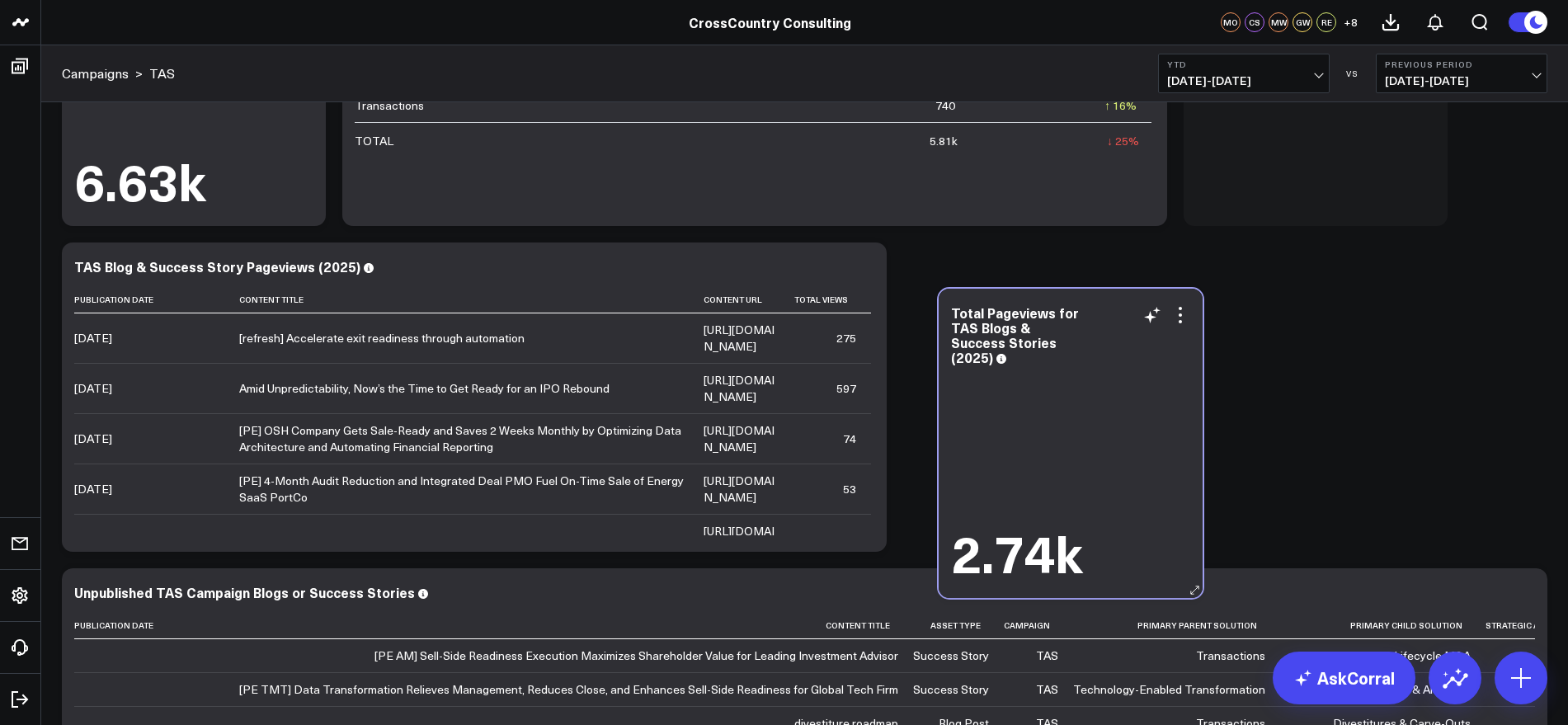
drag, startPoint x: 1057, startPoint y: 397, endPoint x: 1092, endPoint y: 434, distance: 50.9
click at [1092, 434] on div "2.74k" at bounding box center [1070, 475] width 239 height 212
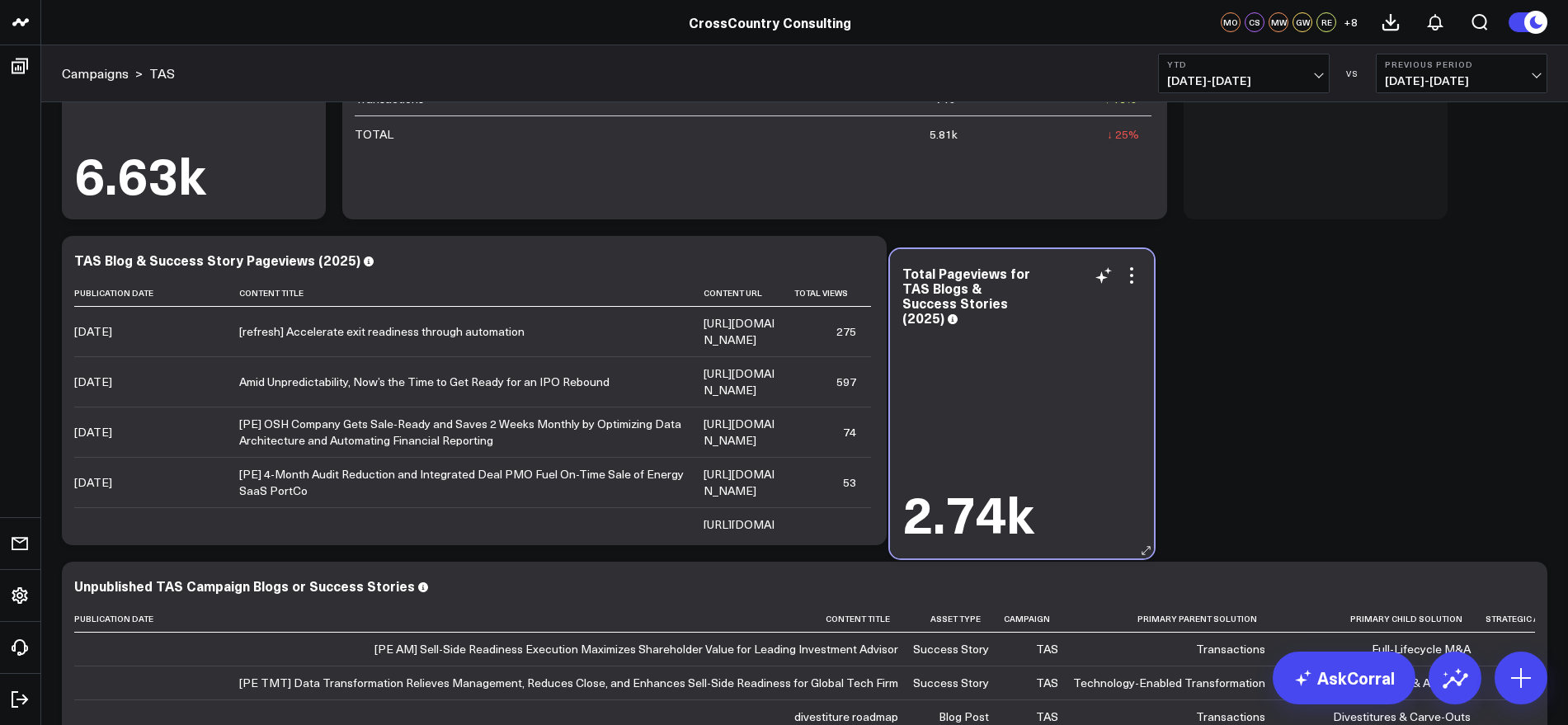
drag, startPoint x: 1357, startPoint y: 137, endPoint x: 1067, endPoint y: 486, distance: 453.8
click at [1067, 486] on div "2.74k" at bounding box center [1021, 435] width 239 height 212
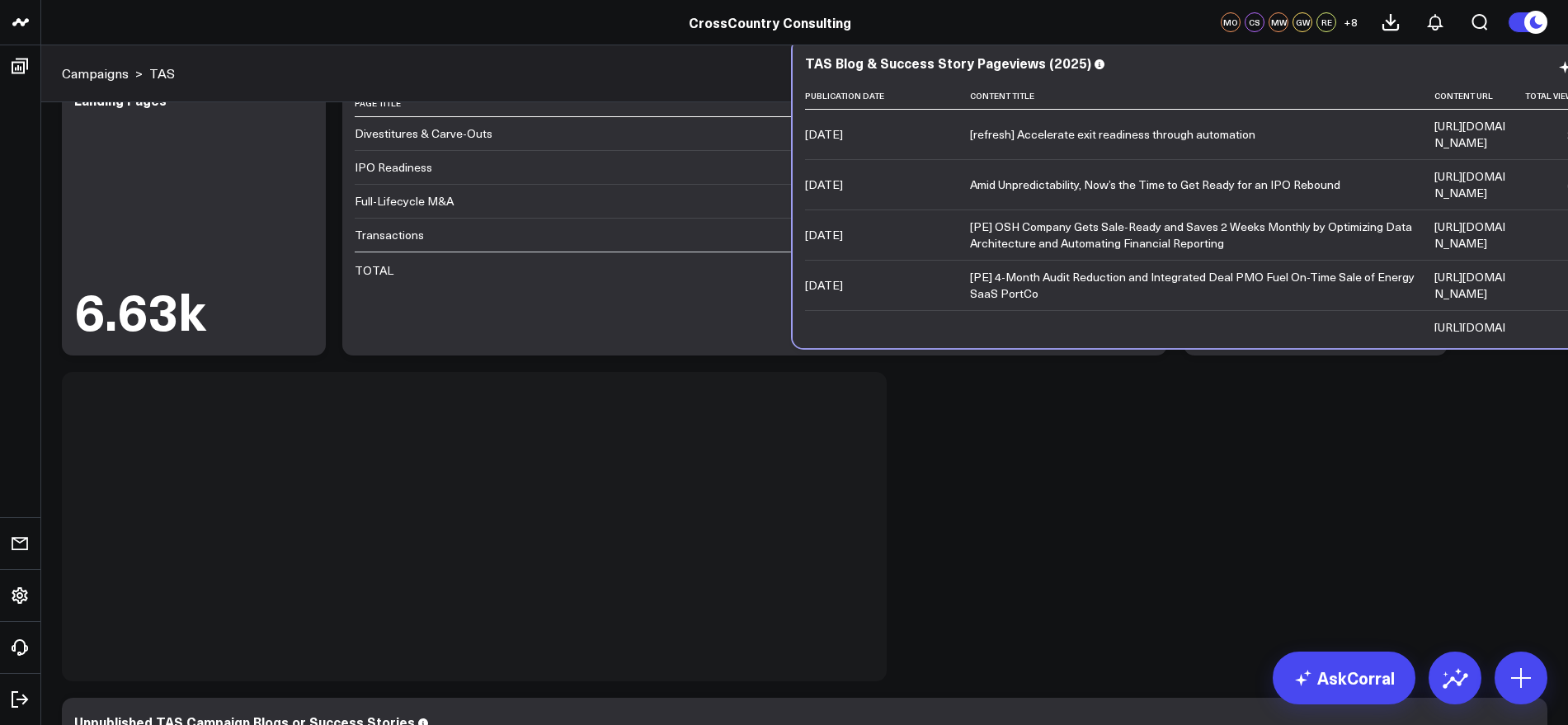
scroll to position [64, 0]
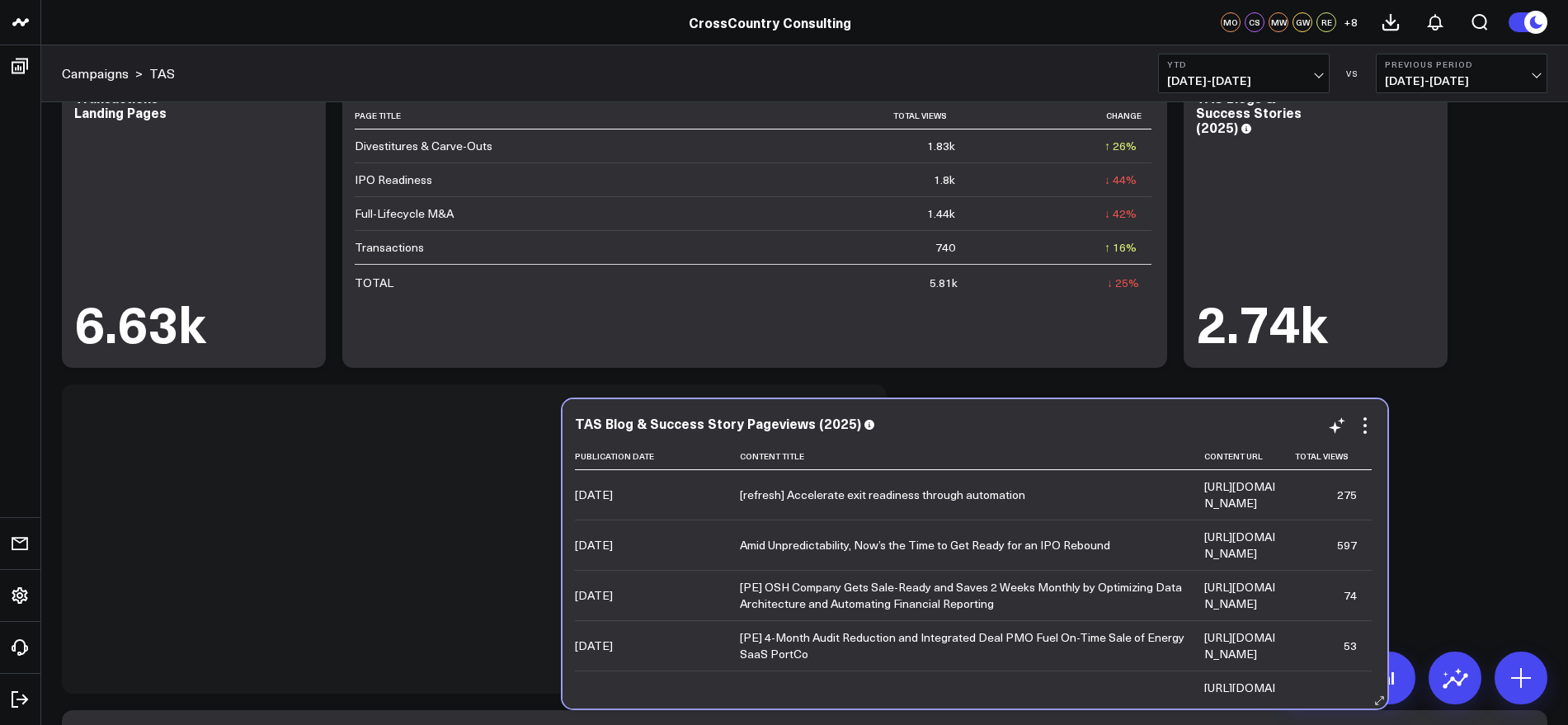
drag, startPoint x: 678, startPoint y: 369, endPoint x: 1179, endPoint y: 426, distance: 504.2
click at [1179, 426] on div "TAS Blog & Success Story Pageviews (2025)" at bounding box center [975, 423] width 800 height 15
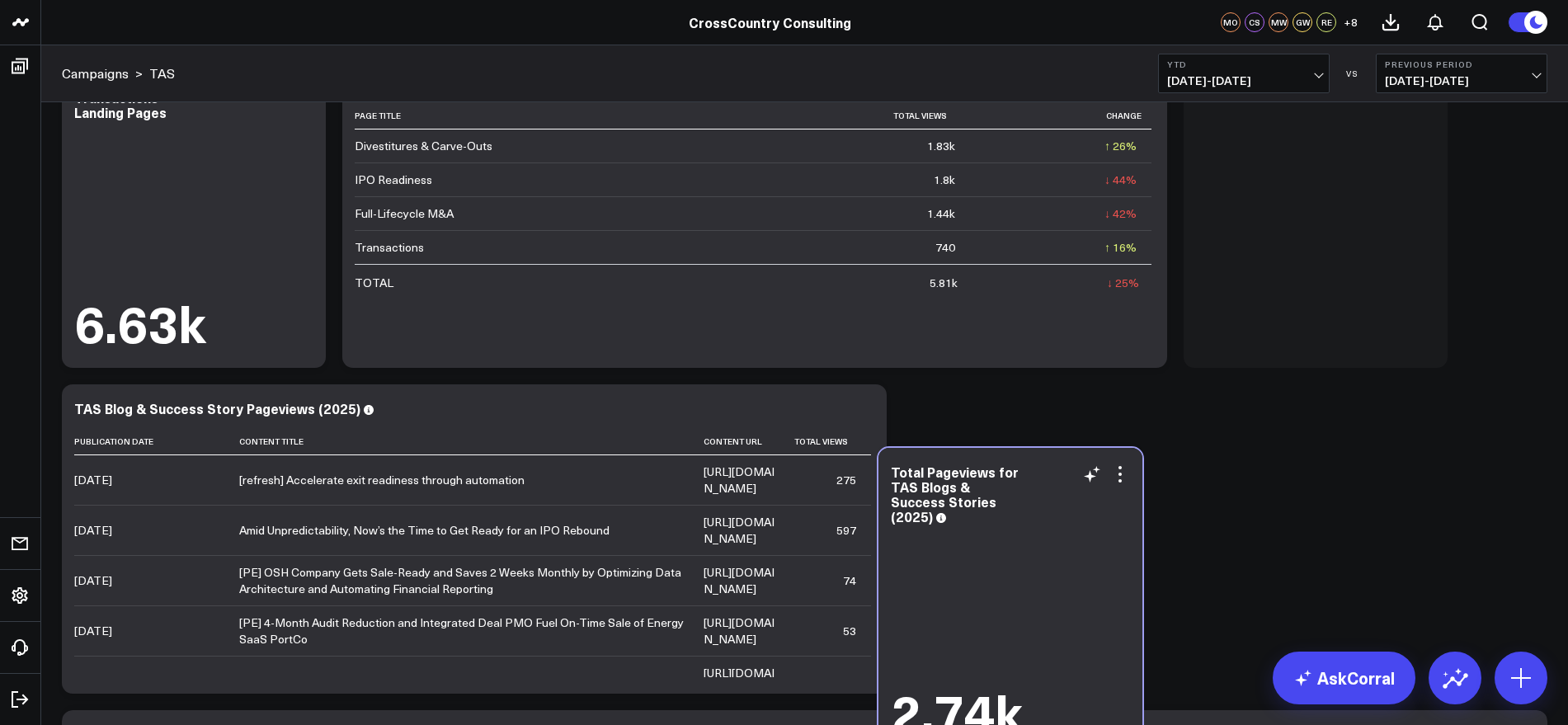
drag, startPoint x: 1302, startPoint y: 164, endPoint x: 996, endPoint y: 554, distance: 495.7
click at [996, 554] on div "2.74k" at bounding box center [1010, 635] width 239 height 212
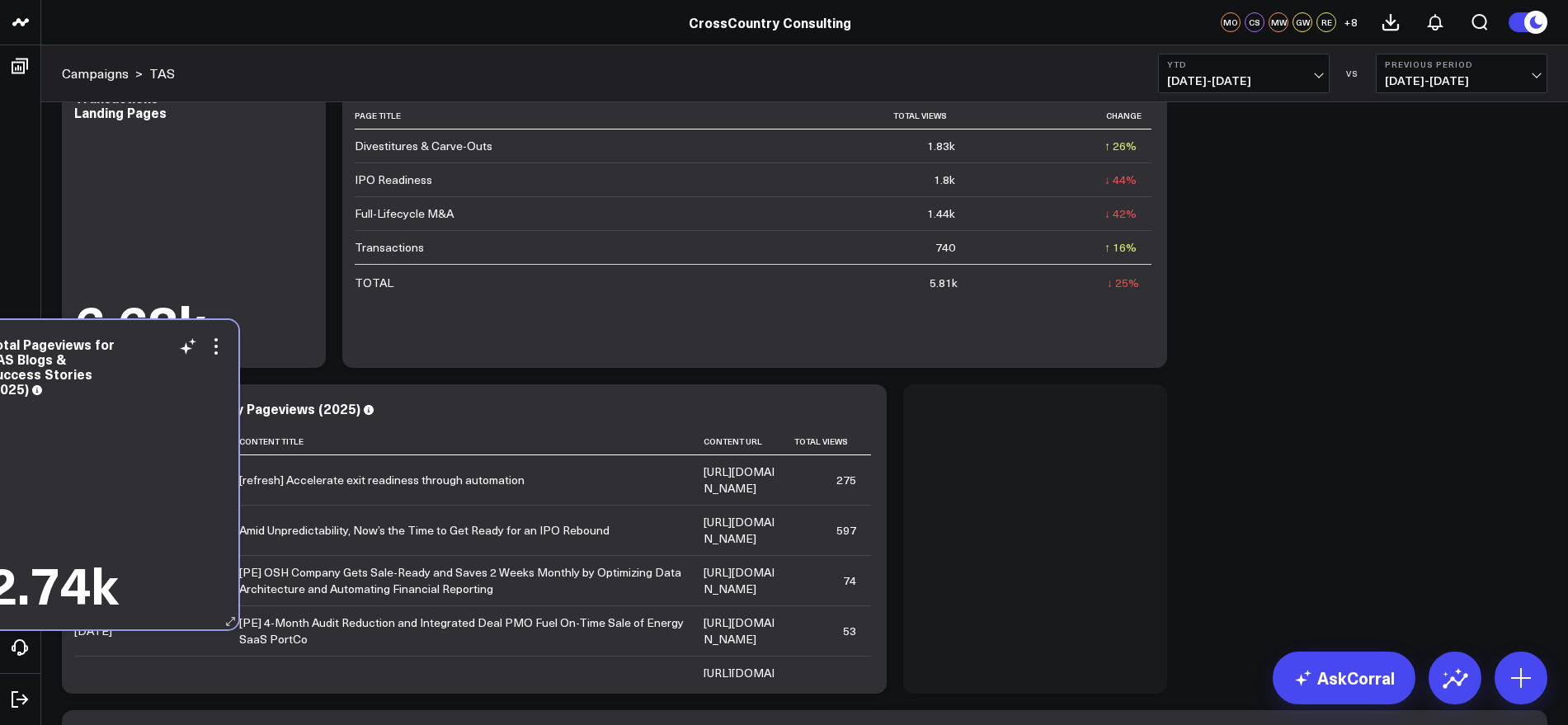
drag, startPoint x: 1243, startPoint y: 194, endPoint x: 34, endPoint y: 455, distance: 1236.9
click at [34, 455] on div "2.74k" at bounding box center [106, 506] width 239 height 212
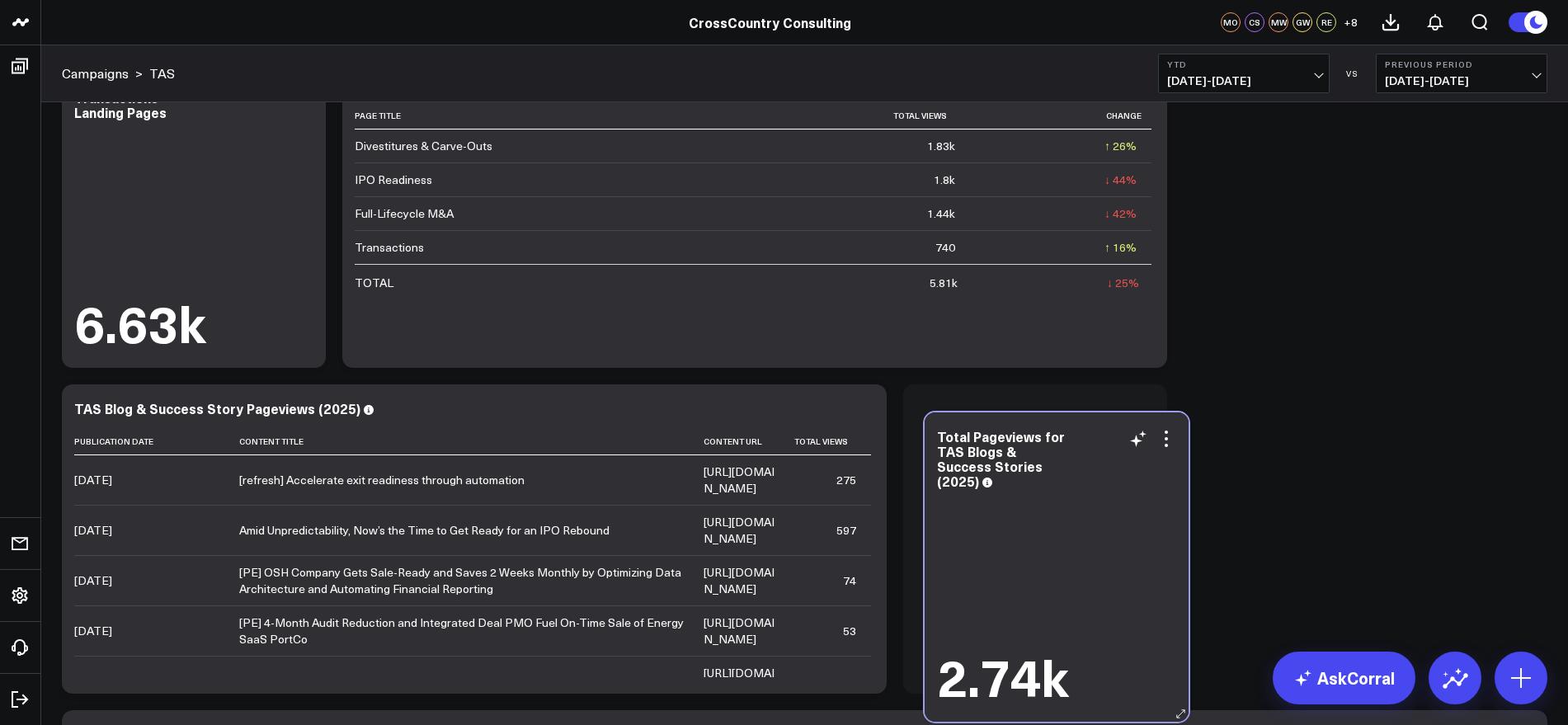
drag, startPoint x: 1066, startPoint y: 390, endPoint x: 1087, endPoint y: 418, distance: 35.0
click at [1087, 418] on div "Total Pageviews for TAS Blogs & Success Stories (2025) 2.74k" at bounding box center [1056, 568] width 264 height 309
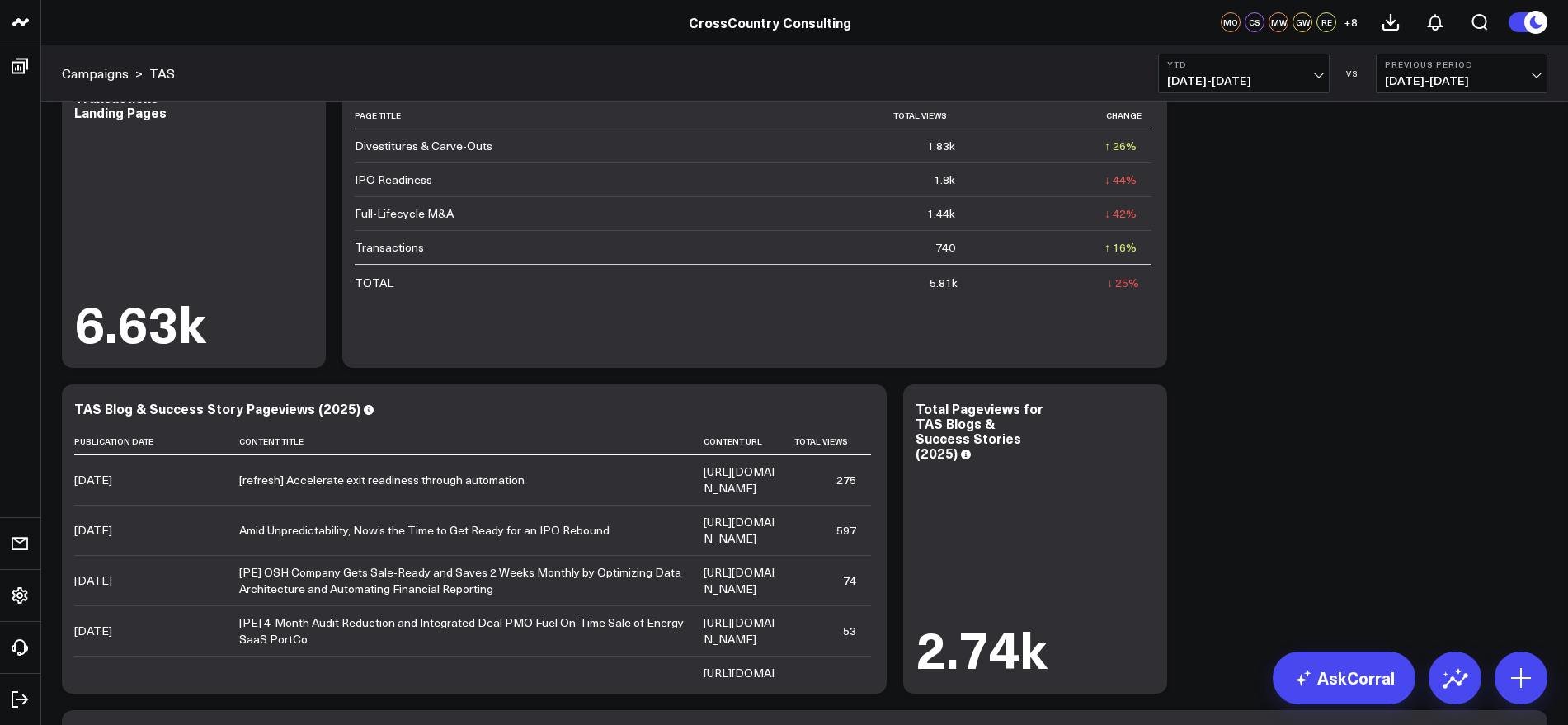
click at [1399, 362] on div "Modify via AI Copy link to widget Ask support Remove Create linked copy Executi…" at bounding box center [805, 702] width 1502 height 1304
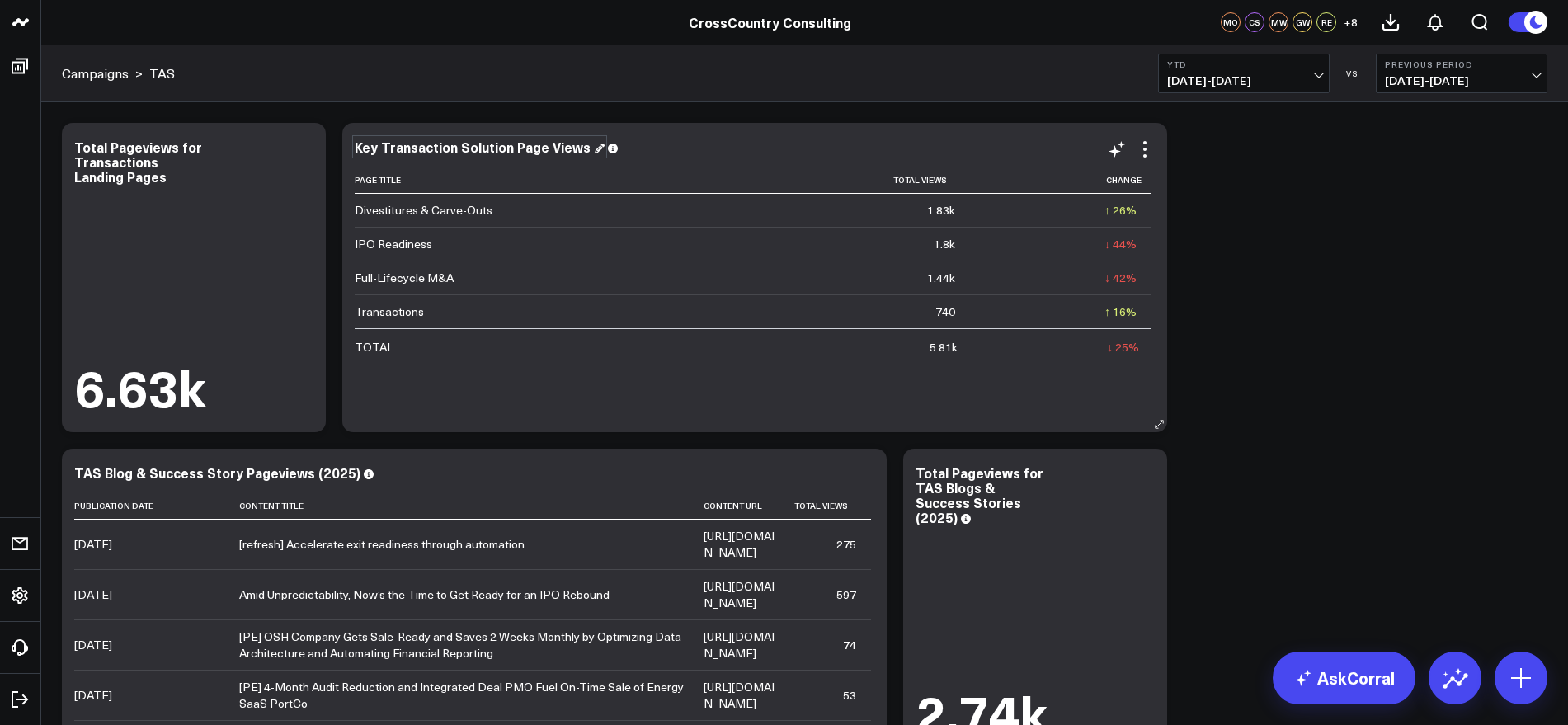
click at [591, 144] on div "Key Transaction Solution Page Views" at bounding box center [480, 146] width 250 height 18
click at [539, 143] on div "Key Transaction Solution Page Views" at bounding box center [480, 146] width 250 height 18
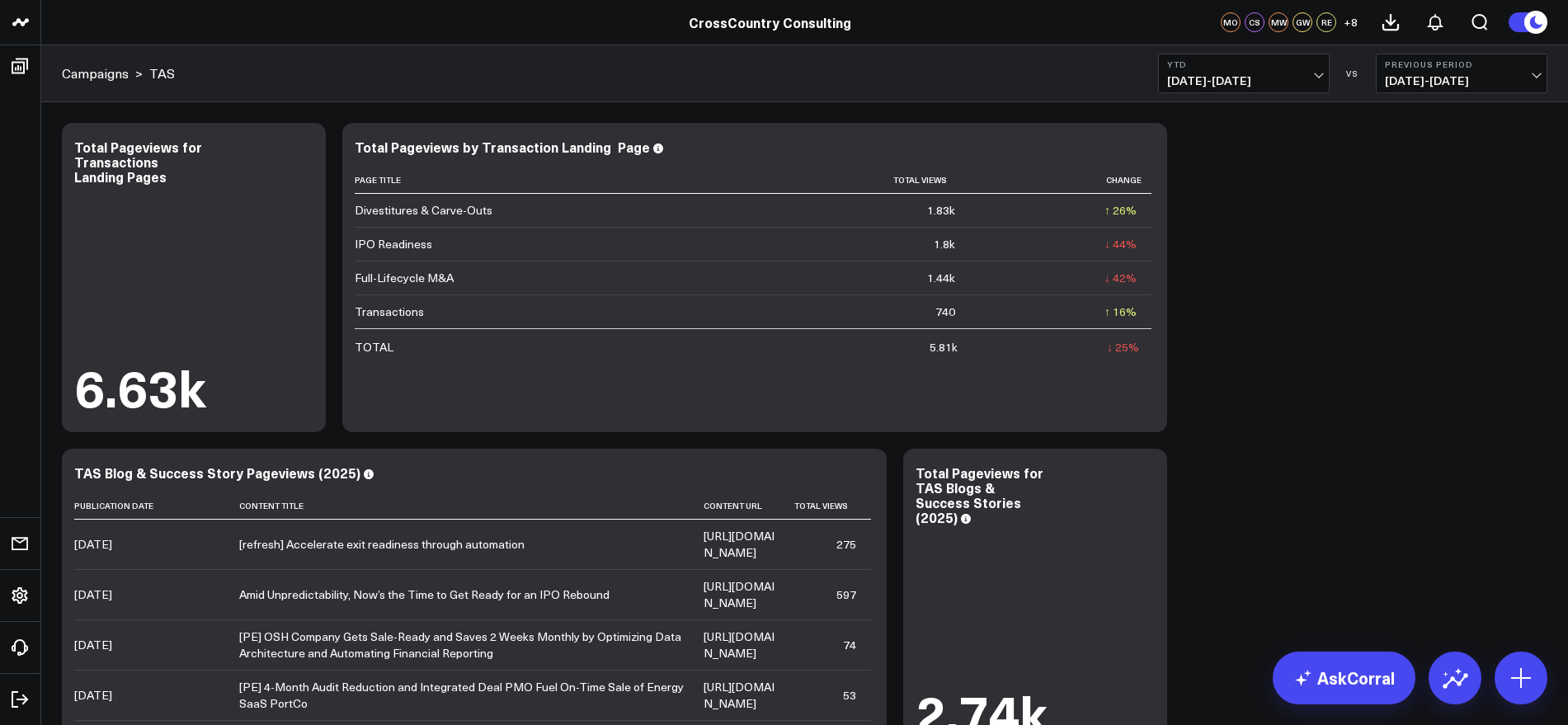
click at [1316, 75] on span "01/01/25 - 08/12/25" at bounding box center [1244, 81] width 154 height 13
click at [1264, 171] on link "Last 30 Days" at bounding box center [1244, 173] width 170 height 32
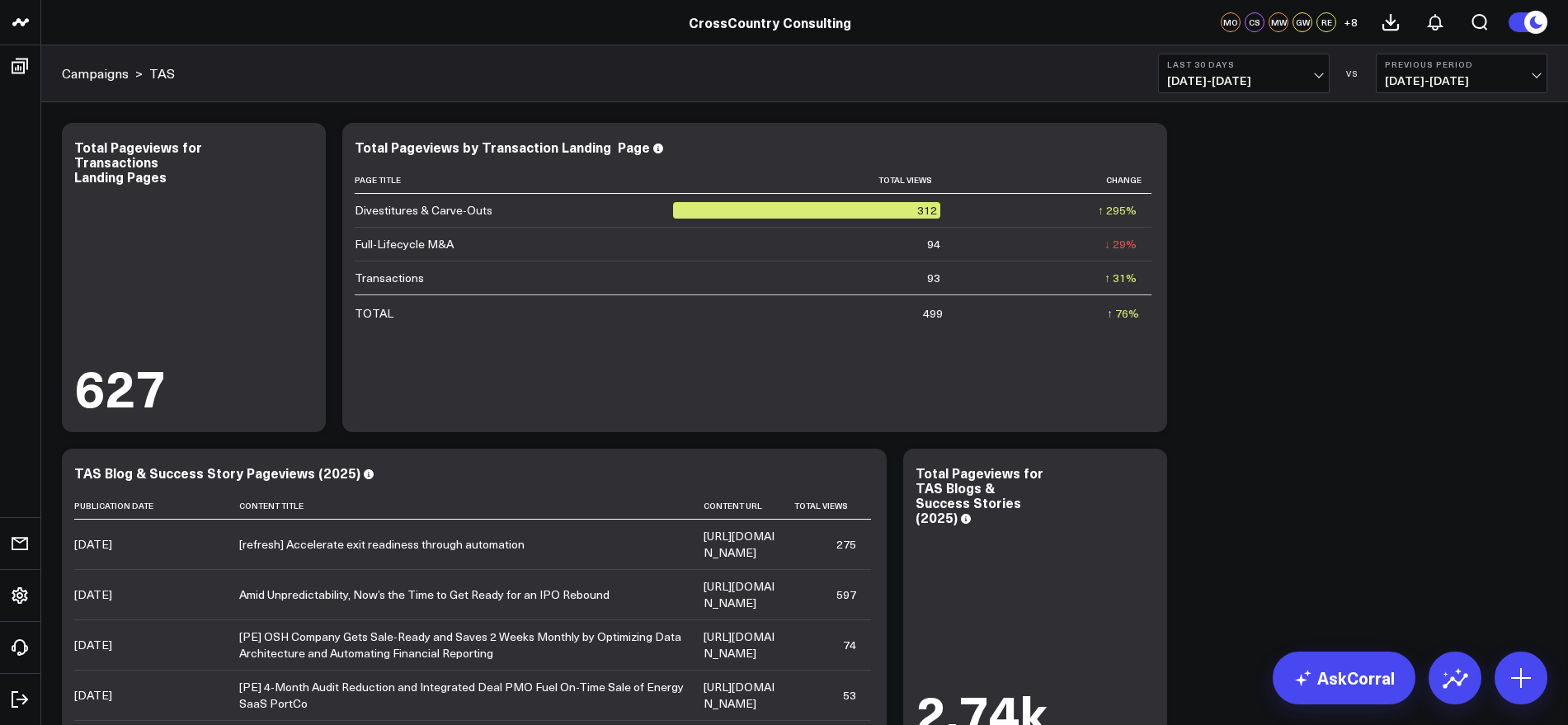
click at [1288, 82] on span "07/14/25 - 08/12/25" at bounding box center [1244, 81] width 154 height 13
click at [1181, 493] on link "YTD" at bounding box center [1244, 495] width 170 height 32
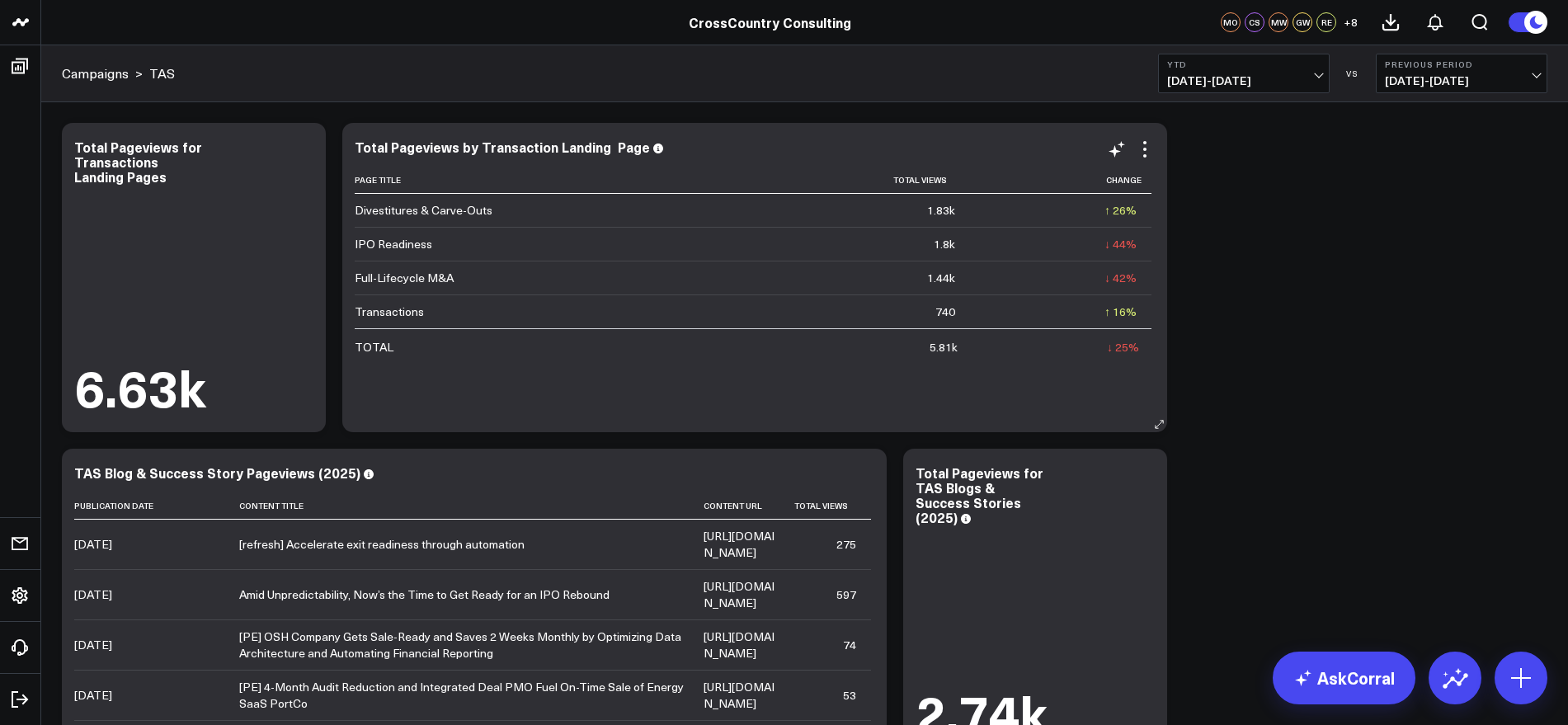
click at [1123, 161] on div "Total Pageviews by Transaction Landing Page Page Title Total Views Change Dives…" at bounding box center [755, 278] width 800 height 277
click at [1111, 150] on icon at bounding box center [1114, 151] width 12 height 12
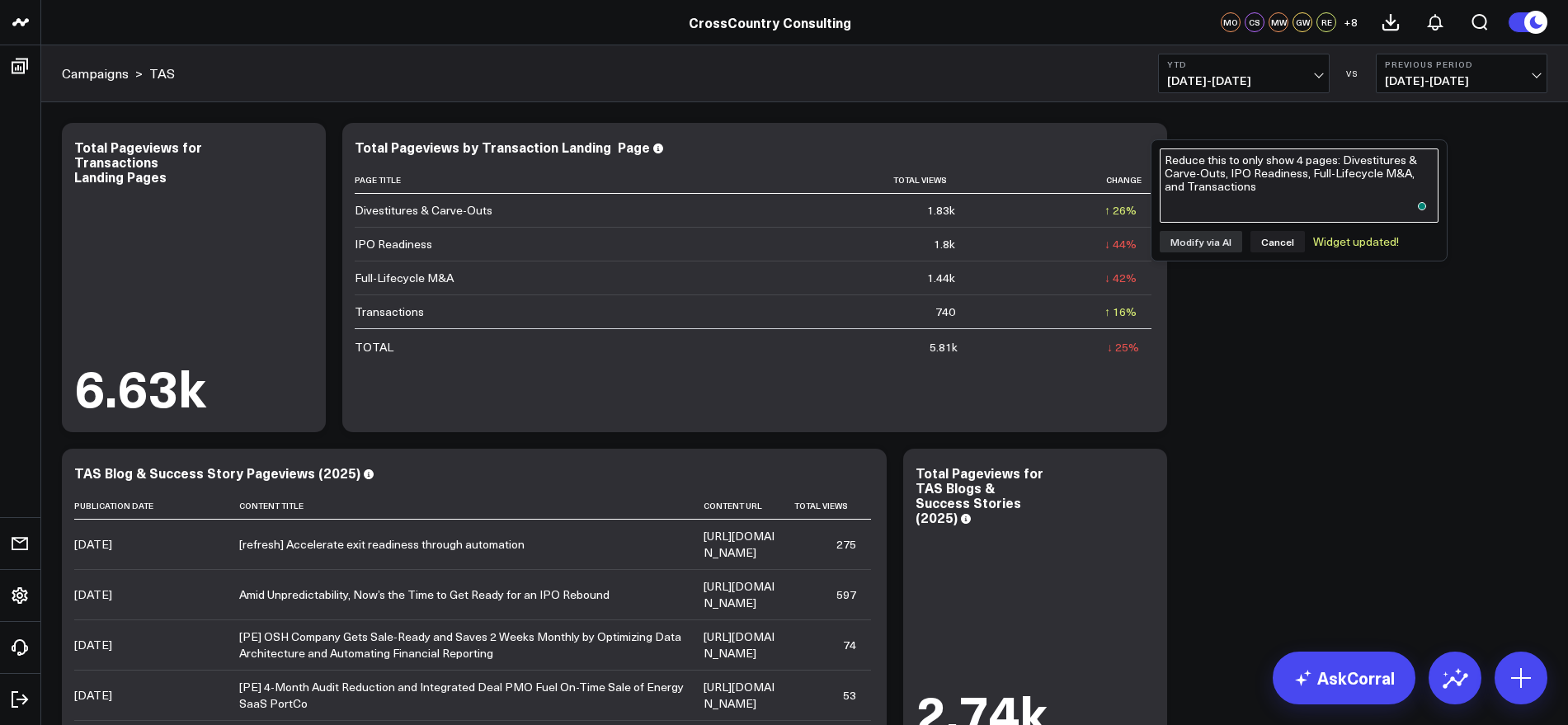
click at [1275, 178] on textarea "Reduce this to only show 4 pages: Divestitures & Carve-Outs, IPO Readiness, Ful…" at bounding box center [1299, 185] width 279 height 75
type textarea "Please confirm these numbers? Shouldn't they be 6,630?"
click at [1225, 240] on button "Modify via AI" at bounding box center [1201, 241] width 83 height 21
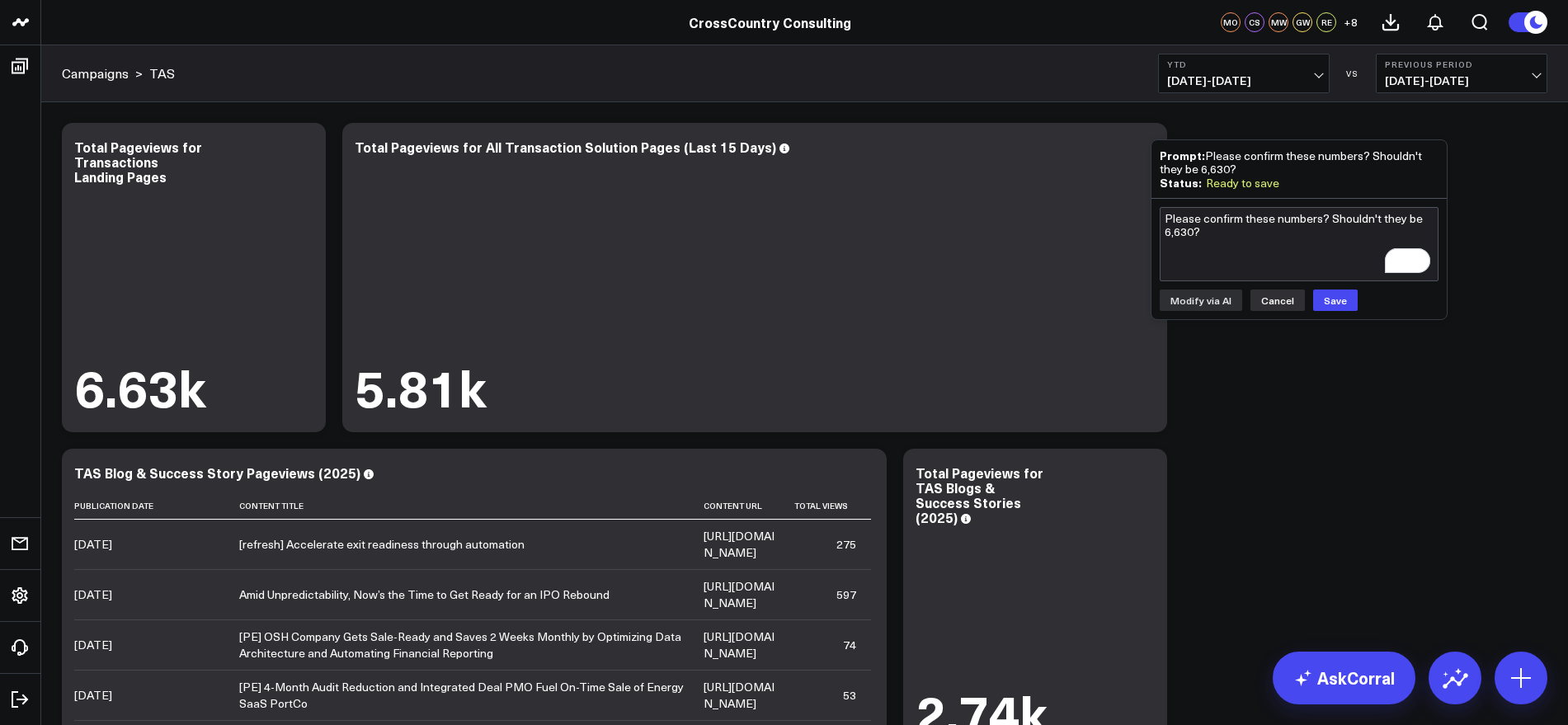
click at [1275, 300] on button "Cancel" at bounding box center [1277, 300] width 54 height 21
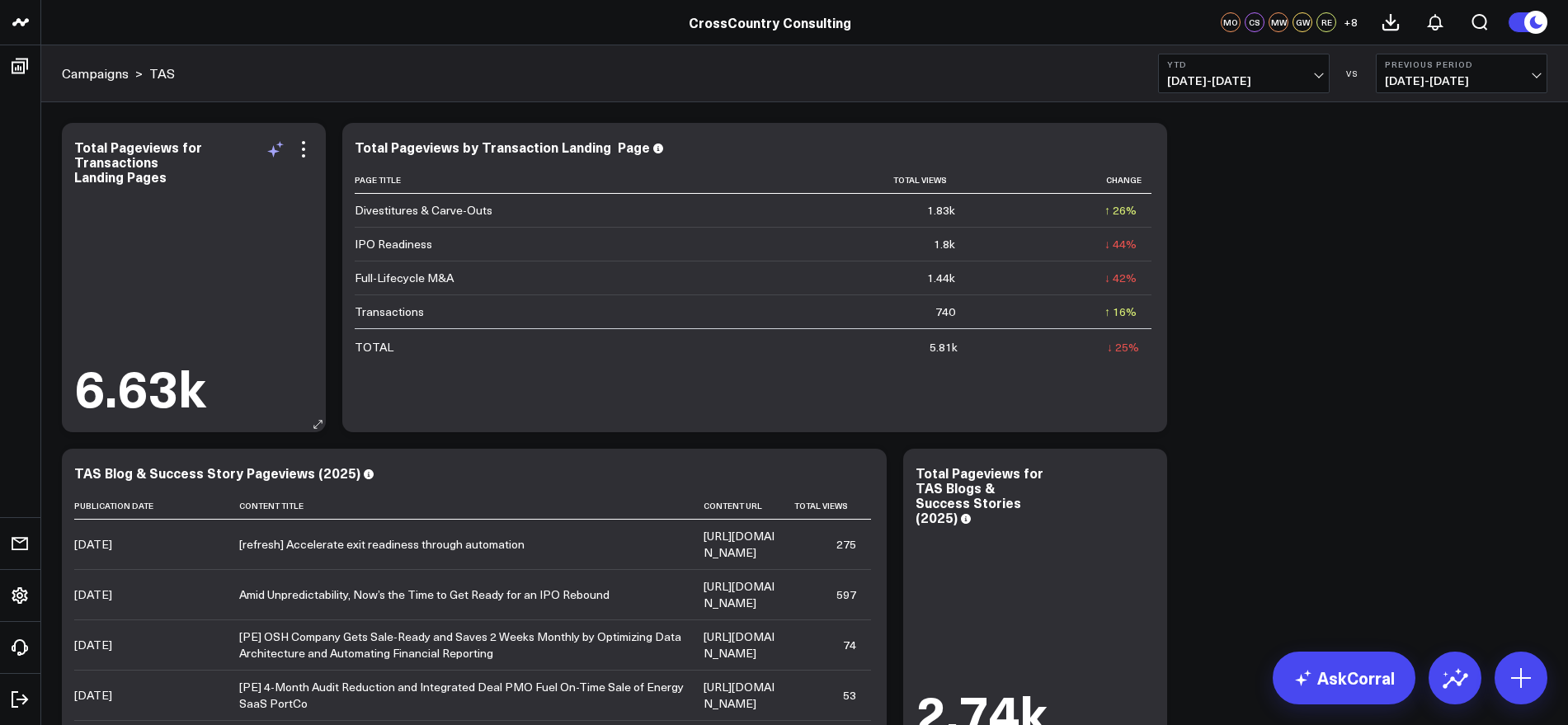
click at [275, 149] on icon at bounding box center [273, 151] width 12 height 12
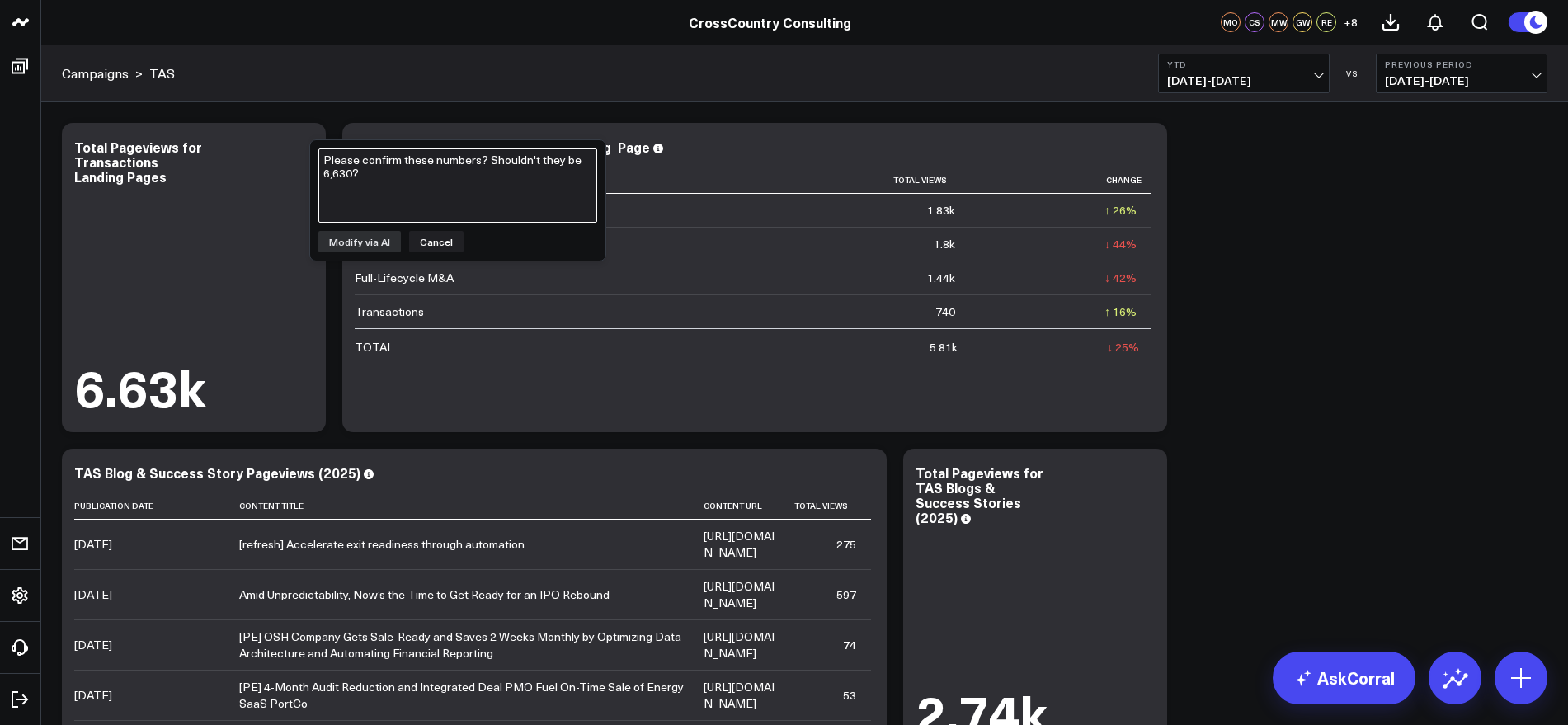
click at [442, 181] on textarea "Please confirm these numbers? Shouldn't they be 6,630?" at bounding box center [457, 185] width 279 height 75
type textarea "Please double check this number"
click at [341, 243] on button "Modify via AI" at bounding box center [360, 241] width 83 height 21
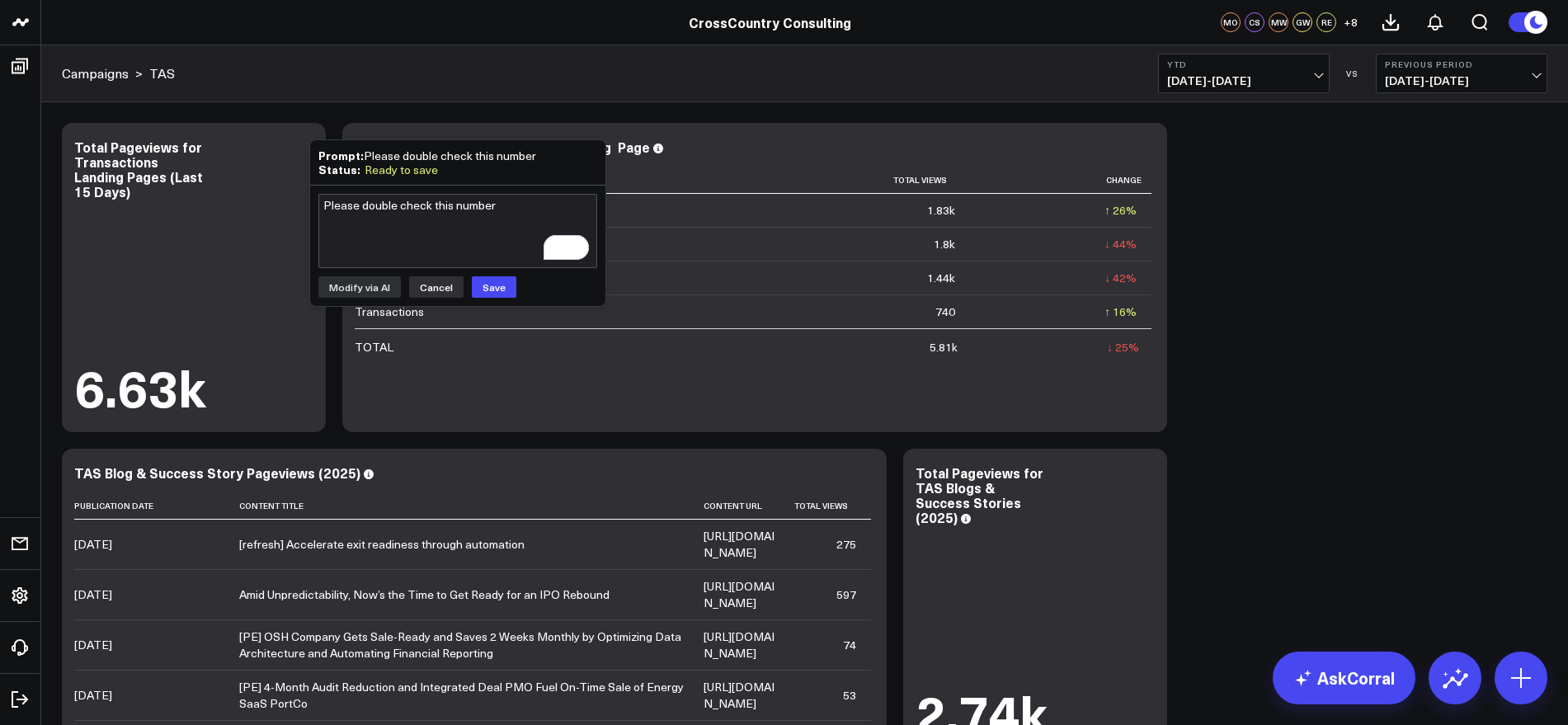
click at [419, 289] on button "Cancel" at bounding box center [436, 287] width 54 height 21
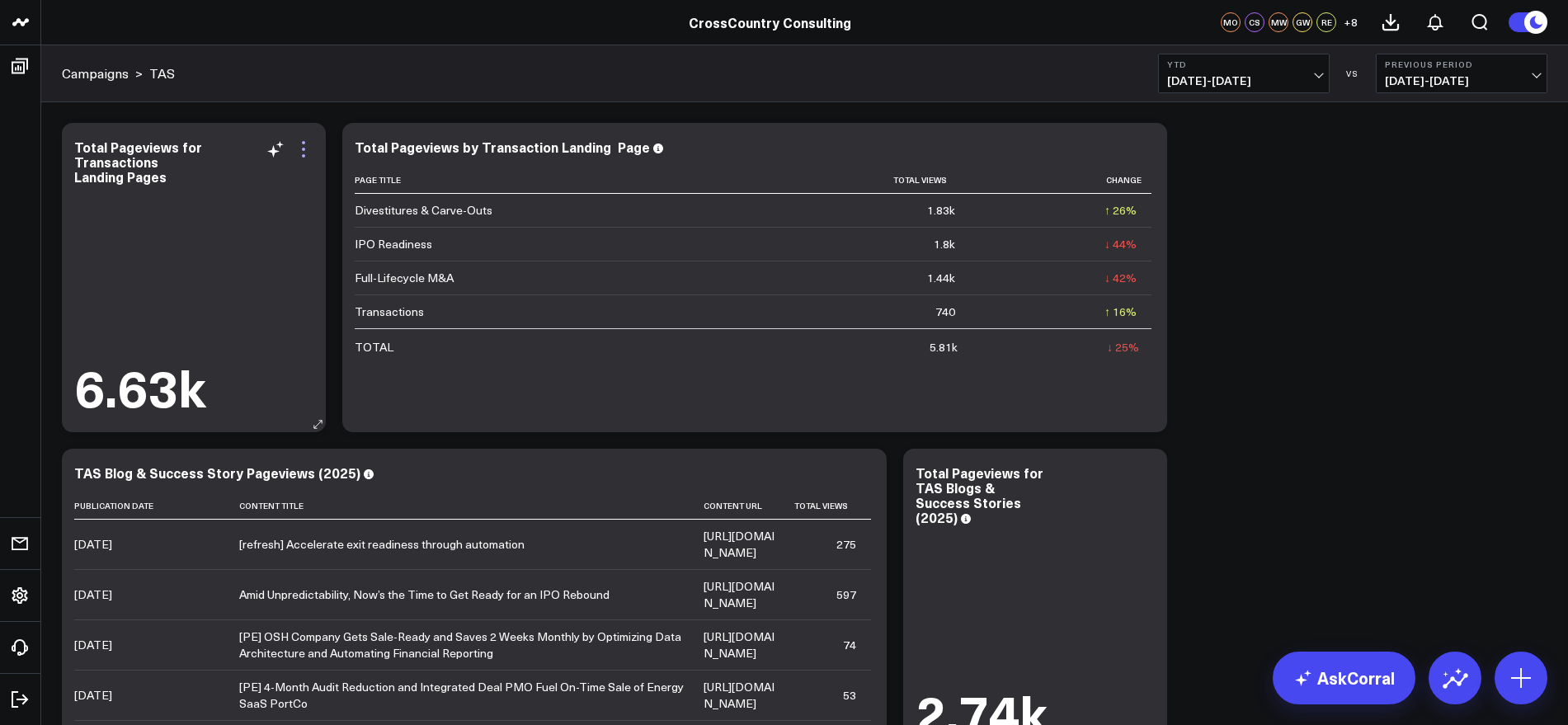
click at [308, 145] on icon at bounding box center [303, 149] width 20 height 20
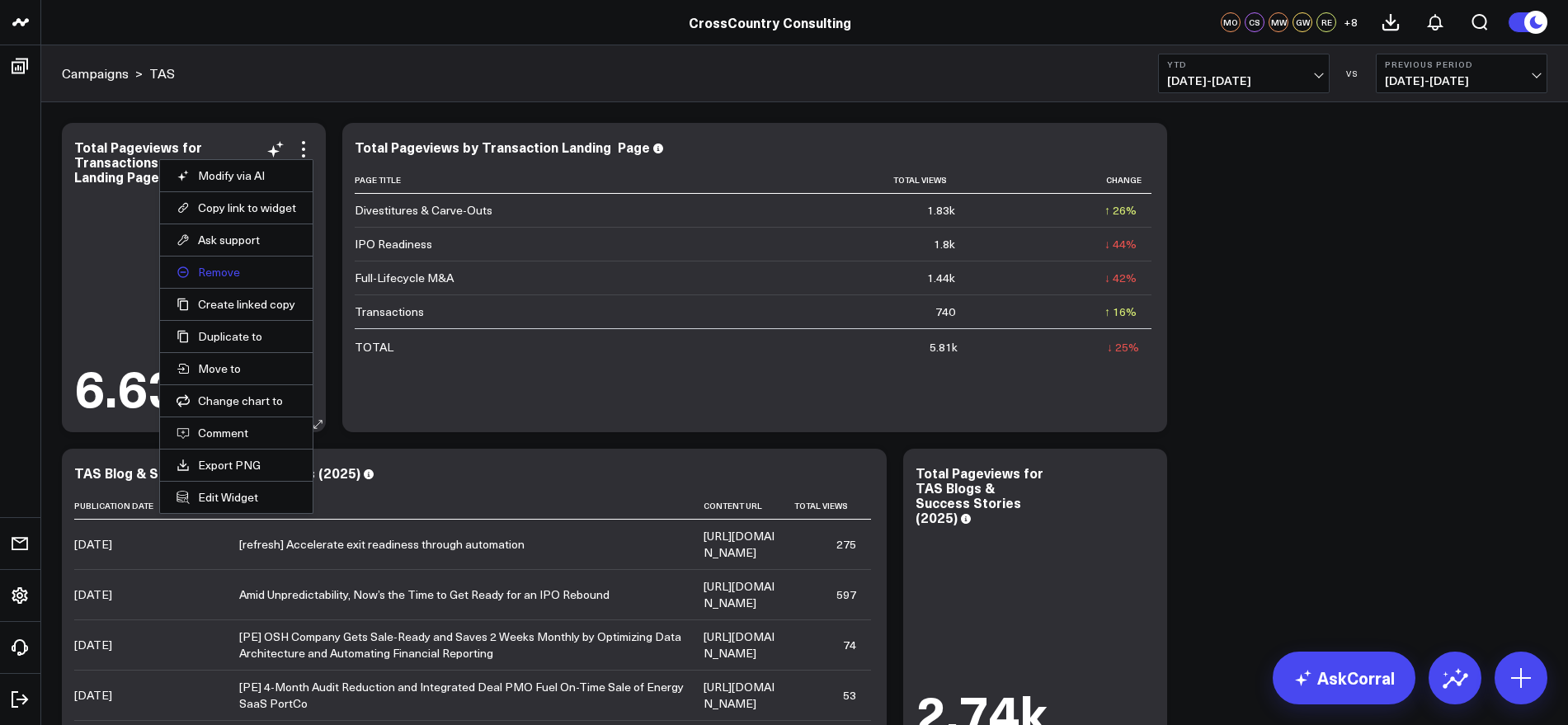
click at [216, 267] on button "Remove" at bounding box center [236, 272] width 119 height 15
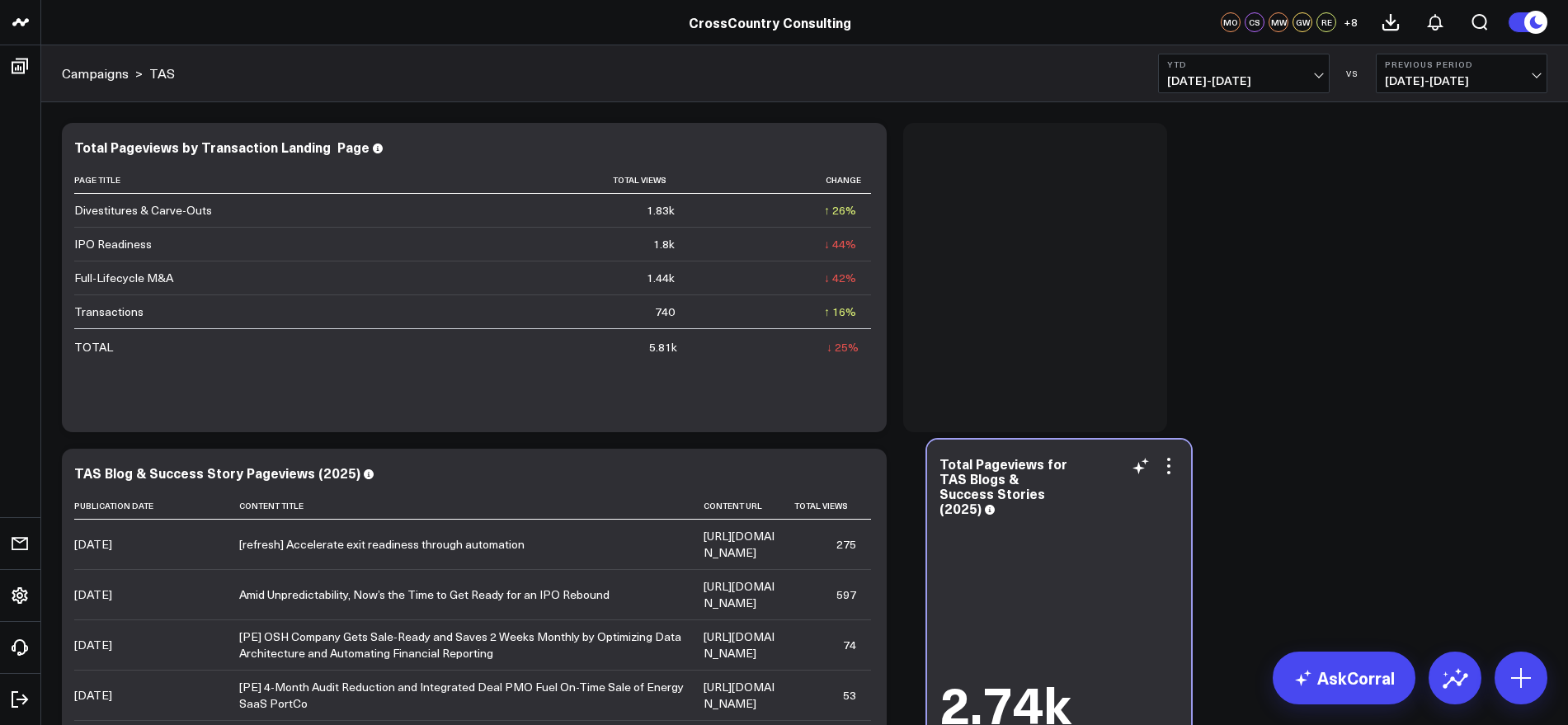
drag, startPoint x: 1080, startPoint y: 537, endPoint x: 1103, endPoint y: 528, distance: 24.7
click at [1103, 528] on div "2.74k" at bounding box center [1058, 626] width 239 height 212
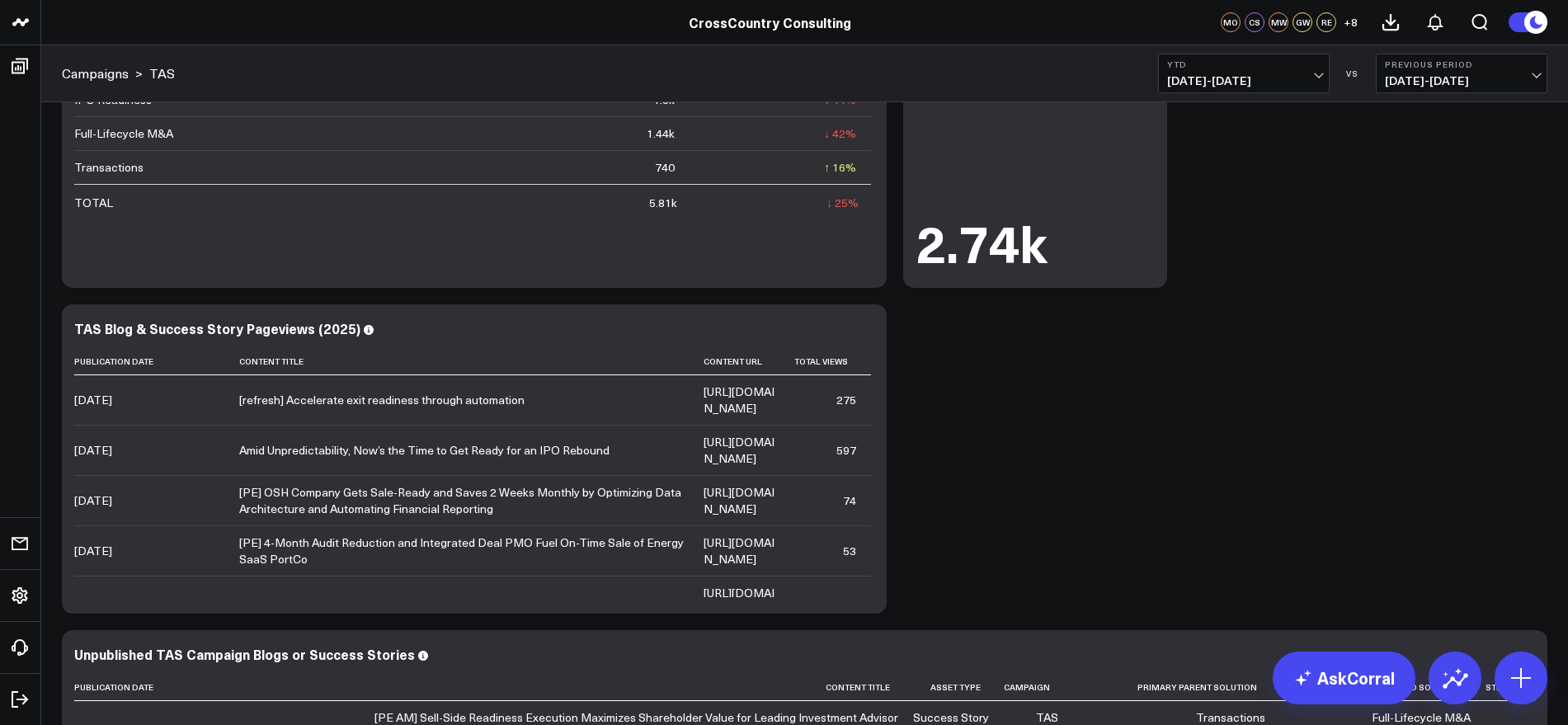
scroll to position [206, 0]
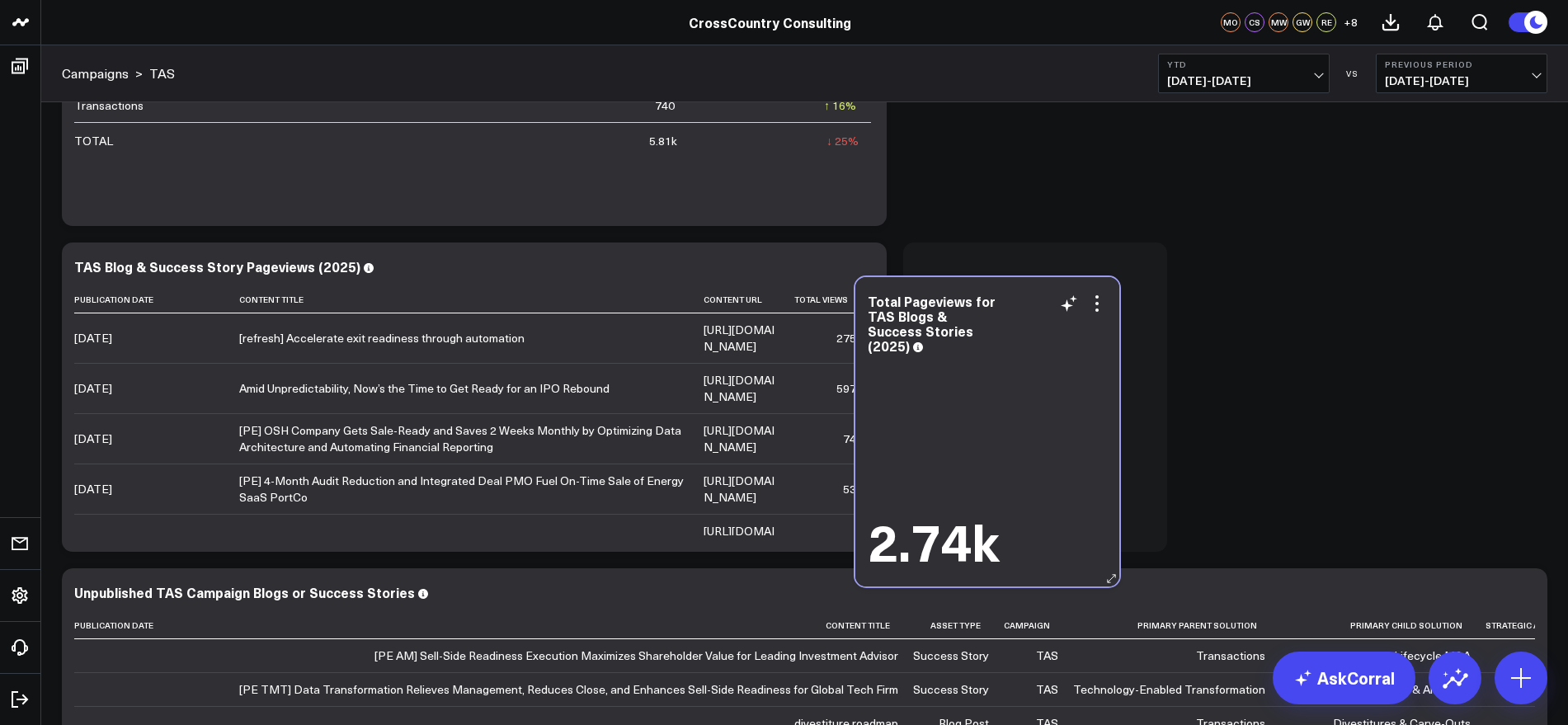
drag, startPoint x: 1077, startPoint y: 184, endPoint x: 1029, endPoint y: 543, distance: 362.2
click at [1029, 543] on div "2.74k" at bounding box center [987, 540] width 239 height 51
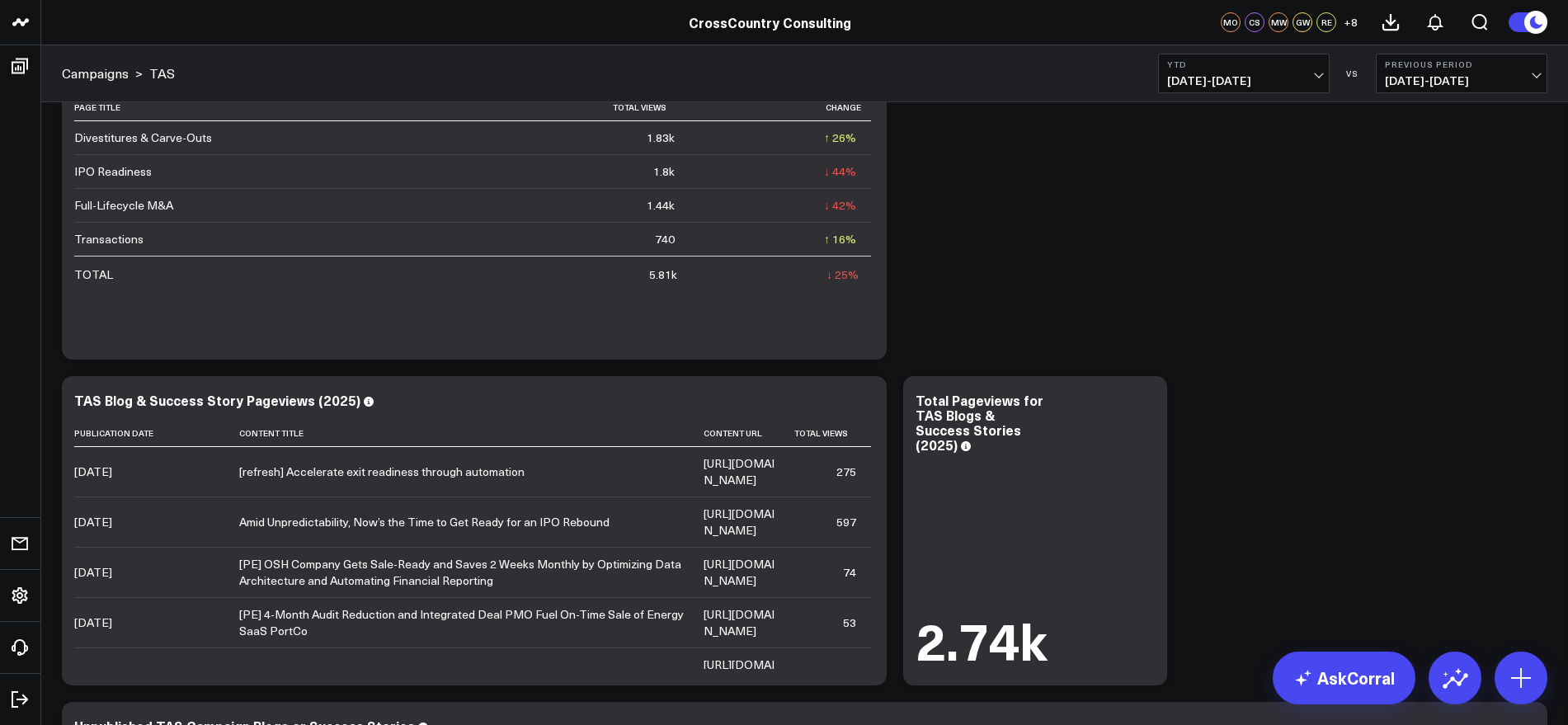
scroll to position [0, 0]
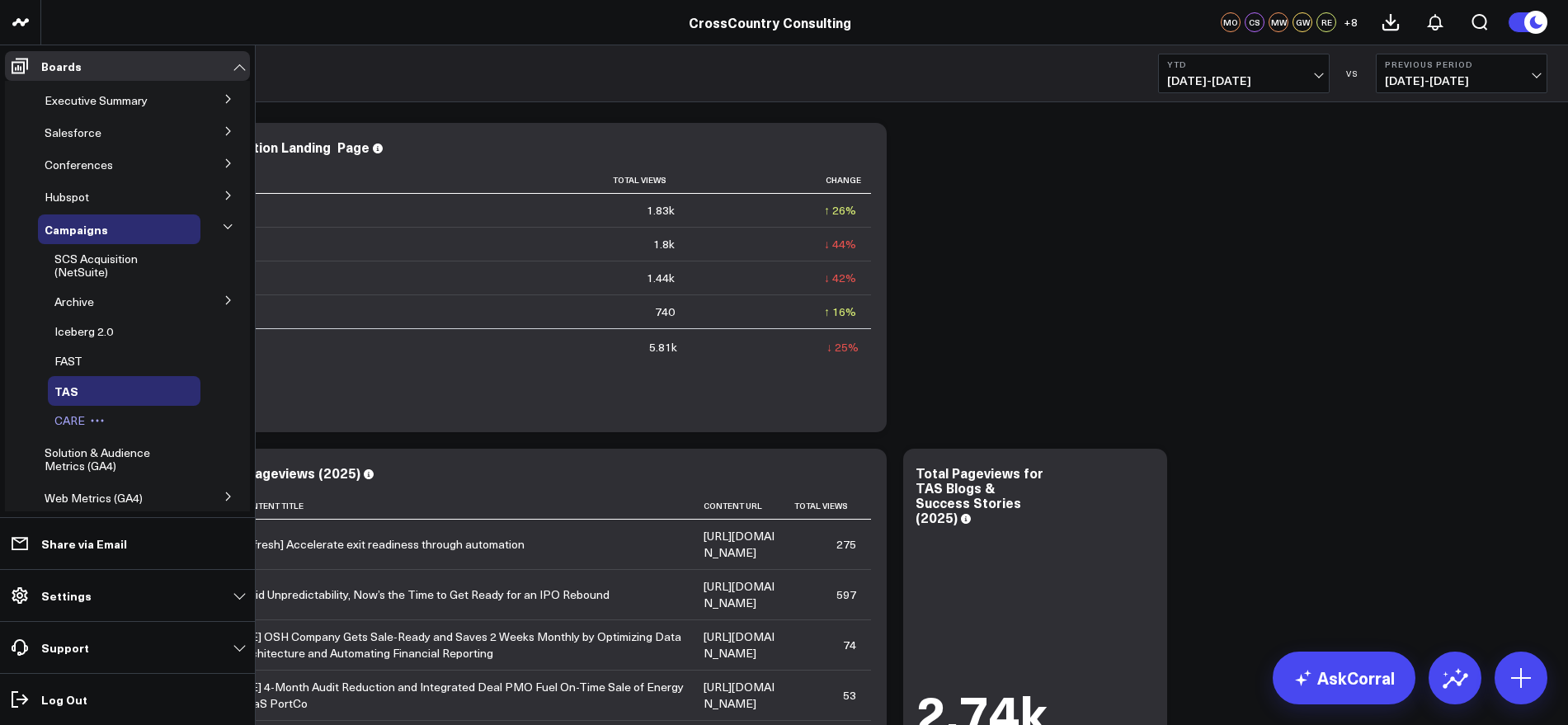
click at [63, 415] on span "CARE" at bounding box center [69, 420] width 31 height 16
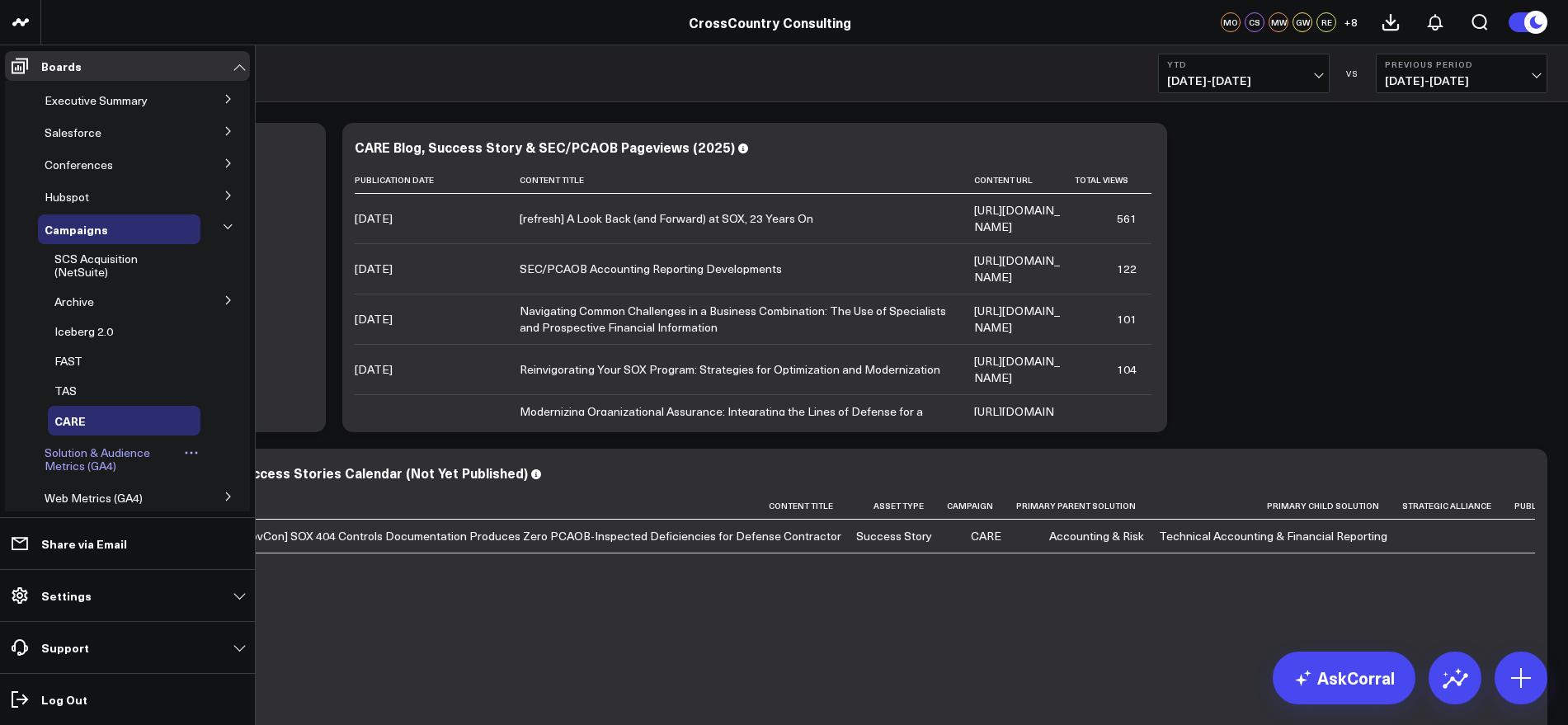
click at [114, 458] on span "Solution & Audience Metrics (GA4)" at bounding box center [97, 458] width 105 height 29
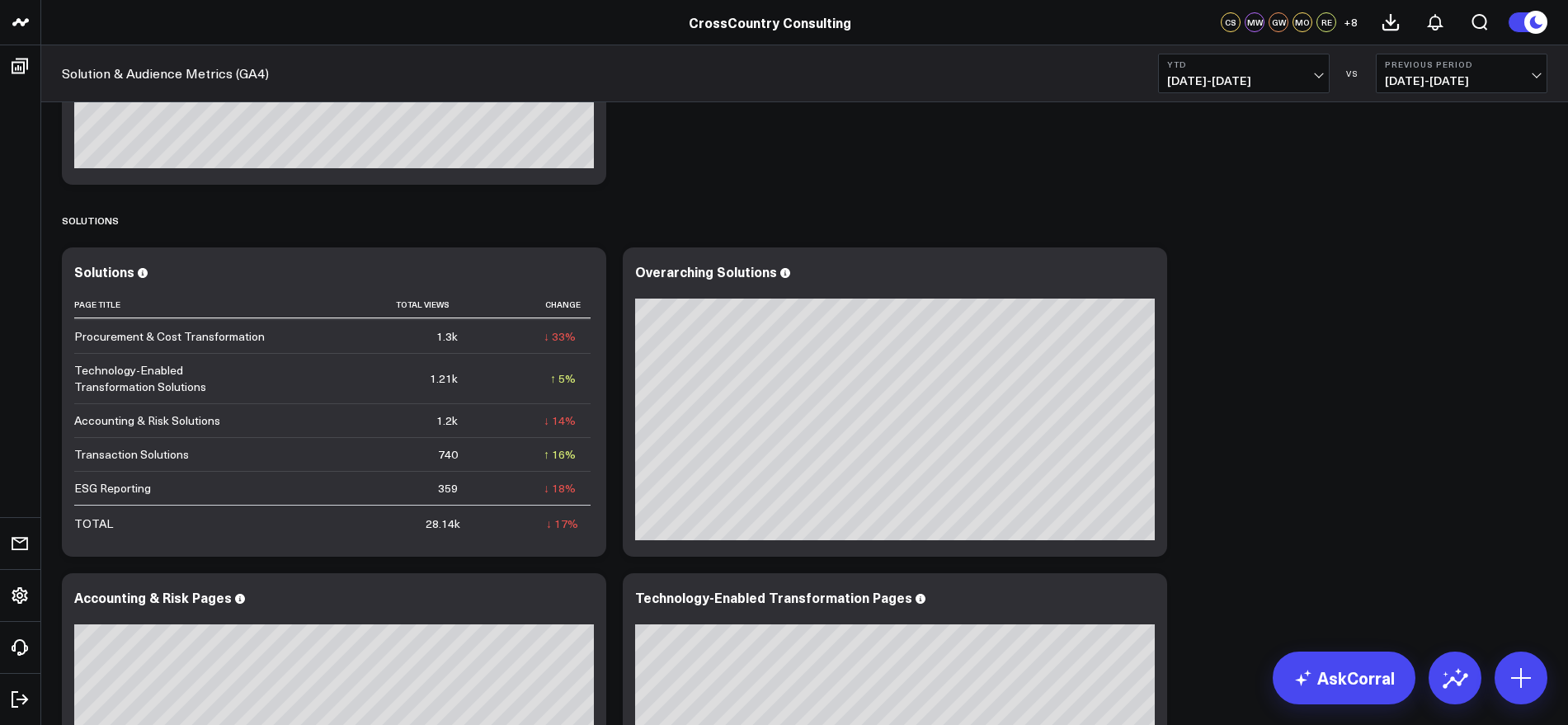
scroll to position [172, 0]
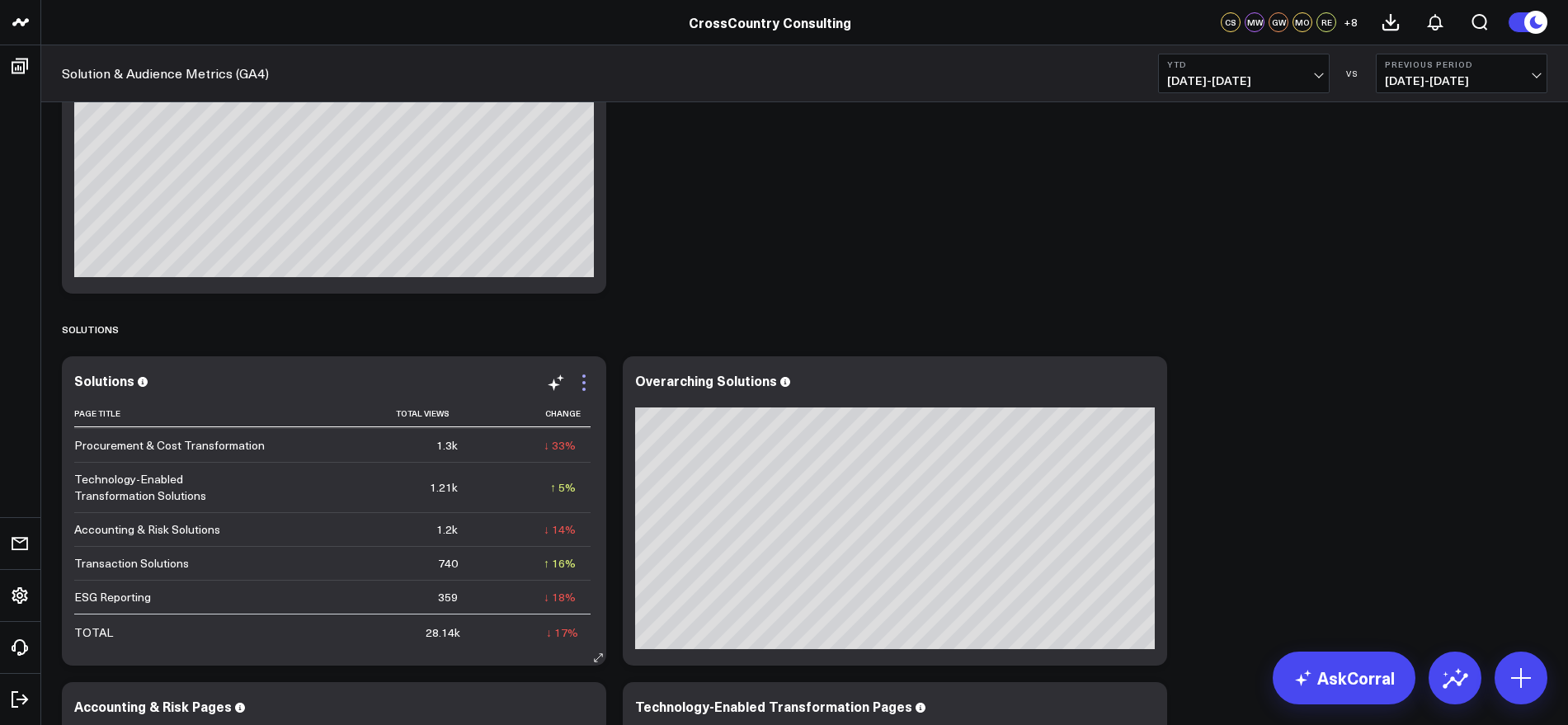
click at [579, 382] on icon at bounding box center [583, 382] width 20 height 20
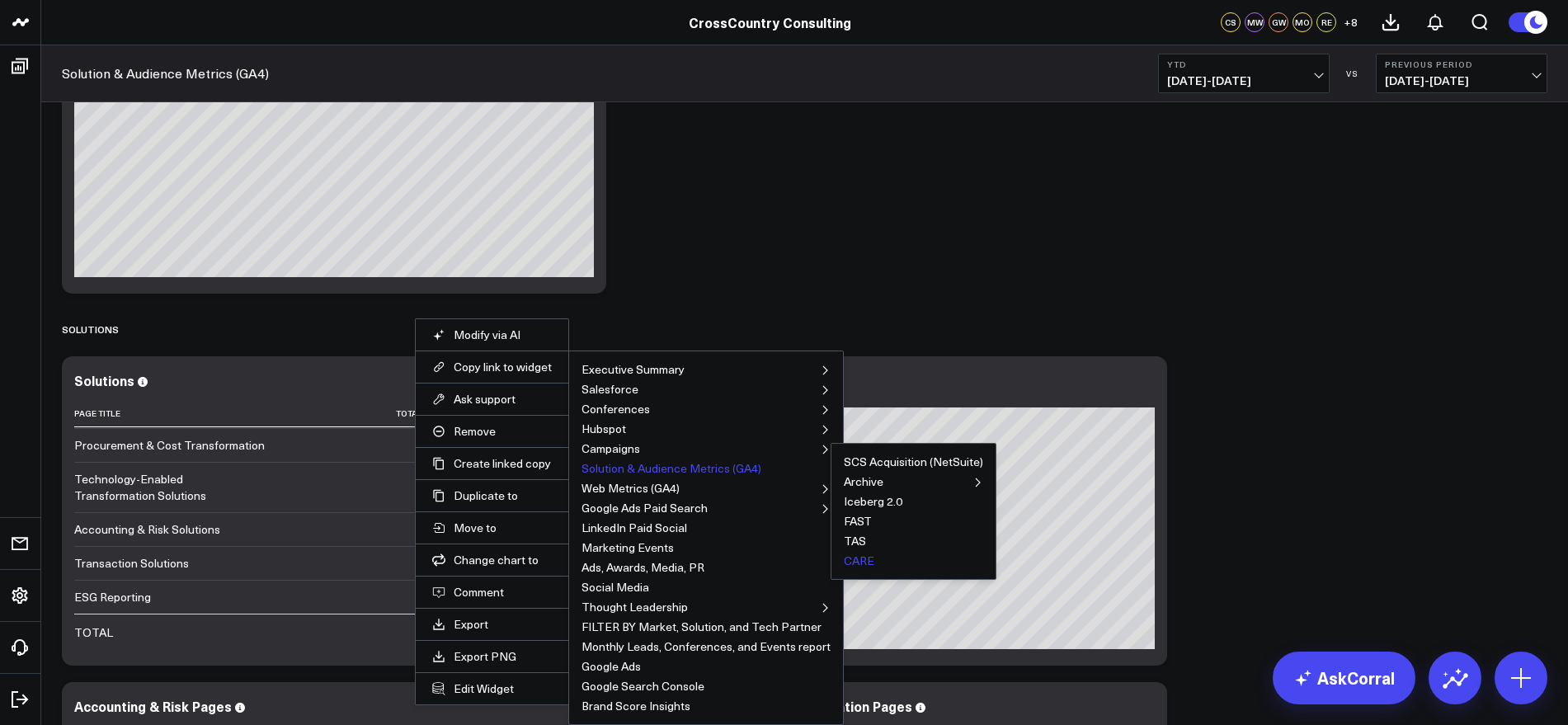
click at [845, 563] on button "CARE" at bounding box center [859, 561] width 31 height 11
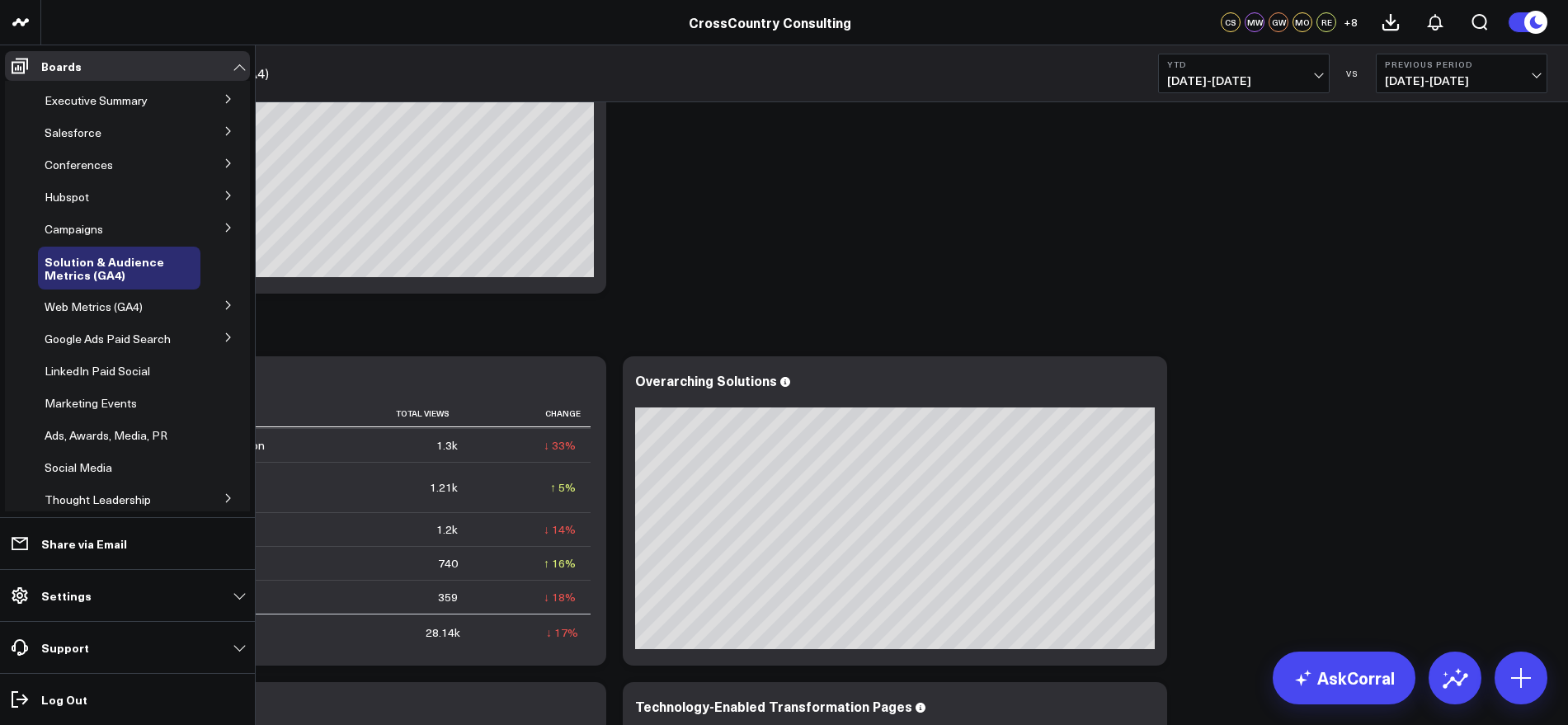
click at [224, 228] on icon at bounding box center [228, 227] width 10 height 10
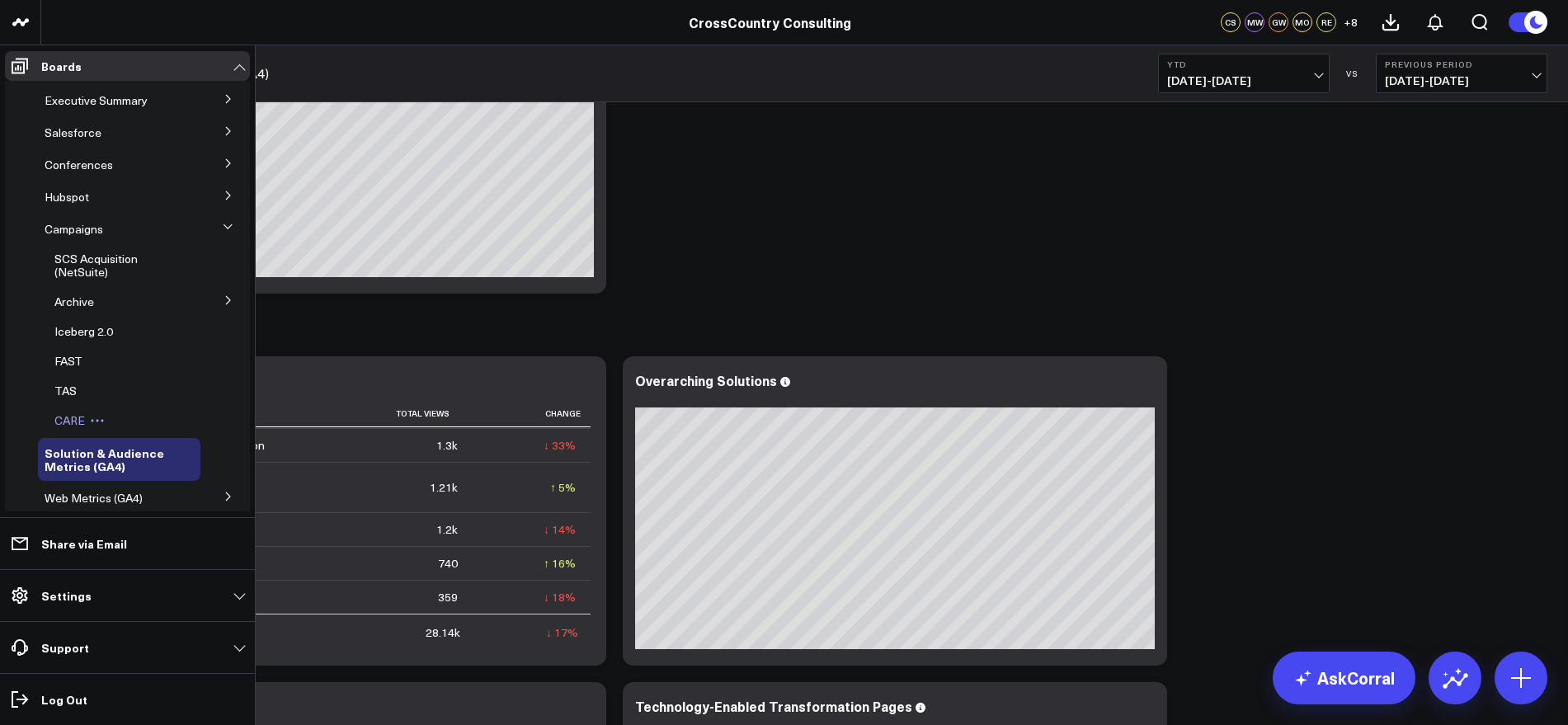
click at [72, 411] on div "CARE" at bounding box center [124, 421] width 153 height 30
click at [78, 415] on span "CARE" at bounding box center [69, 420] width 31 height 16
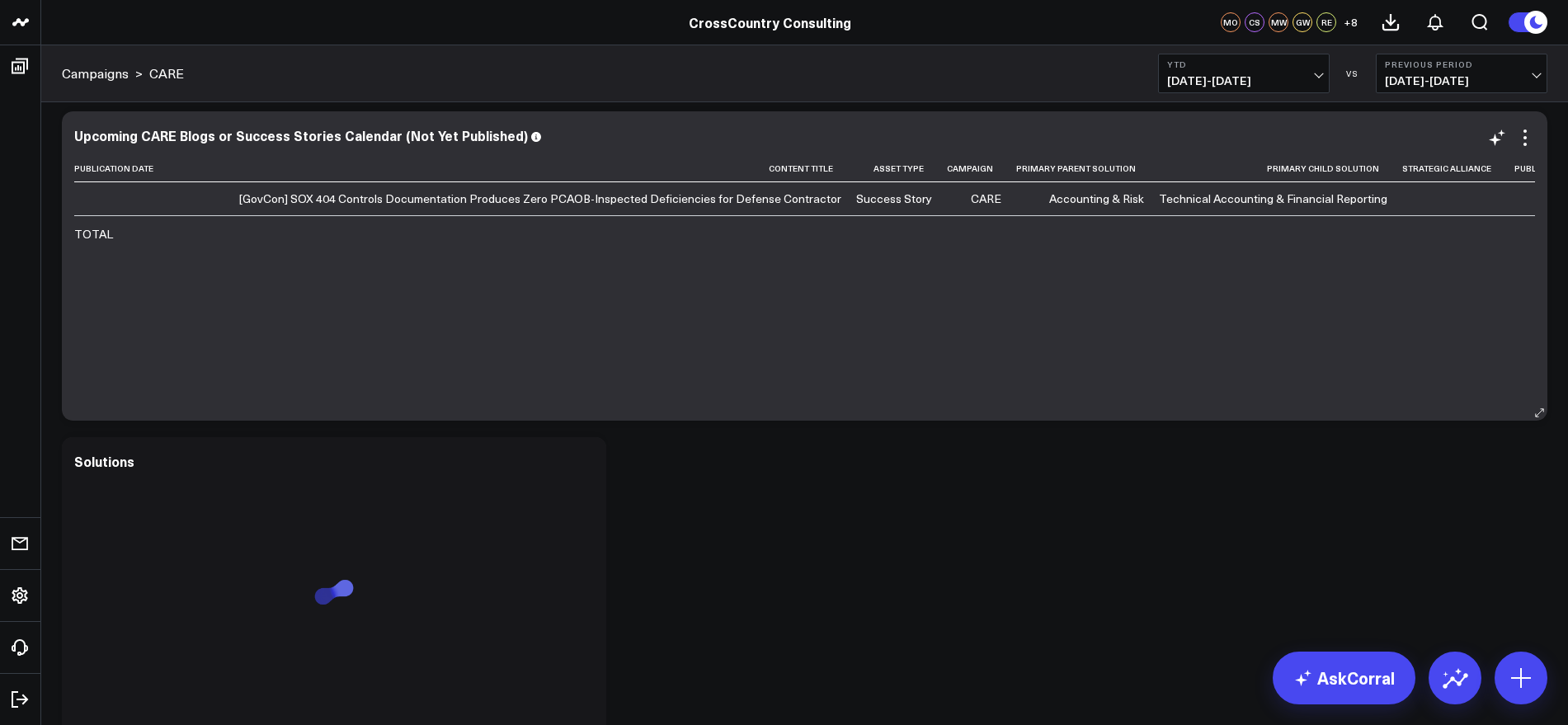
scroll to position [466, 0]
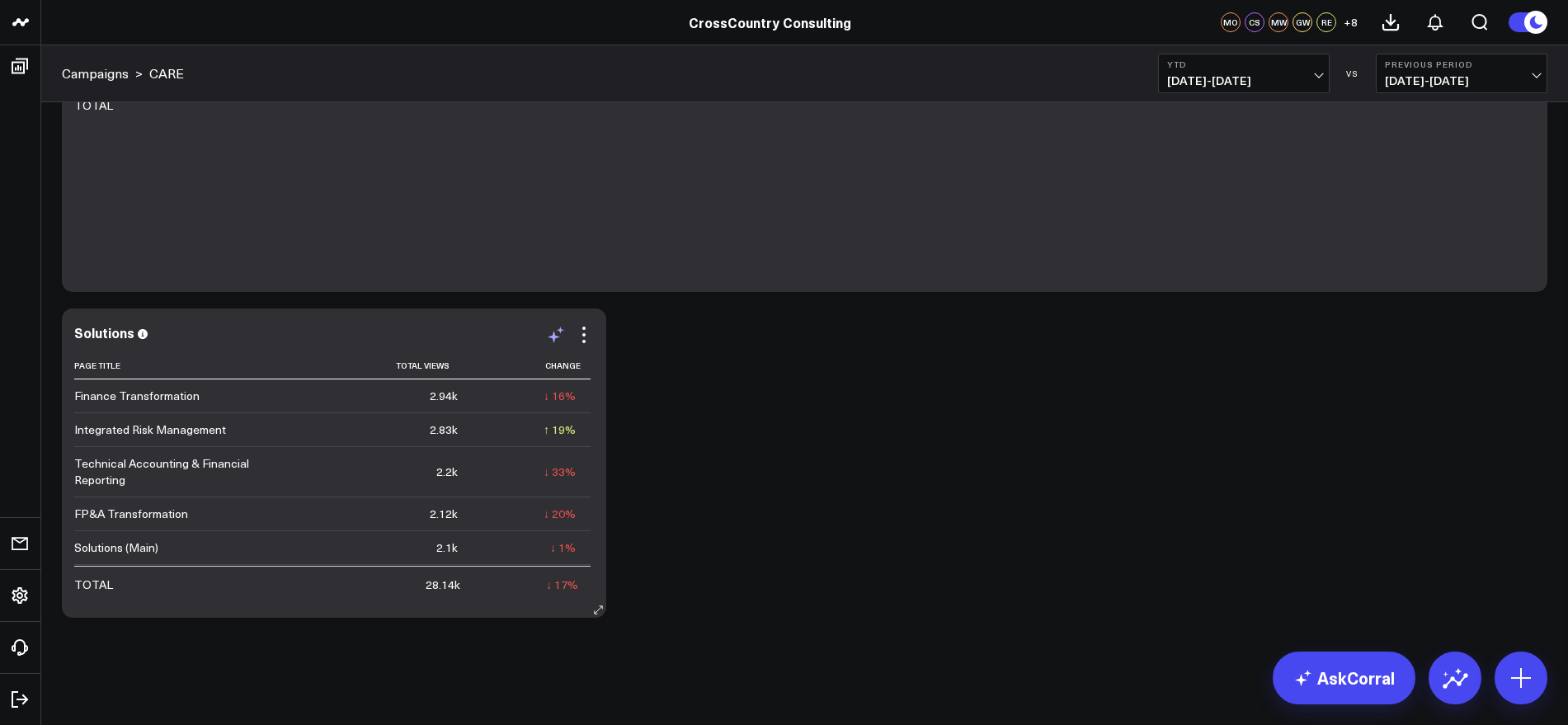
click at [555, 338] on icon at bounding box center [553, 336] width 12 height 12
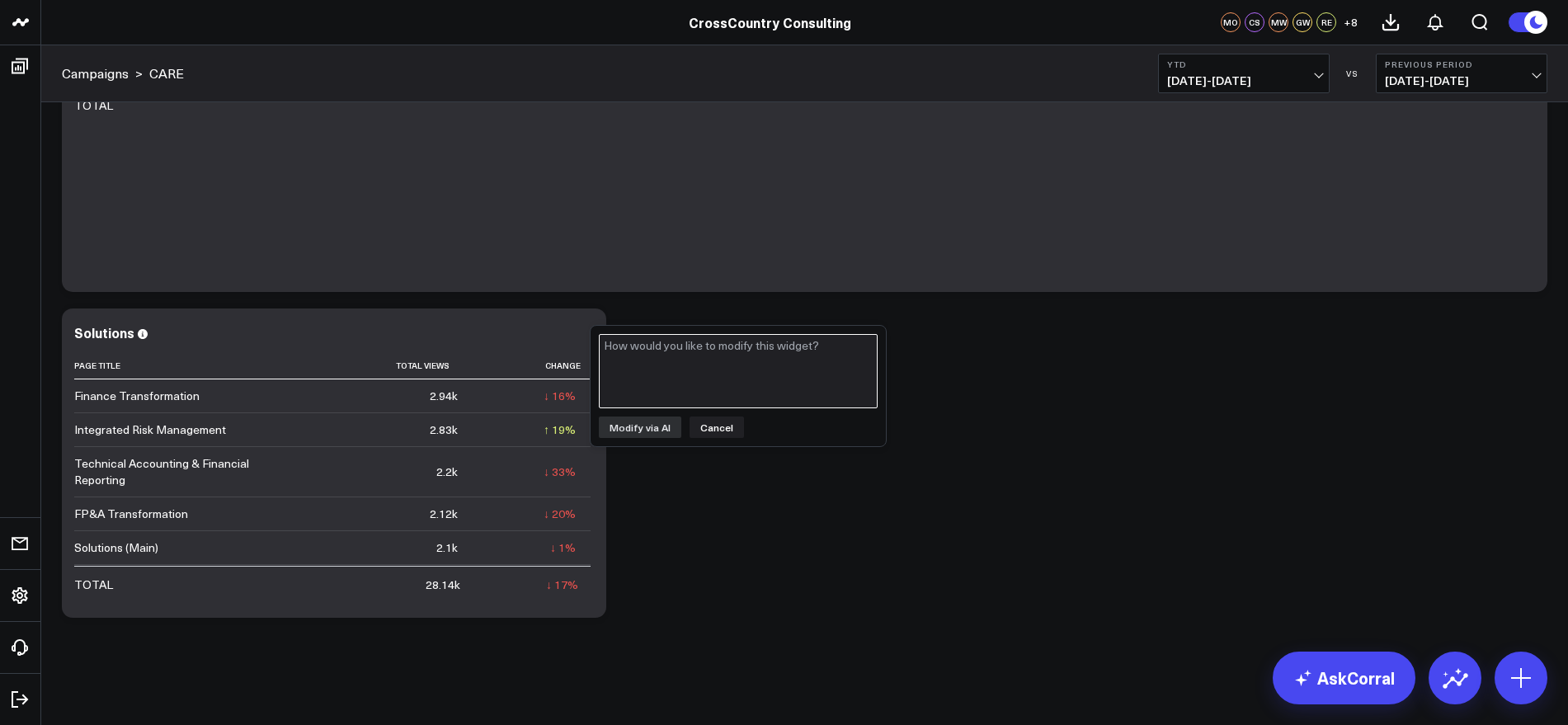
click at [672, 367] on textarea at bounding box center [738, 372] width 279 height 75
type textarea "Shorten this list to just the following pages: Technical Accounting & Financial…"
click at [658, 428] on button "Modify via AI" at bounding box center [640, 427] width 83 height 21
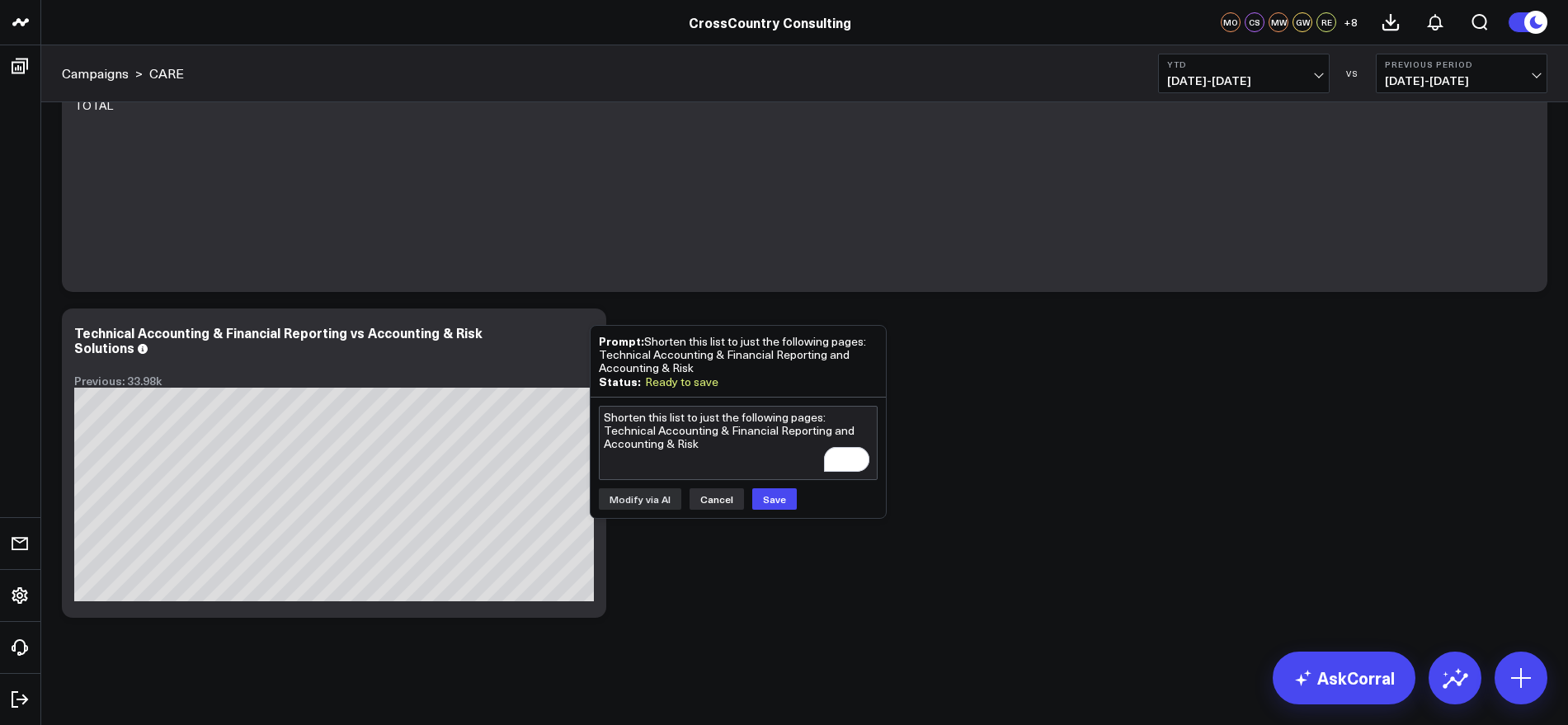
click at [719, 492] on button "Cancel" at bounding box center [716, 499] width 54 height 21
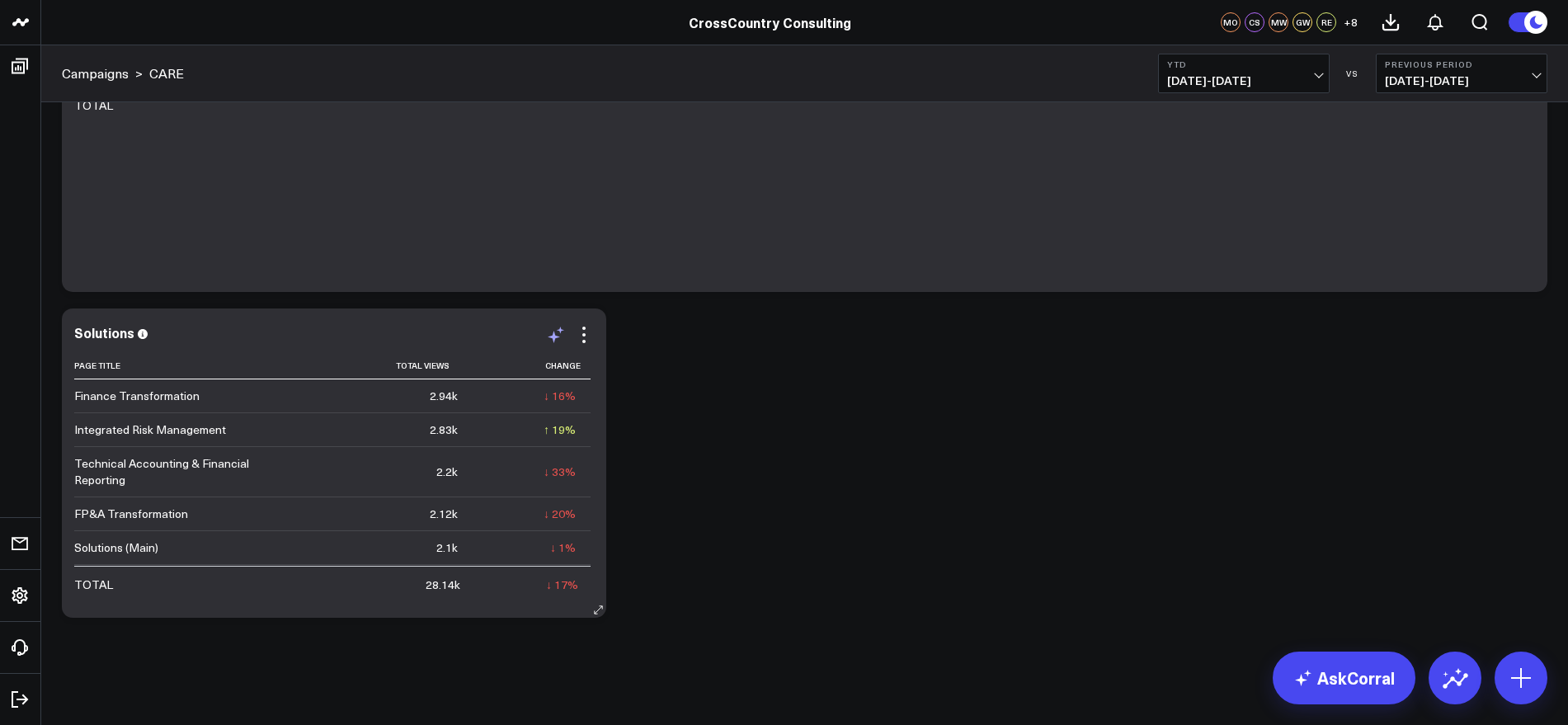
click at [555, 343] on icon at bounding box center [555, 335] width 20 height 20
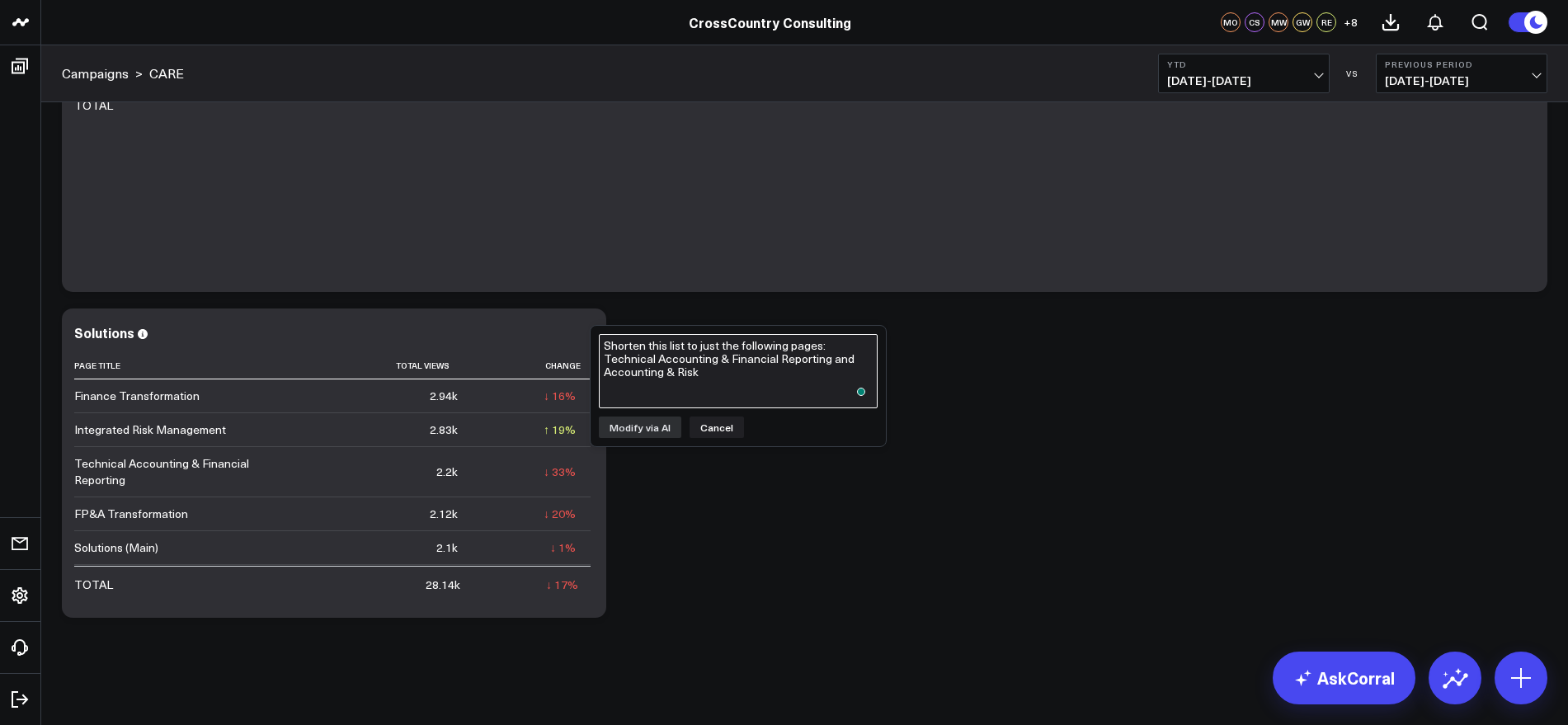
click at [657, 362] on textarea "Shorten this list to just the following pages: Technical Accounting & Financial…" at bounding box center [738, 372] width 279 height 75
type textarea "Reduce this list to just"
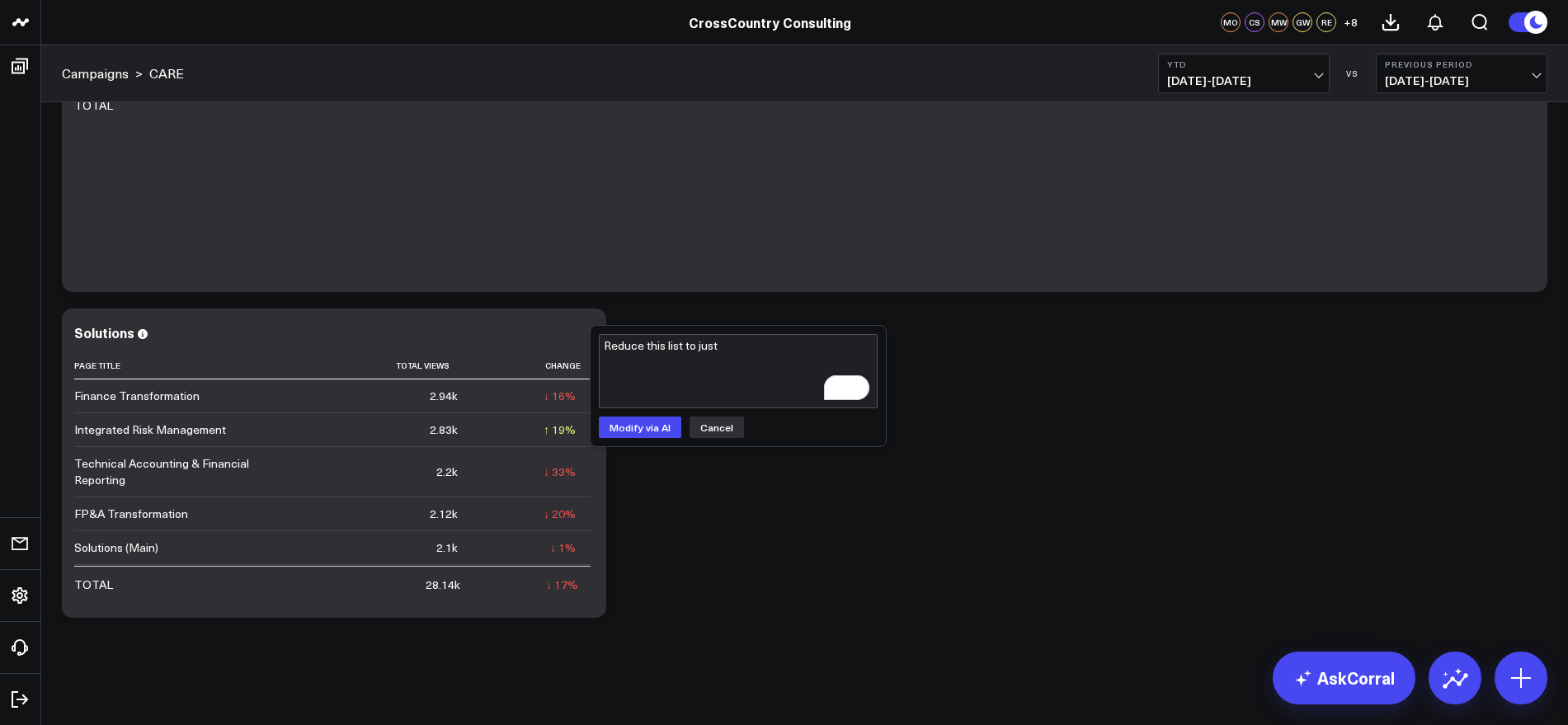
click at [708, 432] on button "Cancel" at bounding box center [716, 427] width 54 height 21
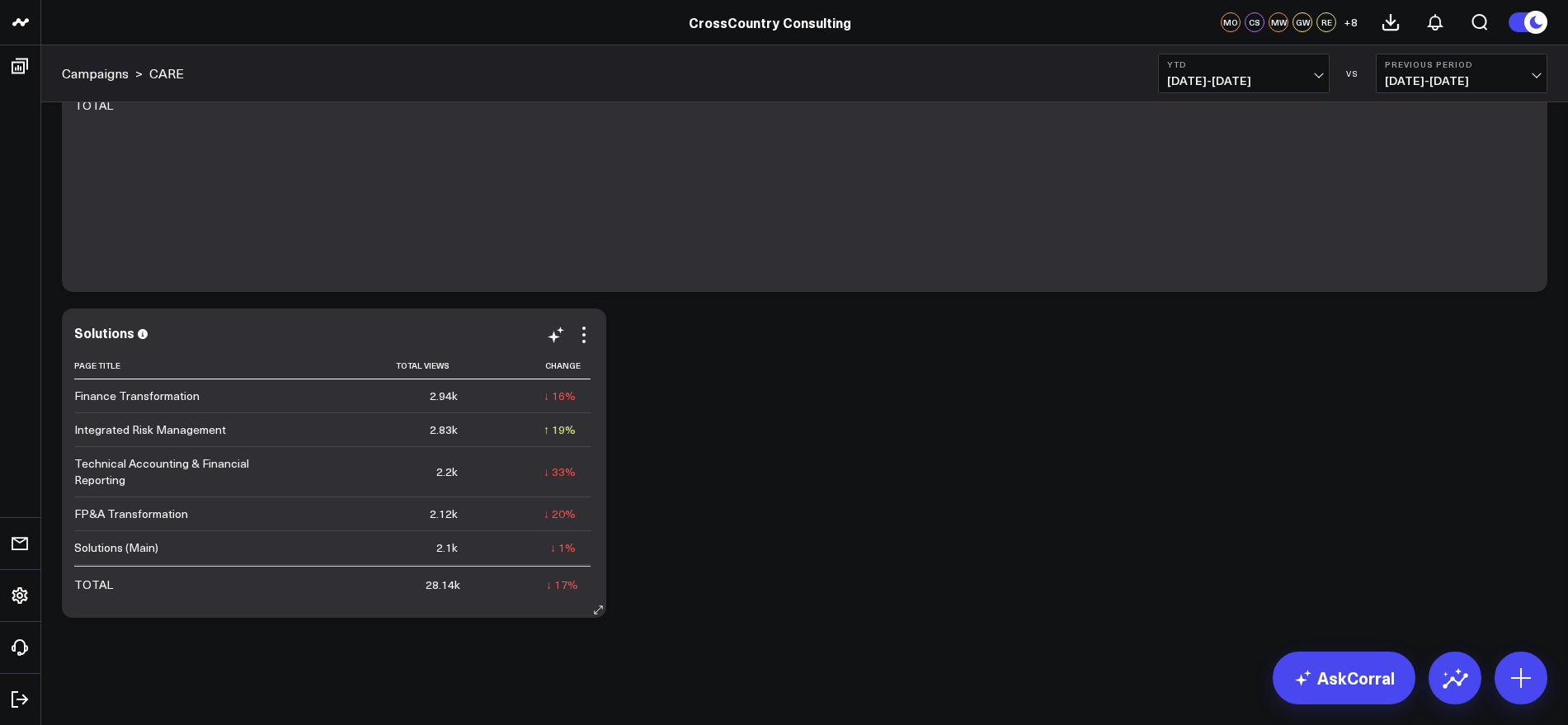
click at [588, 346] on div "Solutions Page Title Total Views Change Finance Transformation 2.94k ↓ 16% Prev…" at bounding box center [334, 463] width 520 height 277
click at [581, 336] on icon at bounding box center [583, 335] width 20 height 20
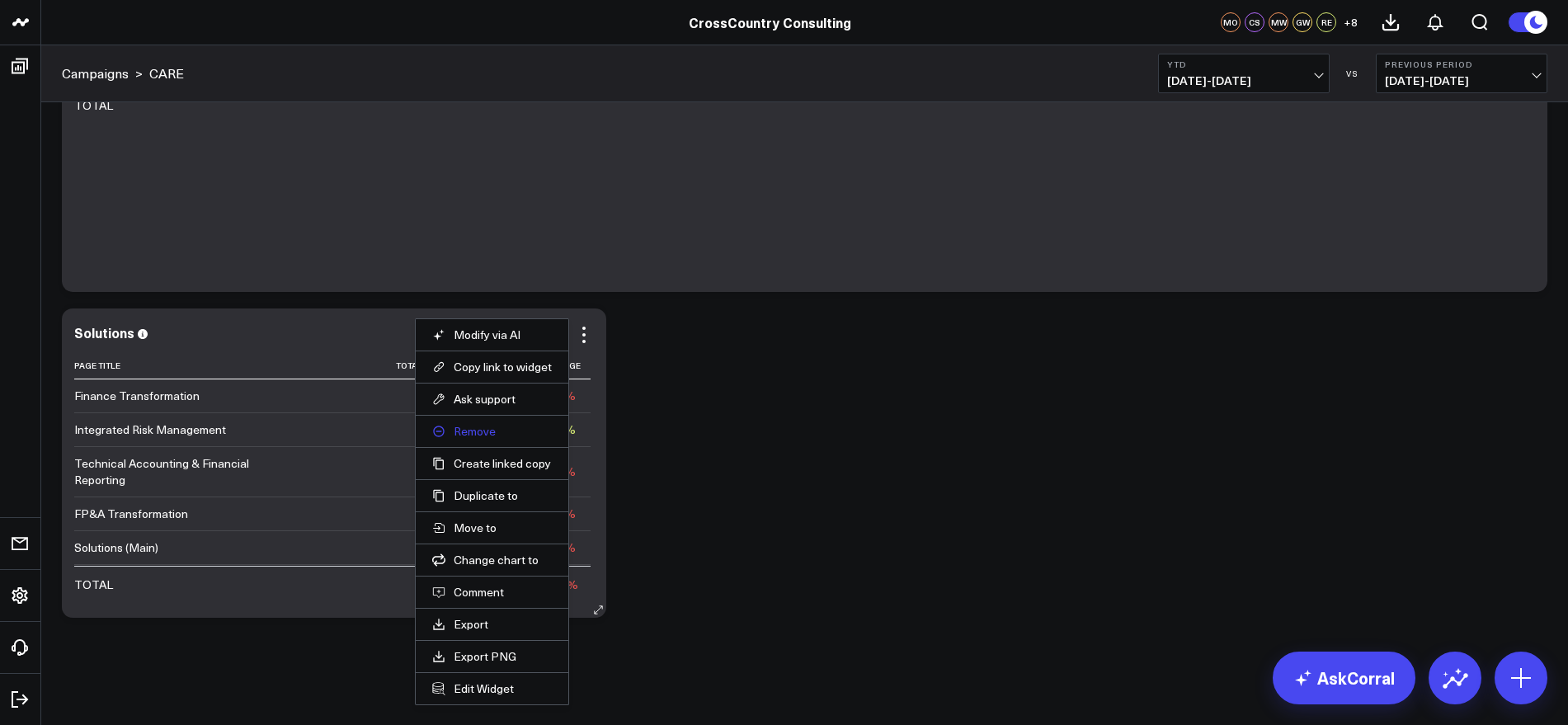
click at [483, 437] on button "Remove" at bounding box center [492, 431] width 119 height 15
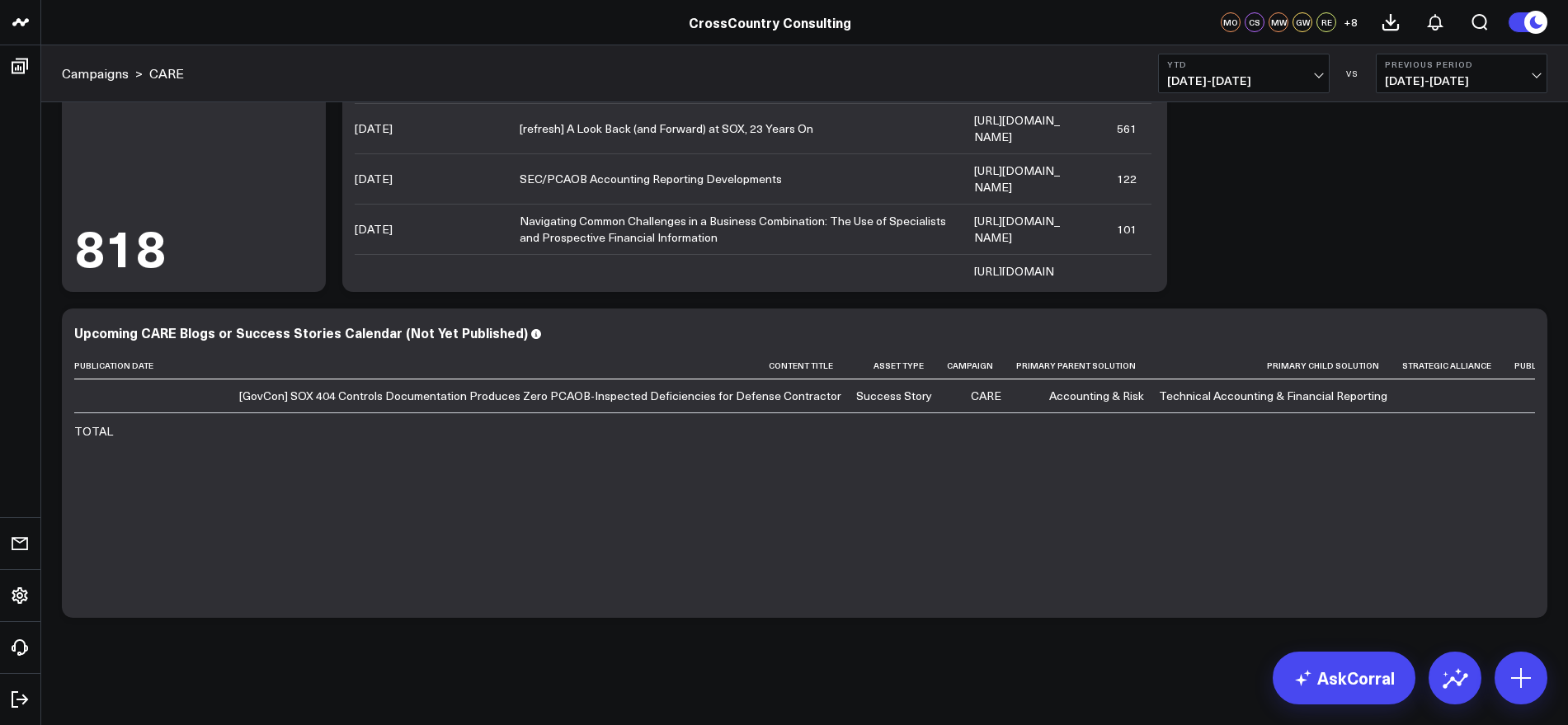
scroll to position [140, 0]
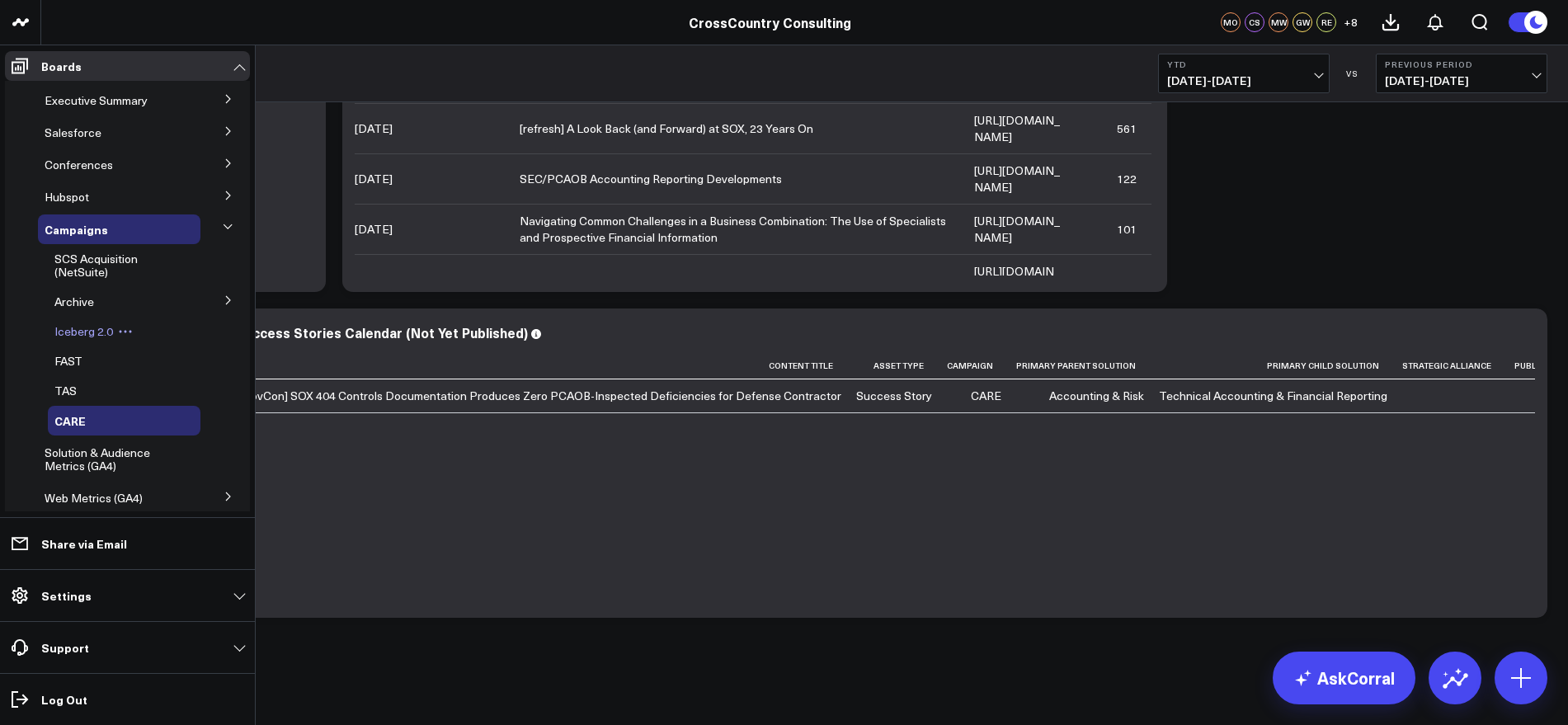
click at [83, 336] on span "Iceberg 2.0" at bounding box center [83, 331] width 59 height 16
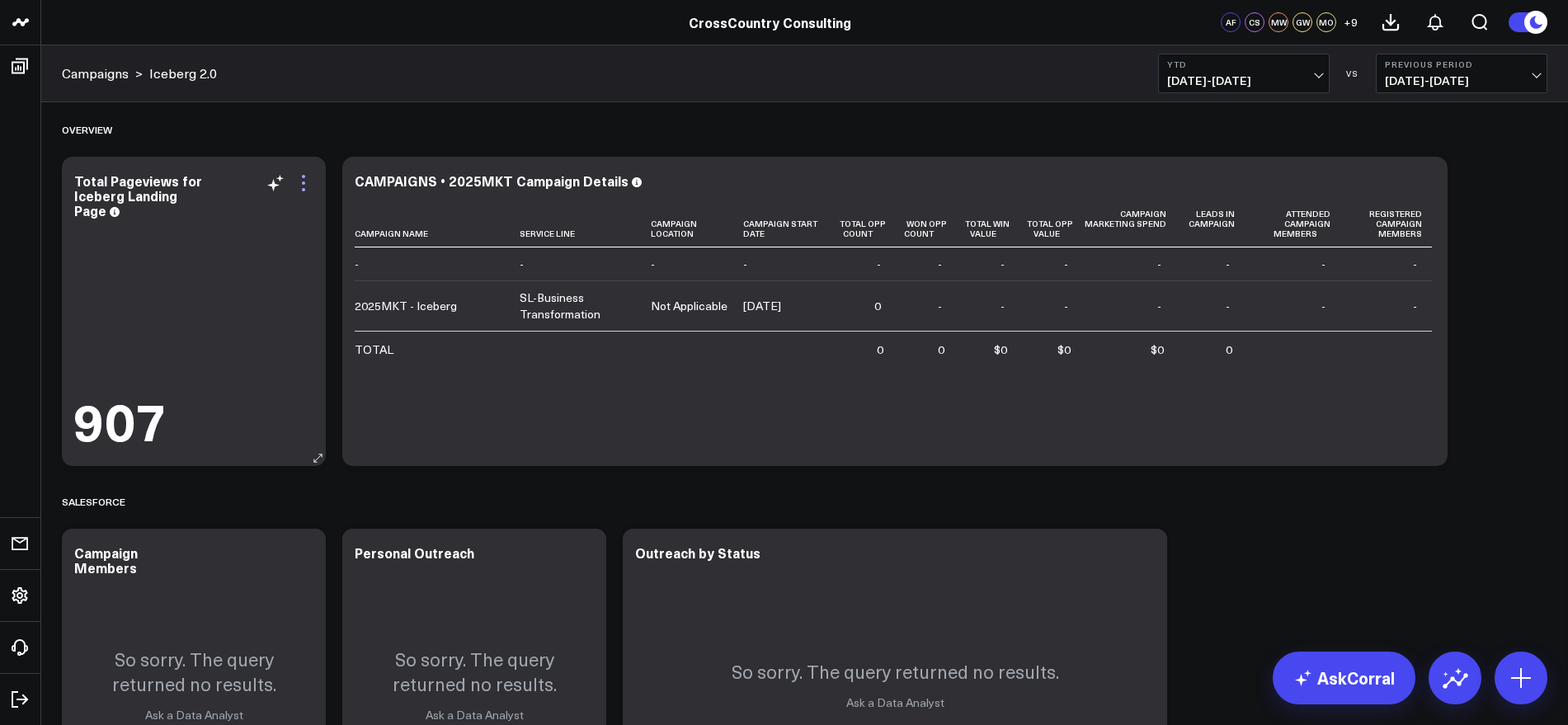
click at [302, 190] on icon at bounding box center [303, 183] width 20 height 20
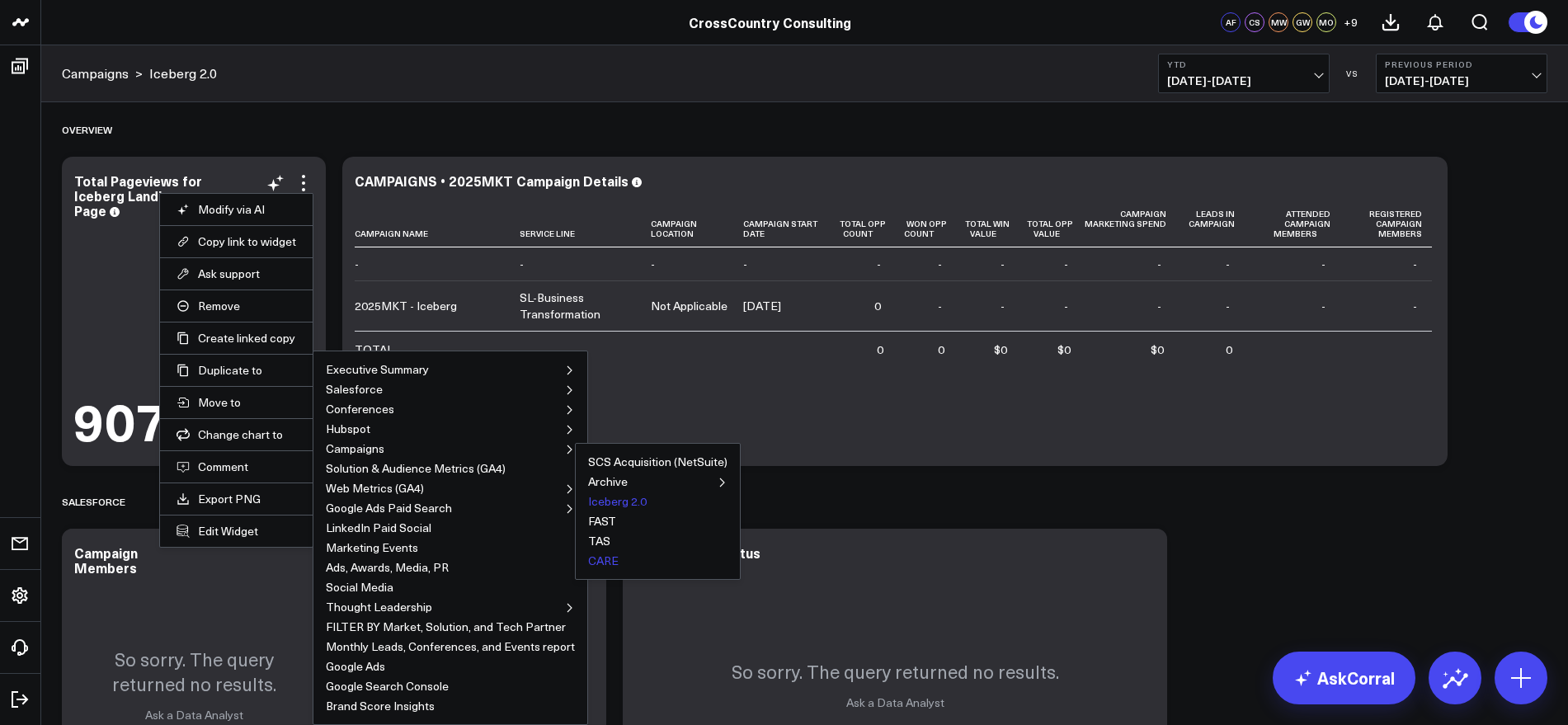
click at [588, 555] on button "CARE" at bounding box center [603, 561] width 31 height 11
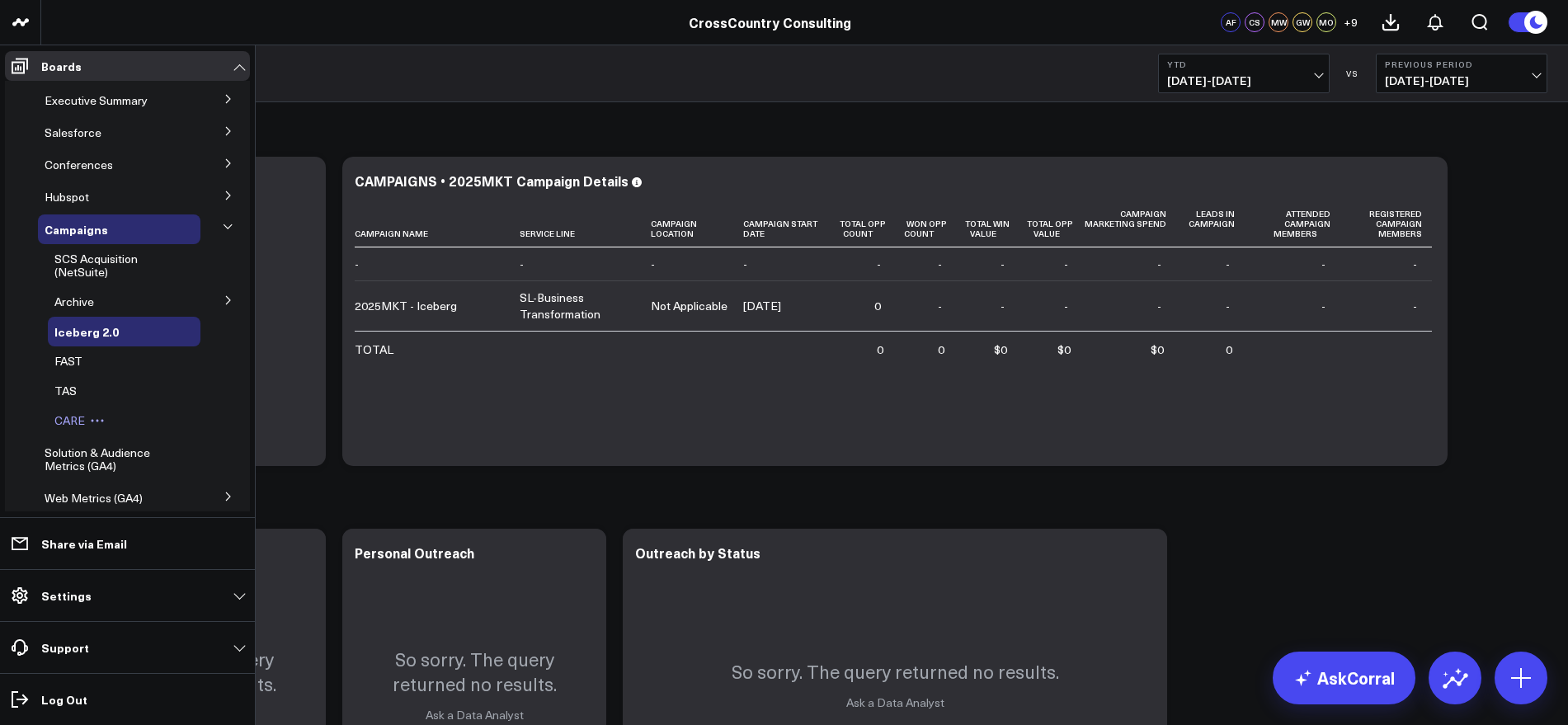
click at [66, 423] on span "CARE" at bounding box center [69, 420] width 31 height 16
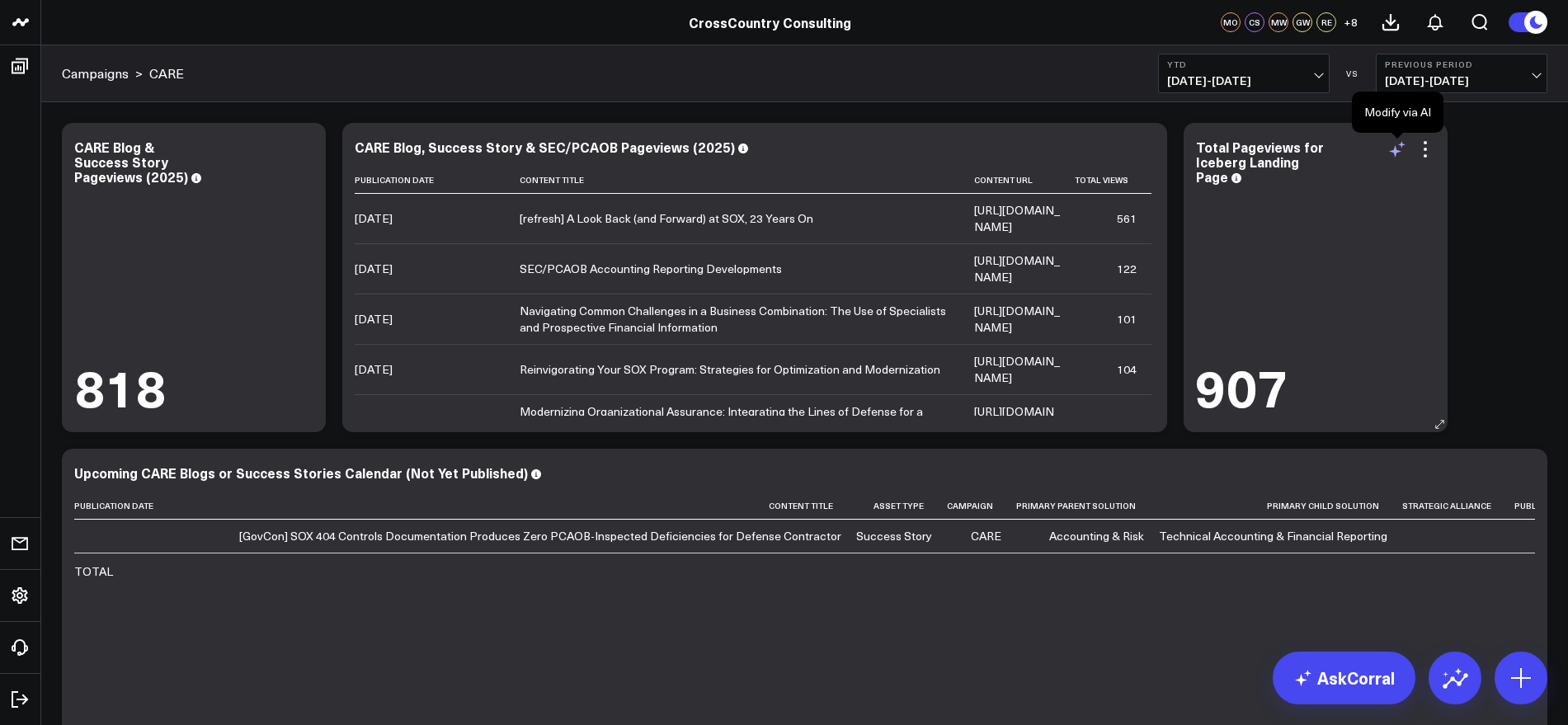
click at [1399, 150] on icon at bounding box center [1397, 149] width 20 height 20
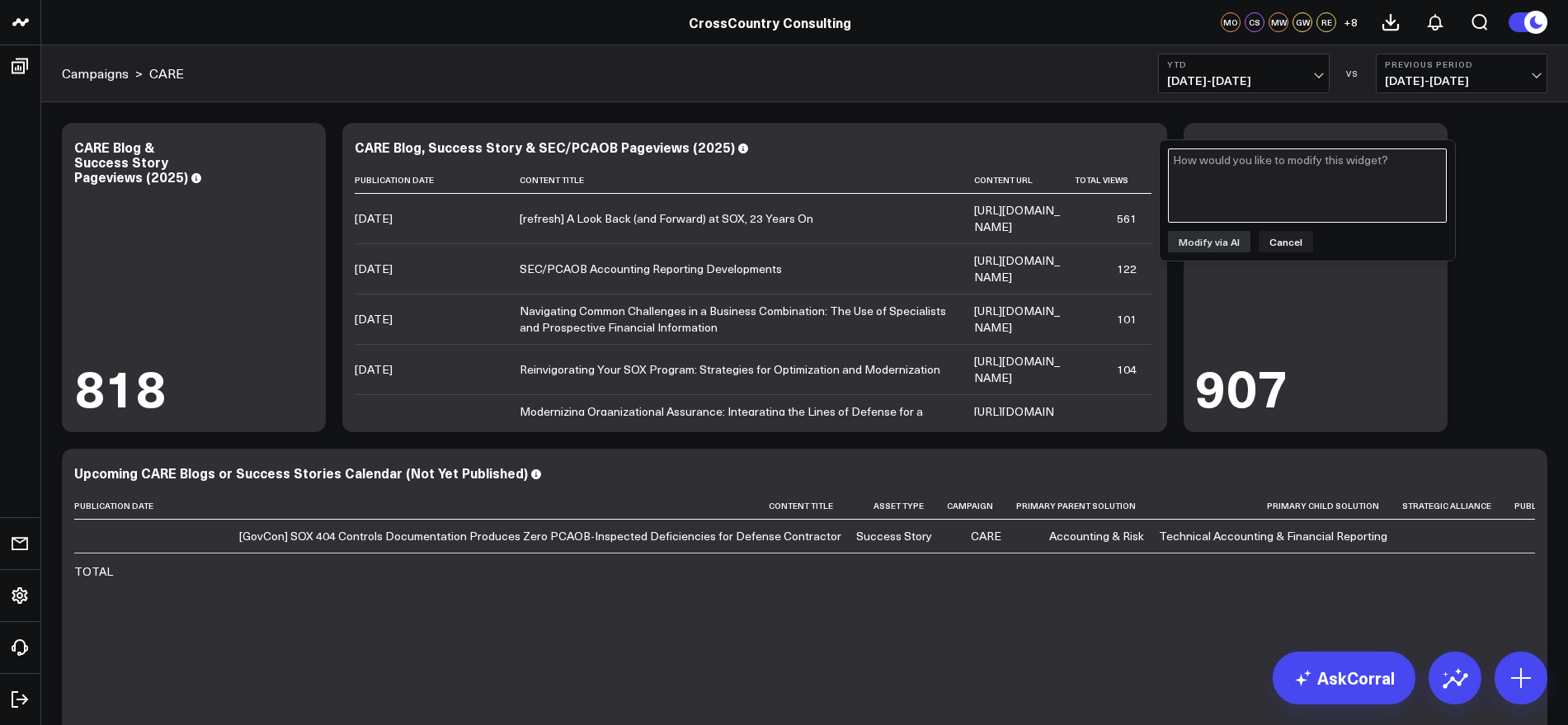
click at [1321, 181] on textarea at bounding box center [1306, 185] width 279 height 75
paste textarea "[URL][DOMAIN_NAME]"
type textarea "Only show total pageviews for this URL: [URL][DOMAIN_NAME]"
click at [1205, 245] on button "Modify via AI" at bounding box center [1208, 241] width 83 height 21
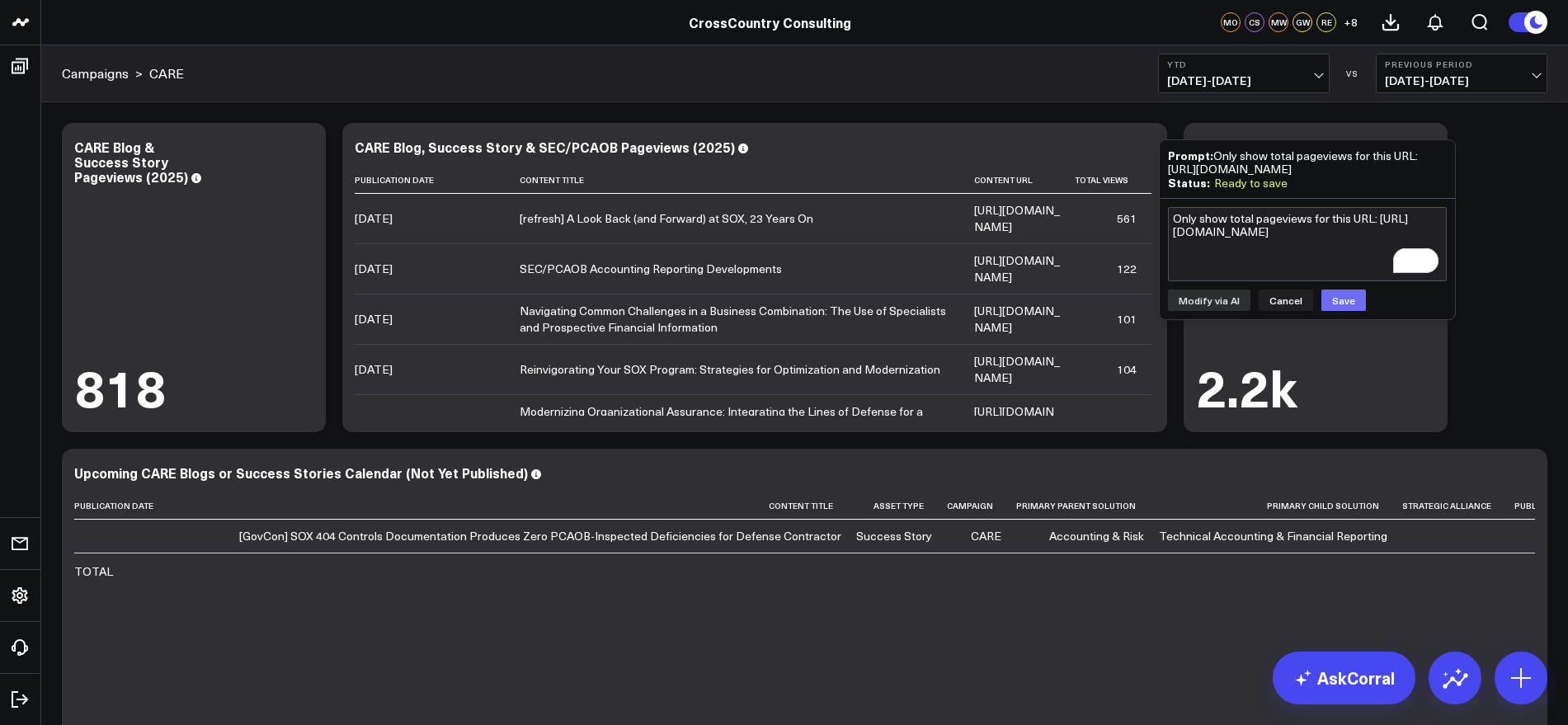
click at [1341, 311] on button "Save" at bounding box center [1343, 300] width 45 height 21
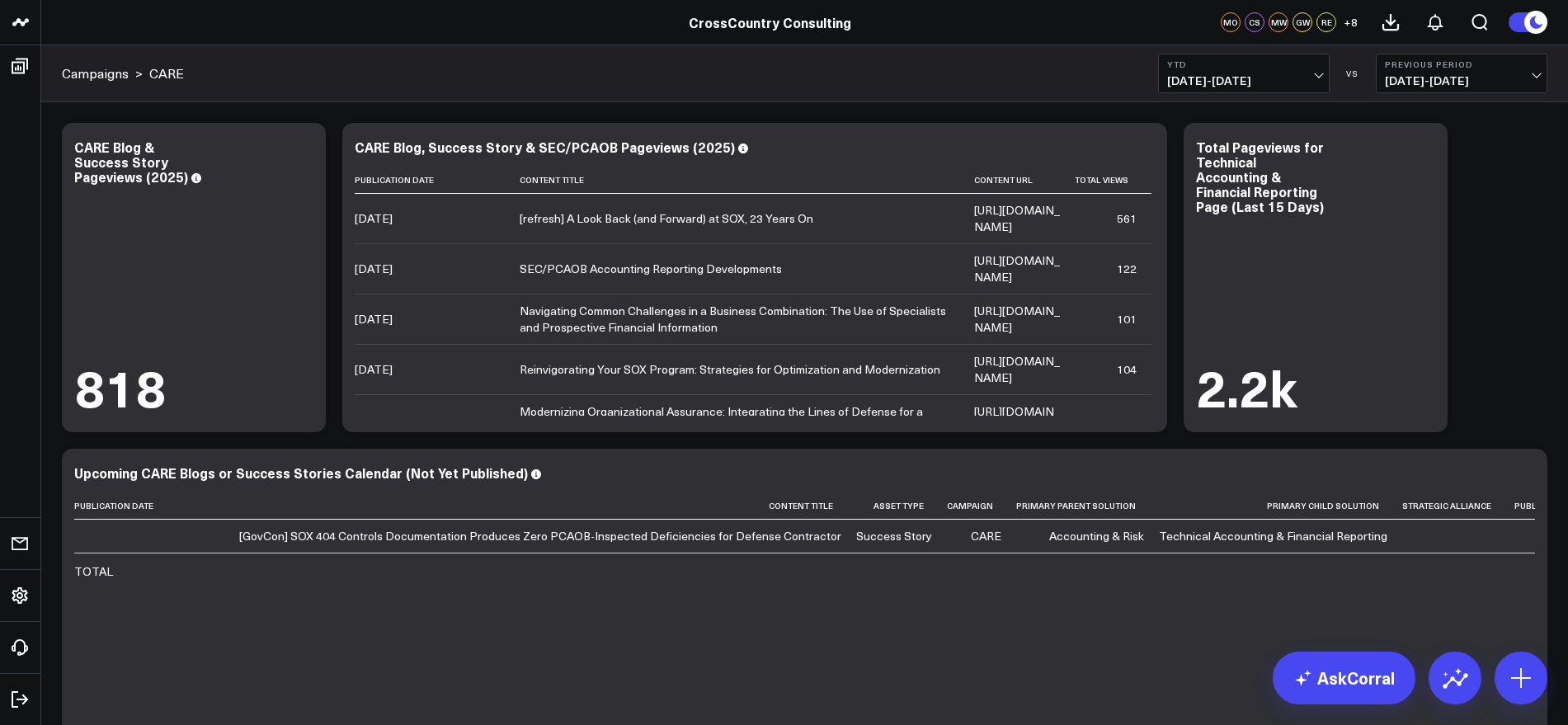
click at [1511, 312] on div "Modify via AI Copy link to widget Ask support Remove Create linked copy Executi…" at bounding box center [805, 440] width 1502 height 651
click at [1275, 204] on div "Total Pageviews for Technical Accounting & Financial Reporting Page (Last 15 Da…" at bounding box center [1260, 184] width 128 height 92
click at [1230, 202] on div "Total Pageviews for Technical Accounting & Financial Reporting Page (Last 15 Da…" at bounding box center [1260, 184] width 128 height 92
click at [1481, 278] on div "Modify via AI Copy link to widget Ask support Remove Create linked copy Executi…" at bounding box center [805, 440] width 1502 height 651
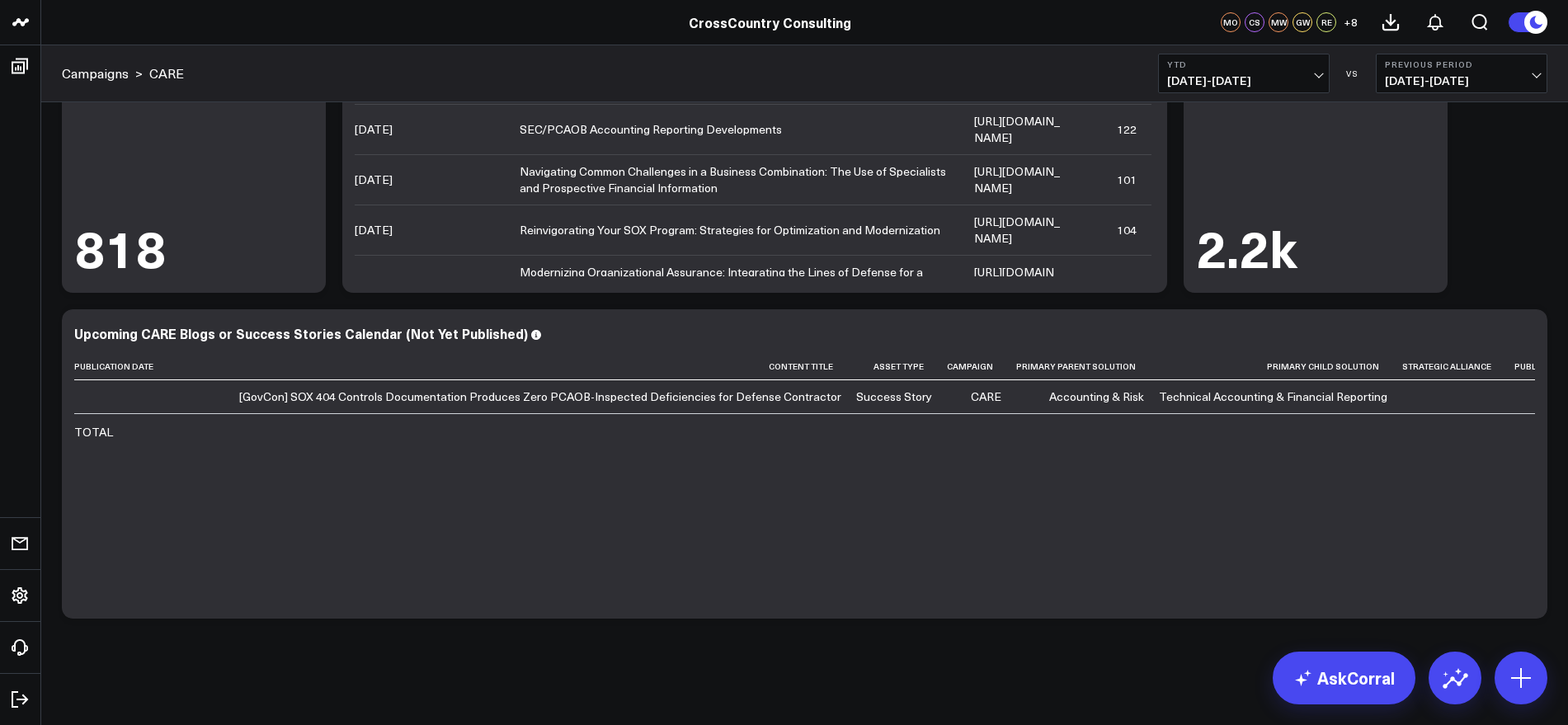
scroll to position [140, 0]
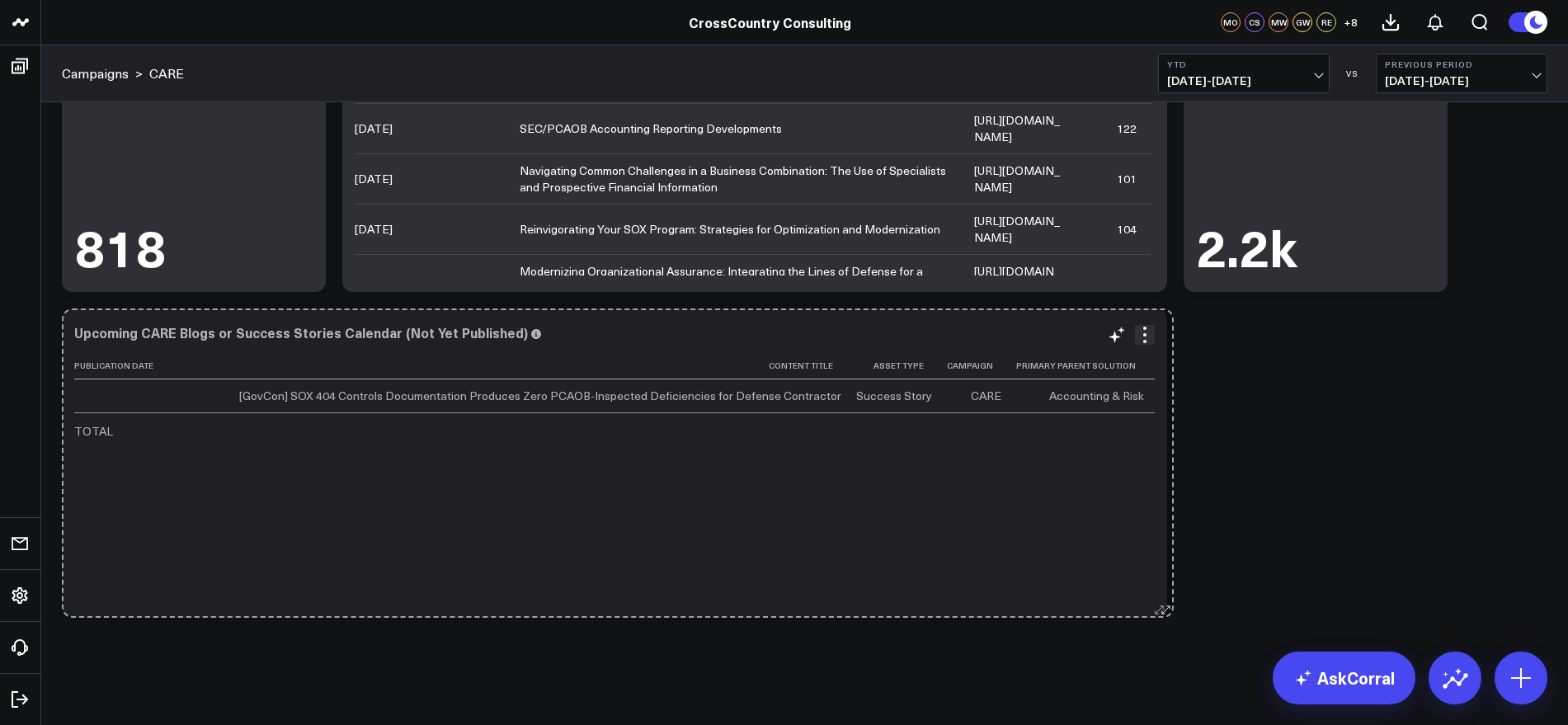
drag, startPoint x: 1540, startPoint y: 608, endPoint x: 1166, endPoint y: 600, distance: 374.1
click at [1166, 601] on button at bounding box center [1159, 609] width 17 height 17
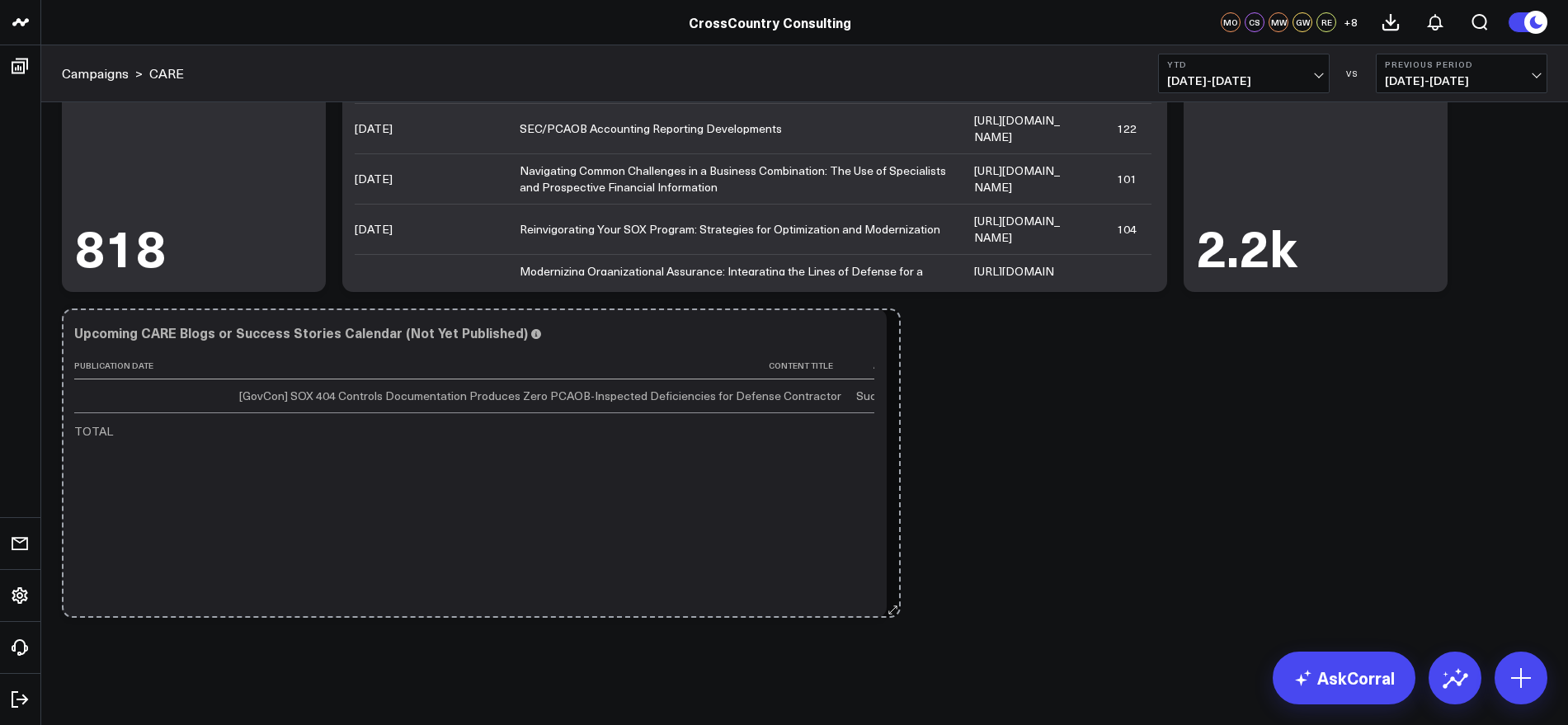
drag, startPoint x: 1162, startPoint y: 613, endPoint x: 895, endPoint y: 579, distance: 269.2
click at [895, 579] on div "Modify via AI Copy link to widget Ask support Remove Create linked copy Executi…" at bounding box center [805, 300] width 1502 height 651
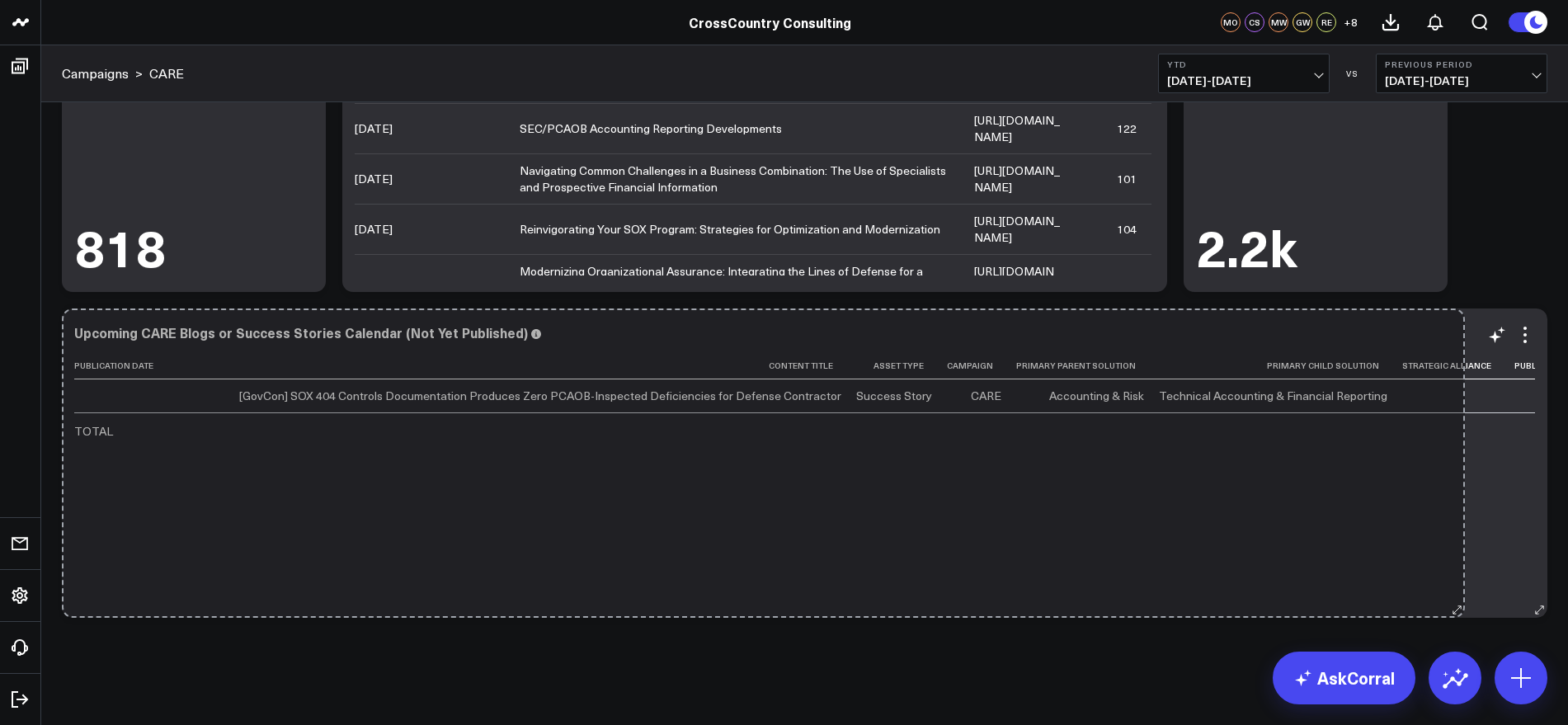
drag, startPoint x: 873, startPoint y: 604, endPoint x: 1451, endPoint y: 550, distance: 580.5
click at [1451, 550] on div "Upcoming CARE Blogs or Success Stories Calendar (Not Yet Published) Publication…" at bounding box center [804, 463] width 1485 height 309
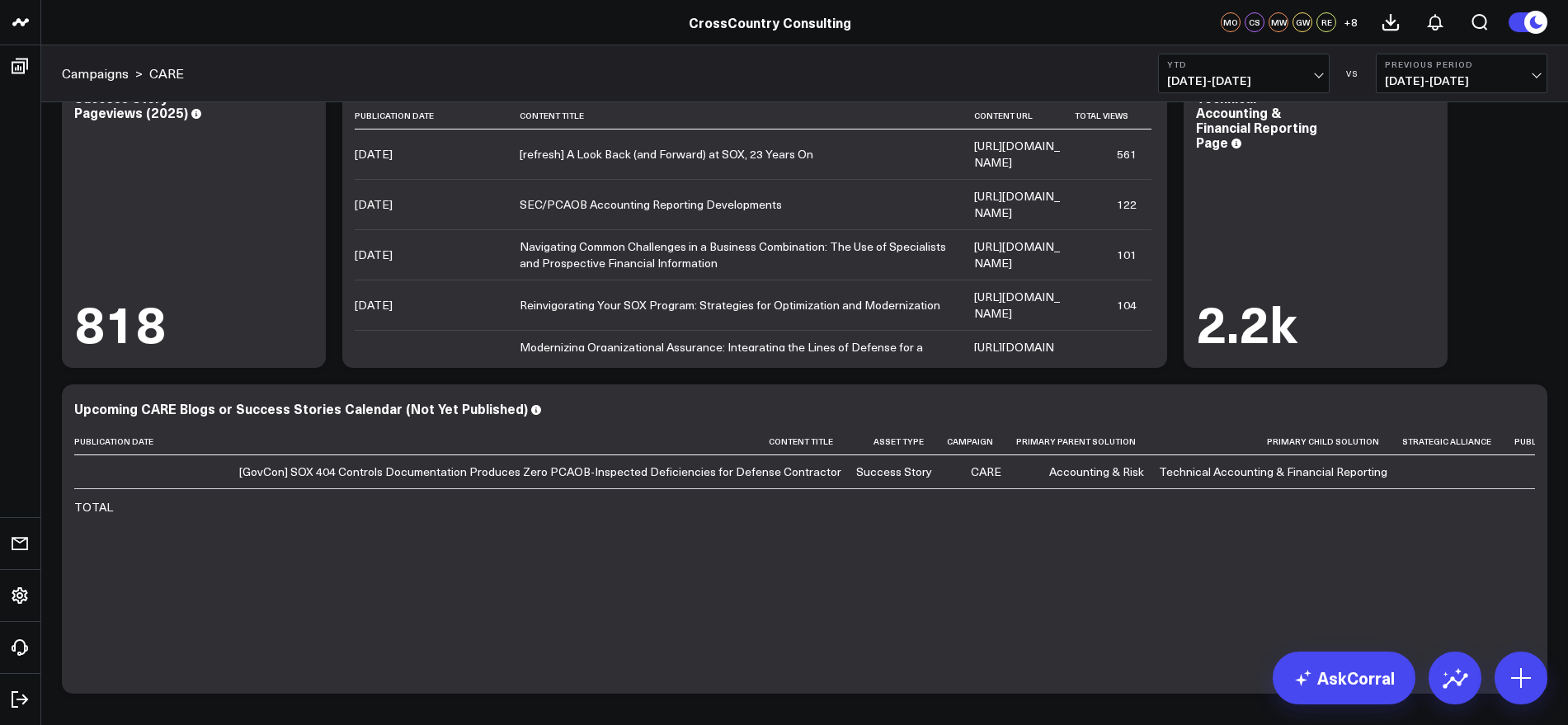
scroll to position [0, 0]
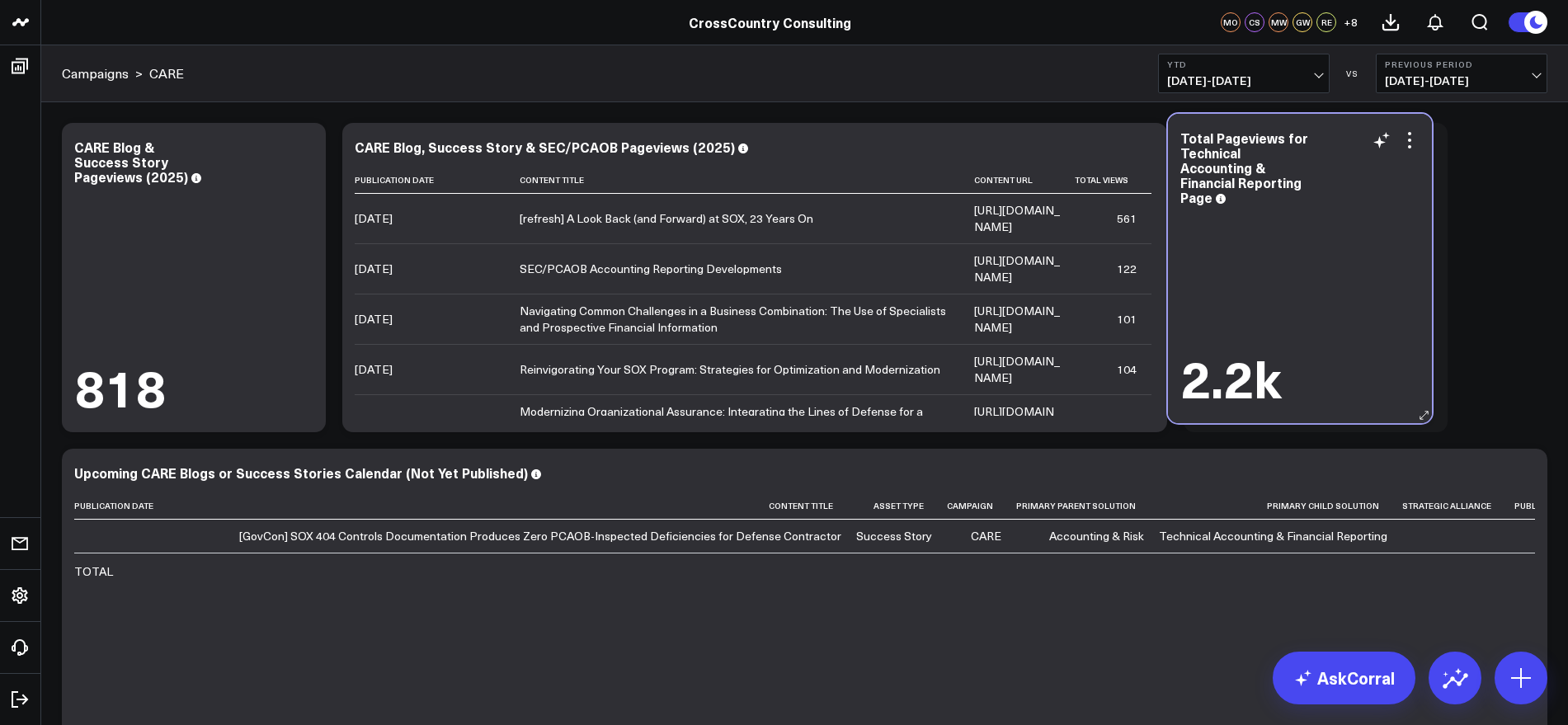
drag, startPoint x: 1338, startPoint y: 144, endPoint x: 1334, endPoint y: 134, distance: 10.8
click at [1334, 134] on div "Total Pageviews for Technical Accounting & Financial Reporting Page" at bounding box center [1300, 168] width 239 height 75
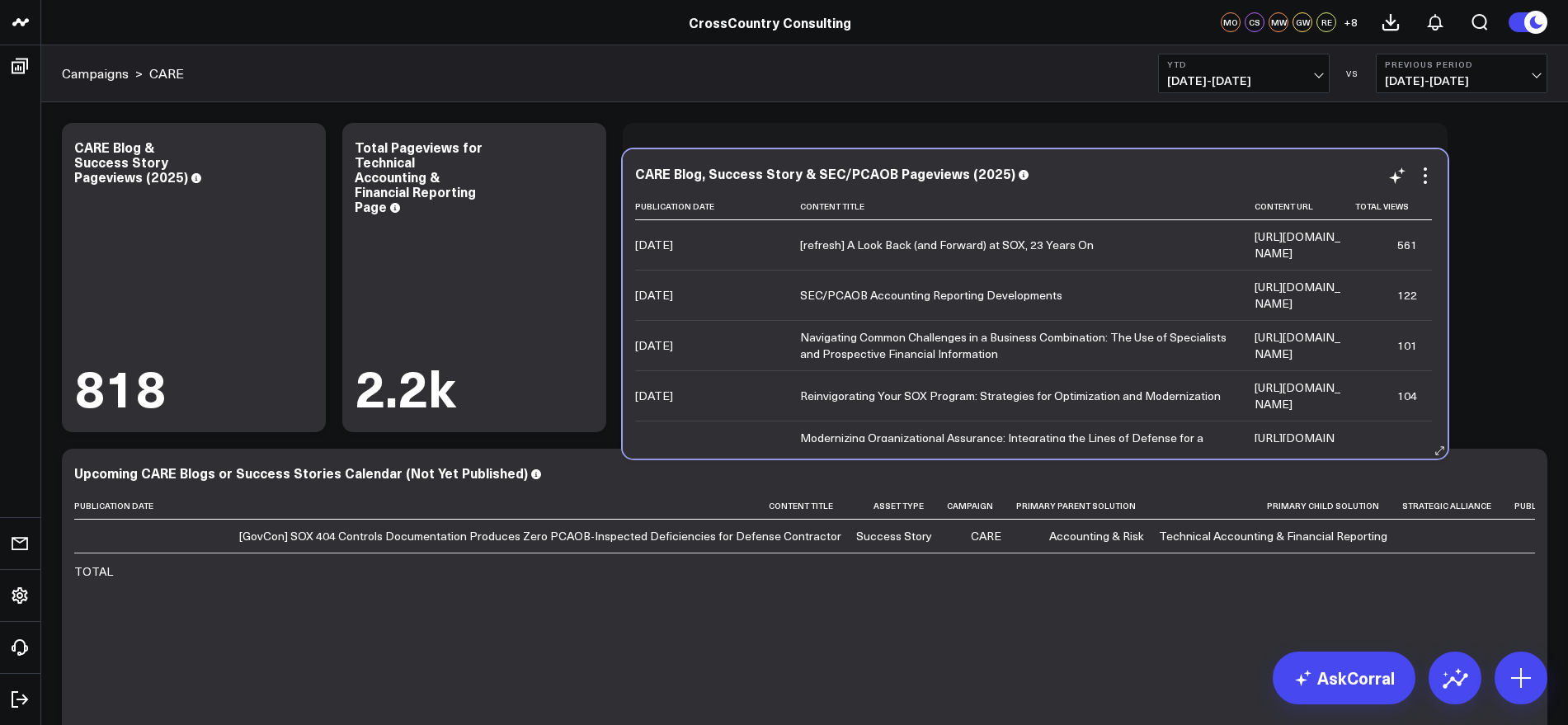
drag, startPoint x: 832, startPoint y: 147, endPoint x: 1112, endPoint y: 173, distance: 281.2
click at [1112, 173] on div "CARE Blog, Success Story & SEC/PCAOB Pageviews (2025)" at bounding box center [1035, 173] width 800 height 15
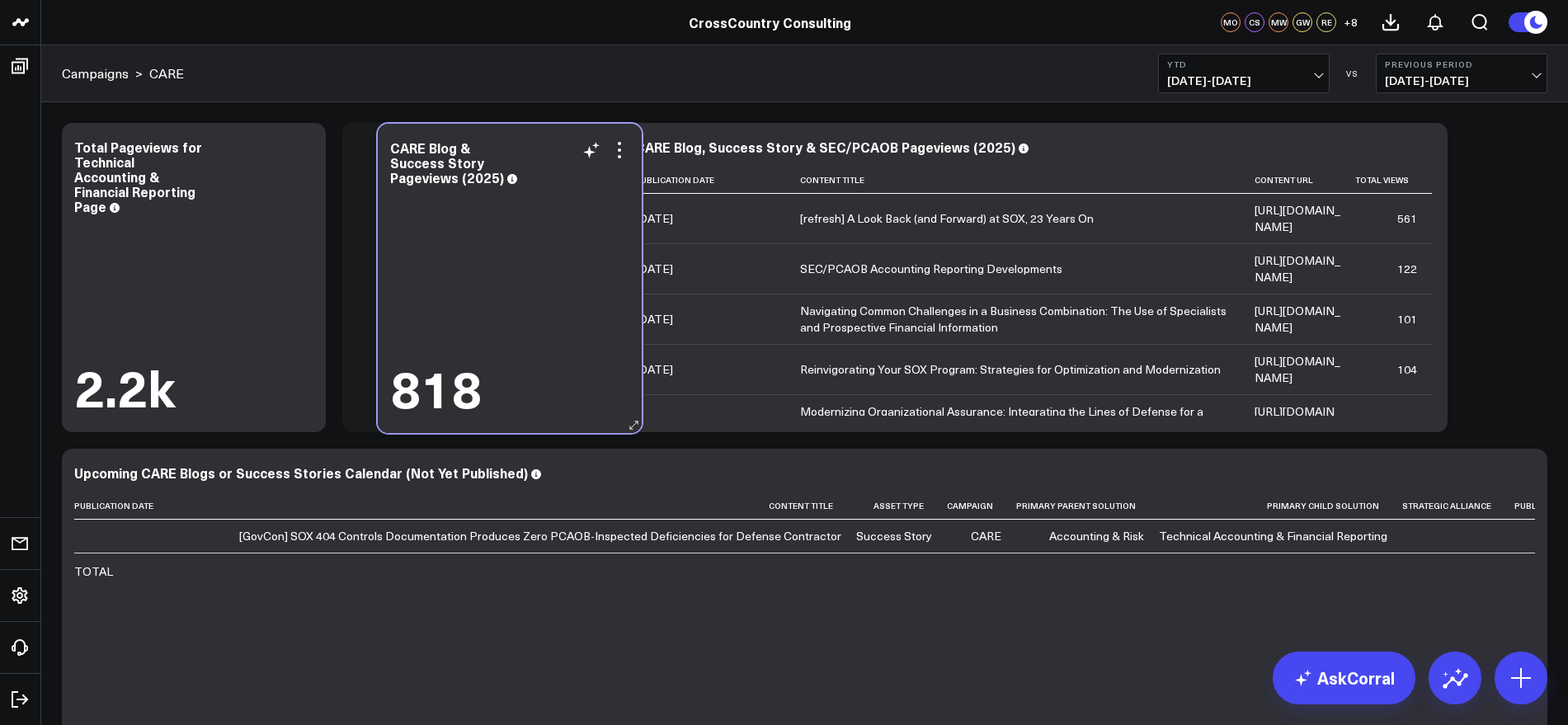
drag, startPoint x: 190, startPoint y: 131, endPoint x: 499, endPoint y: 136, distance: 309.0
click at [500, 135] on div "CARE Blog & Success Story Pageviews (2025) 818" at bounding box center [509, 279] width 264 height 309
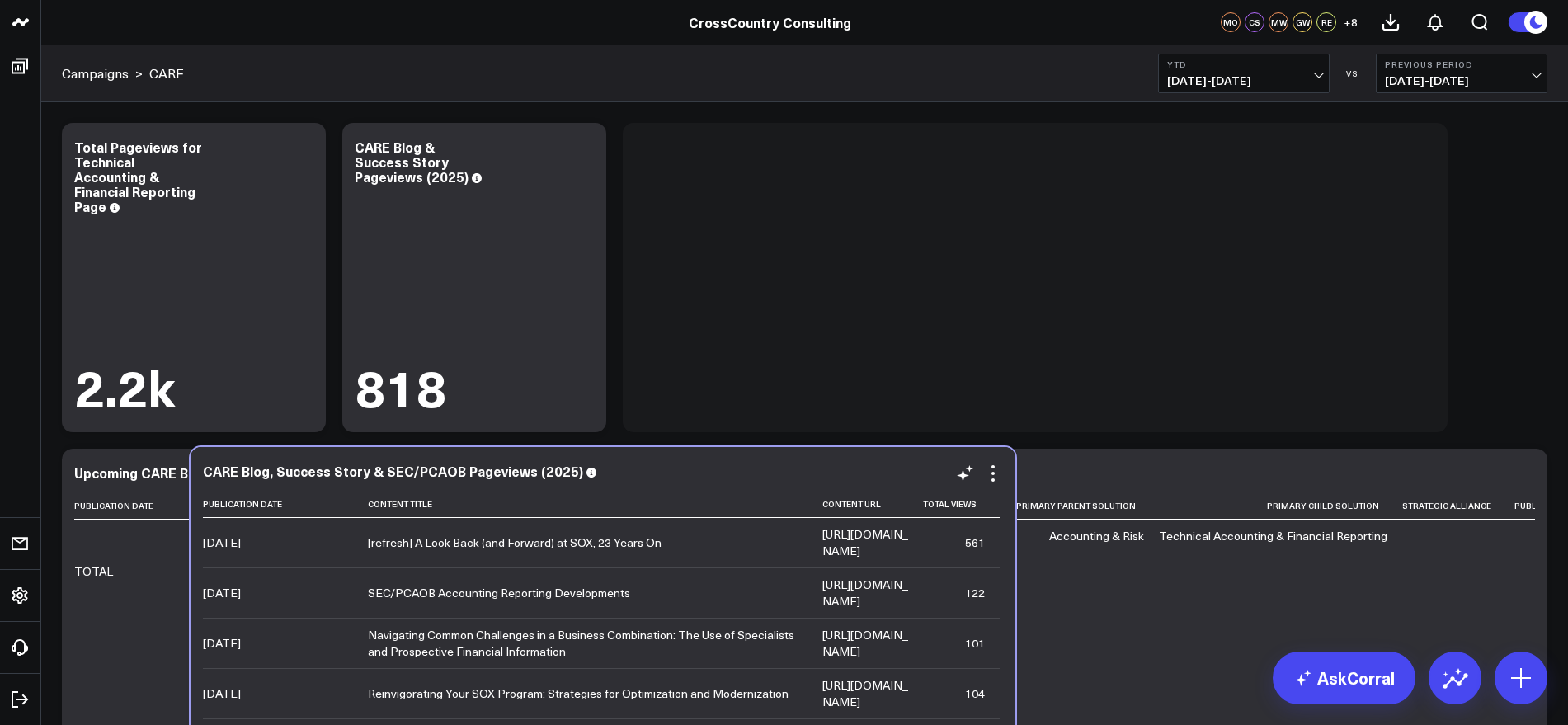
drag, startPoint x: 759, startPoint y: 126, endPoint x: 311, endPoint y: 457, distance: 557.0
click at [311, 457] on div "CARE Blog, Success Story & SEC/PCAOB Pageviews (2025) Publication Date Content …" at bounding box center [602, 602] width 825 height 309
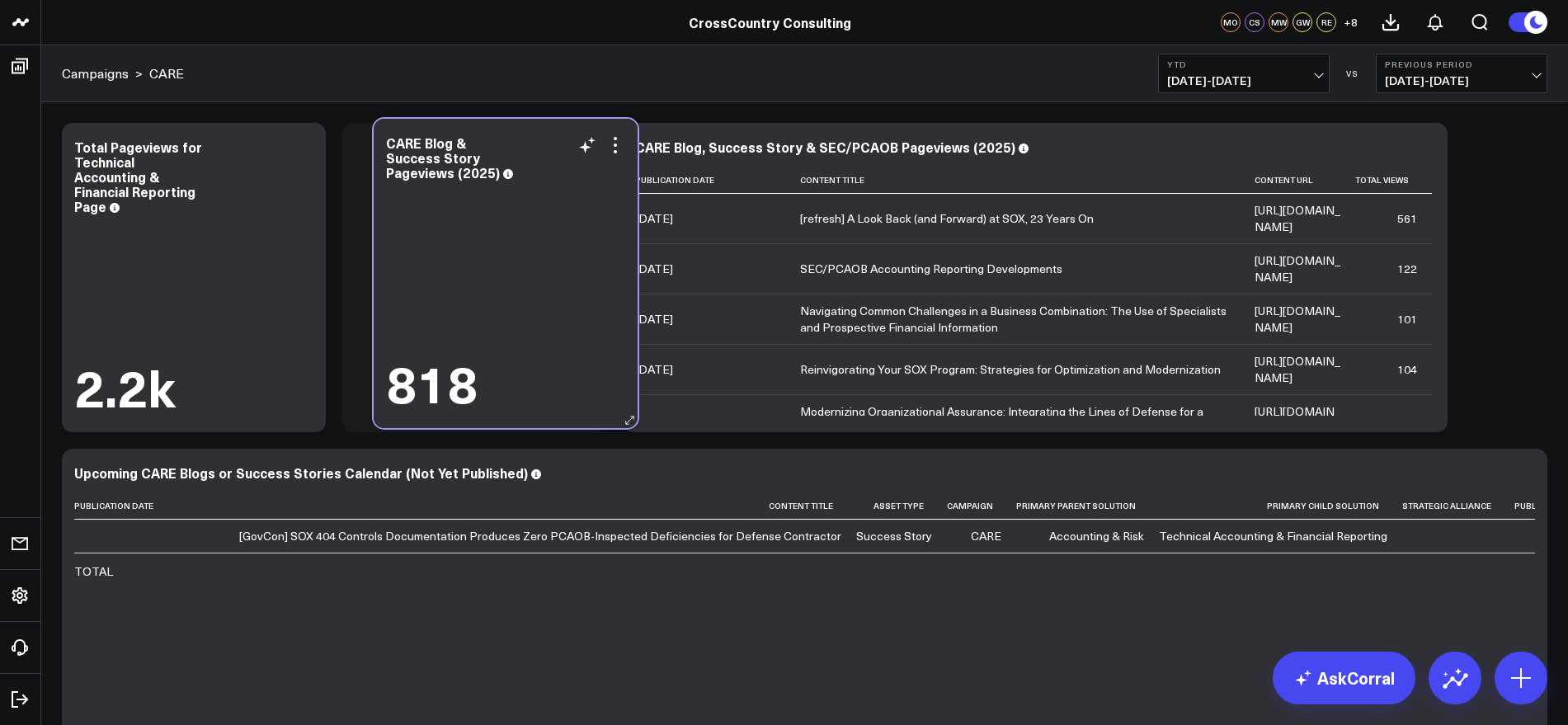
drag, startPoint x: 487, startPoint y: 133, endPoint x: 513, endPoint y: 130, distance: 26.2
click at [513, 130] on div "CARE Blog & Success Story Pageviews (2025) 818" at bounding box center [505, 273] width 264 height 309
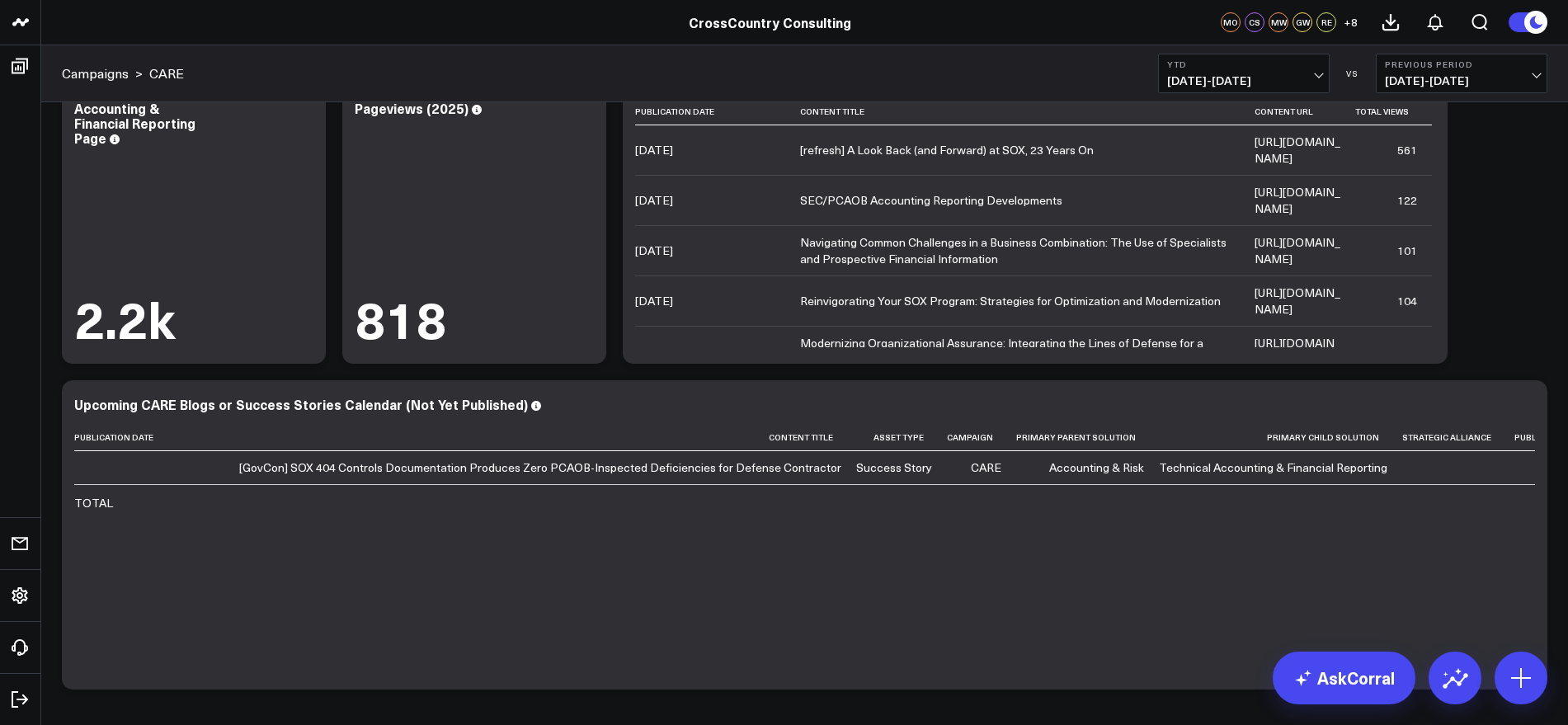
scroll to position [140, 0]
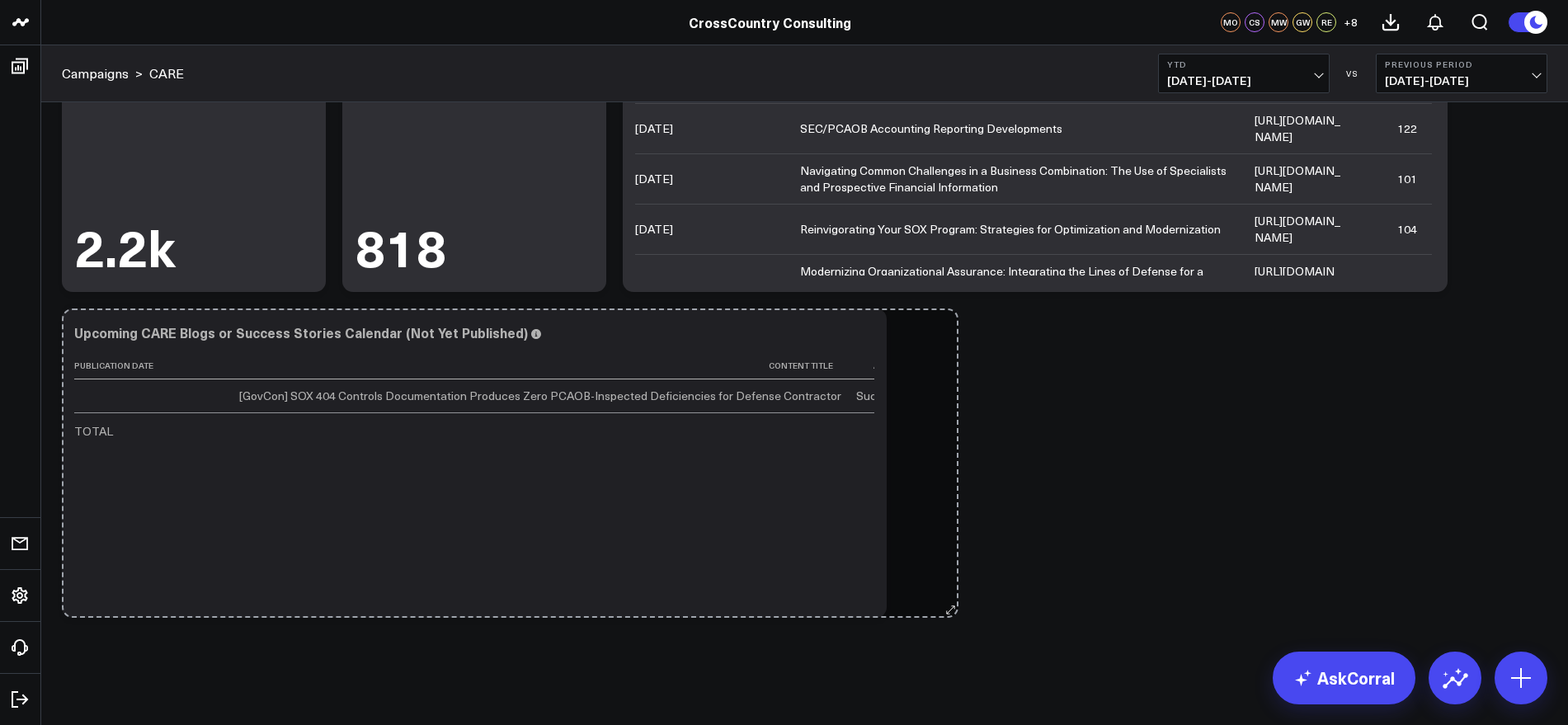
drag, startPoint x: 1534, startPoint y: 616, endPoint x: 946, endPoint y: 563, distance: 590.4
click at [946, 563] on div "Modify via AI Copy link to widget Ask support Remove Create linked copy Executi…" at bounding box center [805, 300] width 1502 height 651
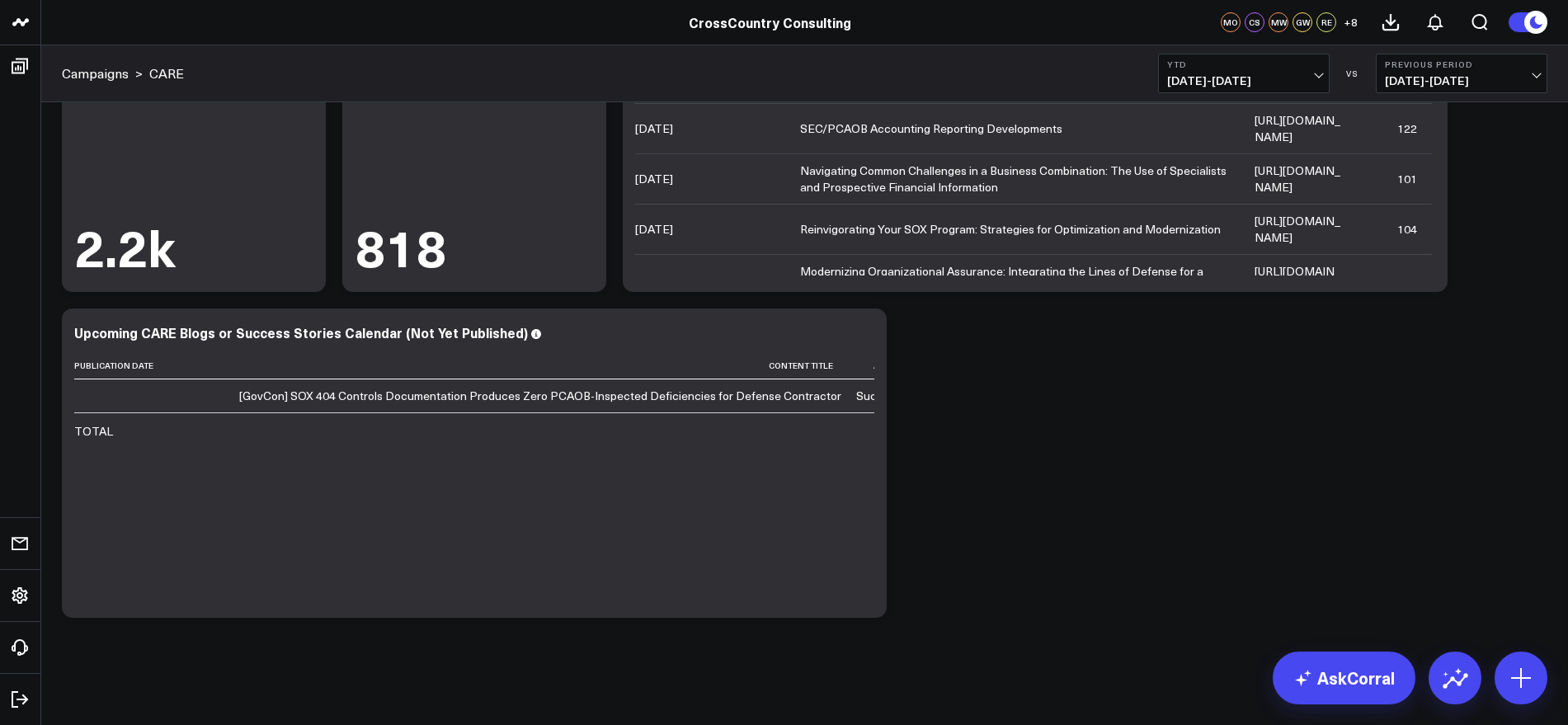
scroll to position [0, 0]
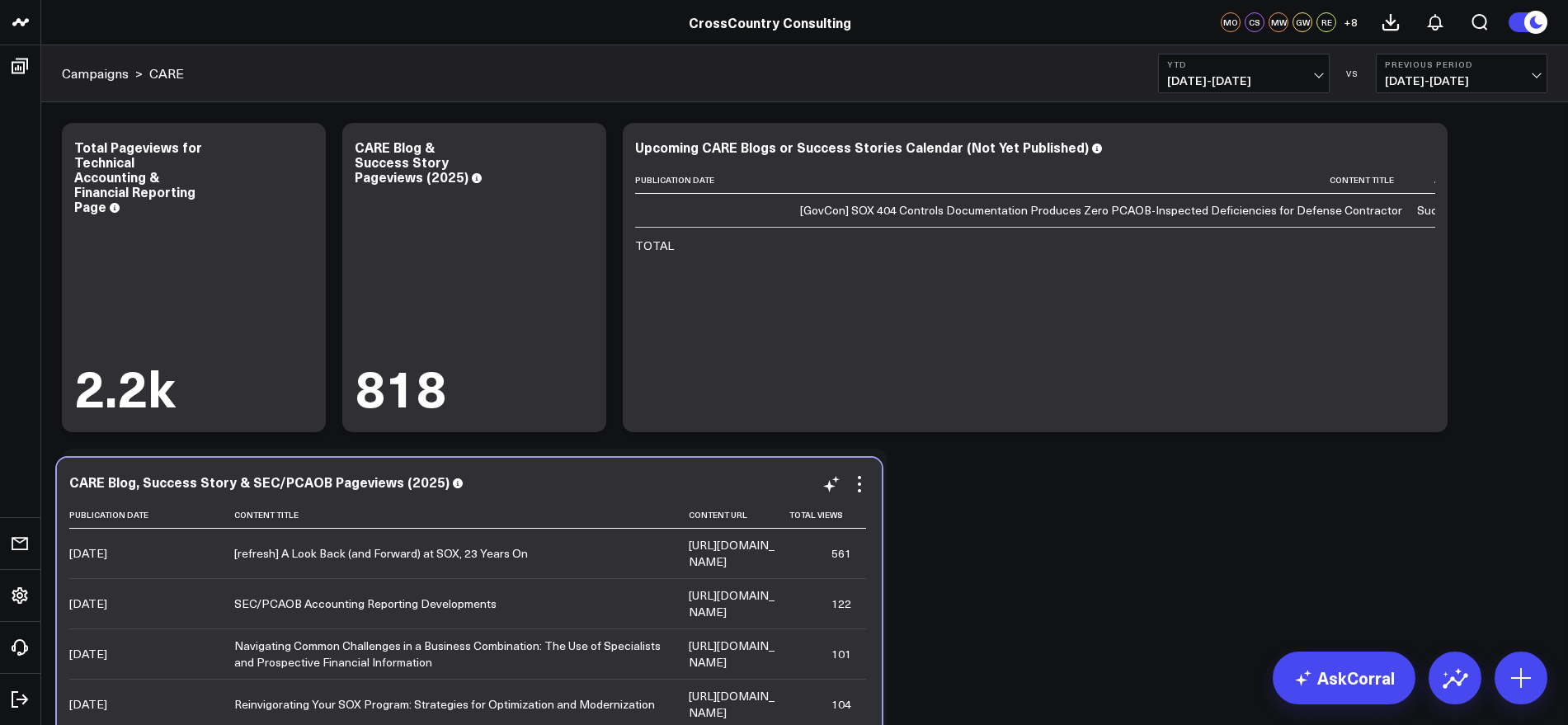
drag, startPoint x: 1088, startPoint y: 133, endPoint x: 524, endPoint y: 468, distance: 656.0
click at [524, 468] on div "CARE Blog, Success Story & SEC/PCAOB Pageviews (2025) Publication Date Content …" at bounding box center [469, 612] width 825 height 309
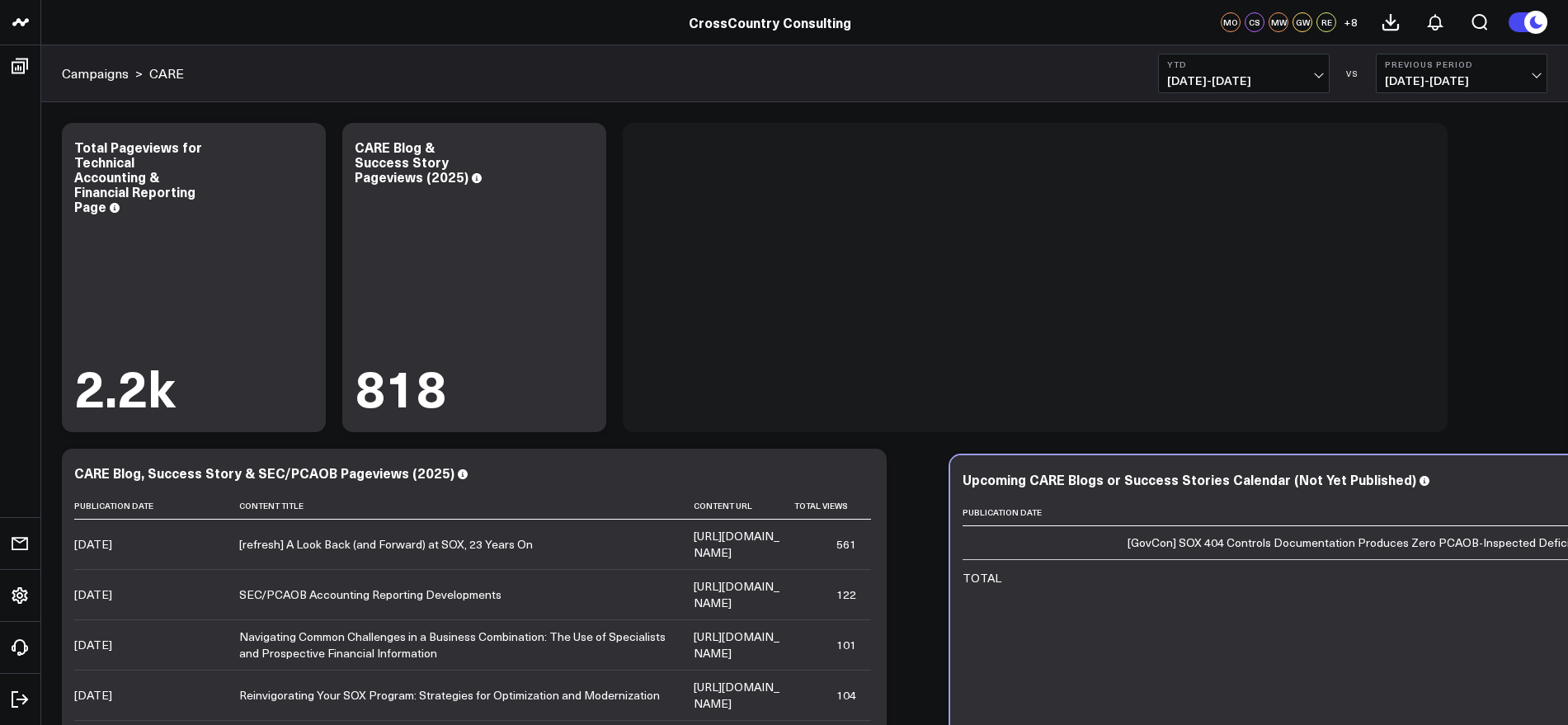
drag, startPoint x: 1179, startPoint y: 138, endPoint x: 1506, endPoint y: 471, distance: 466.7
click at [1506, 471] on div "Upcoming CARE Blogs or Success Stories Calendar (Not Yet Published) Publication…" at bounding box center [1362, 610] width 825 height 309
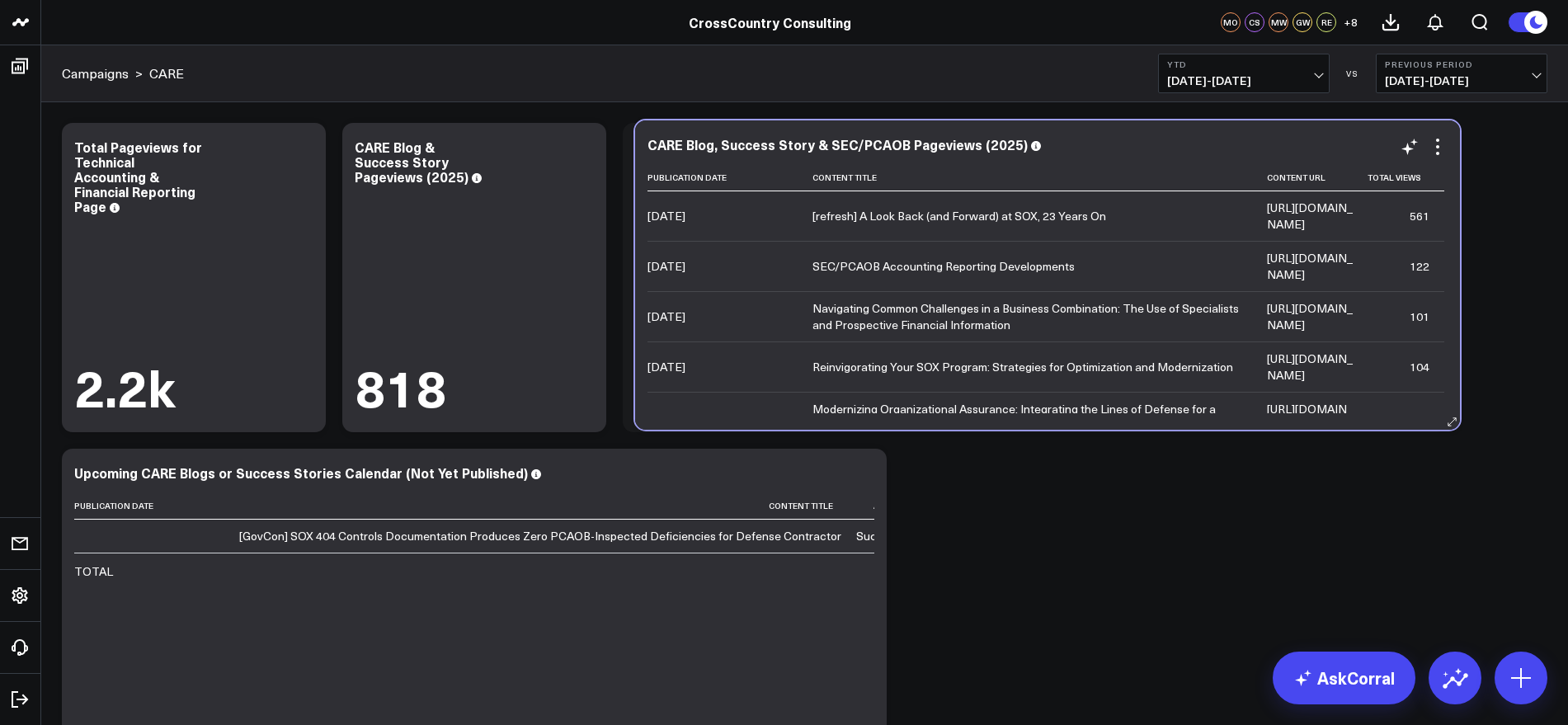
drag, startPoint x: 620, startPoint y: 463, endPoint x: 1193, endPoint y: 134, distance: 660.7
click at [1193, 134] on div "CARE Blog, Success Story & SEC/PCAOB Pageviews (2025) Publication Date Content …" at bounding box center [1047, 275] width 825 height 309
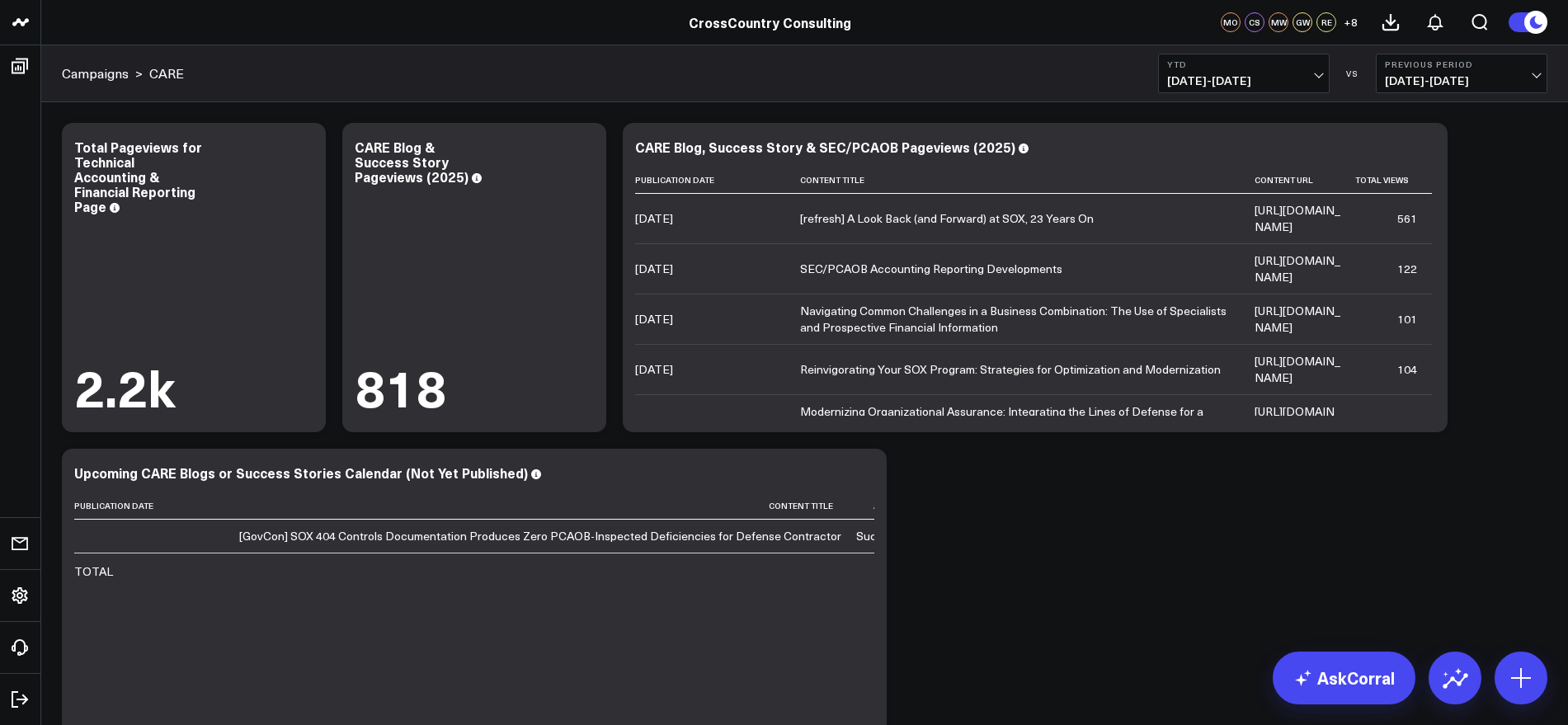
scroll to position [140, 0]
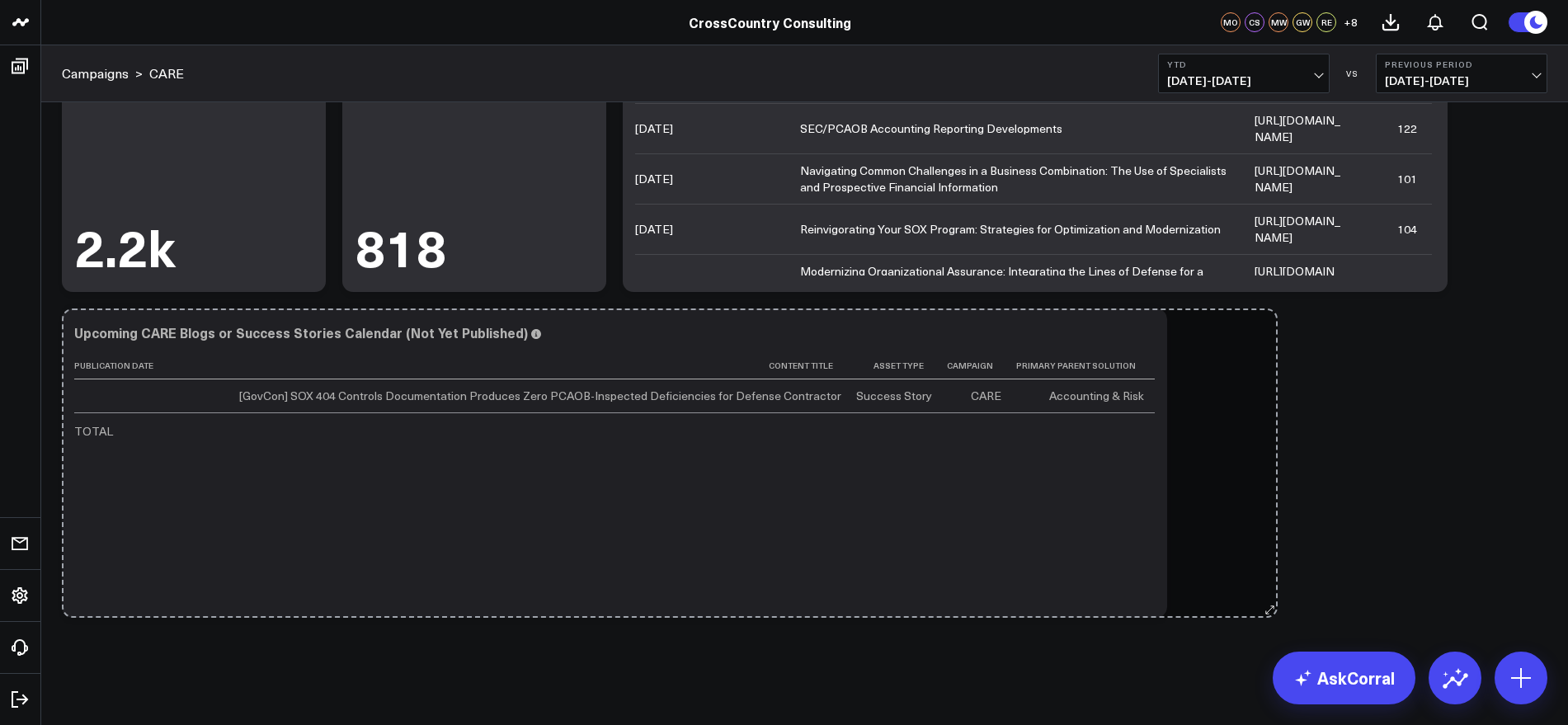
drag, startPoint x: 878, startPoint y: 609, endPoint x: 1268, endPoint y: 586, distance: 390.7
click at [1268, 586] on div "Modify via AI Copy link to widget Ask support Remove Create linked copy Executi…" at bounding box center [805, 300] width 1502 height 651
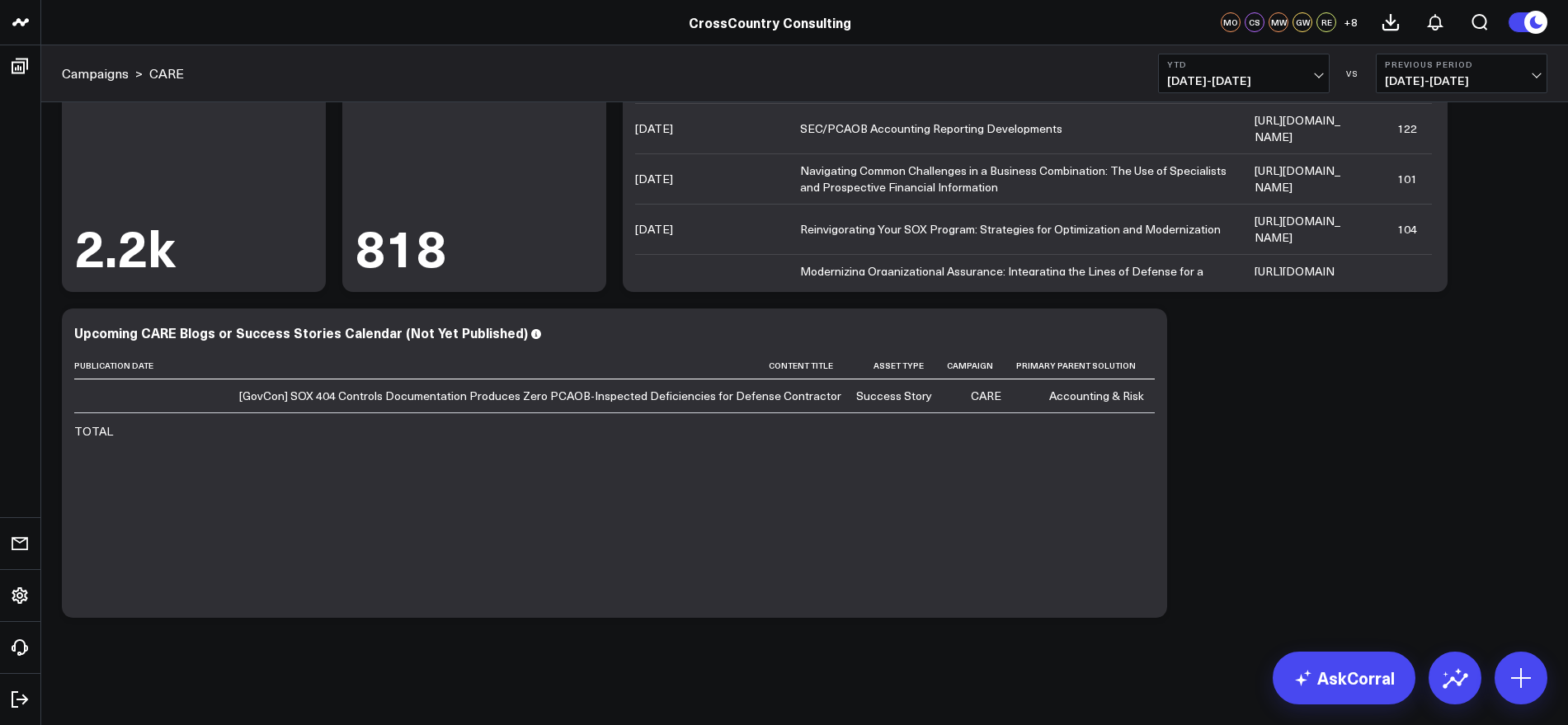
click at [1405, 509] on div "Modify via AI Copy link to widget Ask support Remove Create linked copy Executi…" at bounding box center [805, 300] width 1502 height 651
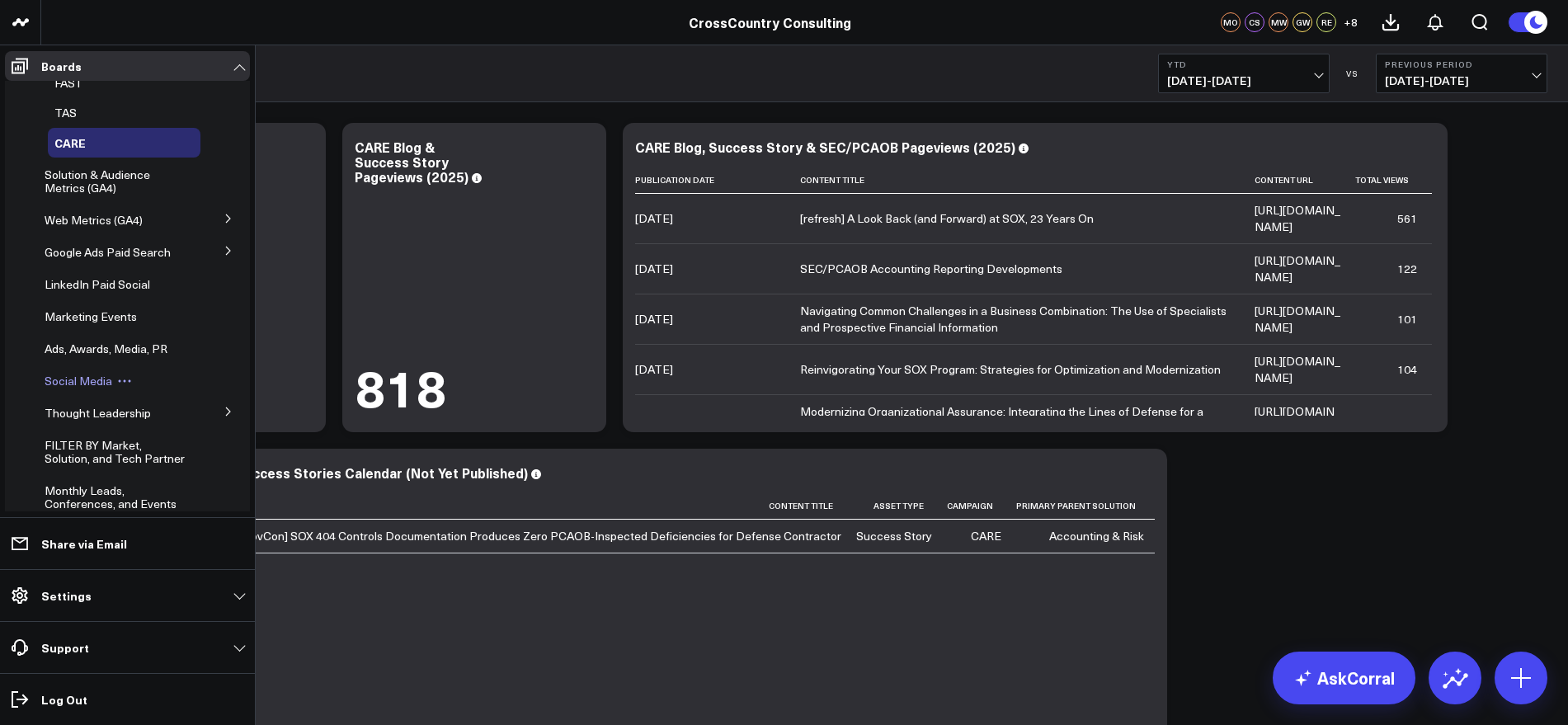
scroll to position [413, 0]
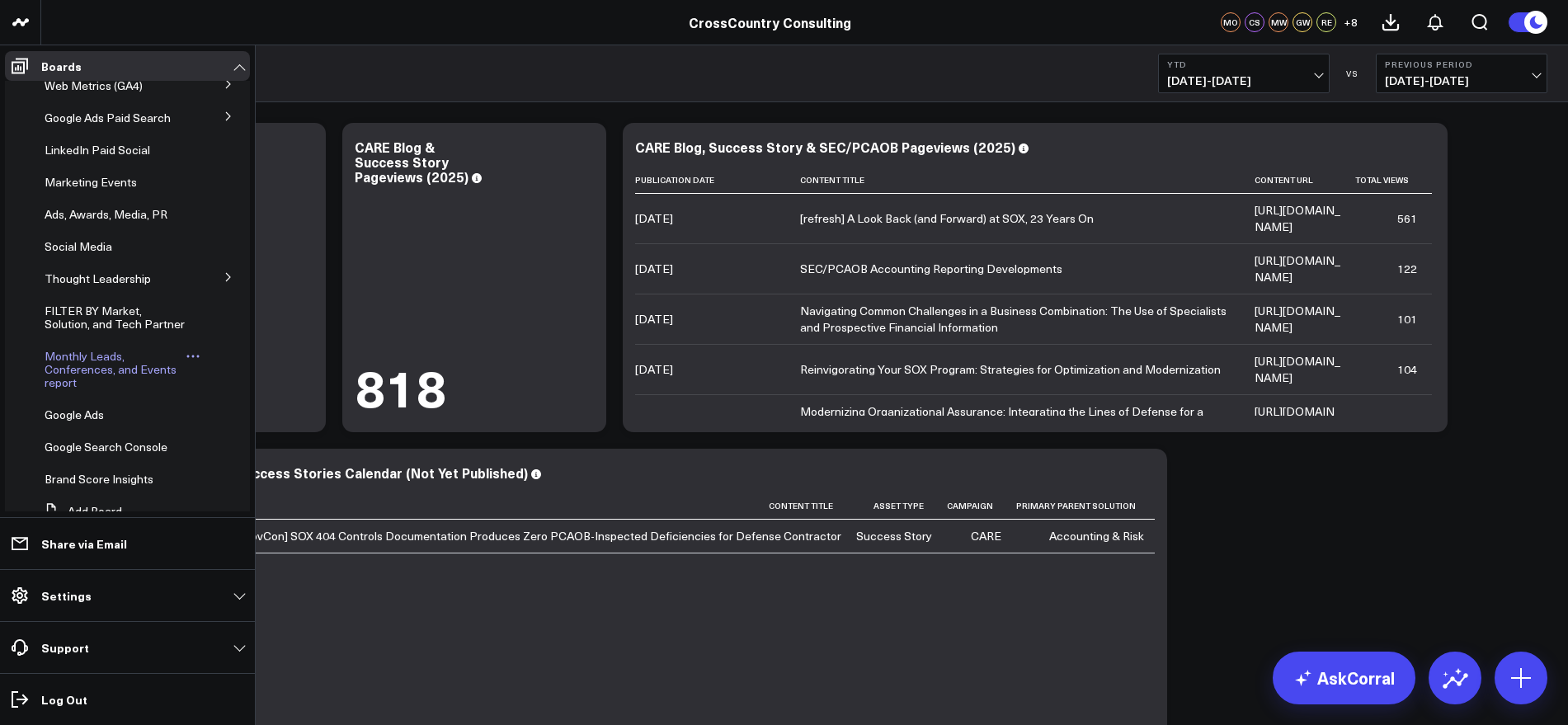
click at [103, 383] on span "Monthly Leads, Conferences, and Events report" at bounding box center [111, 369] width 132 height 42
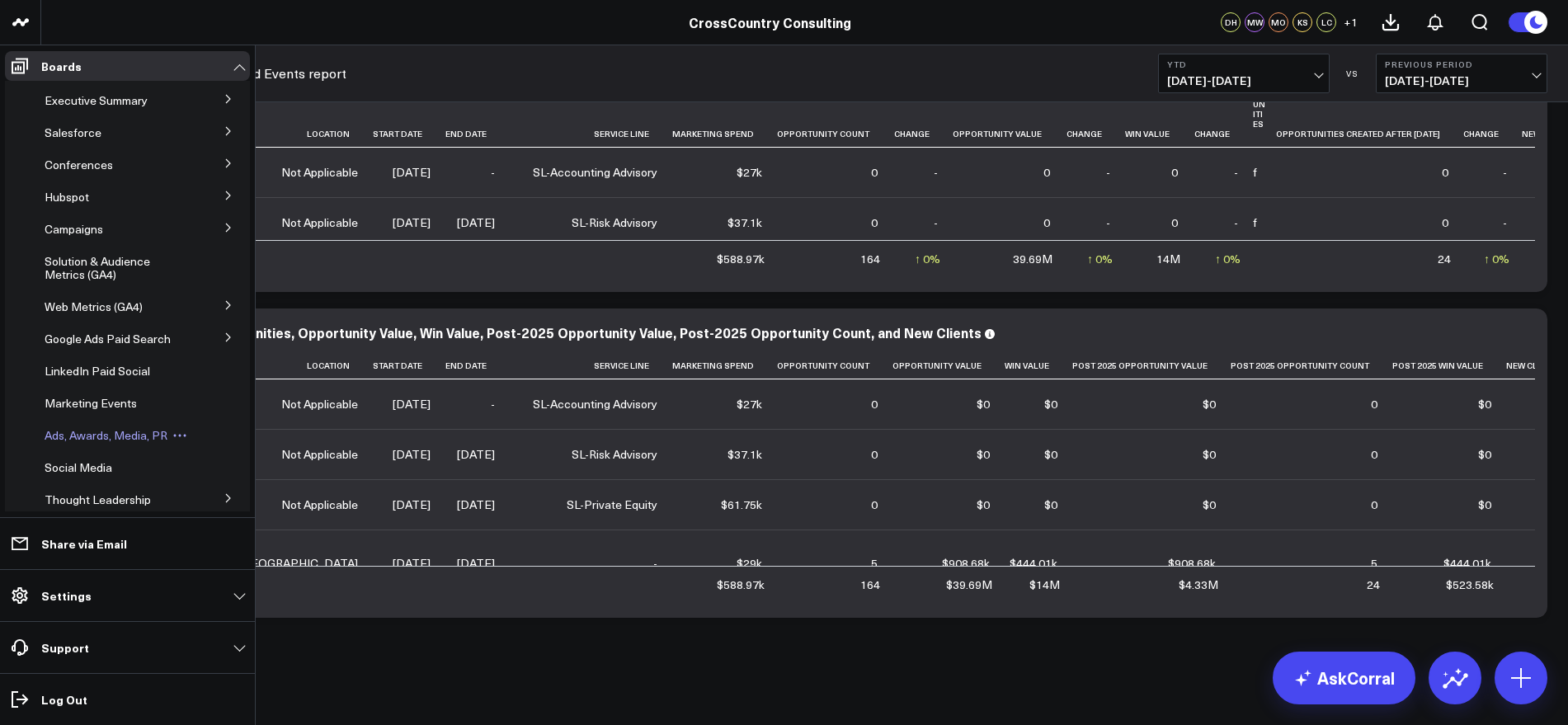
scroll to position [289, 0]
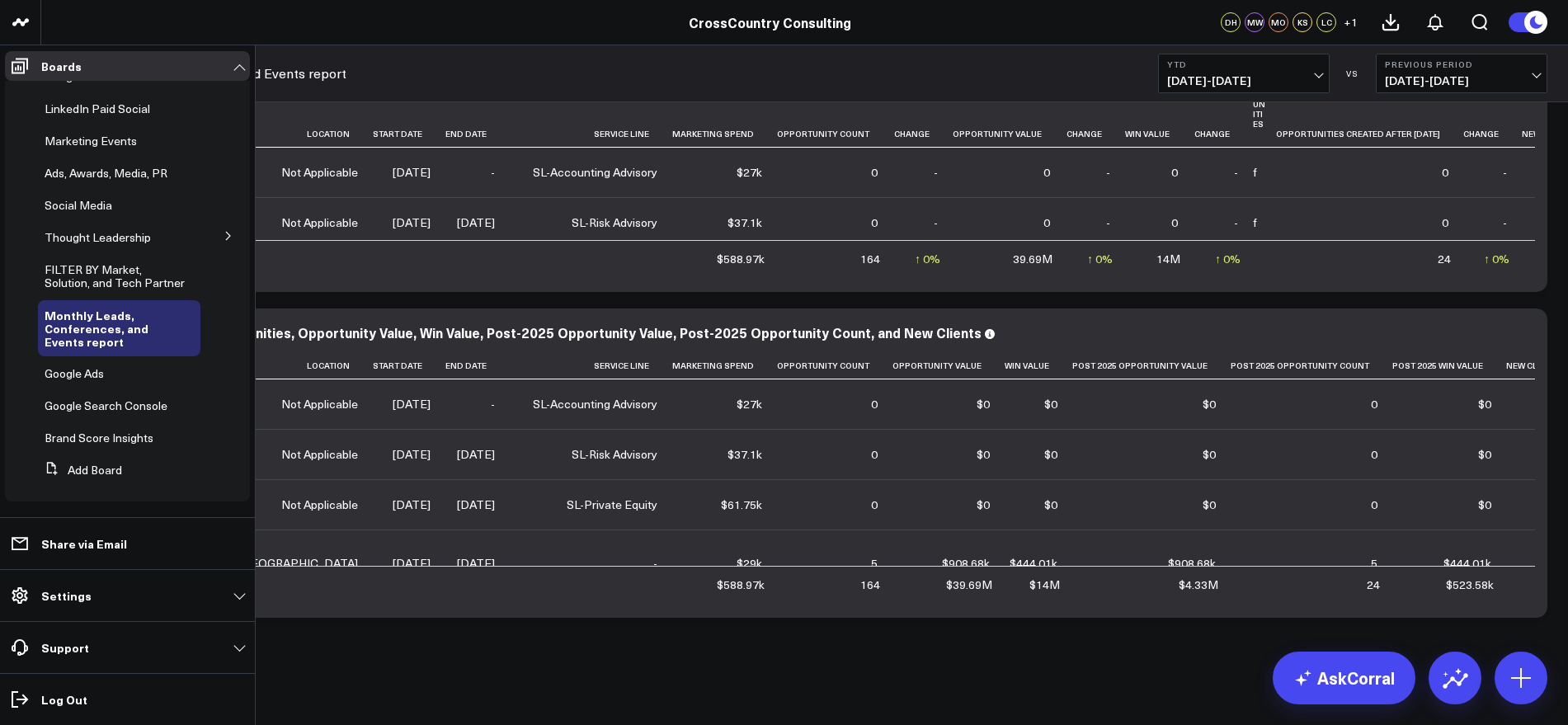
click at [224, 231] on icon at bounding box center [228, 236] width 10 height 10
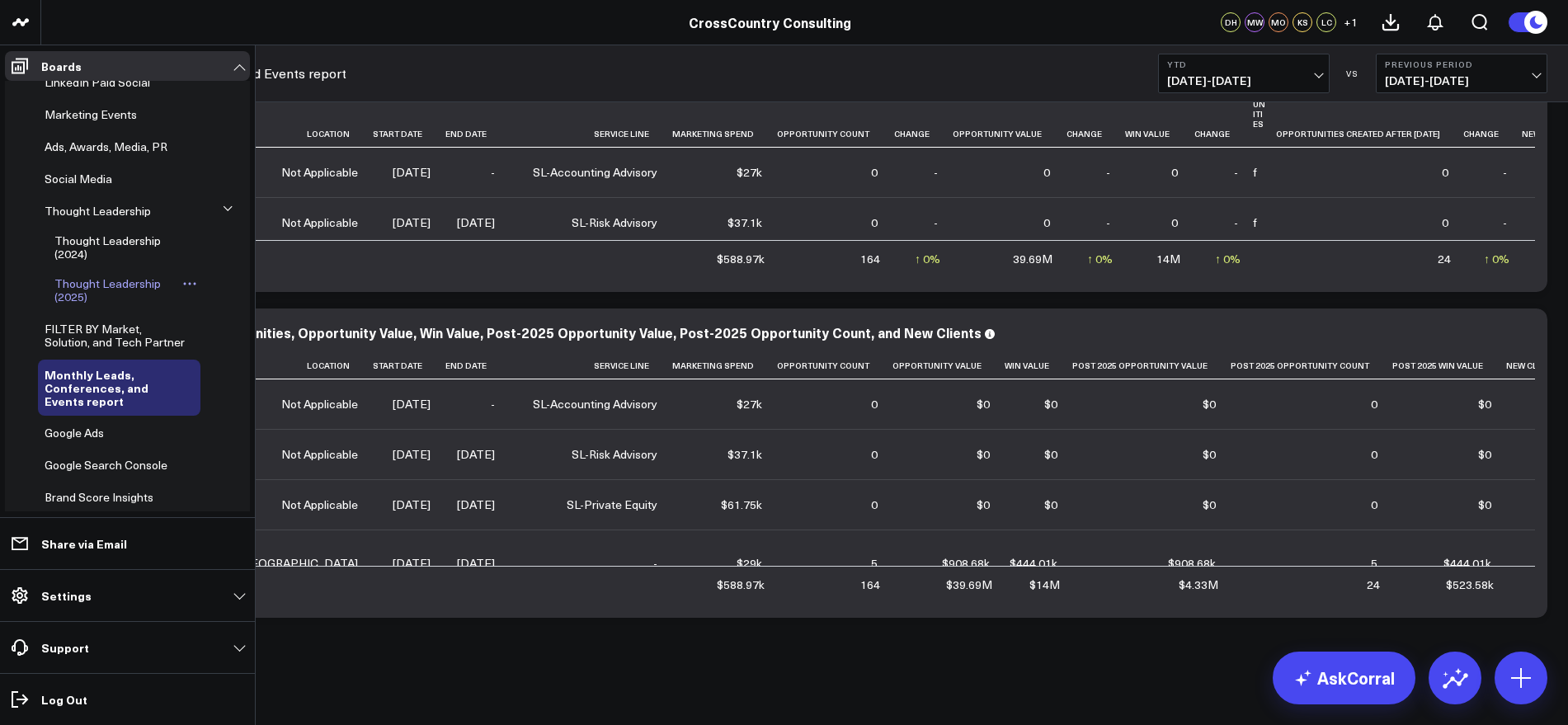
click at [95, 304] on link "Thought Leadership (2025)" at bounding box center [116, 290] width 125 height 26
